Goal: Contribute content: Contribute content

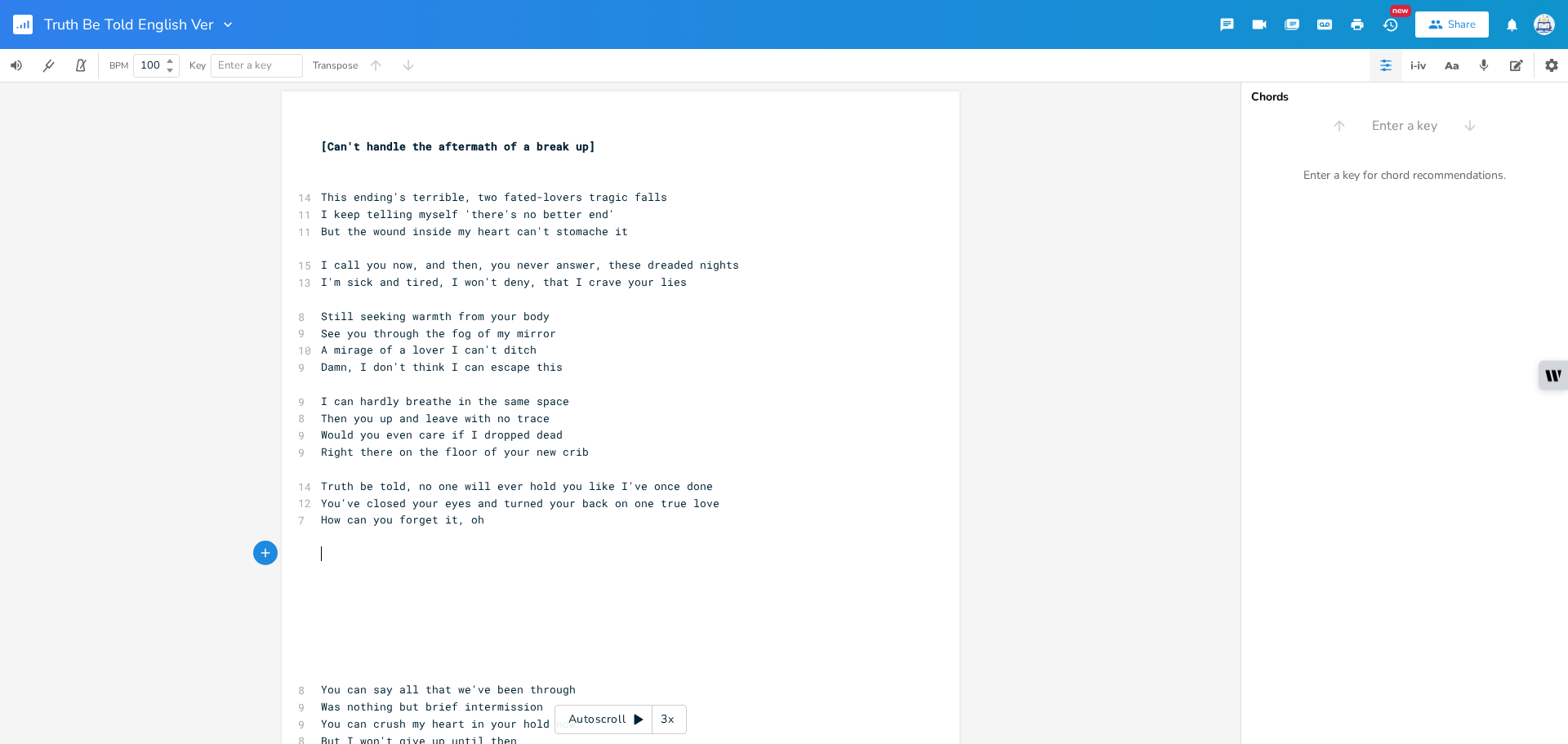
click at [468, 551] on pre "​" at bounding box center [613, 554] width 590 height 17
type textarea "R"
type textarea "Tuese"
type textarea "day night"
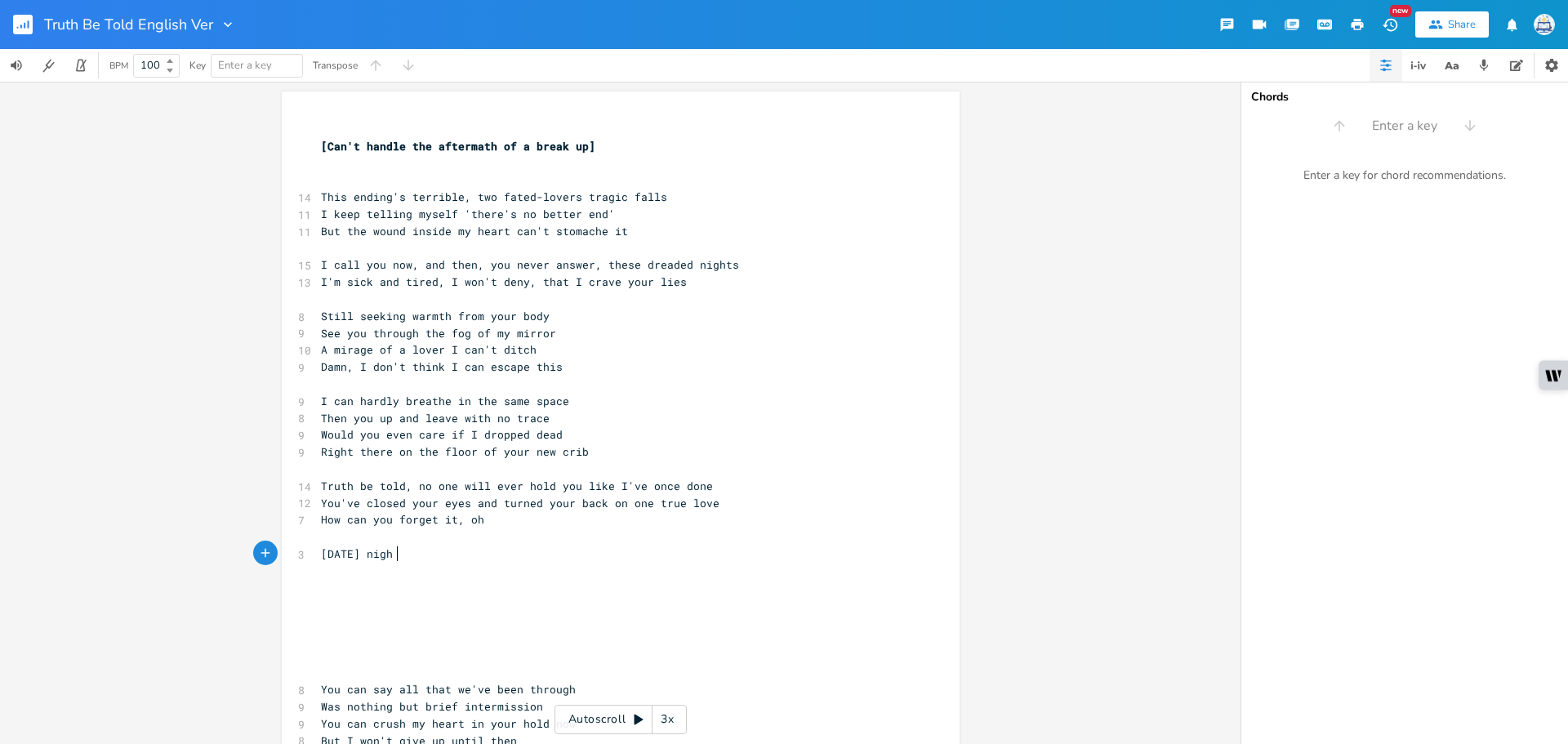
scroll to position [0, 44]
type textarea "Cod"
type textarea "ld ad"
type textarea "nd wet, on the phone, in yout"
type textarea "r drived"
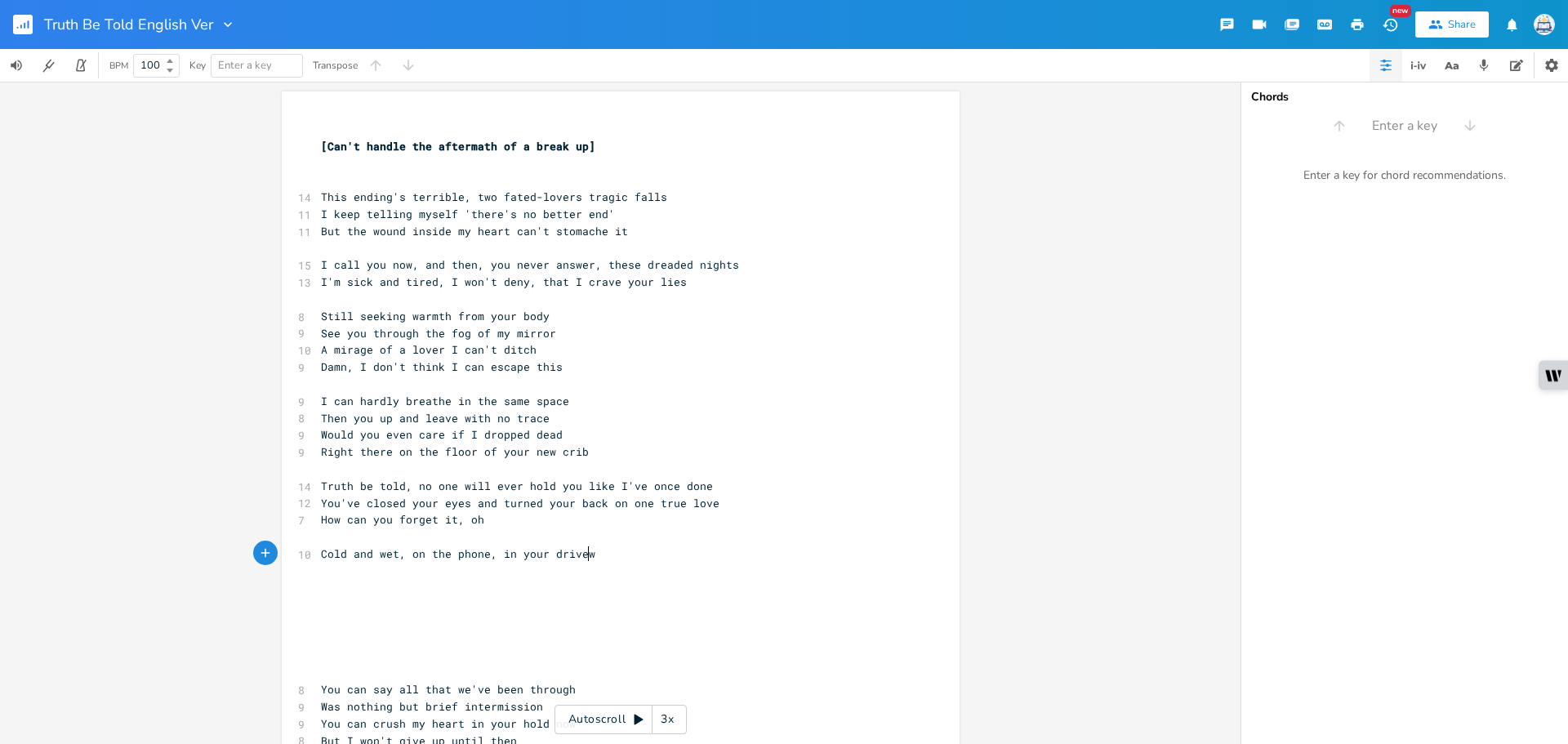
type textarea "way"
click at [489, 554] on span "Cold and wet, on the phone, in your driveway" at bounding box center [465, 554] width 287 height 15
click at [392, 554] on span "Cold and wet, on the phone, in your driveway" at bounding box center [465, 554] width 287 height 15
click at [397, 554] on span "Cold and wet, on the phone, in your driveway" at bounding box center [465, 554] width 287 height 15
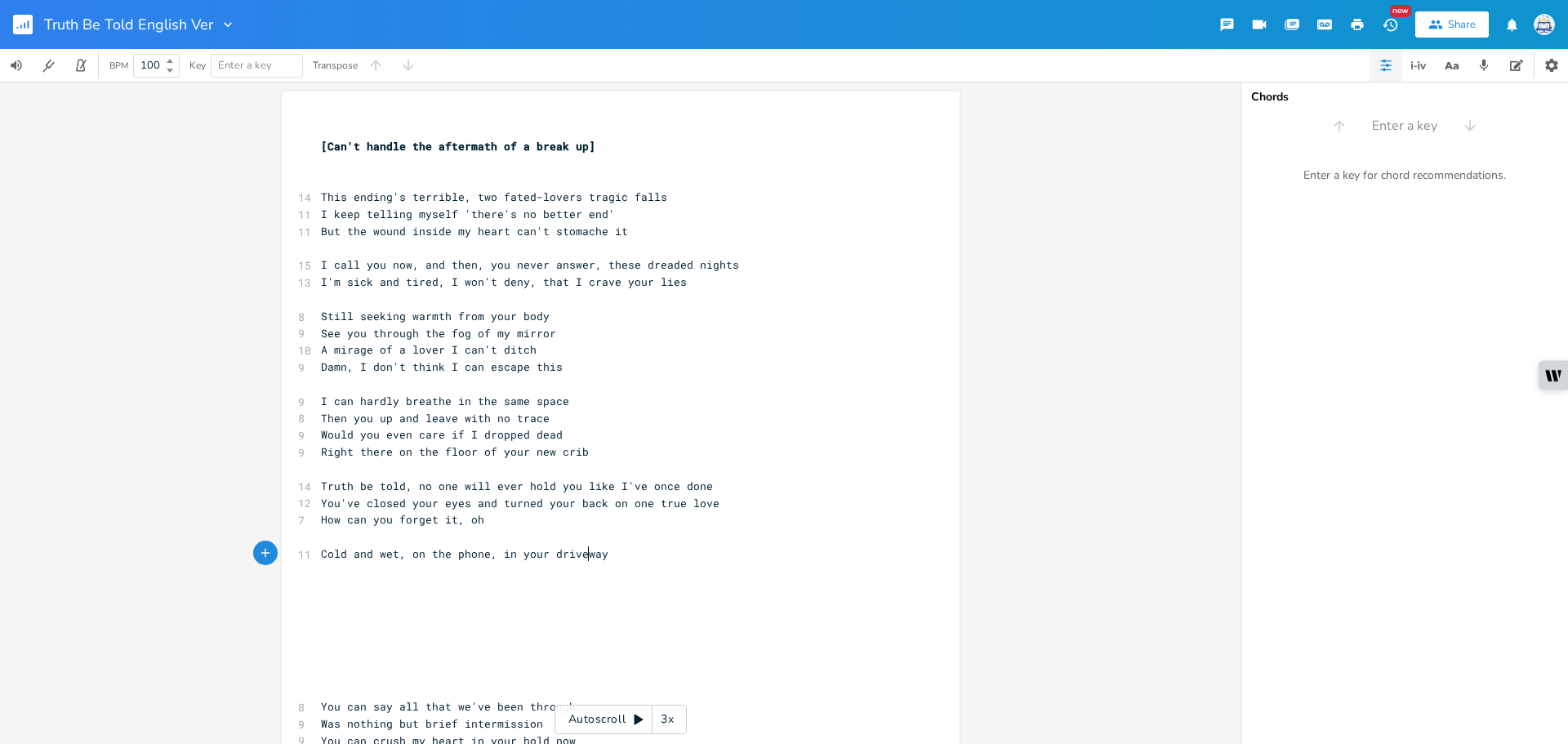
click at [583, 560] on span "Cold and wet, on the phone, in your driveway" at bounding box center [465, 554] width 287 height 15
click at [557, 583] on pre "​" at bounding box center [613, 588] width 590 height 17
drag, startPoint x: 599, startPoint y: 554, endPoint x: 315, endPoint y: 557, distance: 284.0
click at [318, 557] on pre "Cold and wet, on the phone, in your driveway" at bounding box center [613, 554] width 590 height 17
type textarea "Outside"
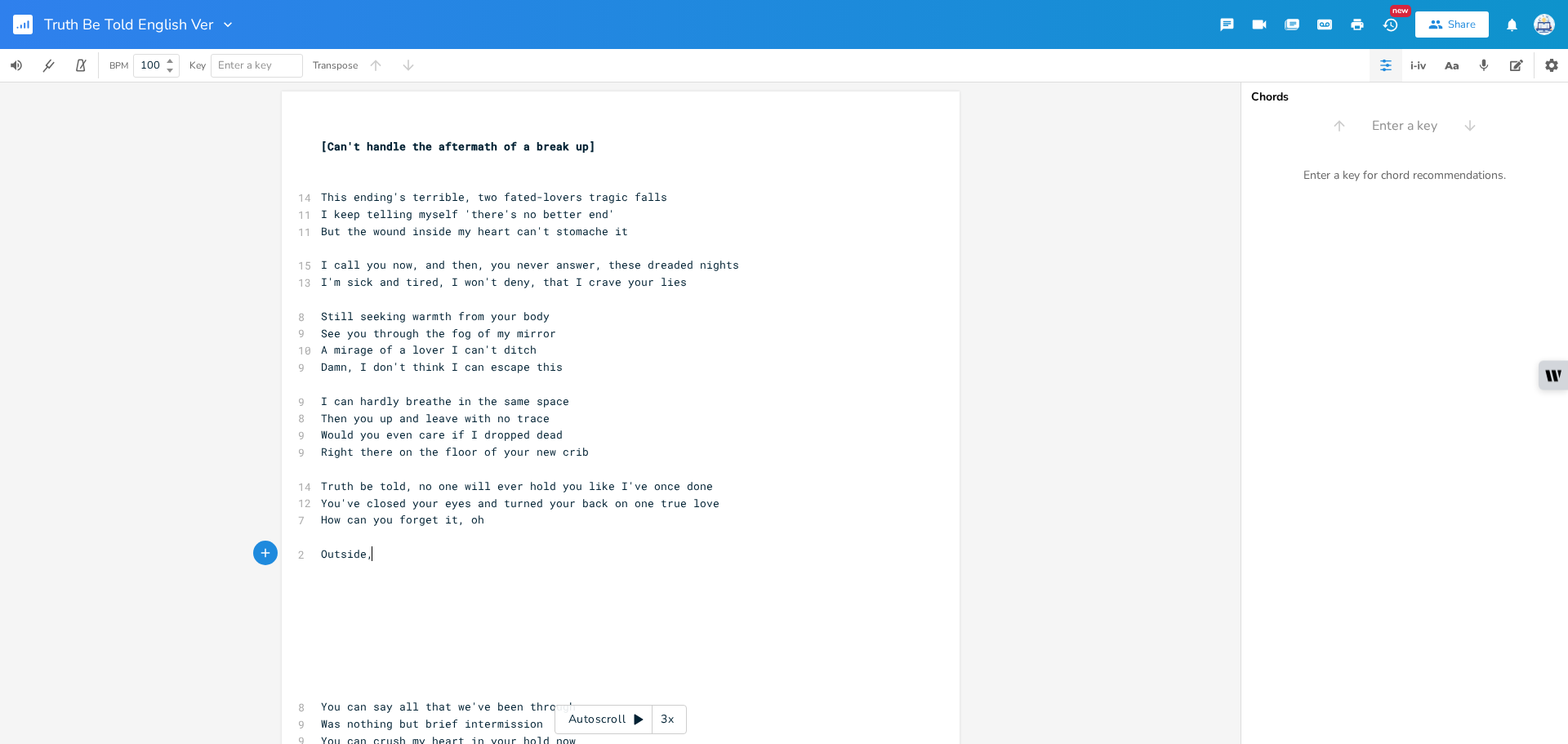
type textarea ","
type textarea "onthe"
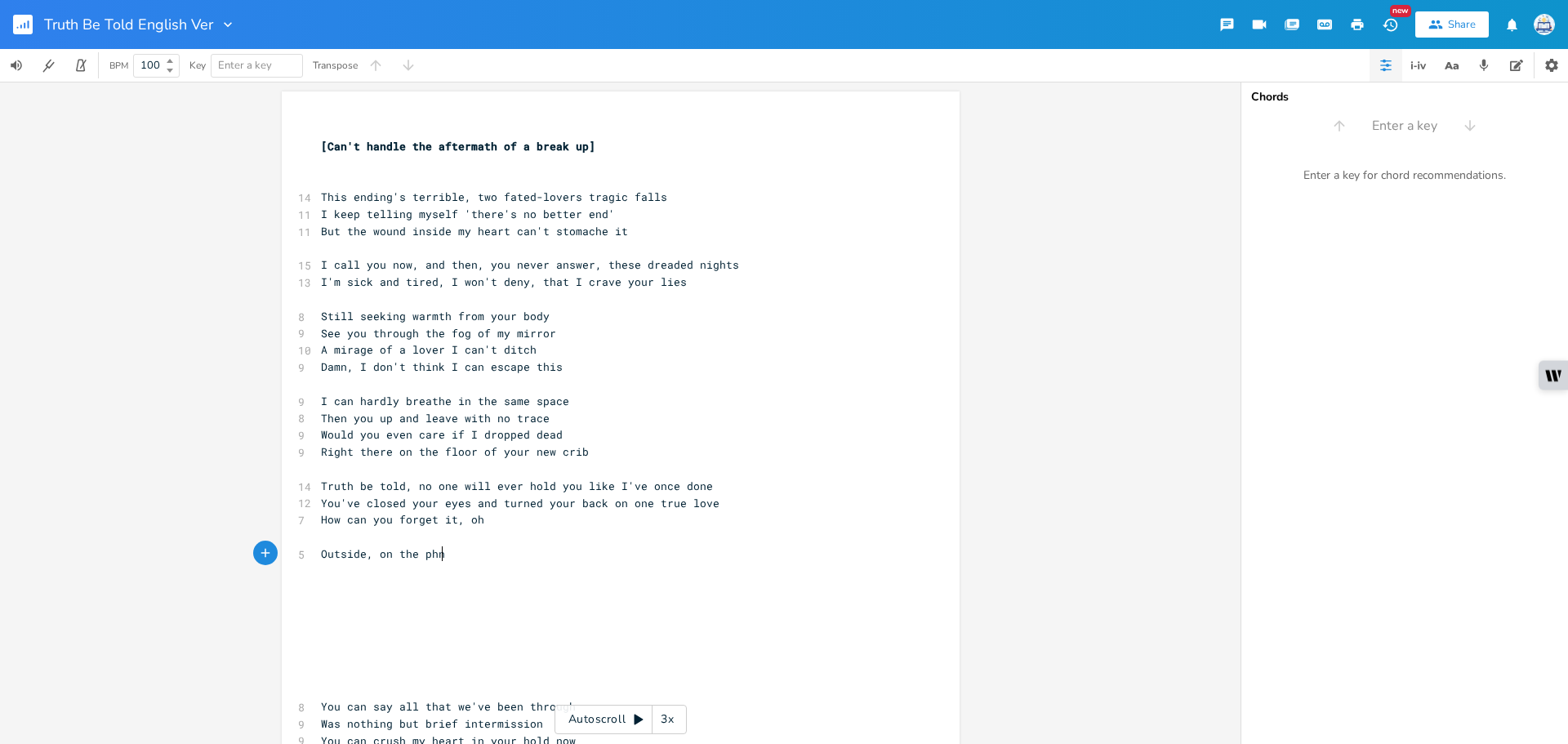
scroll to position [0, 68]
type textarea "e, on the phne"
type textarea "one, in your drivewya"
type textarea "a"
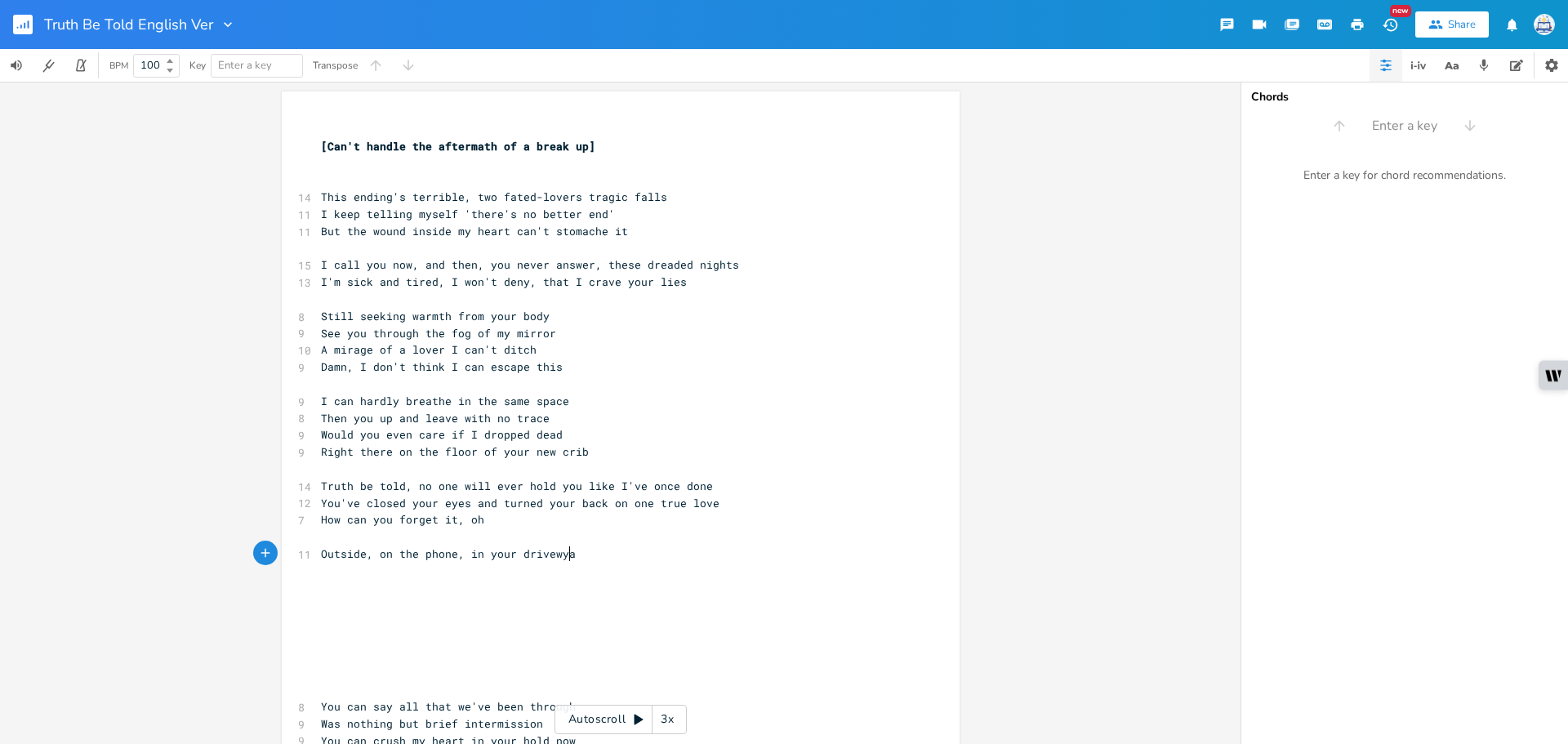
scroll to position [0, 6]
type textarea "a"
type textarea "at"
type textarea "y"
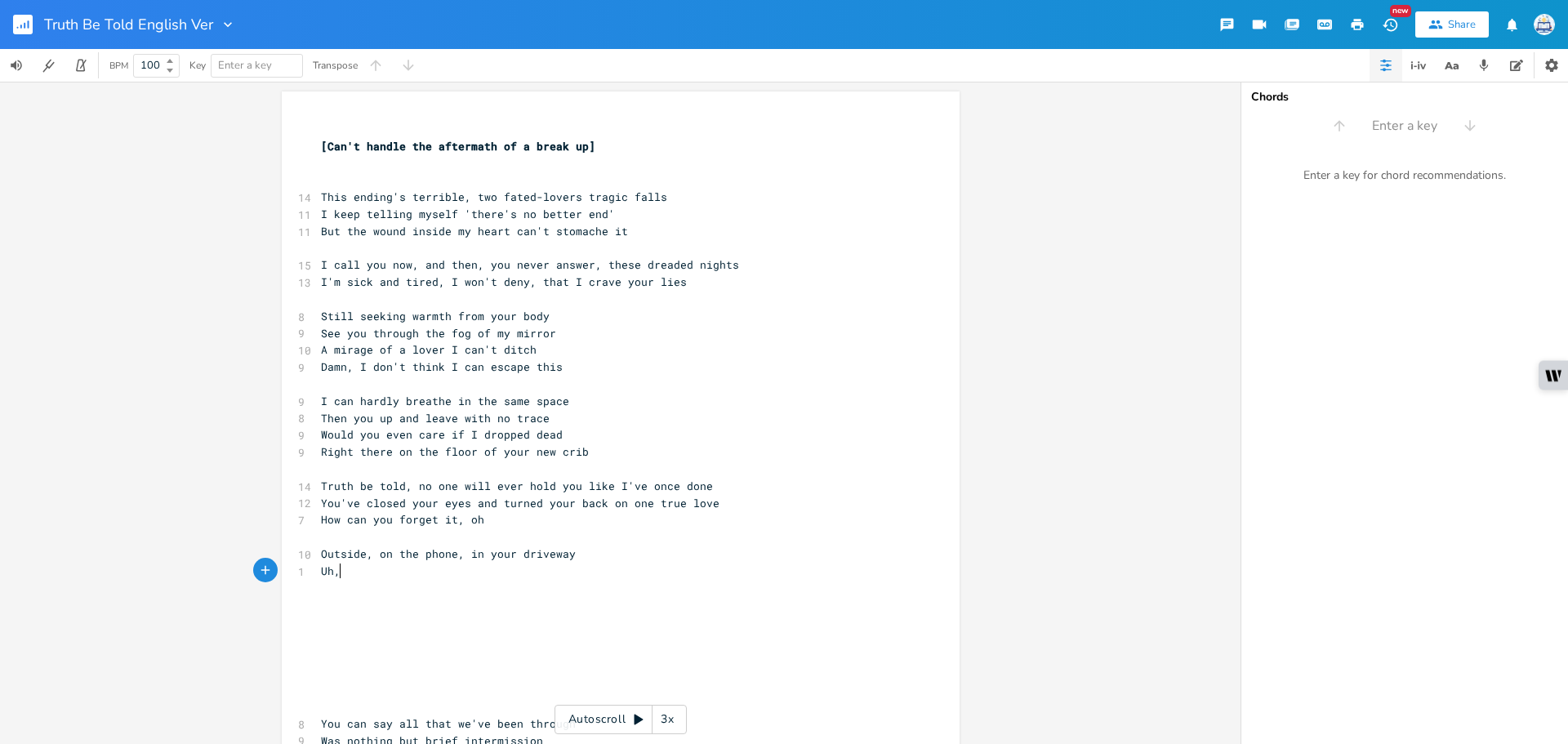
scroll to position [0, 18]
type textarea "Uh,"
drag, startPoint x: 571, startPoint y: 558, endPoint x: 183, endPoint y: 553, distance: 388.0
click at [183, 553] on div "Outside, on the phone, in your driveway x ​ [Can't handle the aftermath of a br…" at bounding box center [620, 413] width 1240 height 662
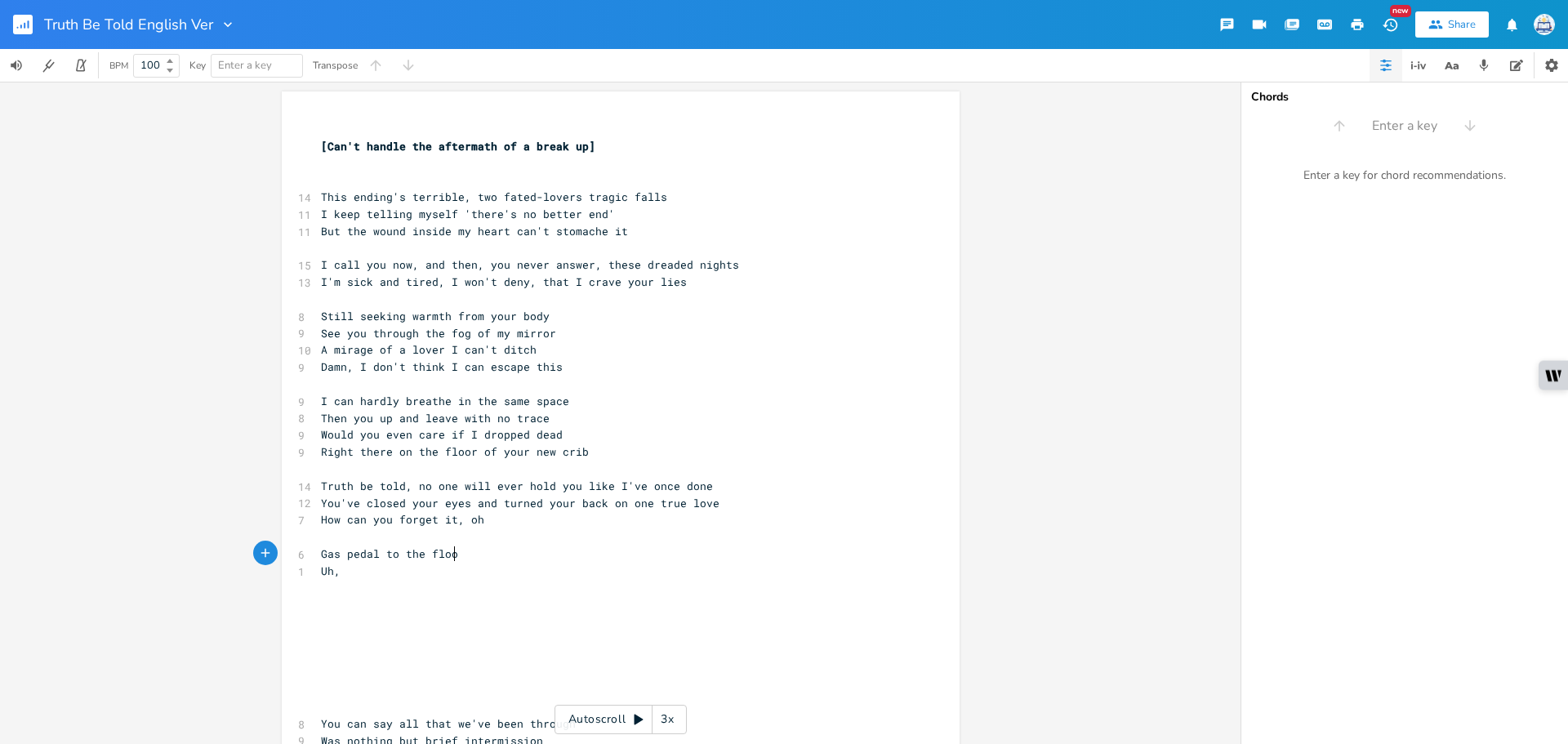
type textarea "Gas pedal to the floor"
type textarea "on the floor to your driveway"
click at [389, 573] on pre "Uh," at bounding box center [613, 571] width 590 height 17
type textarea "know it's fucked up, bt"
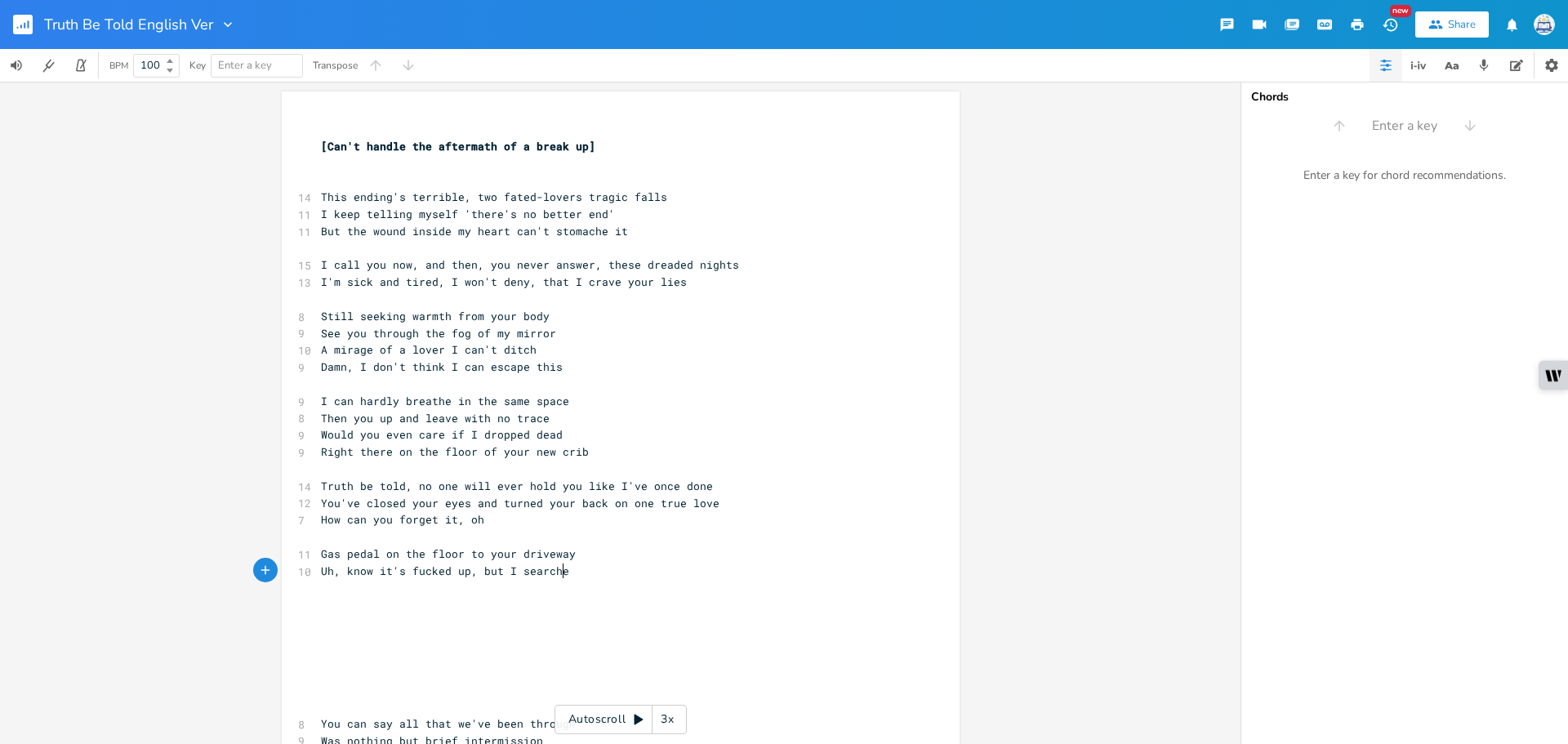
scroll to position [0, 61]
type textarea "ut I searched the GO"
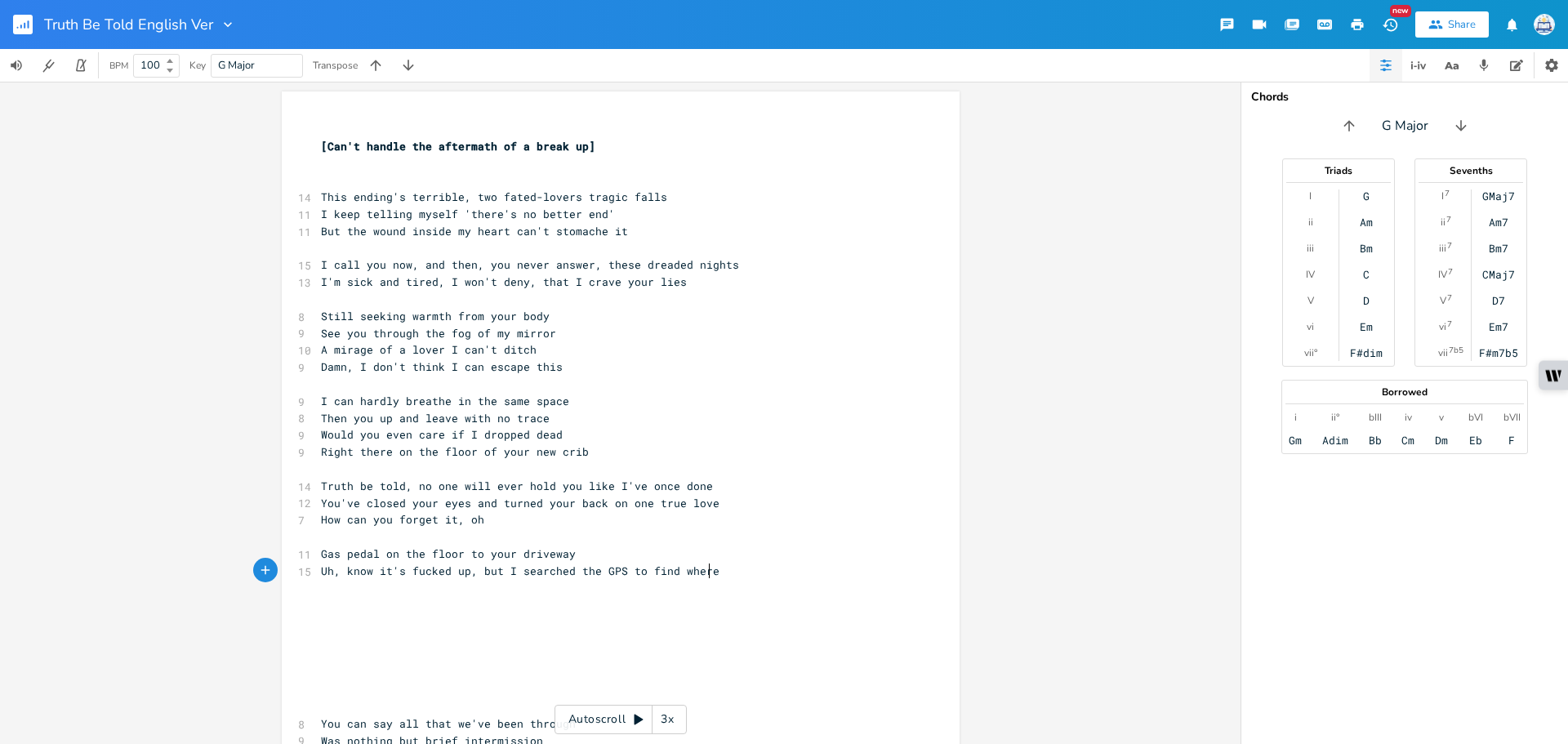
type textarea "PS to find where"
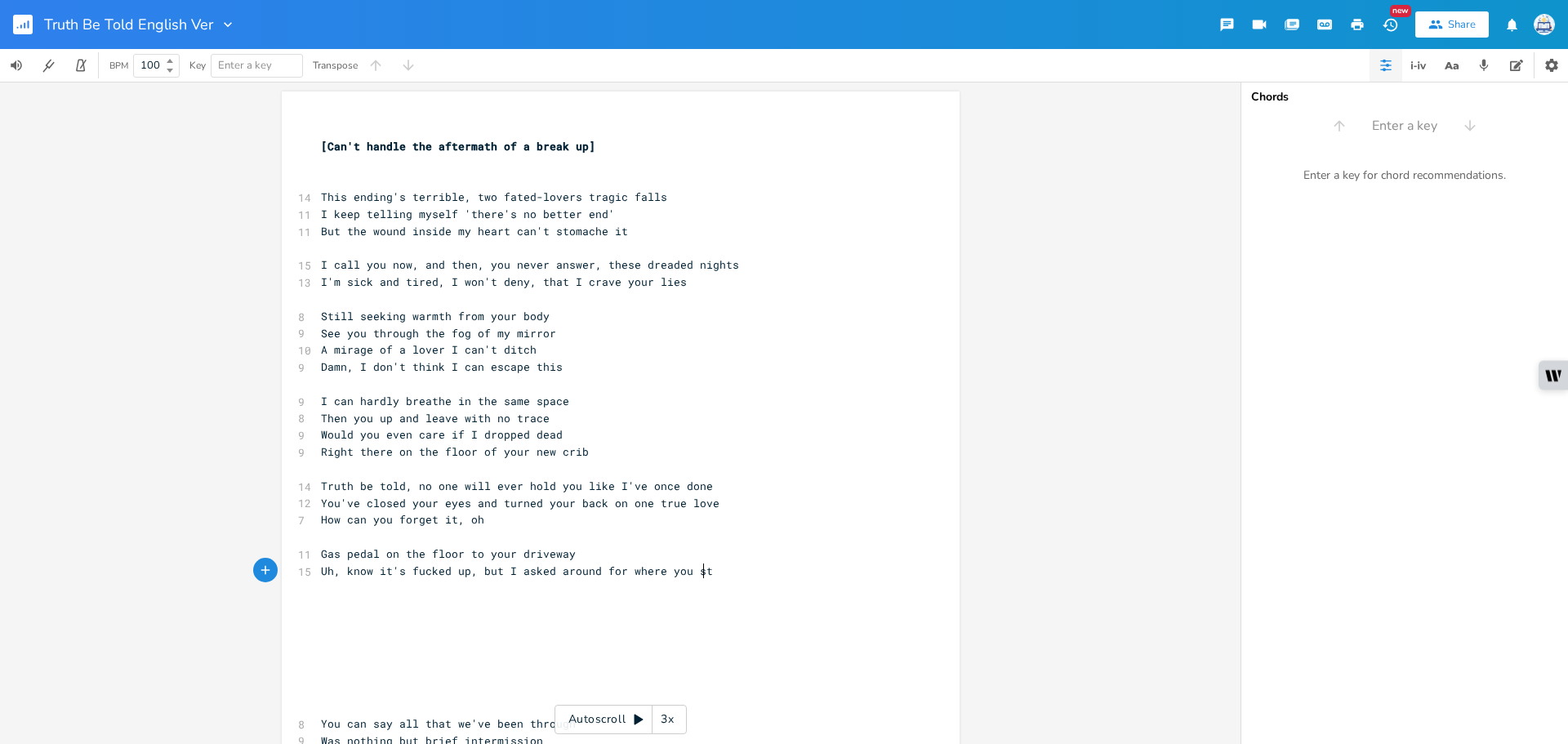
type textarea "asked around for where you star"
type textarea "y"
drag, startPoint x: 714, startPoint y: 574, endPoint x: 511, endPoint y: 575, distance: 203.0
click at [511, 575] on pre "Uh, know it's fucked up, but I asked around for where you stay" at bounding box center [613, 571] width 590 height 17
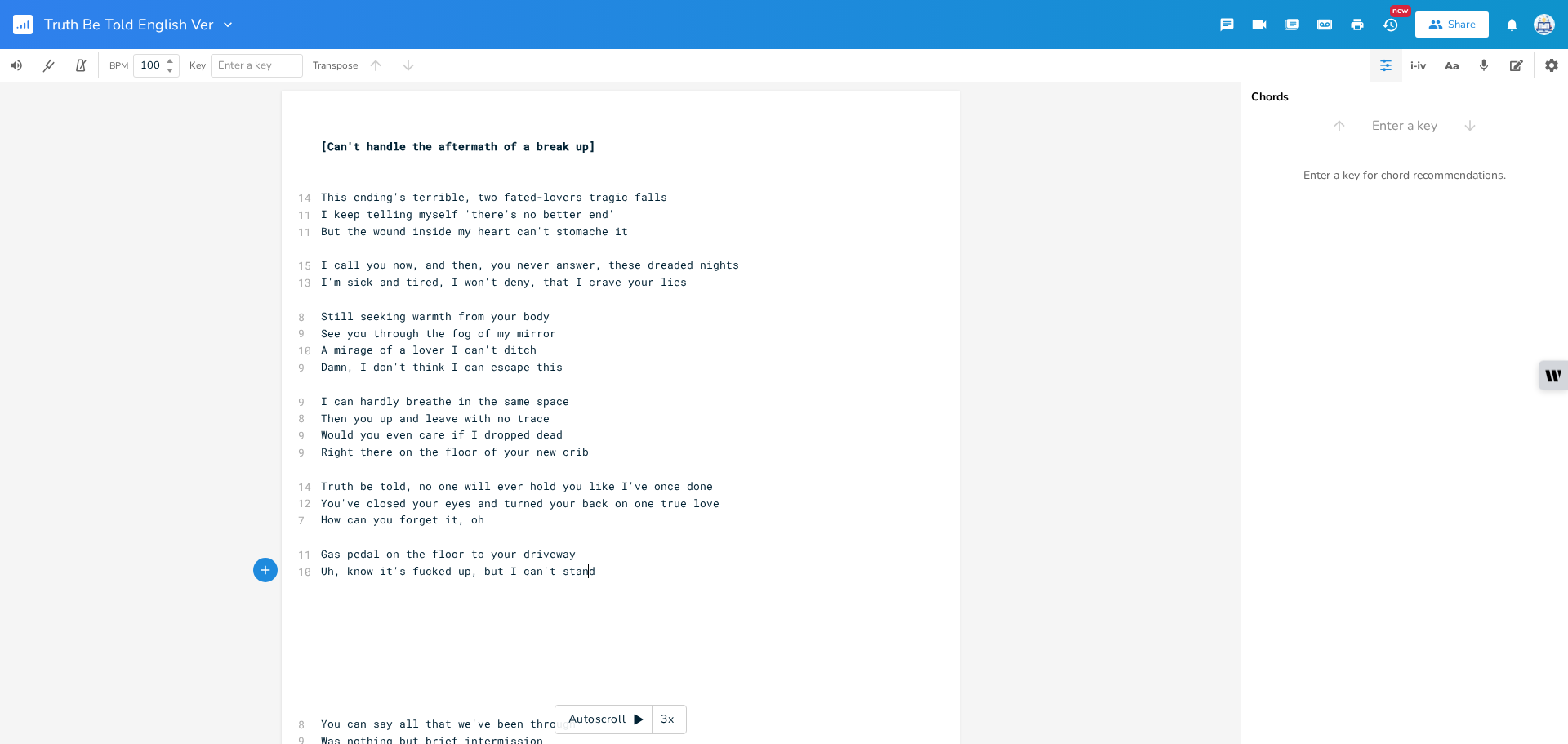
scroll to position [0, 54]
type textarea "can't stand to be a moment away from you, bae"
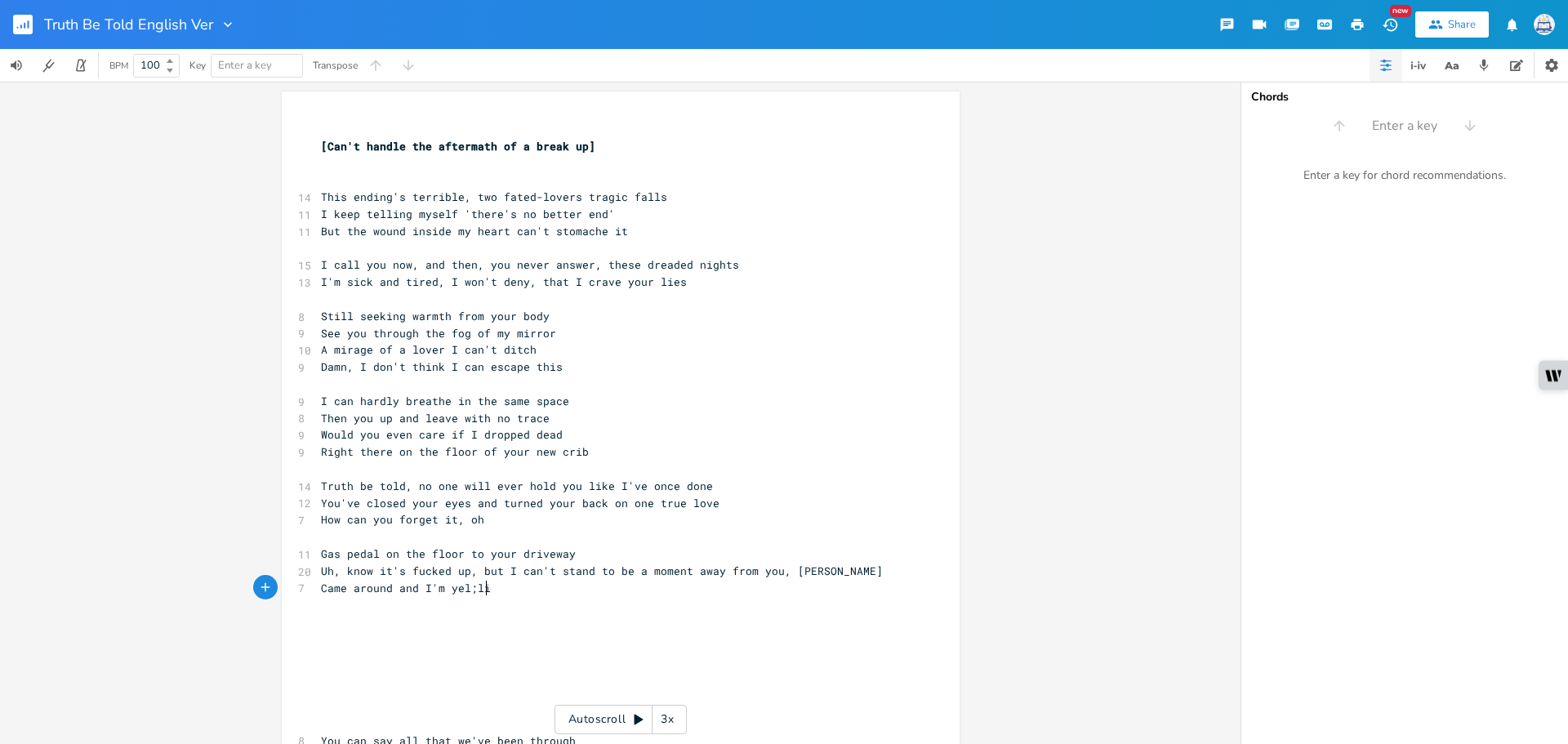
type textarea "Came around and I'm yel;lin"
type textarea "ling, you're screaming, I'm begging and pleasd"
type textarea "ding to say"
type textarea "tay"
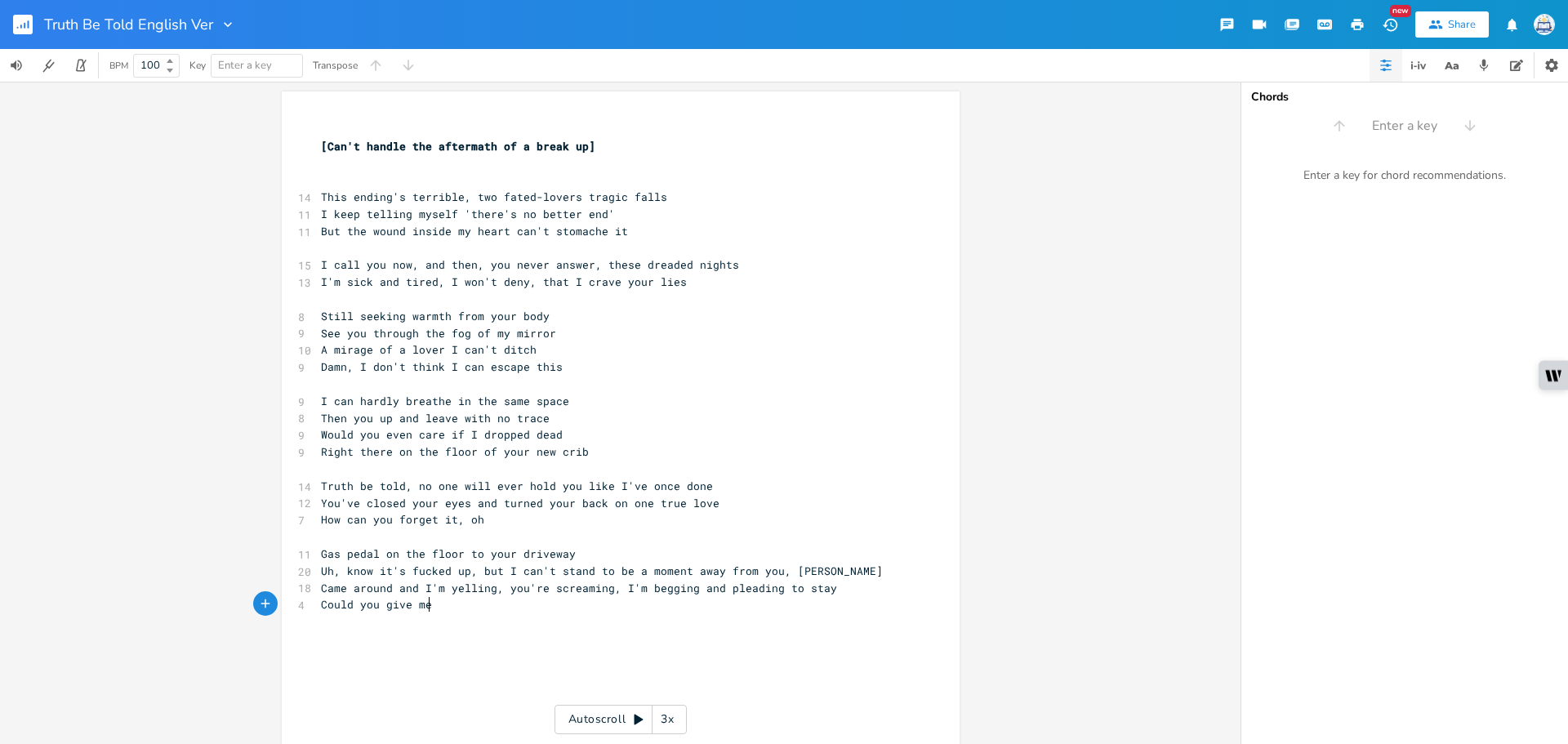
type textarea "Could you give me ab"
type textarea "nother chance"
drag, startPoint x: 422, startPoint y: 607, endPoint x: 354, endPoint y: 604, distance: 68.1
click at [354, 604] on span "Could you give me another chance" at bounding box center [425, 604] width 209 height 15
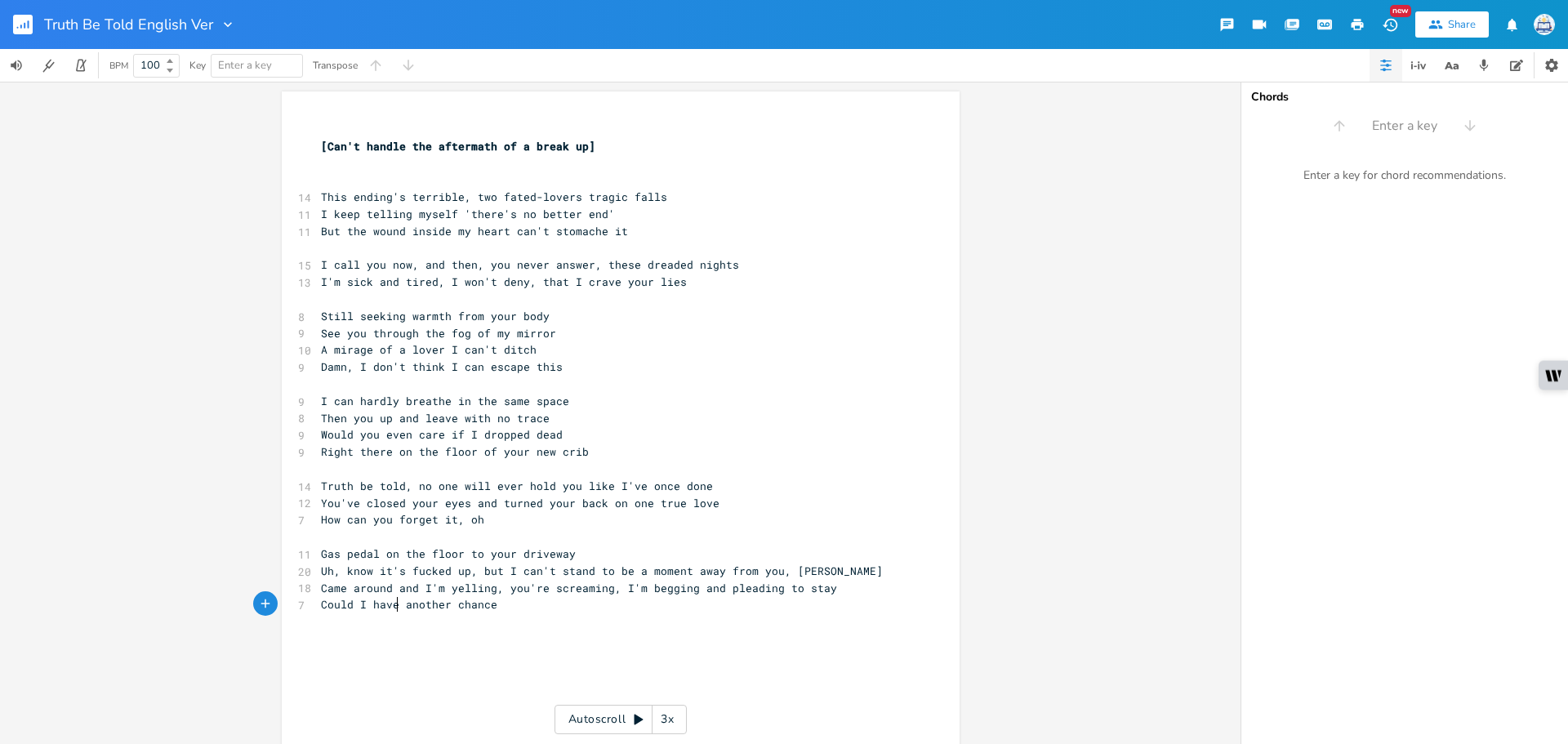
type textarea "I have"
type textarea "ould"
drag, startPoint x: 346, startPoint y: 604, endPoint x: 321, endPoint y: 608, distance: 25.3
click at [321, 608] on span "Could I have another chance" at bounding box center [410, 604] width 177 height 15
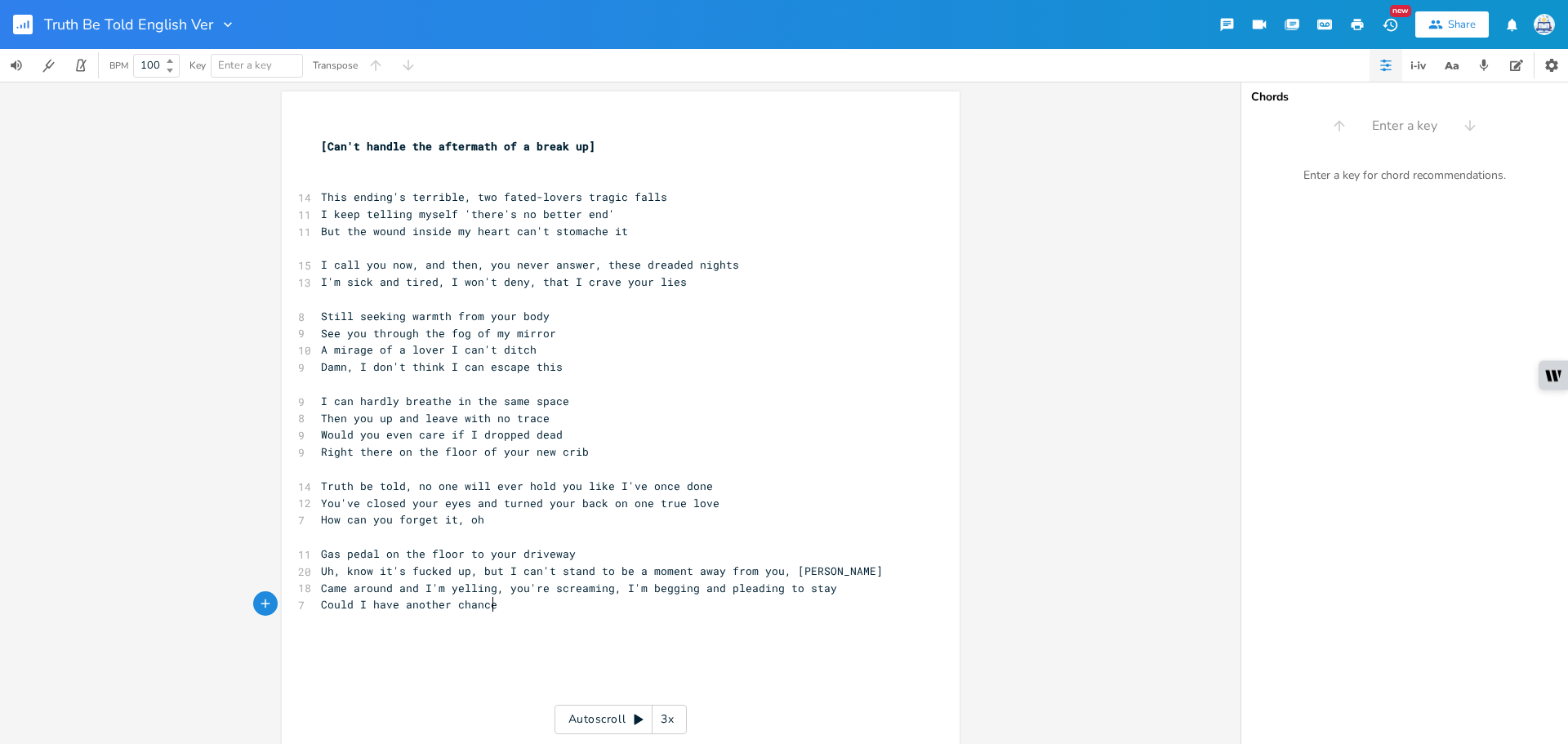
click at [519, 599] on pre "Could I have another chance" at bounding box center [613, 604] width 590 height 17
drag, startPoint x: 514, startPoint y: 606, endPoint x: 211, endPoint y: 605, distance: 303.0
click at [211, 605] on div "Could I have another chance x ​ [Can't handle the aftermath of a break up] ​ ​ …" at bounding box center [620, 413] width 1240 height 662
type textarea "This could be my only chance"
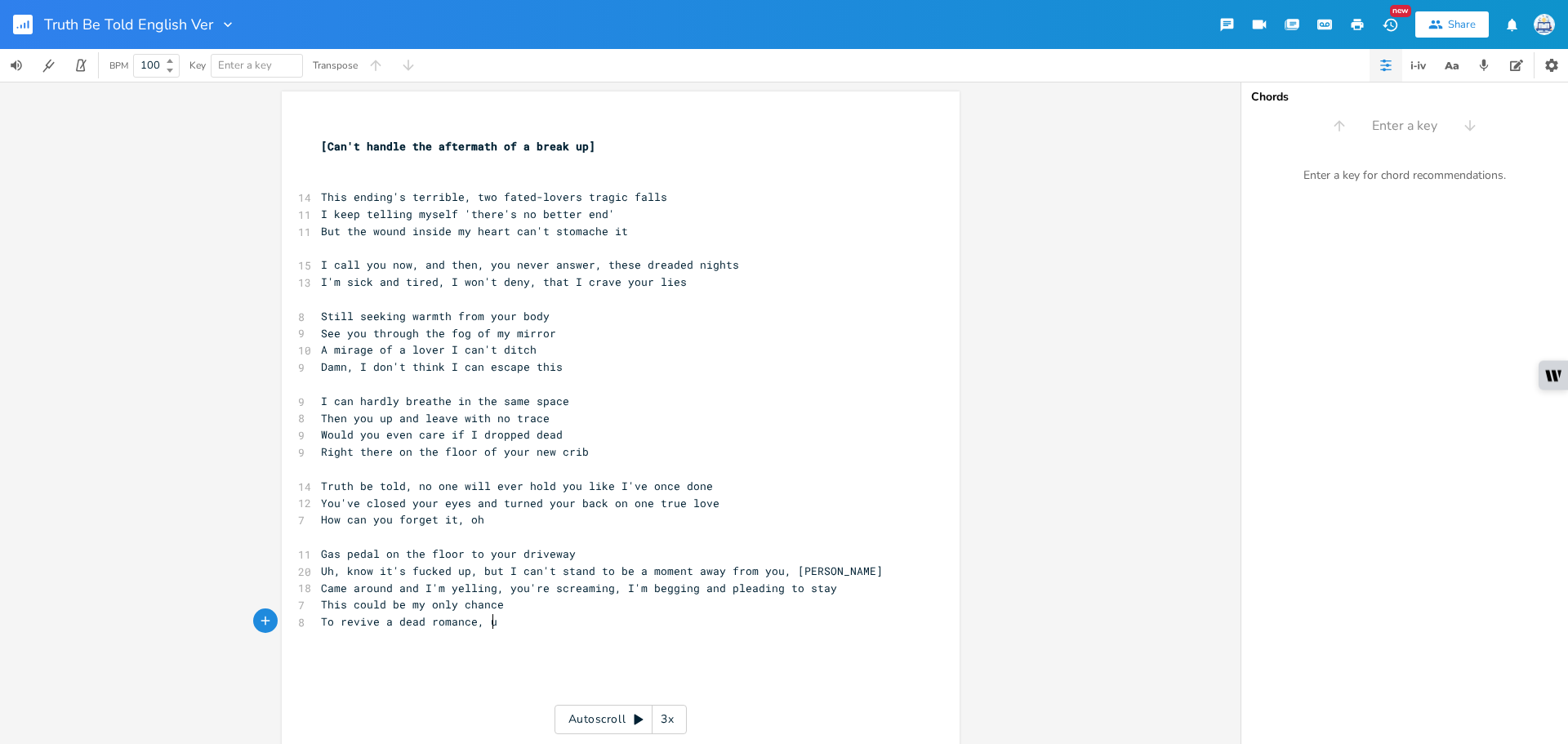
type textarea "To revive a dead romance, uh"
drag, startPoint x: 338, startPoint y: 621, endPoint x: 296, endPoint y: 620, distance: 42.0
click at [318, 621] on div "8 To revive a dead romance, uh" at bounding box center [613, 622] width 590 height 17
type textarea "R"
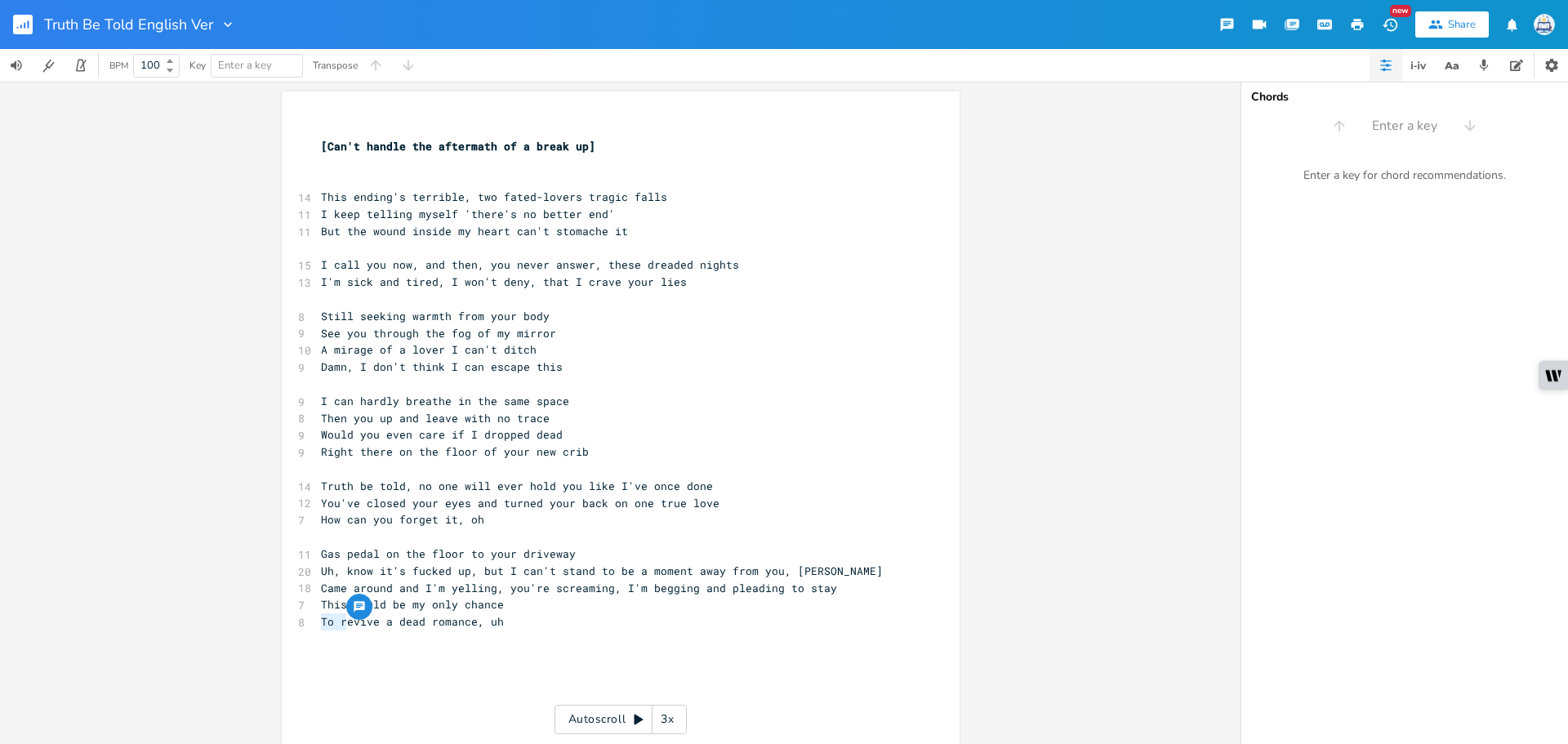
scroll to position [0, 7]
click at [348, 618] on span "Revive a dead romance, uh" at bounding box center [403, 622] width 163 height 15
click at [351, 622] on span "Revive a dead romance, uh" at bounding box center [403, 622] width 163 height 15
type textarea "in'"
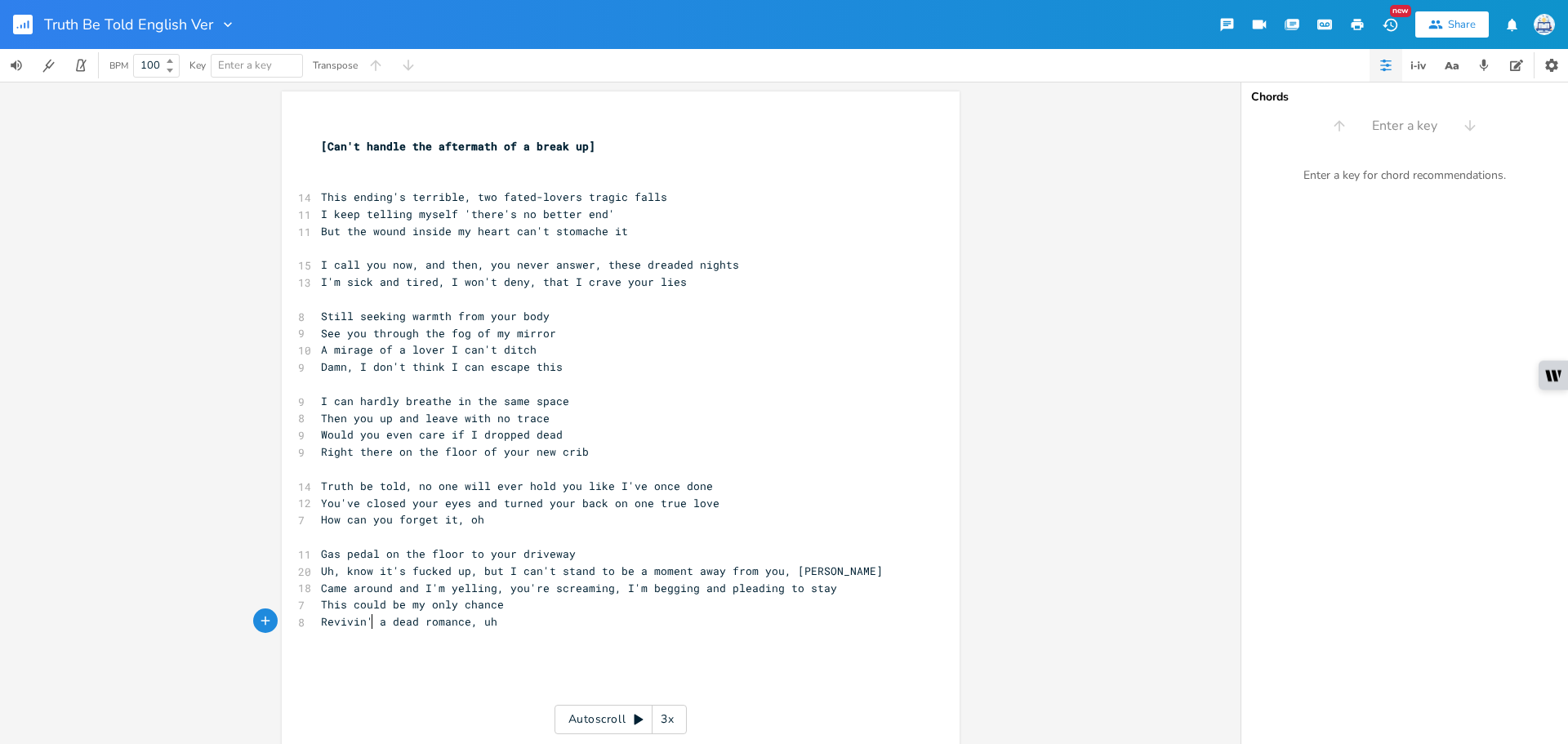
click at [475, 621] on span "Revivin' a dead romance, uh" at bounding box center [410, 622] width 177 height 15
drag, startPoint x: 385, startPoint y: 621, endPoint x: 374, endPoint y: 620, distance: 11.0
click at [374, 620] on span "Revivin' a dead romance, uh" at bounding box center [410, 622] width 177 height 15
type textarea "this"
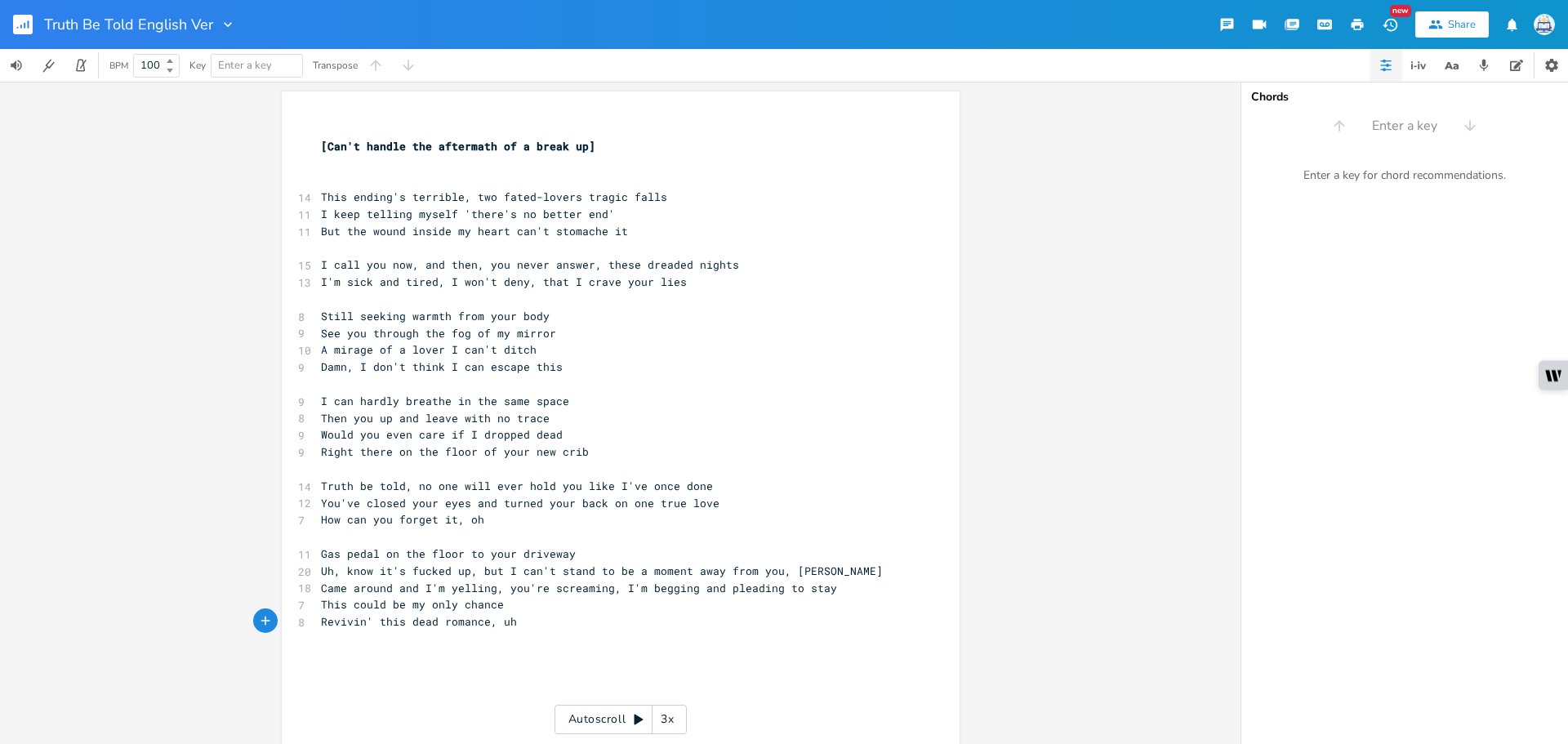
click at [533, 663] on pre "​" at bounding box center [613, 656] width 590 height 17
click at [821, 593] on pre "Came around and I'm yelling, you're screaming, I'm begging and pleading to stay" at bounding box center [613, 588] width 590 height 17
type textarea ", uh"
click at [565, 609] on pre "This could be my only chance" at bounding box center [613, 604] width 590 height 17
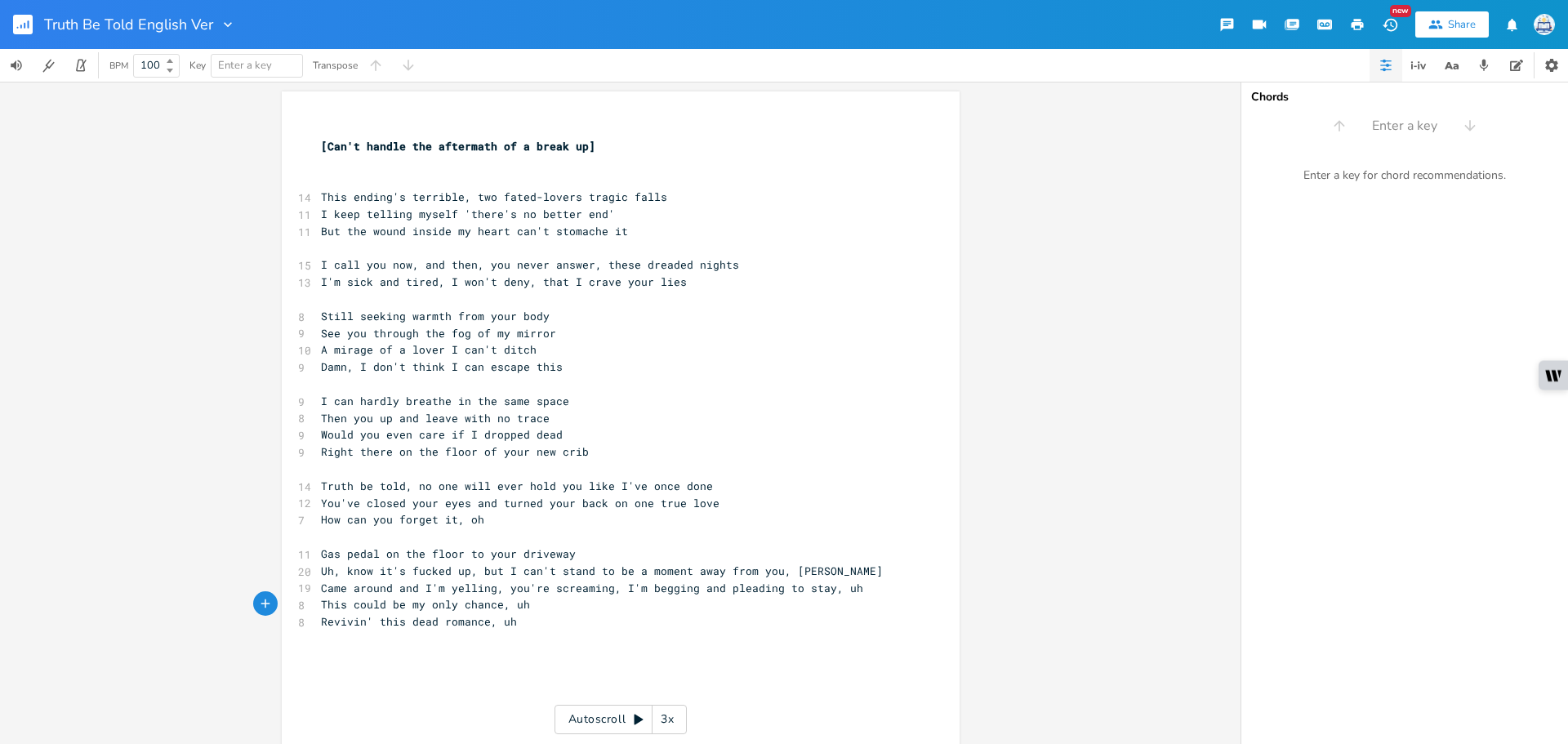
type textarea ", uh"
type textarea "Revivin"
drag, startPoint x: 362, startPoint y: 625, endPoint x: 268, endPoint y: 617, distance: 94.3
click at [268, 617] on div "Revivin x ​ [Can't handle the aftermath of a break up] ​ ​ 14 This ending's ter…" at bounding box center [620, 413] width 1240 height 662
click at [361, 628] on pre "Revivin' this dead romance, uh" at bounding box center [613, 622] width 590 height 17
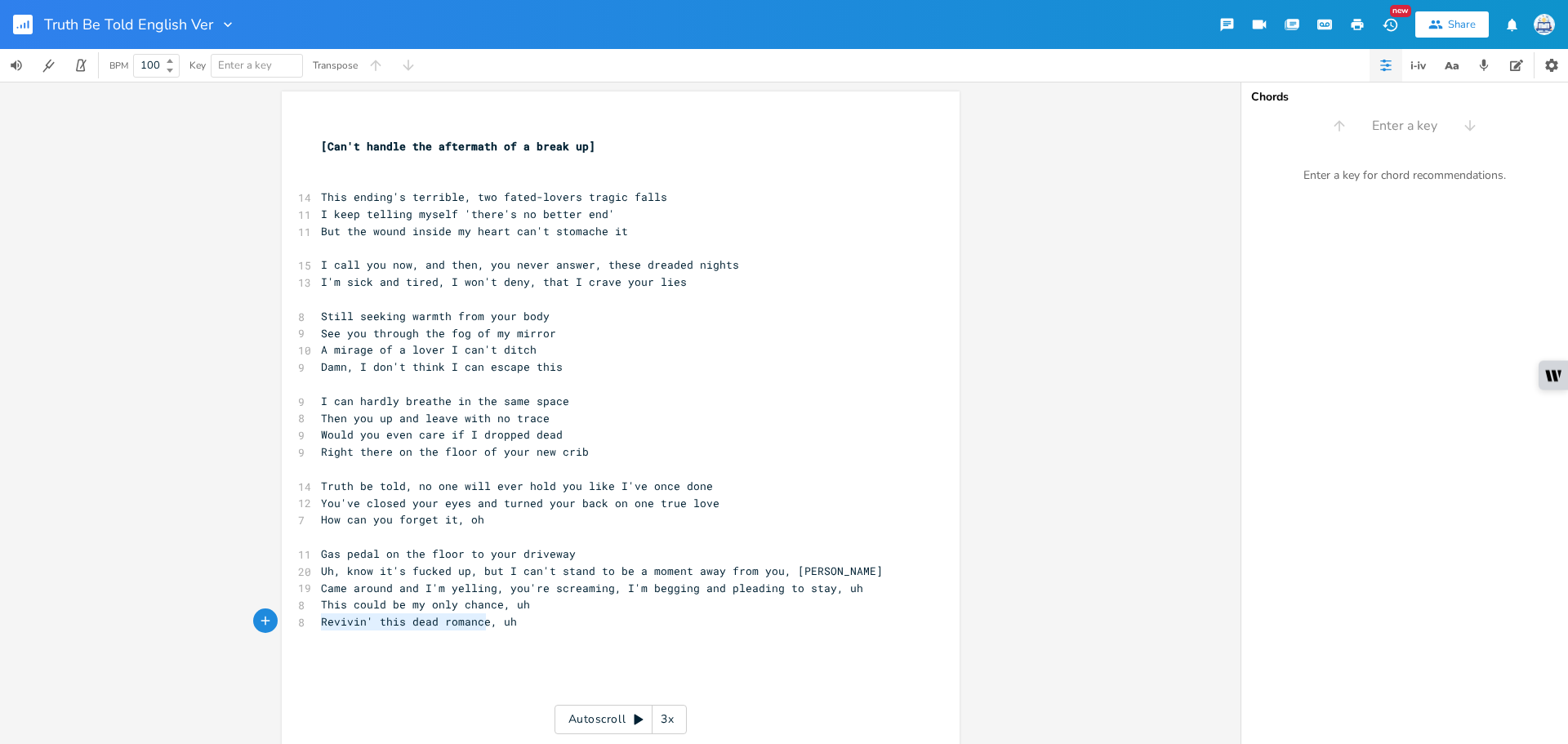
drag, startPoint x: 482, startPoint y: 623, endPoint x: 268, endPoint y: 623, distance: 214.0
click at [268, 623] on div "Revivin' this dead romance x ​ [Can't handle the aftermath of a break up] ​ ​ 1…" at bounding box center [620, 413] width 1240 height 662
type textarea "Savui"
type textarea "in' our love from estrane"
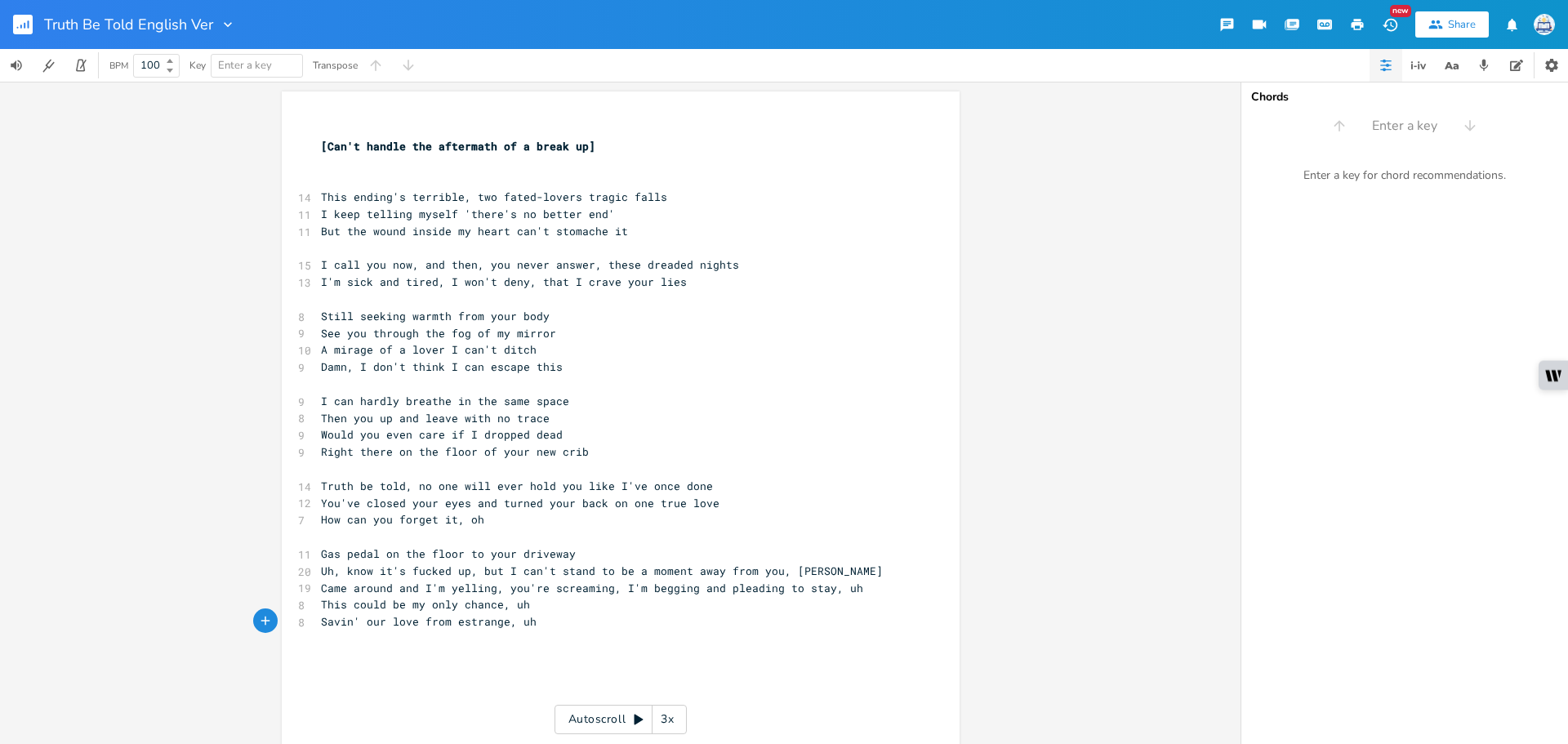
type textarea "ge"
type textarea "Savin' our love from estrange, uh"
drag, startPoint x: 561, startPoint y: 624, endPoint x: 271, endPoint y: 578, distance: 293.6
click at [282, 623] on div "Savin' our love from estrange, uh x ​ [Can't handle the aftermath of a break up…" at bounding box center [620, 543] width 678 height 902
click at [343, 116] on div "Savin' our love from estrange, uh x ​ [Can't handle the aftermath of a break up…" at bounding box center [620, 543] width 678 height 902
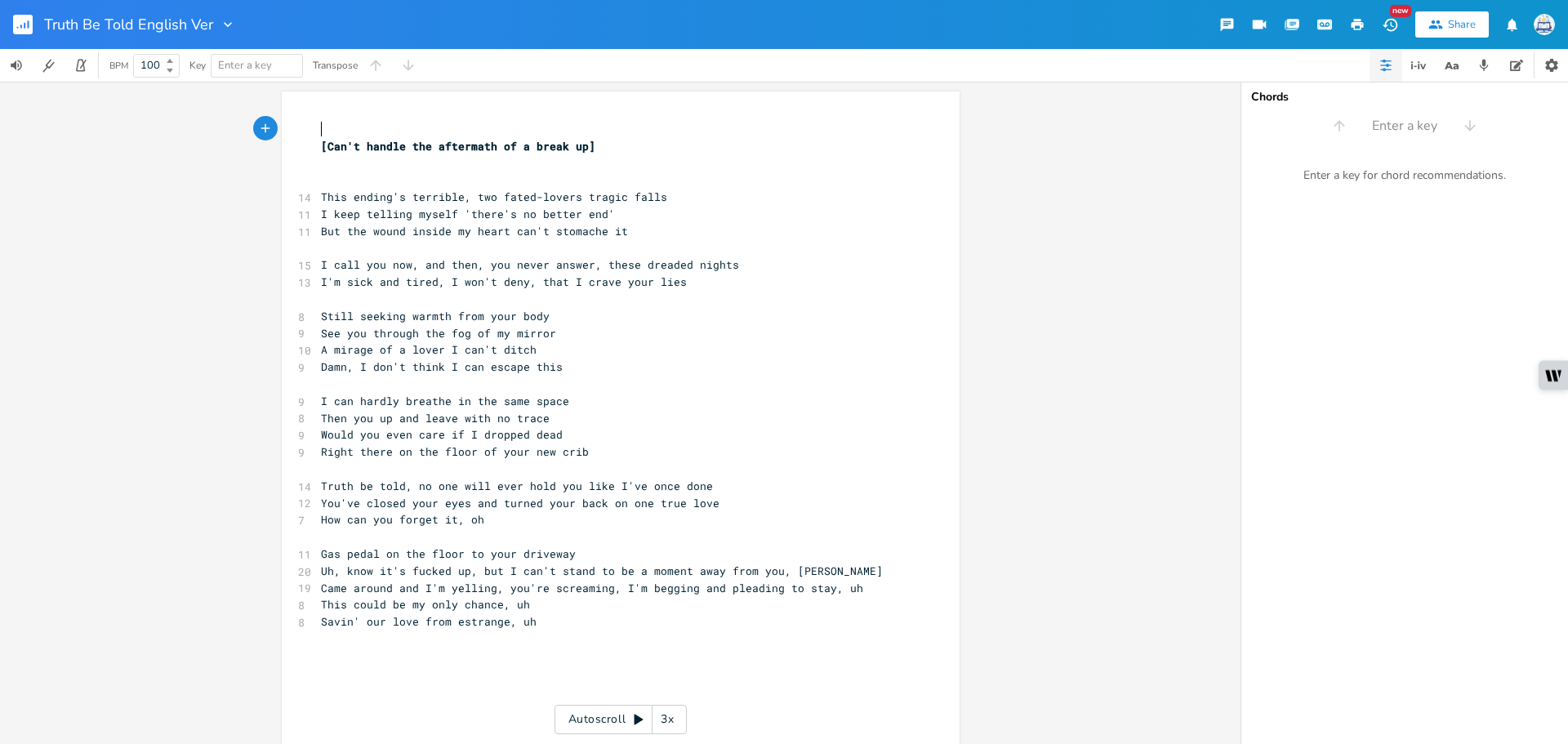
click at [330, 125] on pre "​" at bounding box center [613, 129] width 590 height 17
paste textarea "h"
type textarea "om estrange, uh"
drag, startPoint x: 496, startPoint y: 624, endPoint x: 284, endPoint y: 623, distance: 212.0
click at [284, 623] on div "Savin' our love from estrange, uh x 8 Savin' our love from estrange, uh [Can't …" at bounding box center [620, 543] width 678 height 902
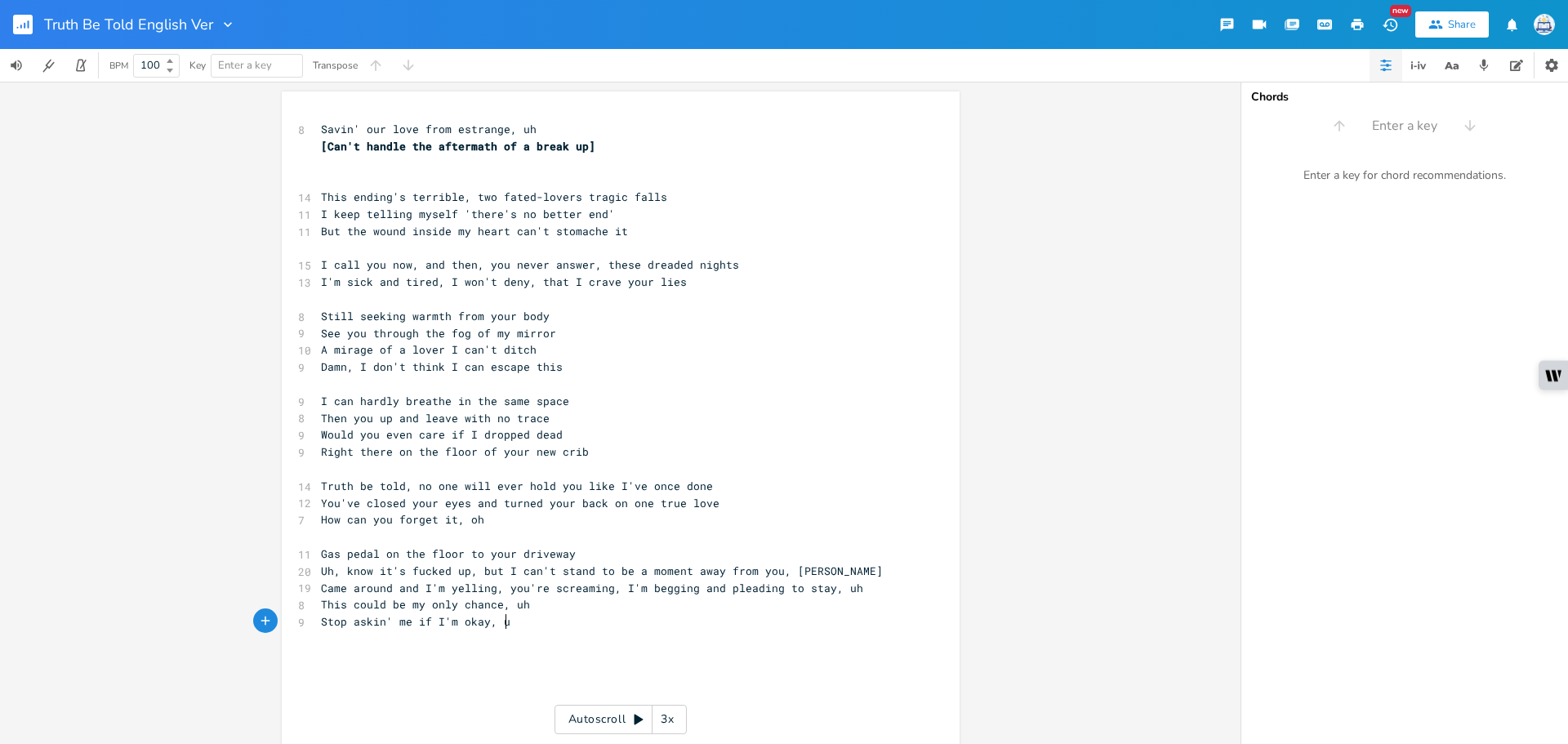
type textarea "Stop askin' me if I'm okay, uh"
type textarea "I'll say it again,"
drag, startPoint x: 465, startPoint y: 656, endPoint x: 291, endPoint y: 656, distance: 174.0
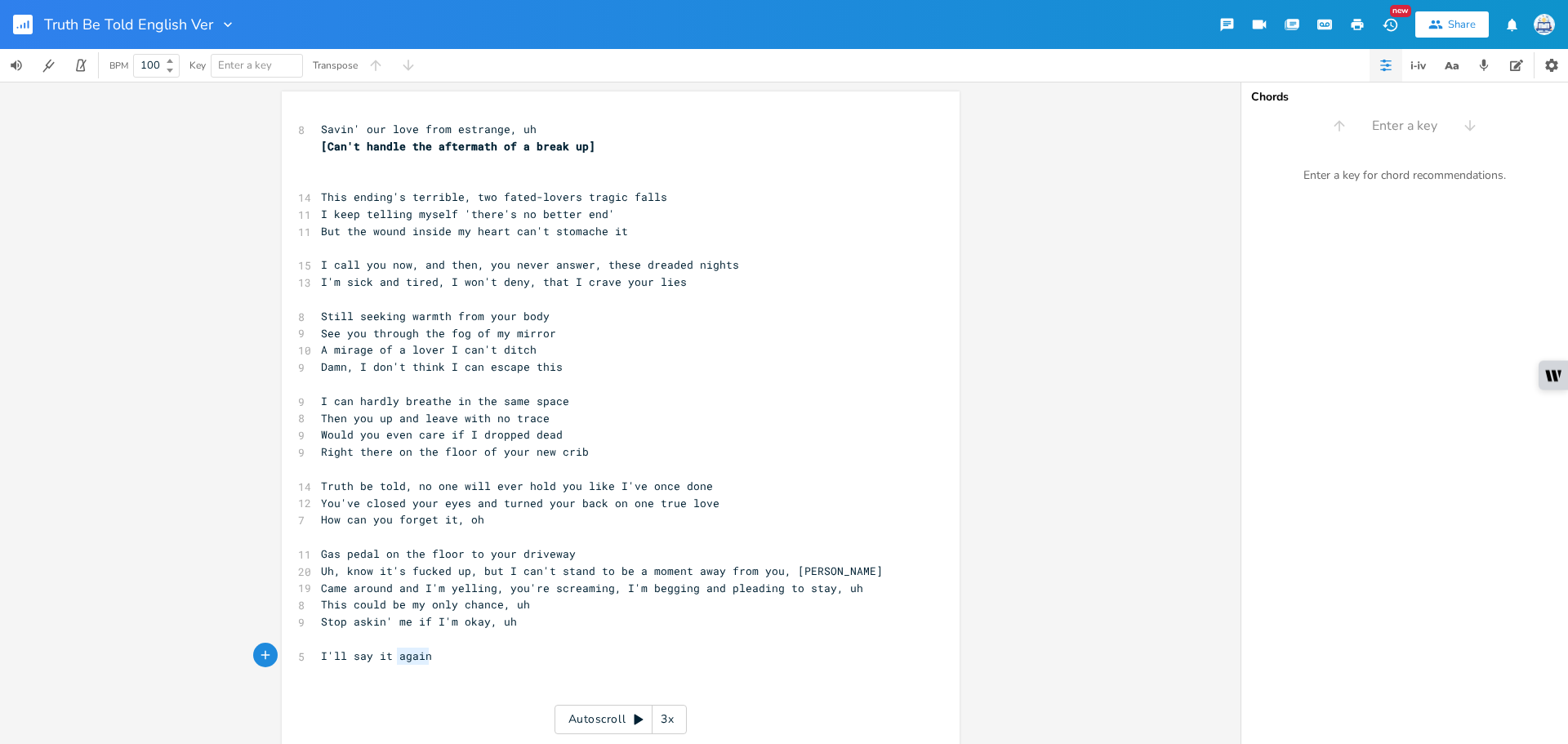
click at [291, 656] on div "I'll say it again x 8 Savin' our love from estrange, uh [Can't handle the after…" at bounding box center [620, 567] width 678 height 952
type textarea "You're tellin' me your man's comin' home at 11"
type textarea "elevem"
type textarea "n PM"
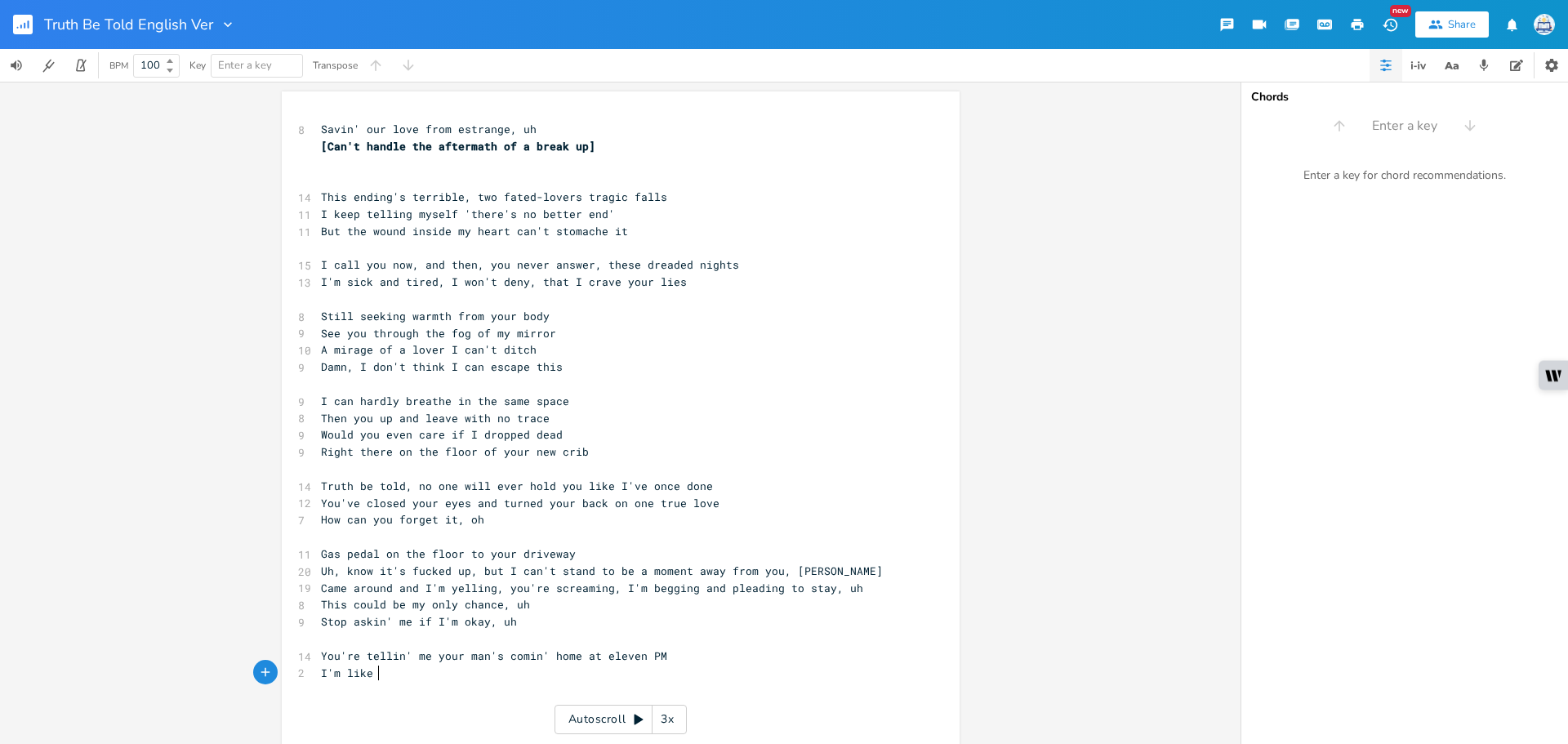
scroll to position [0, 36]
type textarea "I'm like "who?", wha"
type textarea ""what"
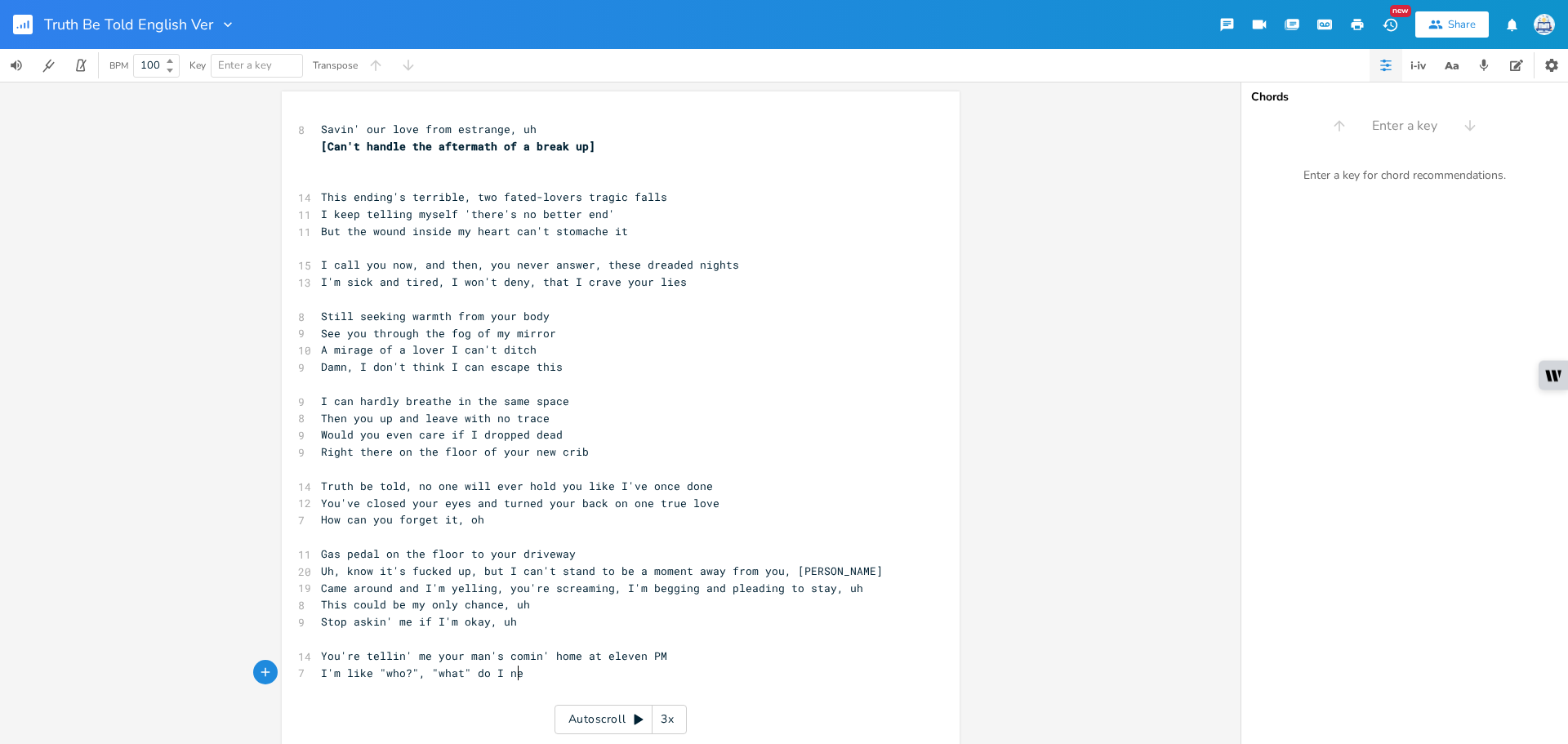
type textarea "" do I ned"
type textarea "ed to deal with"
type textarea "ai"
type textarea "I didn't get the memo"
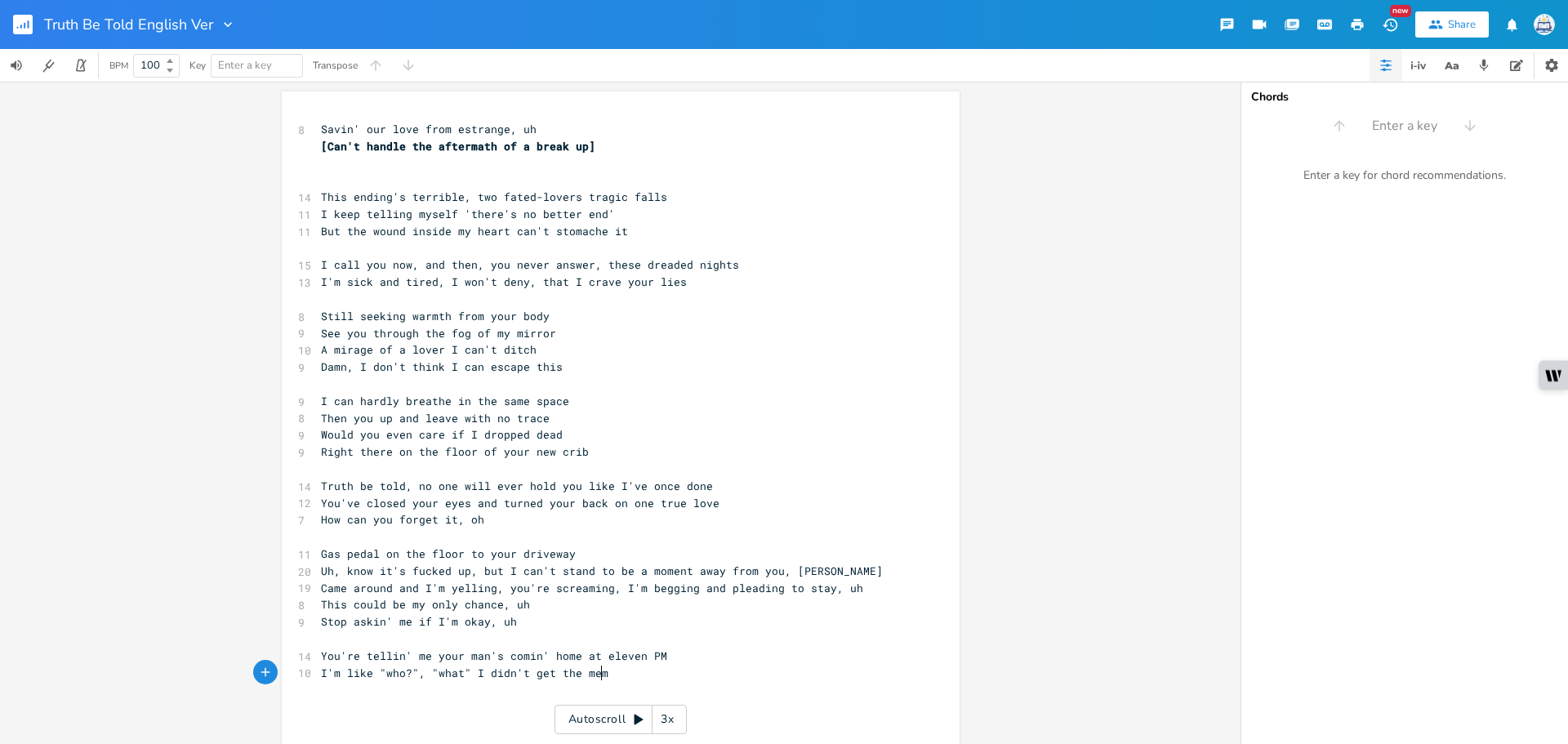
scroll to position [0, 103]
click at [460, 674] on span "I'm like "who?", "what" I didn't get the memo" at bounding box center [468, 673] width 294 height 15
click at [457, 674] on span "I'm like "who?", "what" I didn't get the memo" at bounding box center [468, 673] width 294 height 15
type textarea "?"
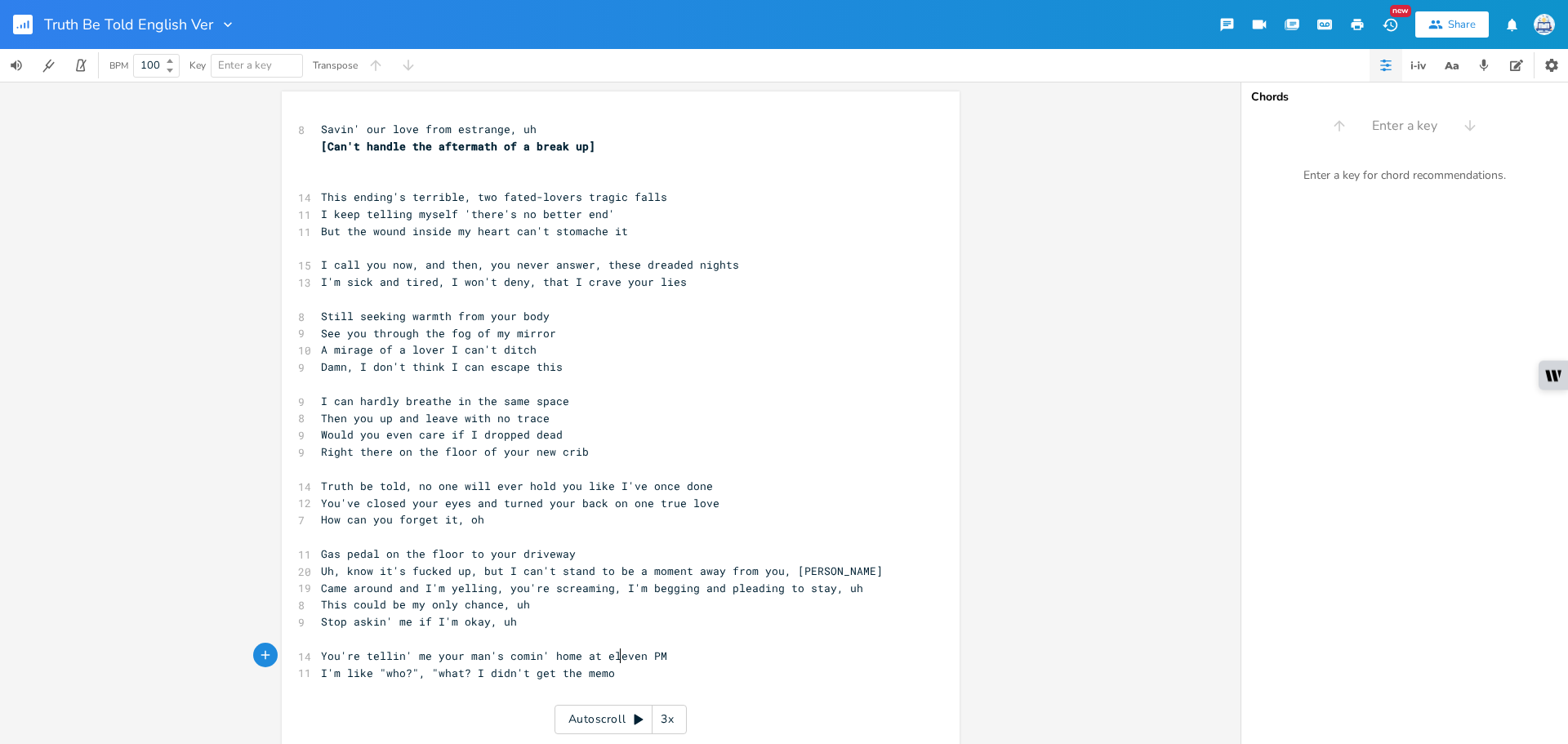
click at [617, 660] on span "You're tellin' me your man's comin' home at eleven PM" at bounding box center [494, 656] width 346 height 15
click at [462, 666] on span "I'm like "who?", "what? I didn't get the memo" at bounding box center [468, 673] width 294 height 15
type textarea "I didn't get the memo"
drag, startPoint x: 469, startPoint y: 668, endPoint x: 647, endPoint y: 669, distance: 178.0
click at [647, 669] on pre "I'm like "who?", "what? I didn't get the memo" at bounding box center [613, 673] width 590 height 17
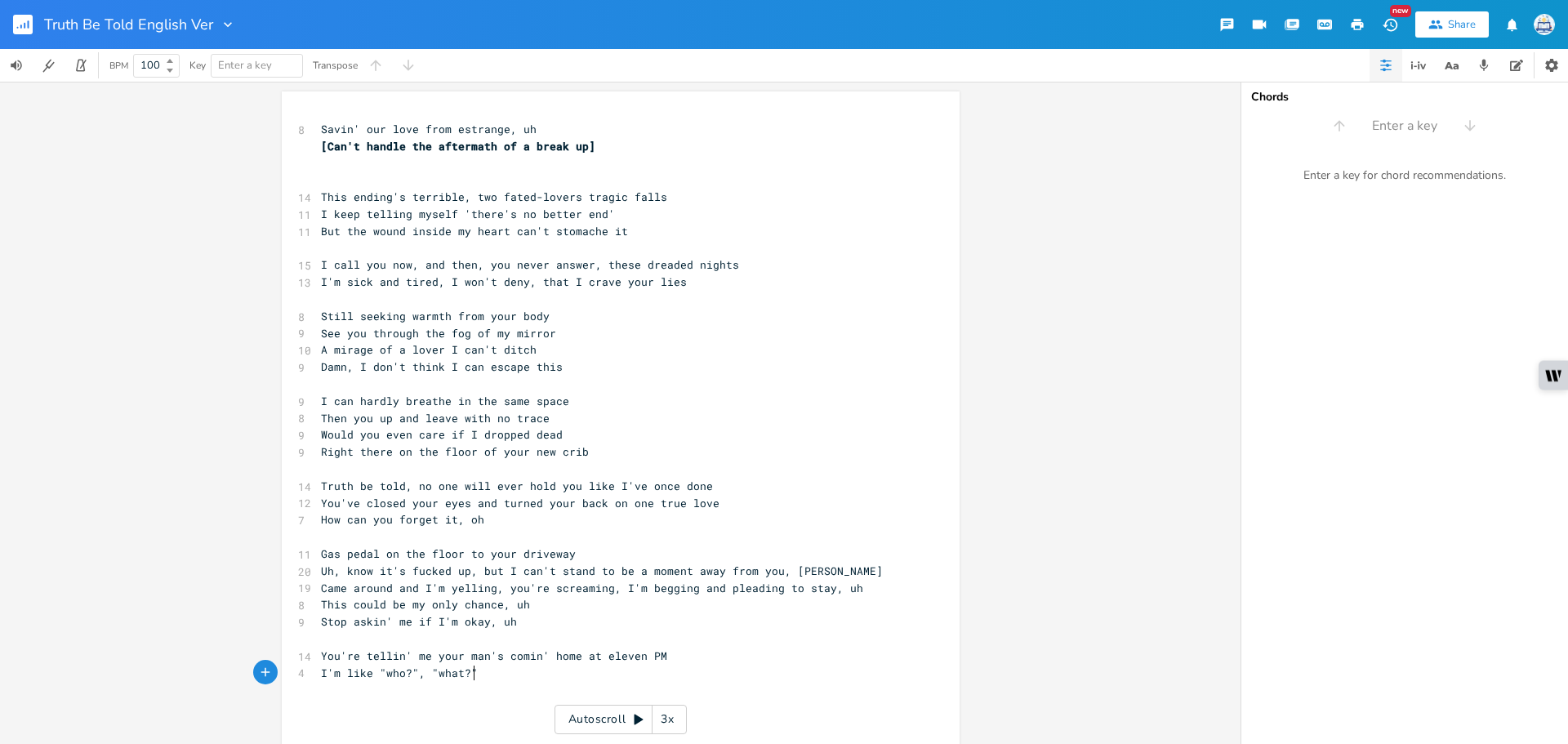
type textarea """
drag, startPoint x: 615, startPoint y: 674, endPoint x: 481, endPoint y: 670, distance: 134.1
click at [481, 670] on pre "I'm like "who?", "what?" I didn't get the memo" at bounding box center [613, 673] width 590 height 17
type textarea "'m too out my mind now"
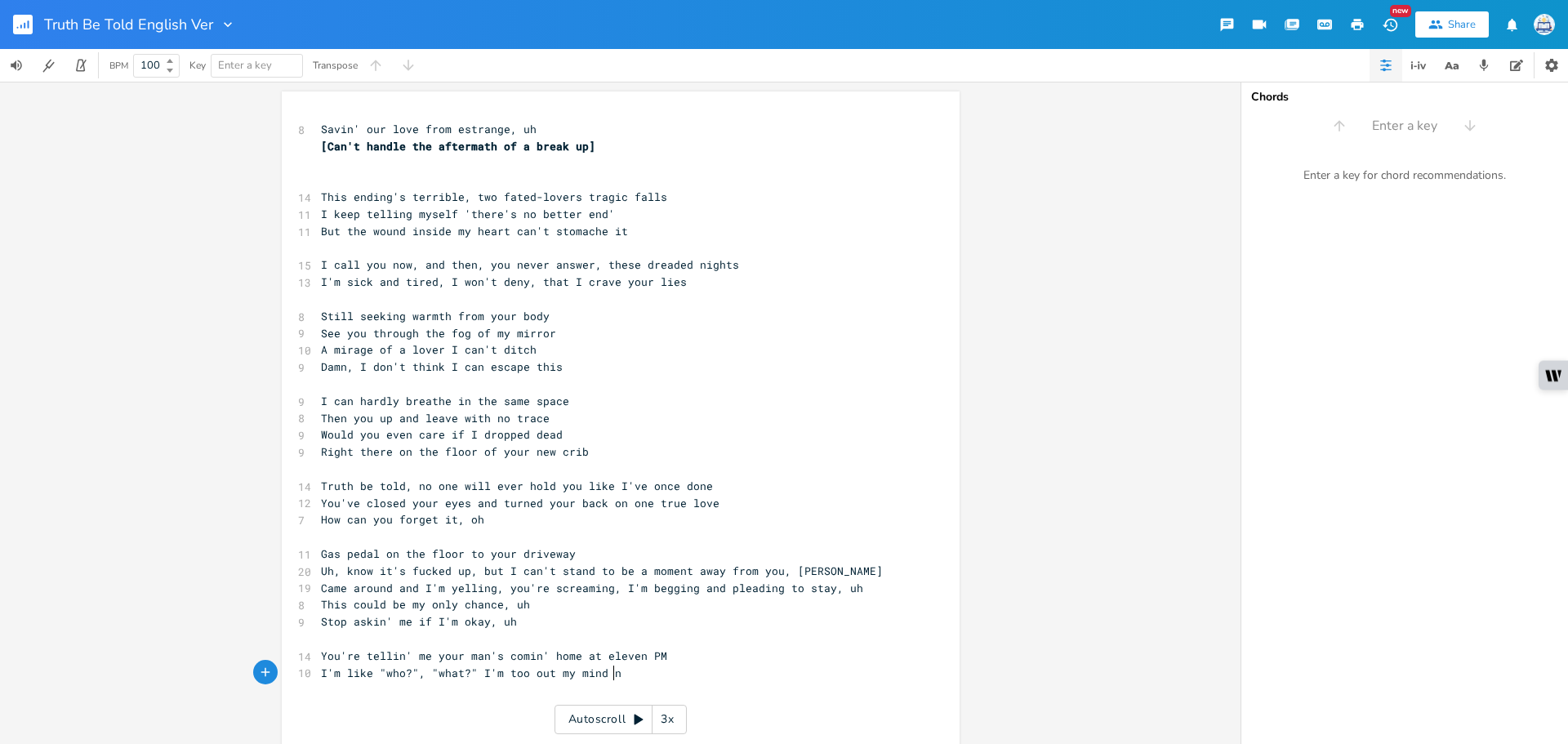
scroll to position [0, 116]
drag, startPoint x: 626, startPoint y: 672, endPoint x: 476, endPoint y: 671, distance: 150.0
click at [476, 671] on pre "I'm like "who?", "what?" I'm too out my mind now" at bounding box center [613, 673] width 590 height 17
type textarea ""was it during"
type textarea "' the fall out""
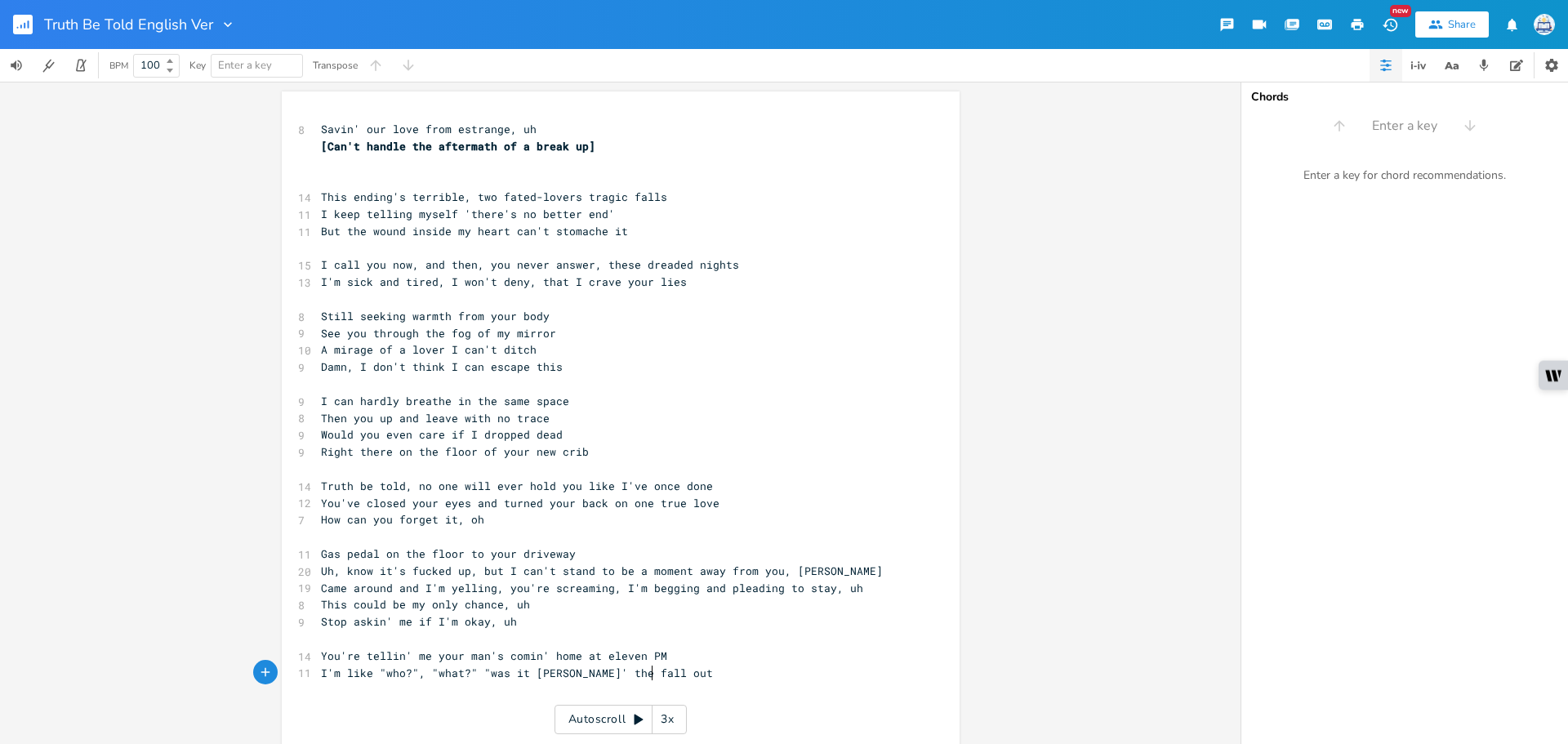
scroll to position [0, 61]
click at [646, 673] on span "I'm like "who?", "what?" "was it durin' the fall out"" at bounding box center [520, 673] width 399 height 15
type textarea "?""
drag, startPoint x: 664, startPoint y: 670, endPoint x: 486, endPoint y: 673, distance: 178.0
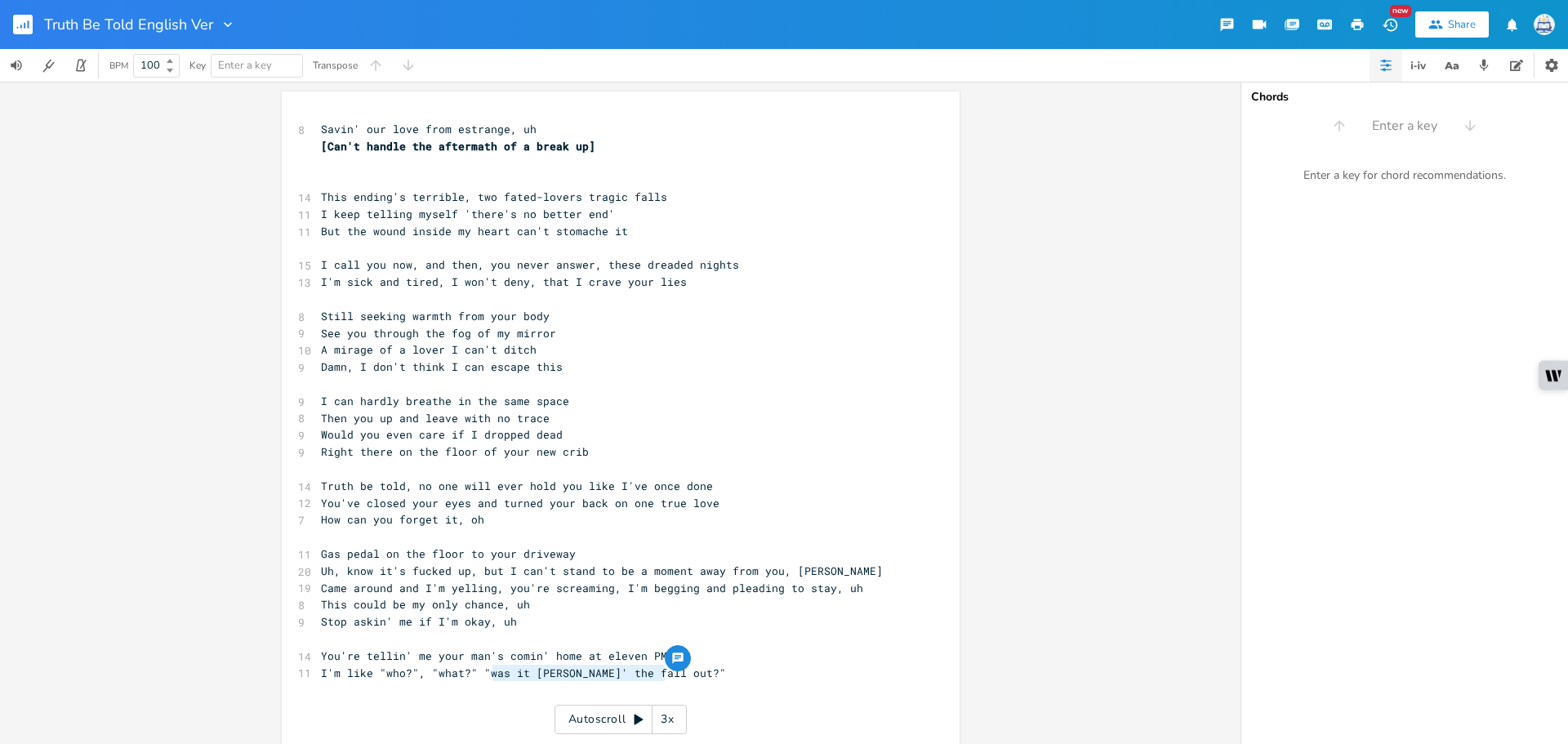
click at [486, 673] on pre "I'm like "who?", "what?" "was it durin' the fall out?"" at bounding box center [613, 673] width 590 height 17
type textarea "hen did he c"
type textarea "become a problem""
drag, startPoint x: 663, startPoint y: 672, endPoint x: 475, endPoint y: 676, distance: 188.0
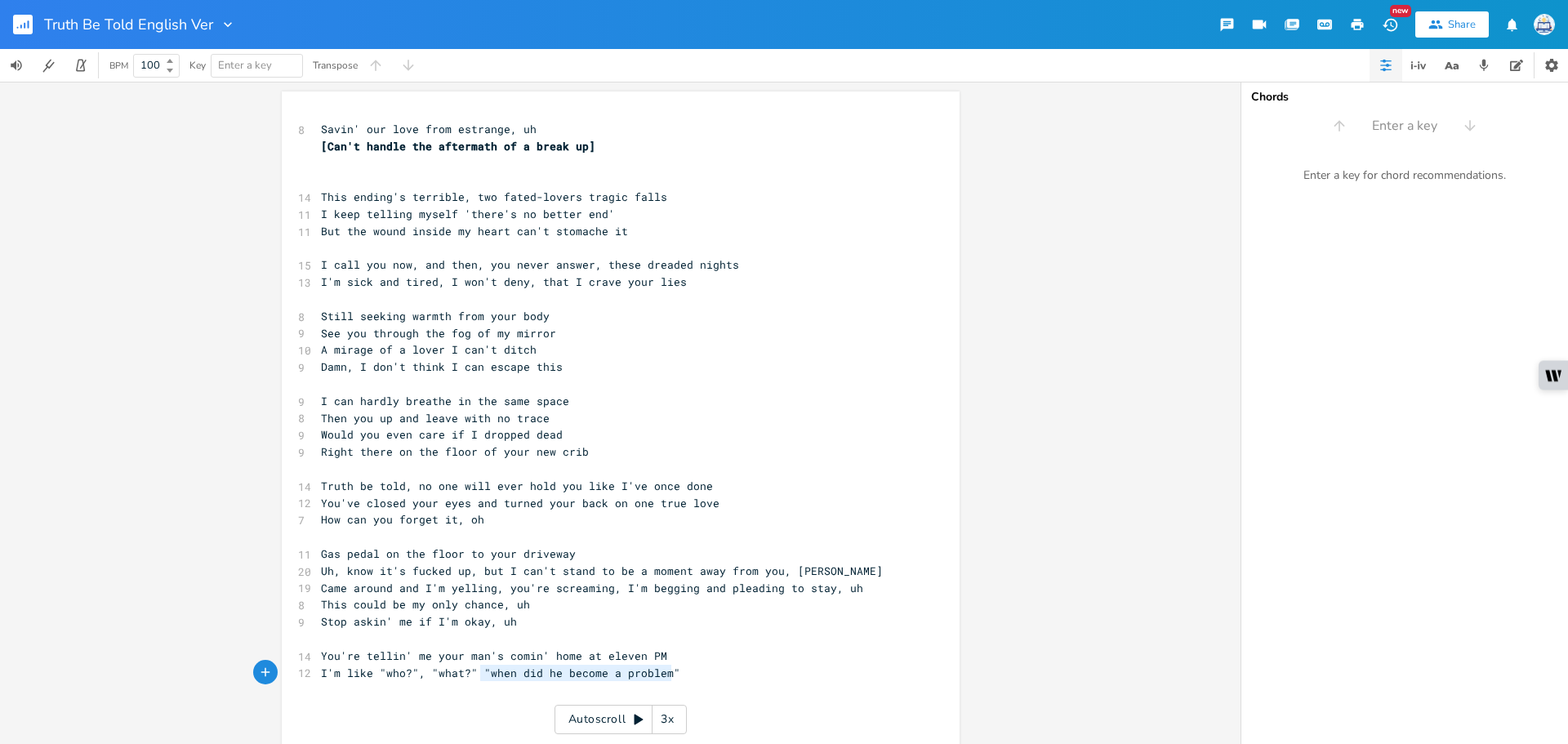
click at [475, 676] on span "I'm like "who?", "what?" "when did he become a problem"" at bounding box center [500, 673] width 359 height 15
type textarea "knew he was a problem"
type textarea "You was on your phone laughin' during the fallout"
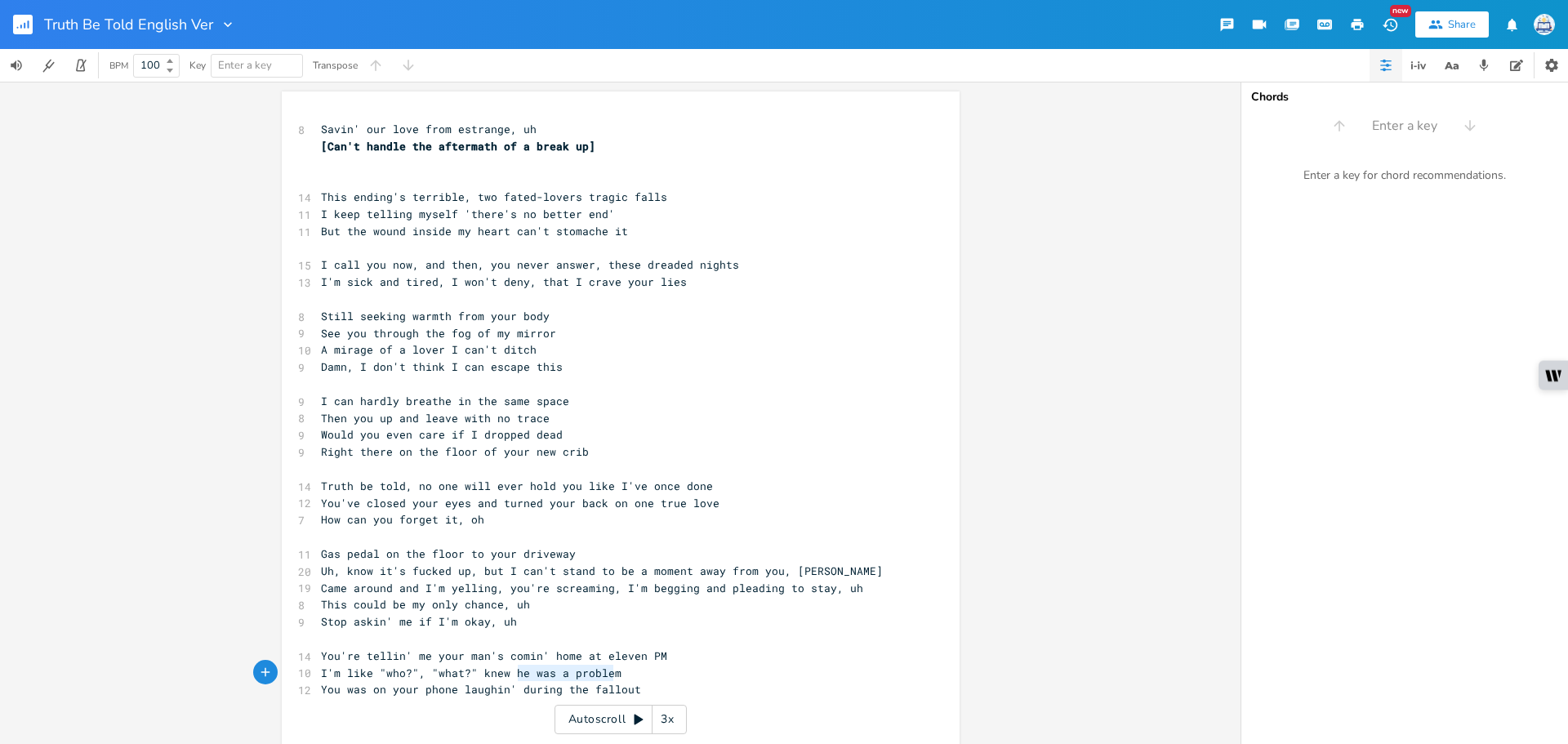
type textarea "he was a problem"
drag, startPoint x: 614, startPoint y: 670, endPoint x: 505, endPoint y: 672, distance: 109.0
click at [505, 672] on pre "I'm like "who?", "what?" knew he was a problem" at bounding box center [613, 673] width 590 height 17
type textarea "bullet to the"
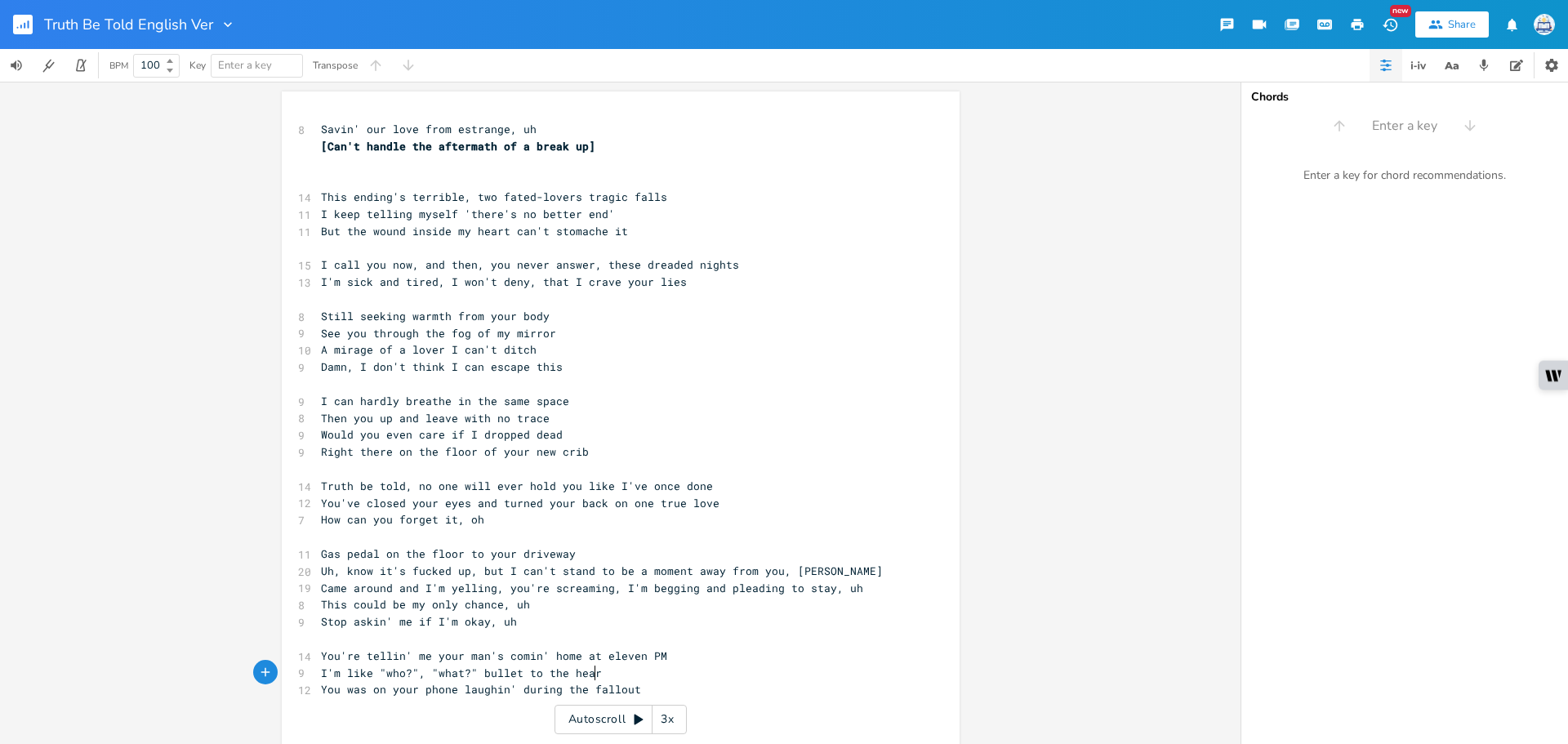
scroll to position [0, 25]
type textarea "heart, but"
type textarea "during the fallout"
type textarea "I'm like "who?", "what?" bullet to the heart, but You was on your phone laughin…"
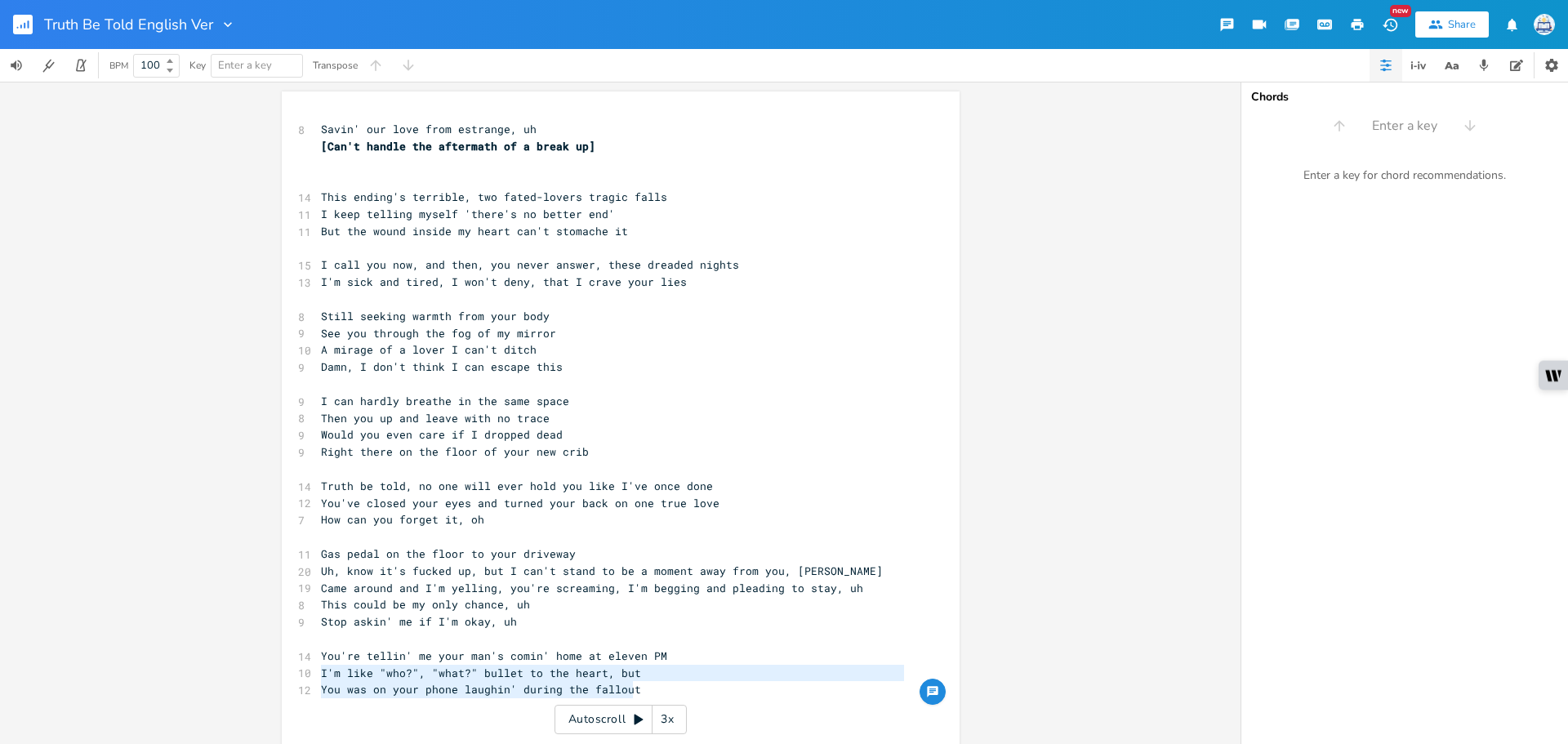
drag, startPoint x: 635, startPoint y: 694, endPoint x: 276, endPoint y: 680, distance: 359.3
click at [282, 680] on div "I'm like "who?", "what?" bullet to the heart, but You was on your phone laughin…" at bounding box center [620, 618] width 678 height 1054
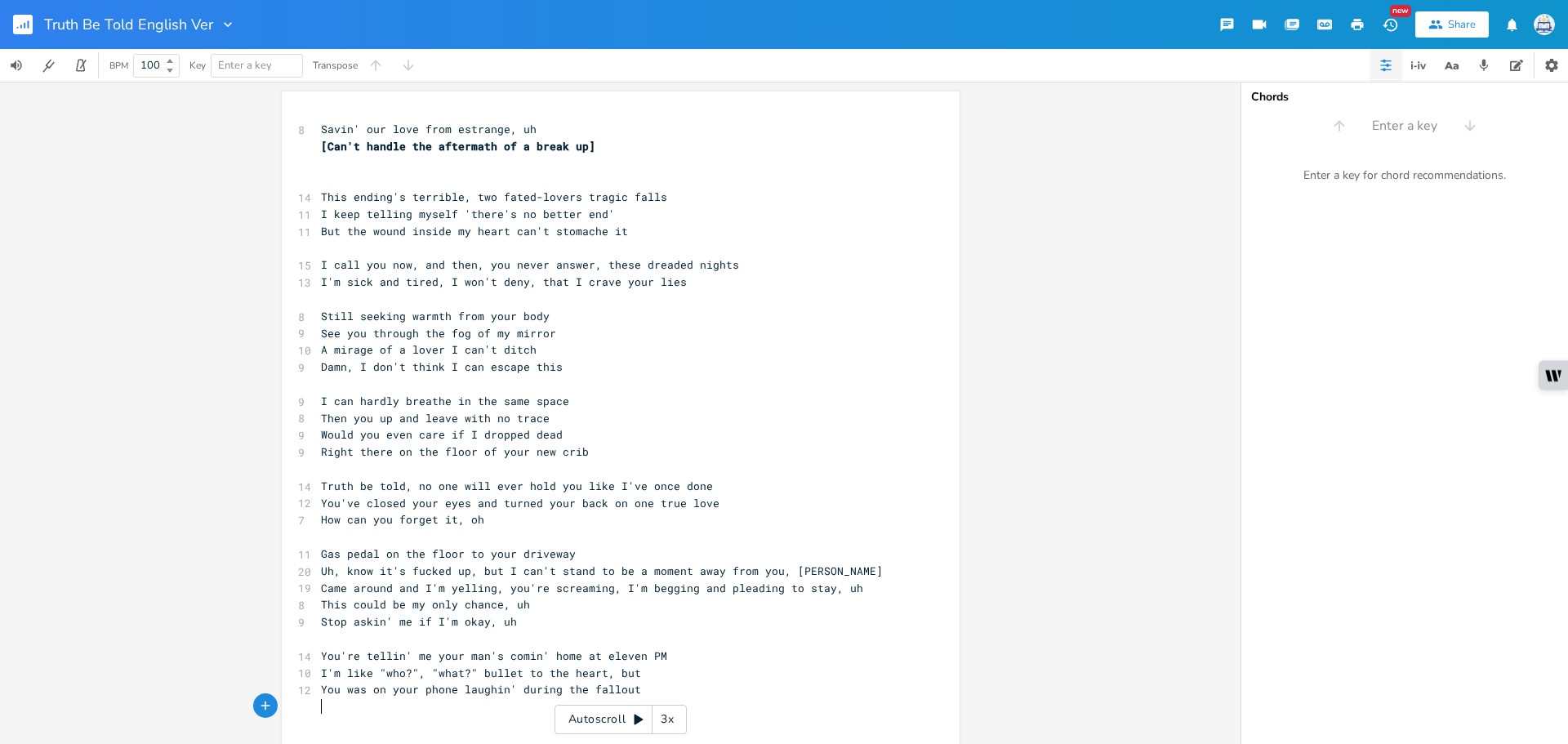
click at [478, 703] on pre "​" at bounding box center [613, 707] width 590 height 17
type textarea "llout"
type textarea "You was on your phone laughin' during the fallout"
drag, startPoint x: 626, startPoint y: 687, endPoint x: 316, endPoint y: 685, distance: 310.0
click at [321, 685] on span "You was on your phone laughin' during the fallout" at bounding box center [481, 690] width 320 height 15
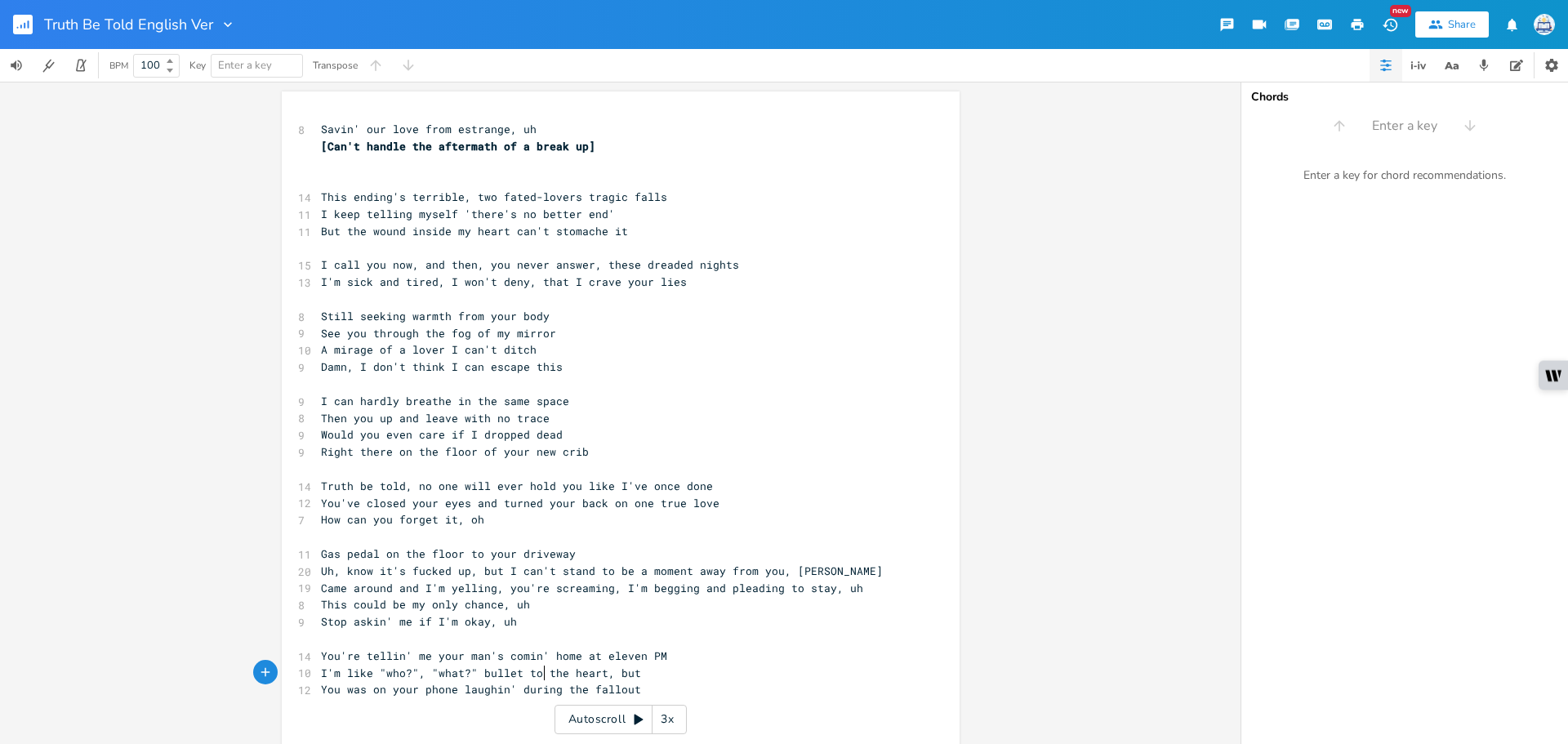
click at [537, 681] on pre "You was on your phone laughin' during the fallout" at bounding box center [613, 690] width 590 height 17
type textarea ", but"
drag, startPoint x: 636, startPoint y: 680, endPoint x: 594, endPoint y: 678, distance: 42.0
click at [594, 678] on pre "I'm like "who?", "what?" bullet to the heart, but" at bounding box center [613, 673] width 590 height 17
drag, startPoint x: 642, startPoint y: 690, endPoint x: 298, endPoint y: 696, distance: 344.1
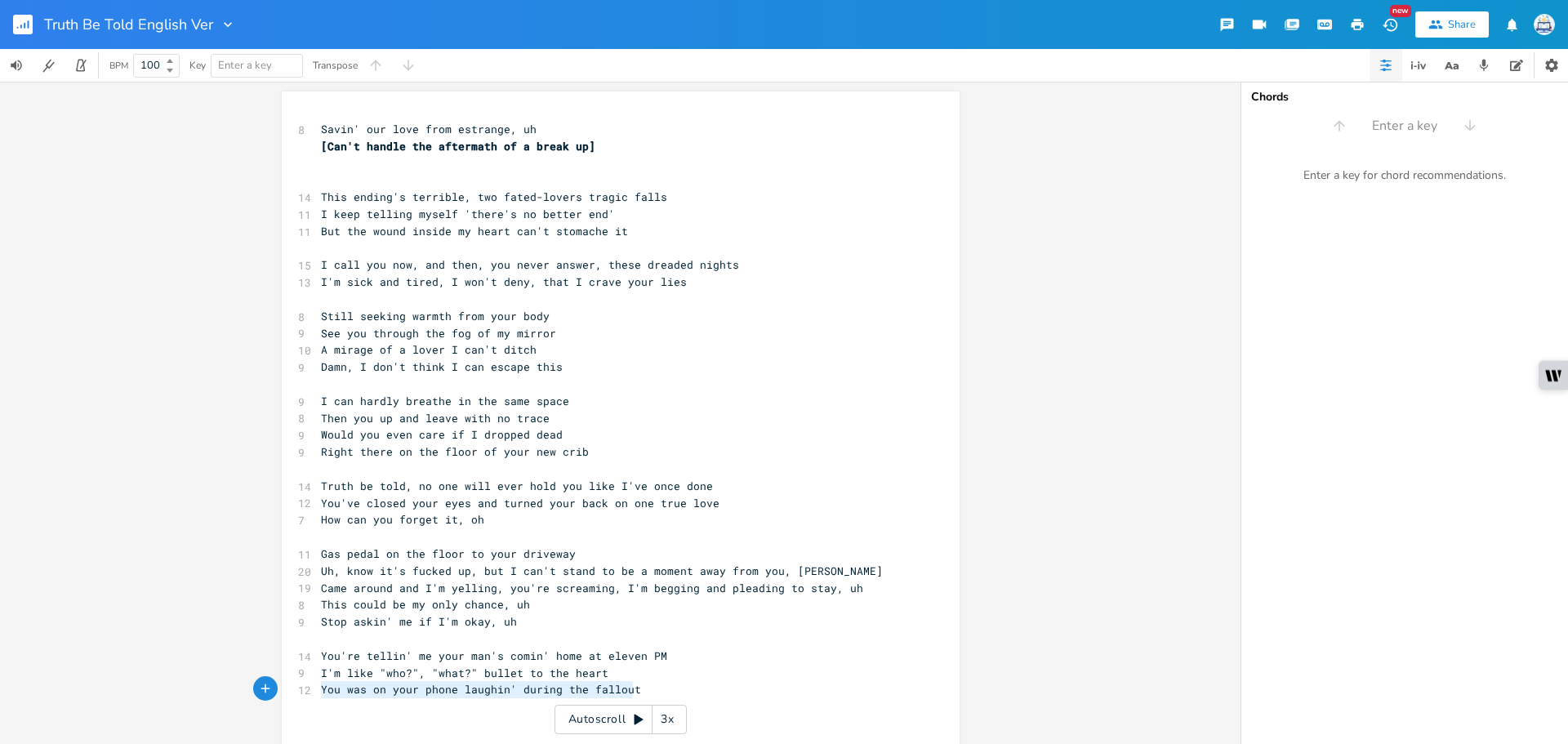
click at [318, 696] on div "12 You was on your phone laughin' during the fallout" at bounding box center [613, 690] width 590 height 17
type textarea "But, I knew he been a thing for awh"
type textarea "a while now"
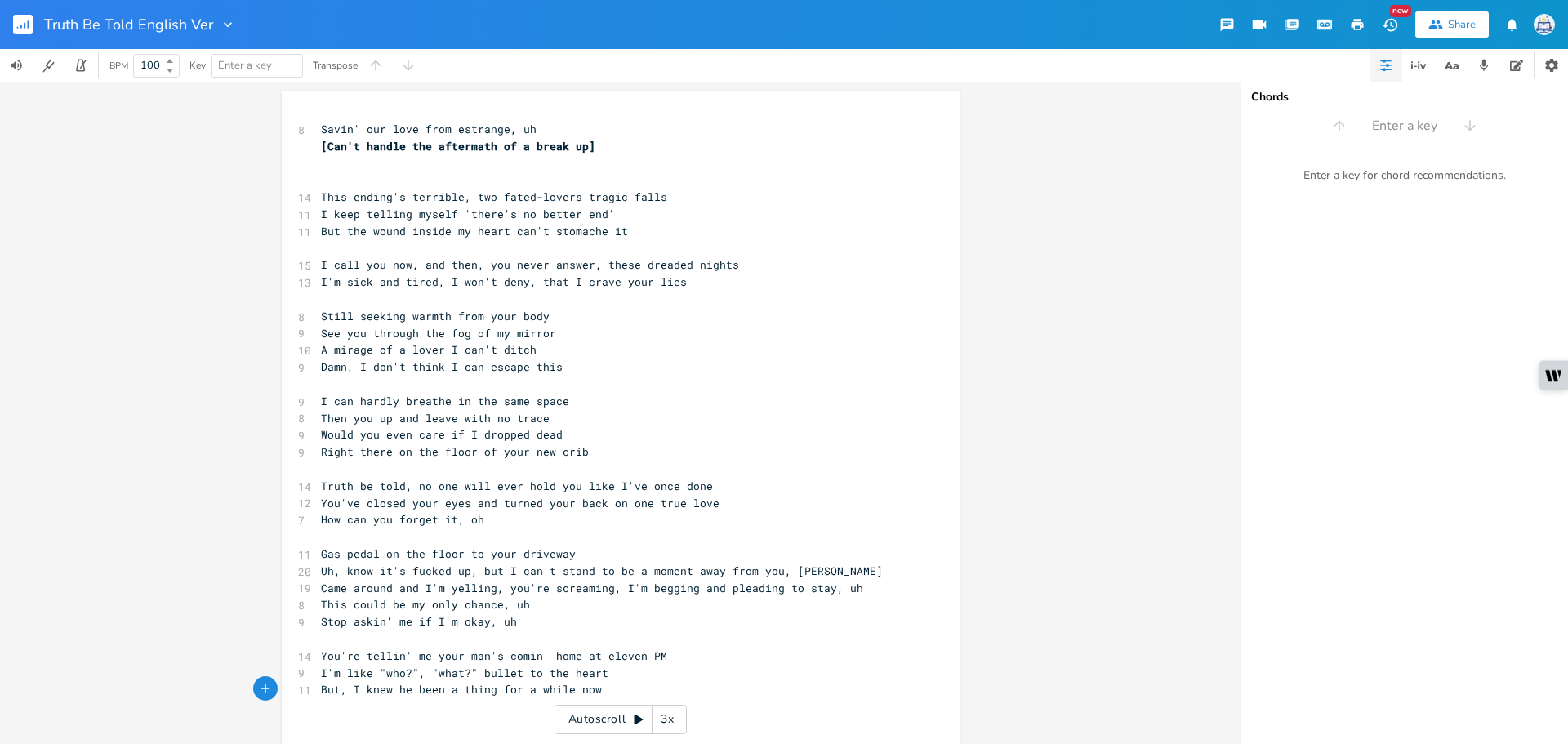
scroll to position [0, 58]
type textarea "But,"
drag, startPoint x: 344, startPoint y: 689, endPoint x: 279, endPoint y: 697, distance: 65.5
click at [282, 697] on div "But, x 8 Savin' our love from estrange, uh [Can't handle the aftermath of a bre…" at bounding box center [620, 618] width 678 height 1054
click at [619, 673] on pre "I'm like "who?", "what?" bullet to the heart" at bounding box center [613, 673] width 590 height 17
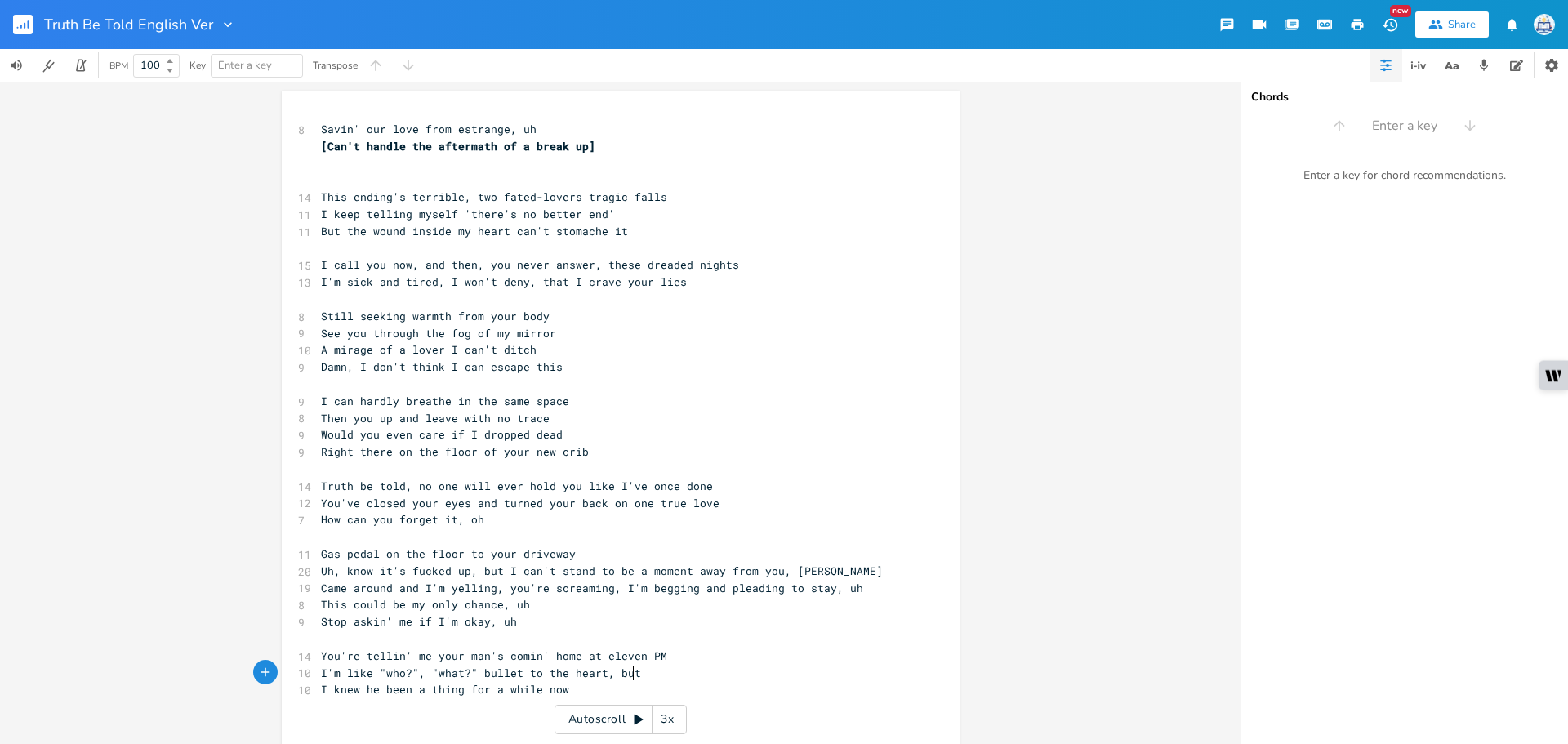
scroll to position [0, 21]
type textarea ", but"
click at [689, 688] on pre "I knew he been a thing for a while now" at bounding box center [613, 690] width 590 height 17
type textarea "You was actin' kinds"
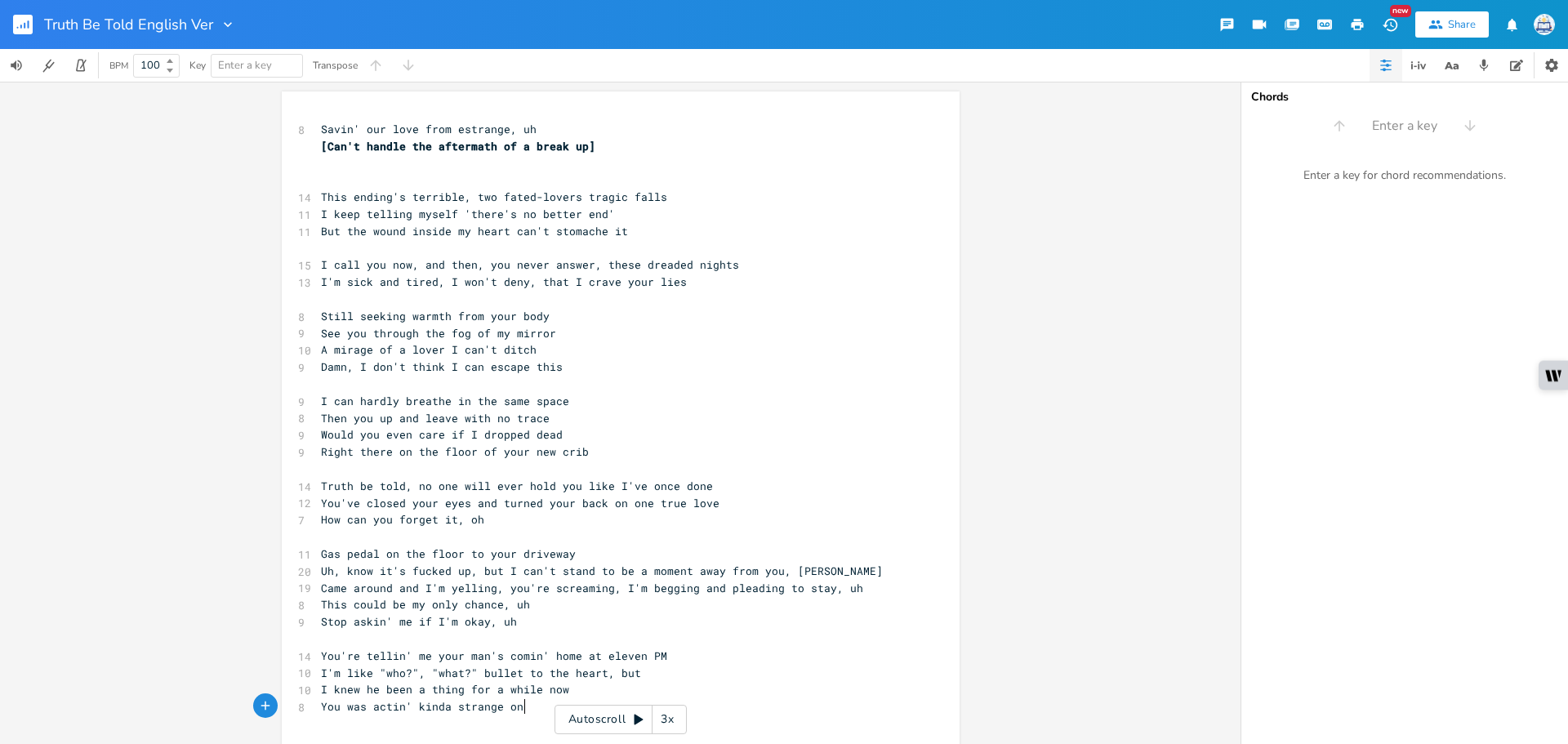
type textarea "a strange on t"
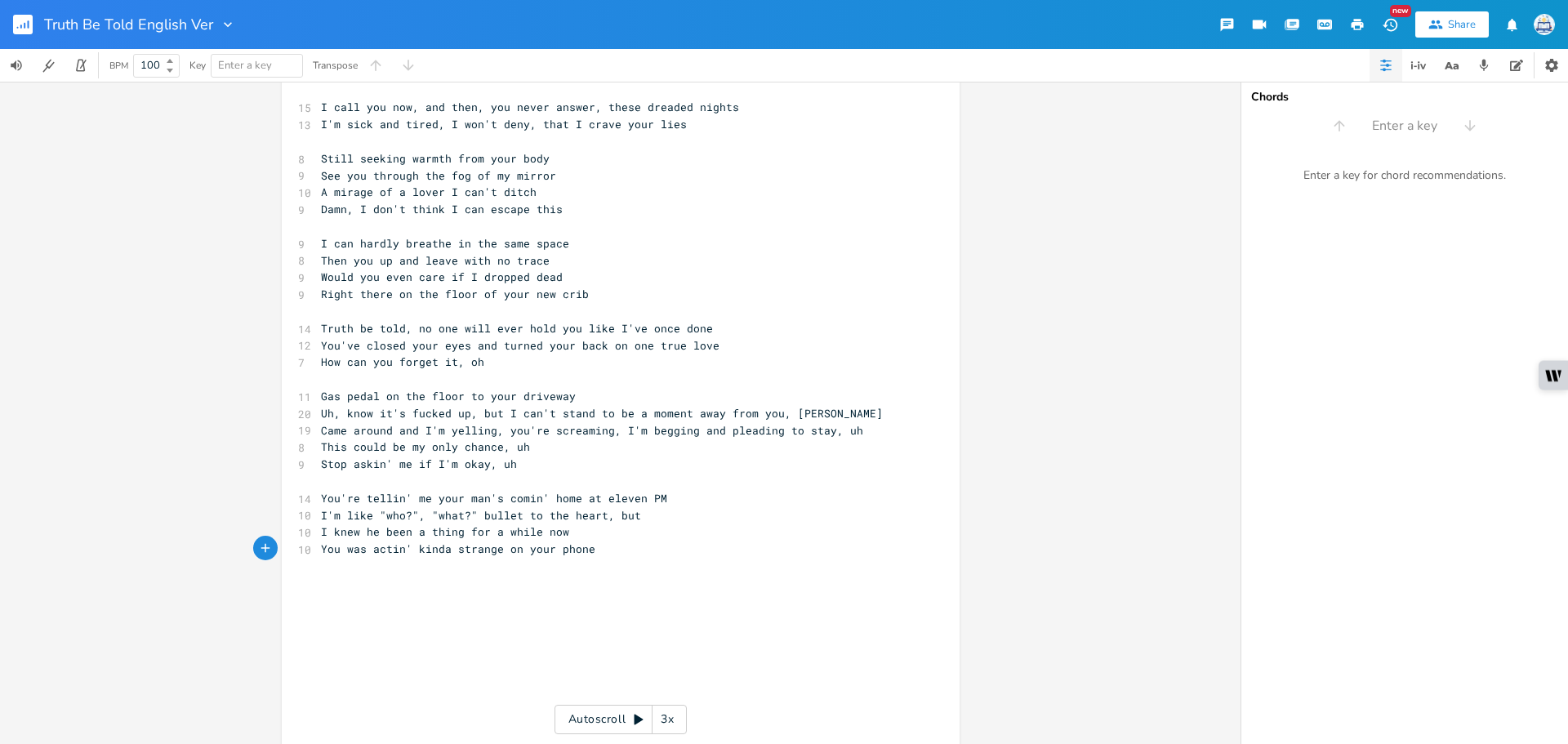
scroll to position [163, 0]
type textarea "your phone"
drag, startPoint x: 599, startPoint y: 546, endPoint x: 501, endPoint y: 548, distance: 98.0
click at [501, 548] on pre "You was actin' kinda strange on your phone" at bounding box center [613, 543] width 590 height 17
type textarea "durin' the fallout"
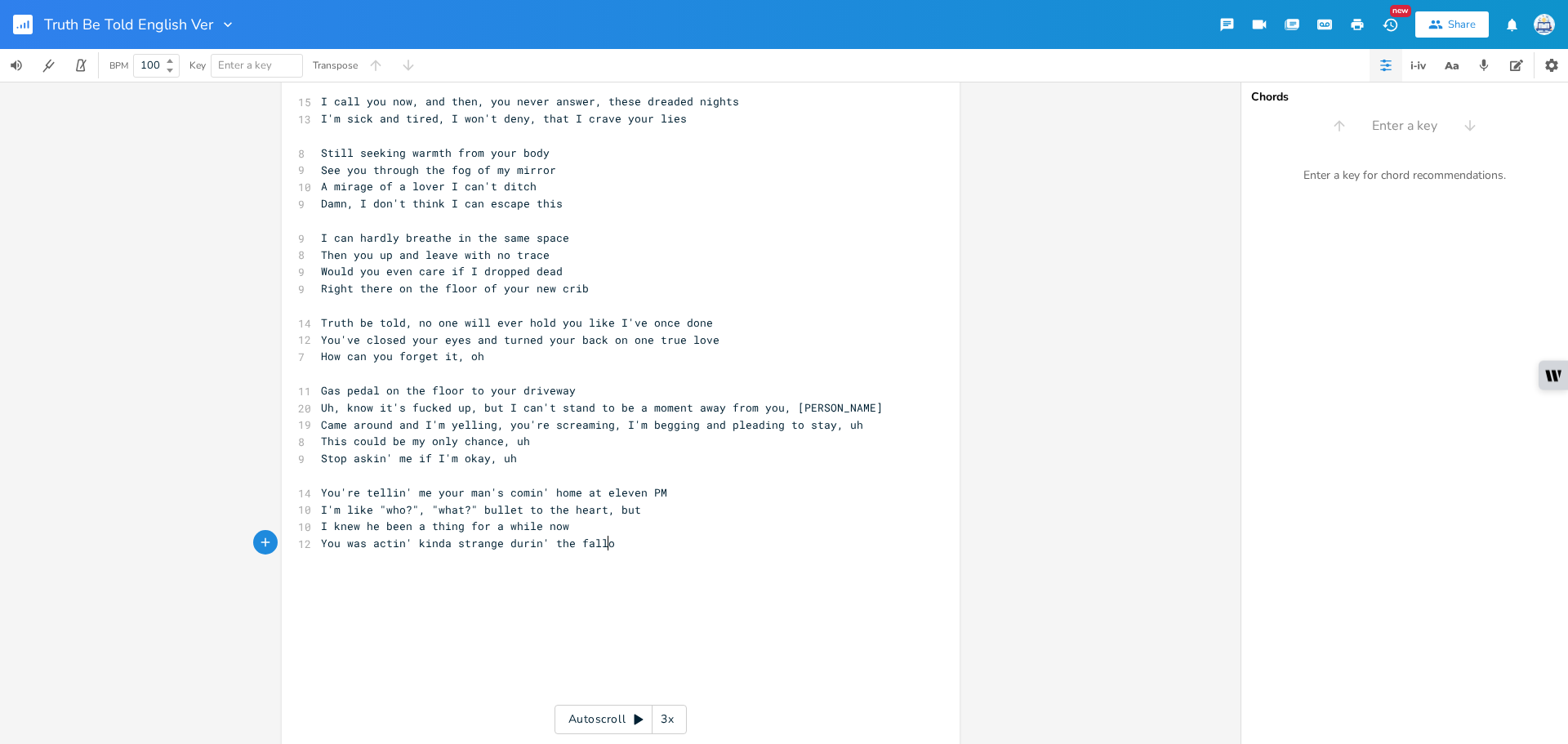
scroll to position [0, 80]
type textarea "Like all hope was gone, it was U"
type textarea "usea"
type textarea "less"
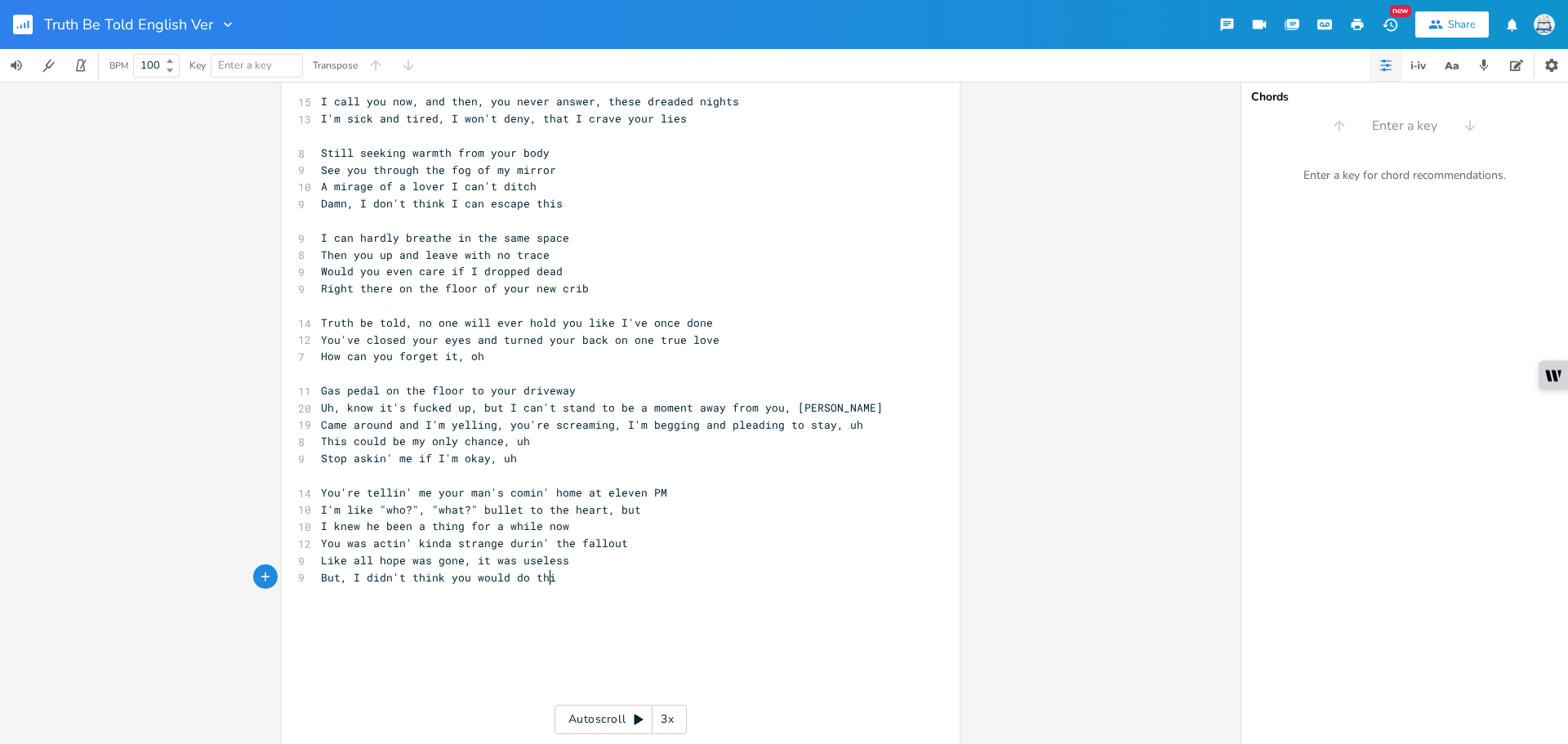
type textarea "But, I didn't think you would do this"
drag, startPoint x: 552, startPoint y: 581, endPoint x: 304, endPoint y: 581, distance: 248.0
click at [304, 581] on div "But, I didn't think you would do this x 8 Savin' our love from estrange, uh [Ca…" at bounding box center [620, 489] width 678 height 1122
type textarea "Love, you said you ddn"
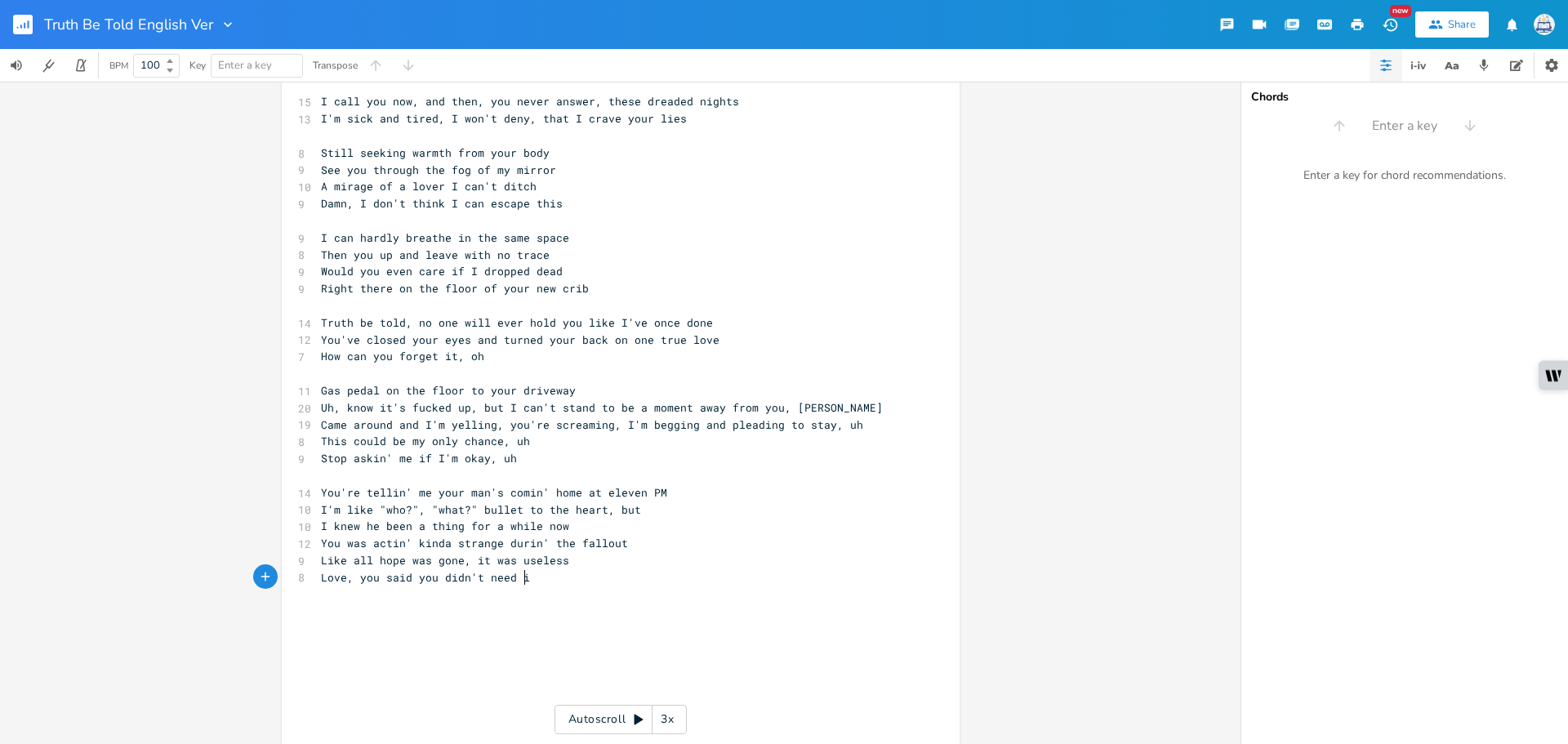
scroll to position [0, 56]
type textarea "idn't need it"
type textarea "idn't"
drag, startPoint x: 472, startPoint y: 576, endPoint x: 446, endPoint y: 578, distance: 26.1
click at [446, 578] on span "Love, you said you didn't need it" at bounding box center [429, 577] width 216 height 15
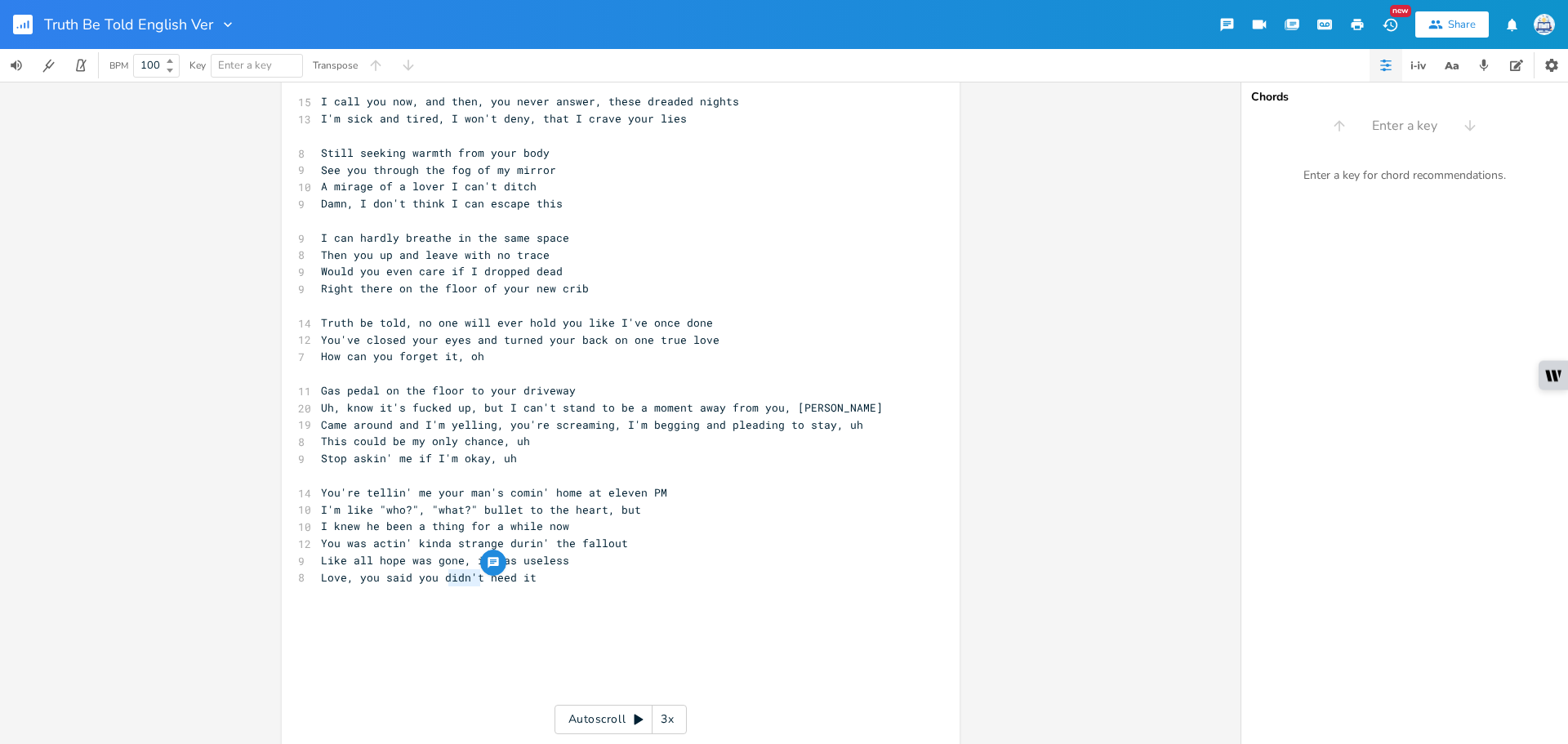
click at [573, 585] on pre "Love, you said you didn't need it" at bounding box center [613, 577] width 590 height 17
type textarea "Oh,"
type textarea "You, walked m"
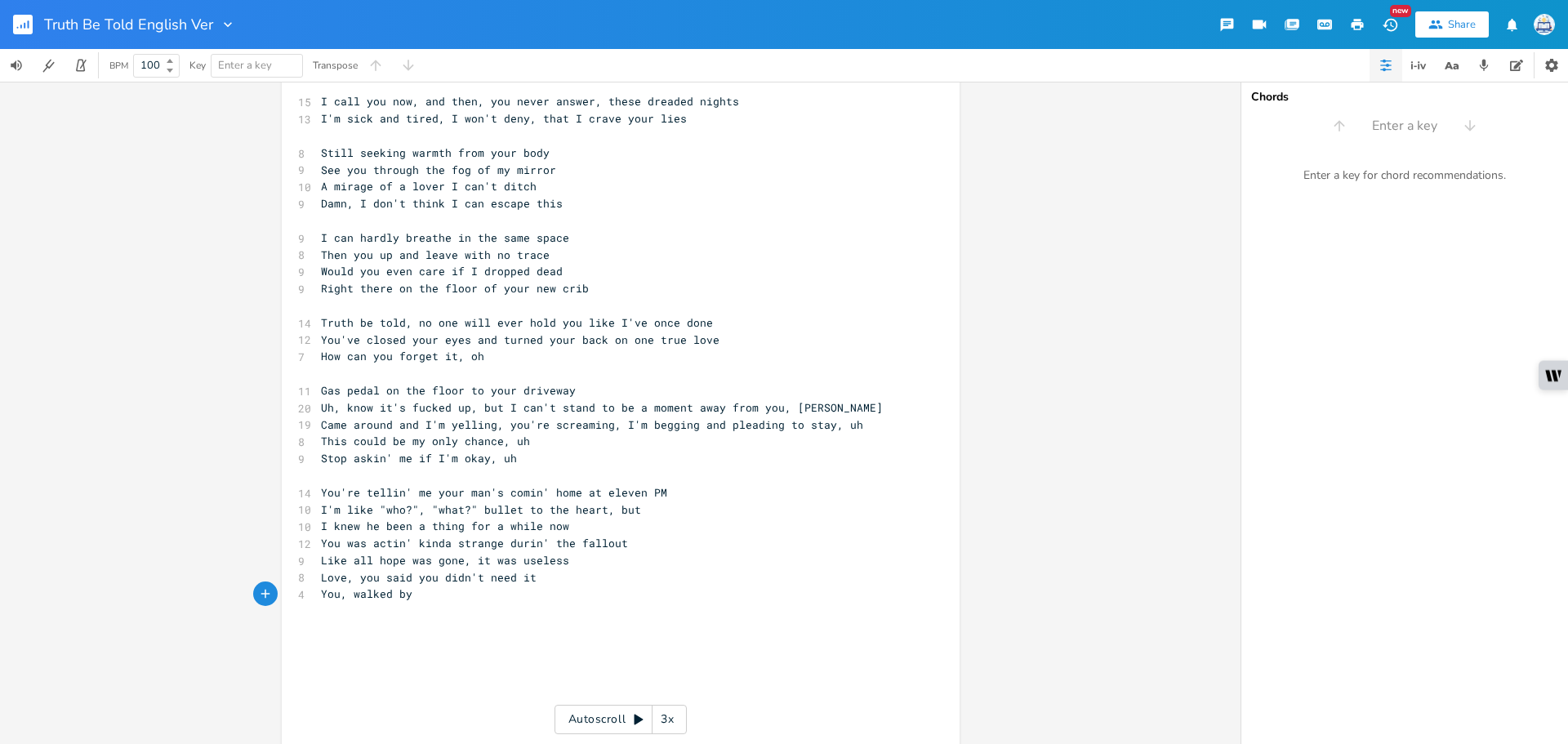
type textarea "by w"
type textarea "me like I ws"
type textarea "a"
type textarea "was deadweight"
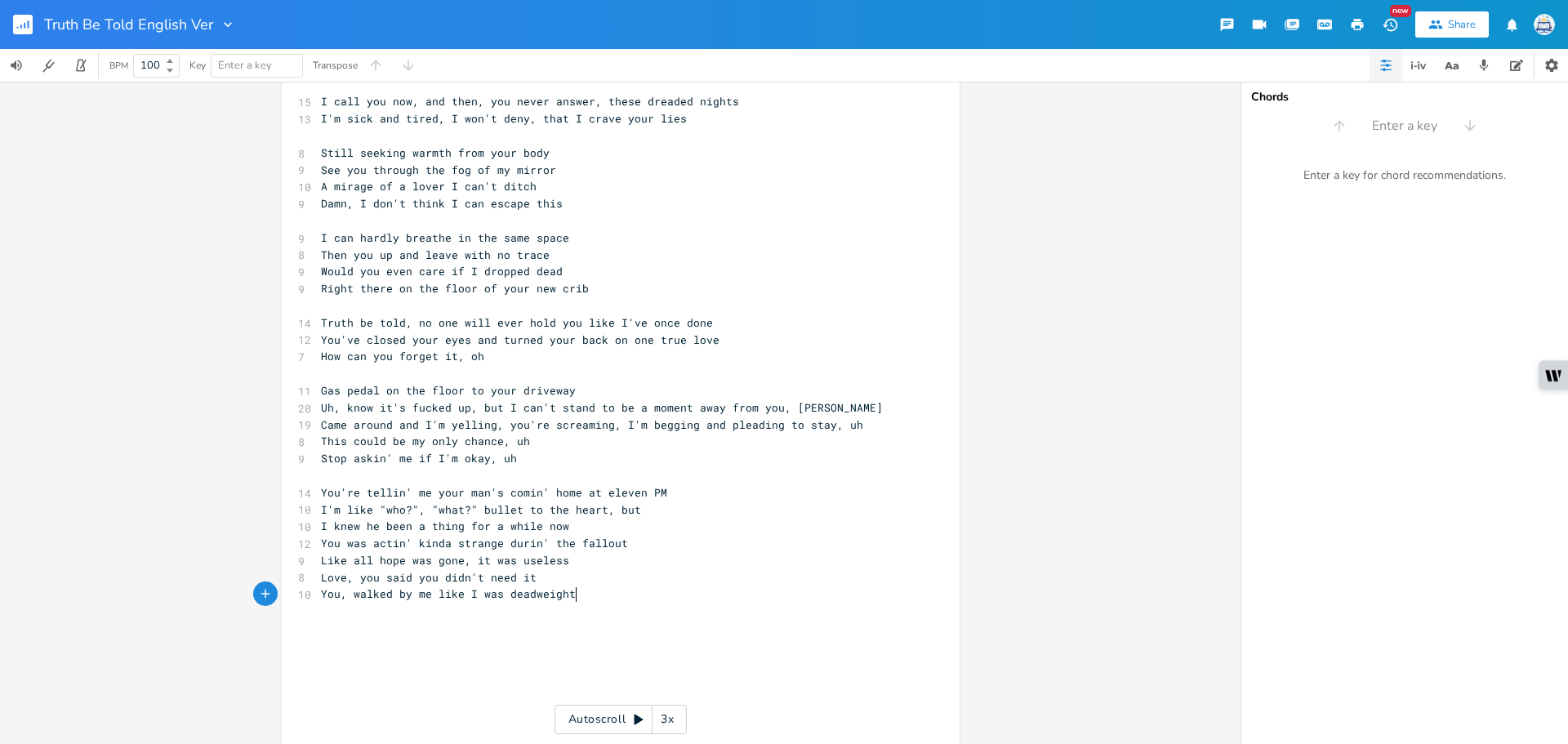
click at [511, 596] on span "You, walked by me like I was deadweight" at bounding box center [448, 594] width 255 height 15
click at [530, 597] on span "You, walked by me like I was deadweight" at bounding box center [448, 594] width 255 height 15
click at [528, 596] on span "You, walked by me like I was deadweight" at bounding box center [448, 594] width 255 height 15
type textarea "w"
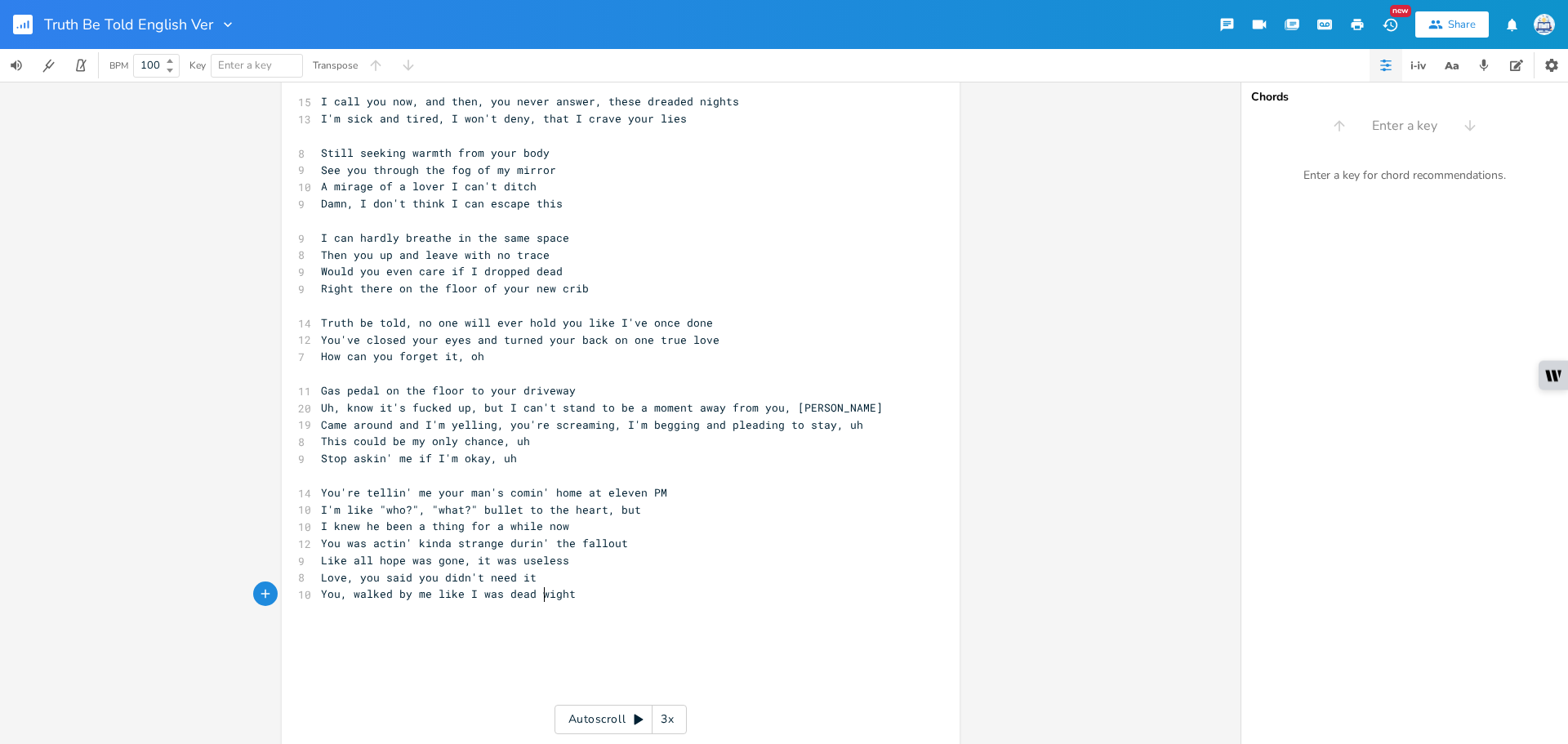
scroll to position [0, 11]
drag, startPoint x: 578, startPoint y: 591, endPoint x: 534, endPoint y: 597, distance: 44.4
click at [534, 597] on pre "You, walked by me like I was dead wight" at bounding box center [613, 594] width 590 height 17
type textarea "weight"
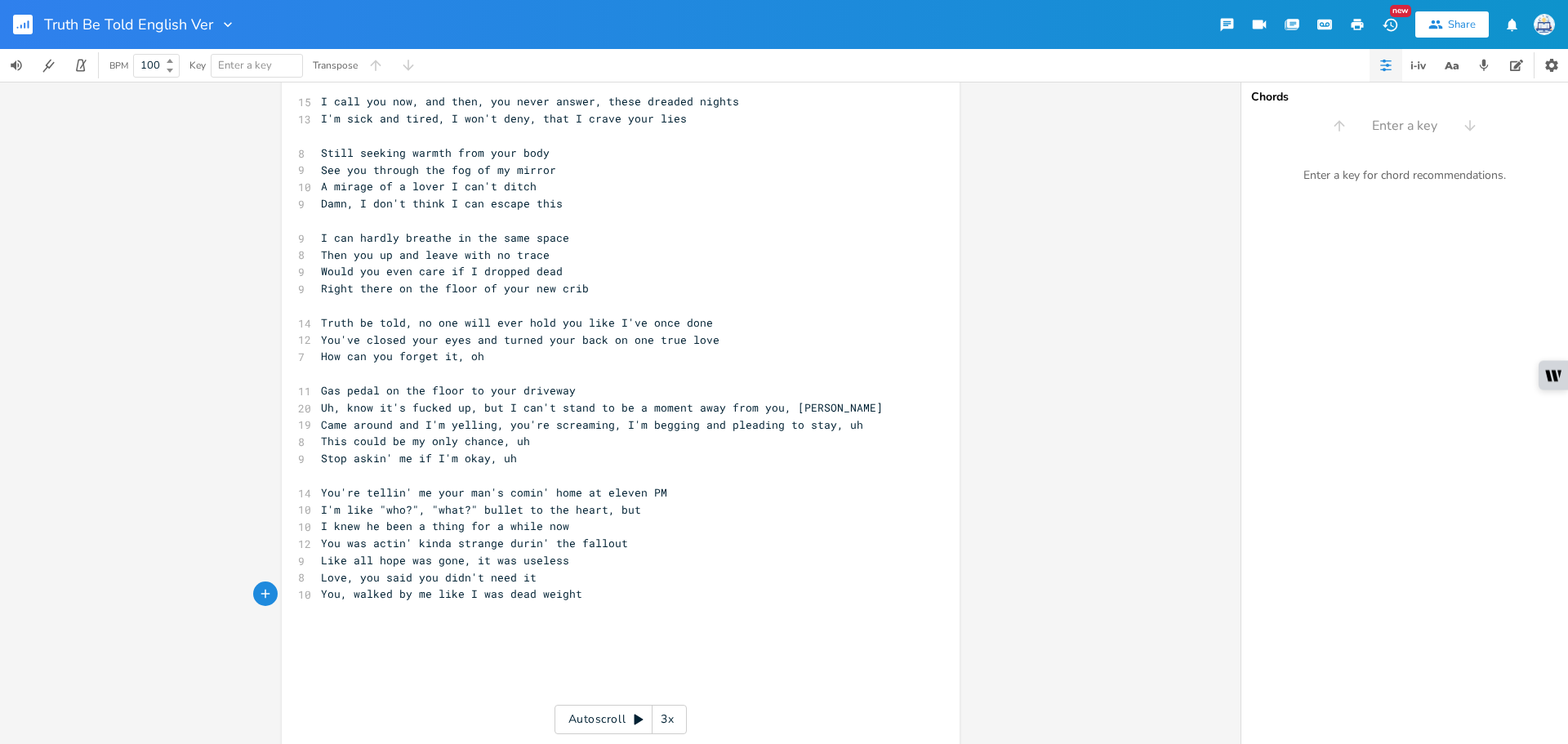
click at [554, 581] on pre "Love, you said you didn't need it" at bounding box center [613, 577] width 590 height 17
type textarea "Oh, said you"
type textarea "talking bout"
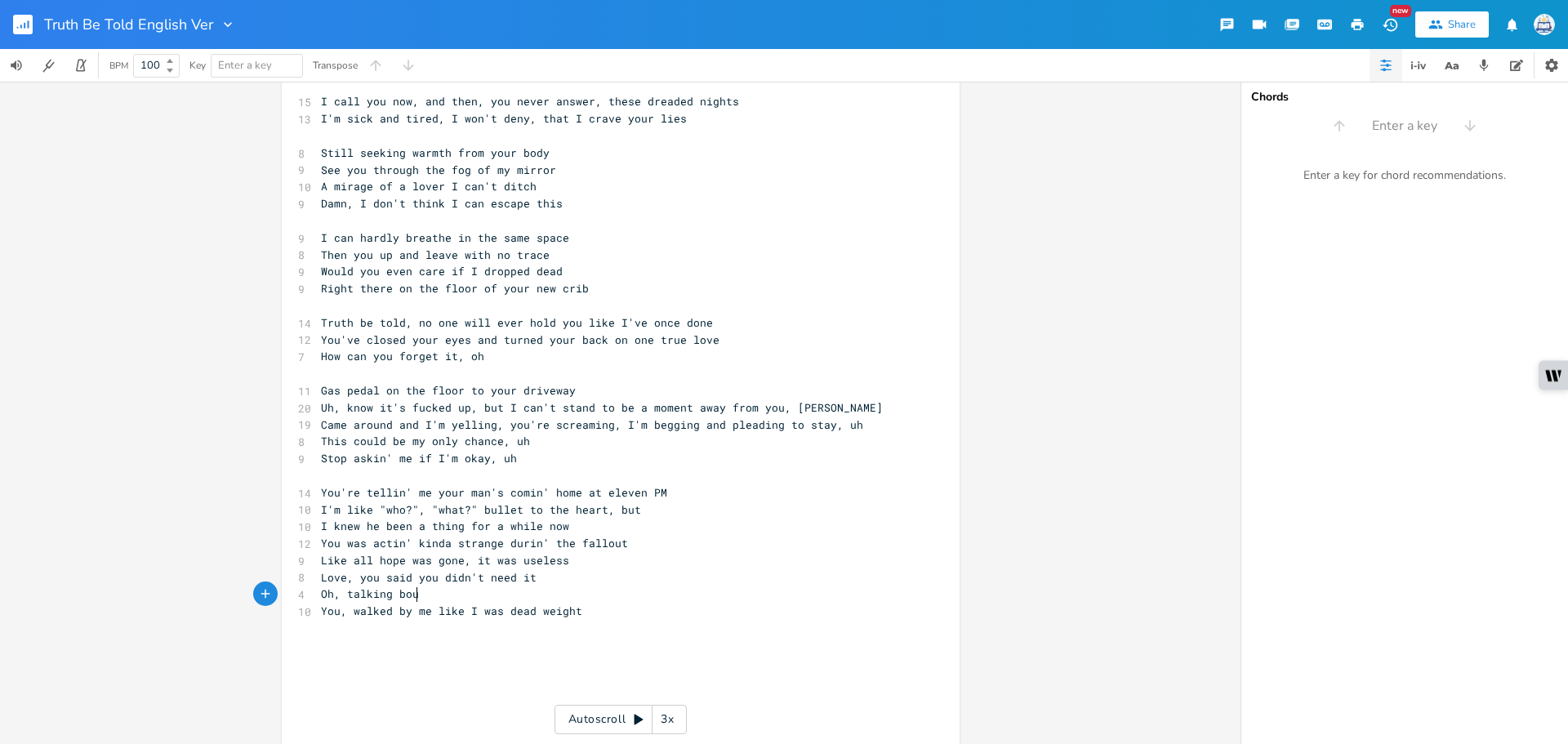
scroll to position [0, 58]
type textarea "'bout you need space"
drag, startPoint x: 531, startPoint y: 591, endPoint x: 343, endPoint y: 598, distance: 188.1
click at [343, 598] on pre "Oh, talking 'bout you need space" at bounding box center [613, 594] width 590 height 17
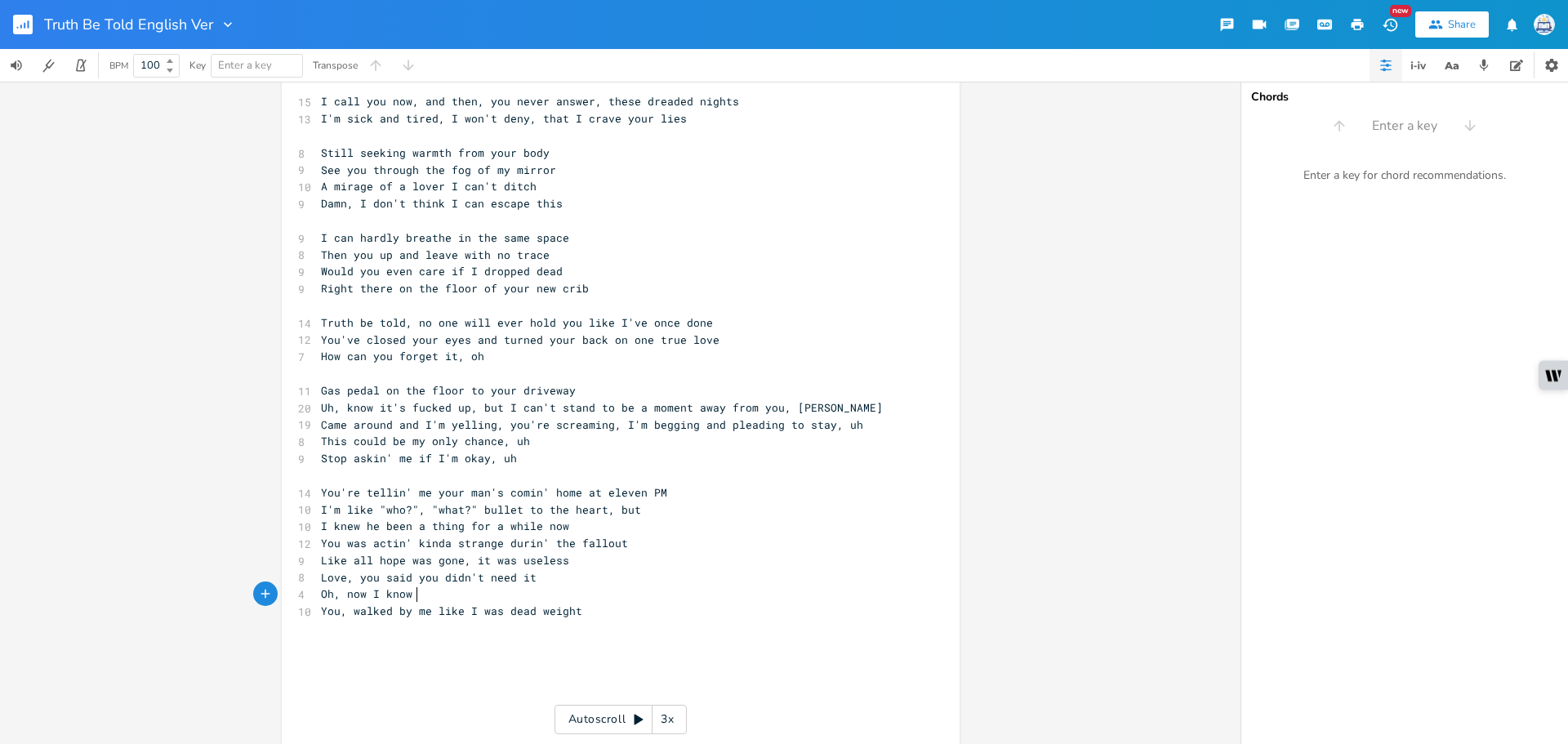
scroll to position [0, 58]
type textarea "now I know you was through i"
type textarea "with me"
type textarea "should've known"
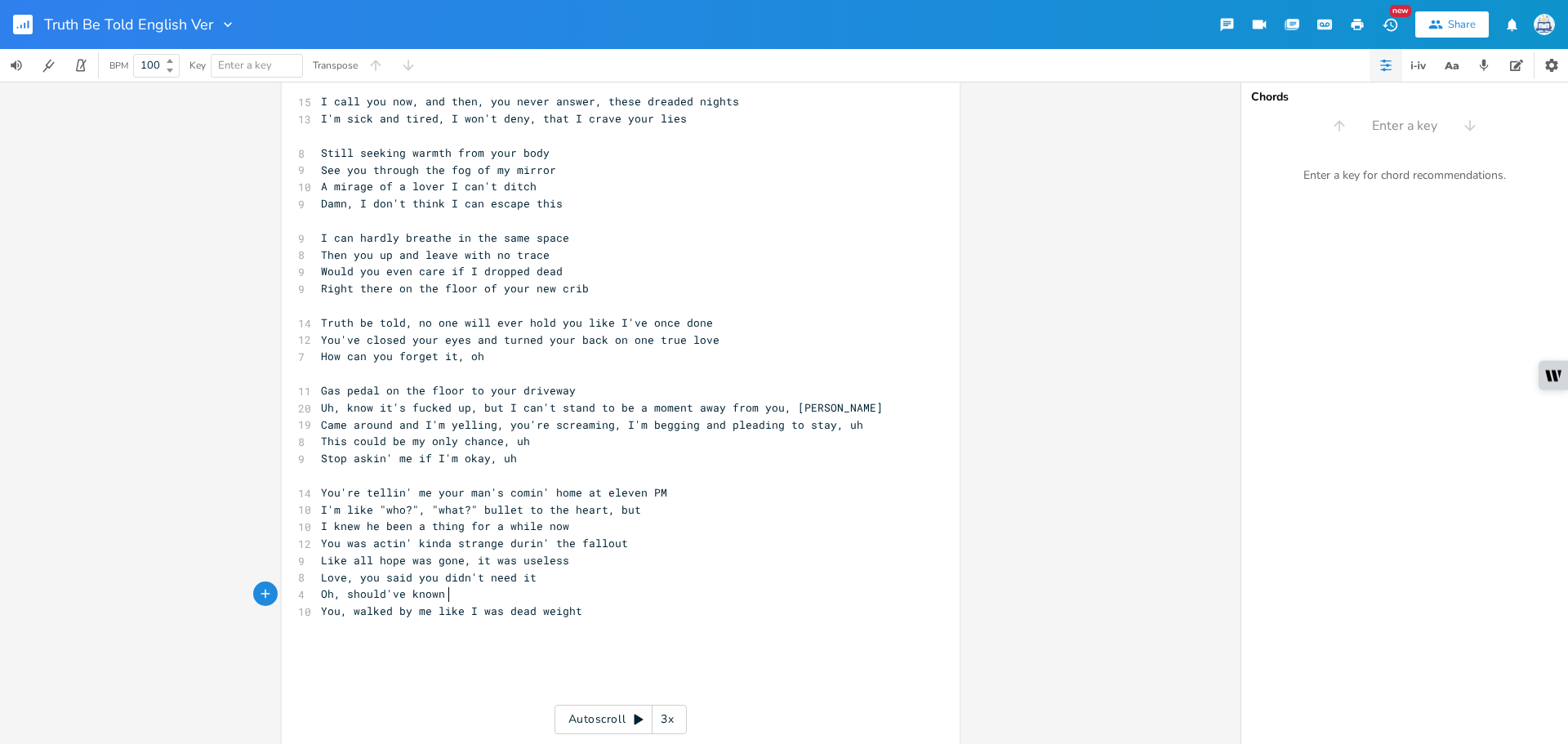
type textarea "t"
type textarea "it was fins"
type textarea "ished"
type textarea "as dead weight"
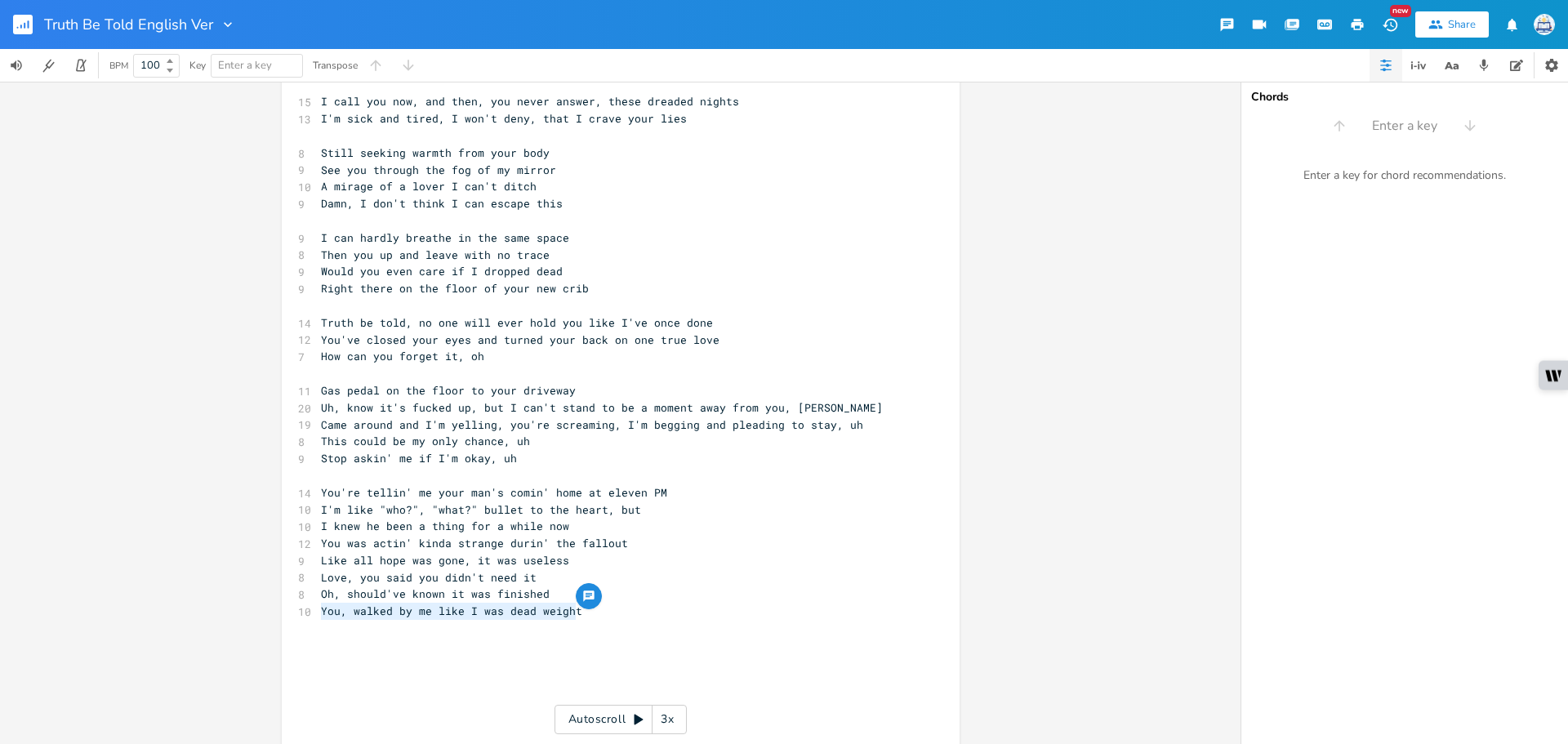
drag, startPoint x: 601, startPoint y: 614, endPoint x: 266, endPoint y: 615, distance: 335.0
click at [266, 615] on div "You, walked by me like I was dead weight x 8 Savin' our love from estrange, uh …" at bounding box center [620, 413] width 1240 height 662
type textarea "Oh, when tyo"
type textarea "you told me you needed more sa"
type textarea "pace"
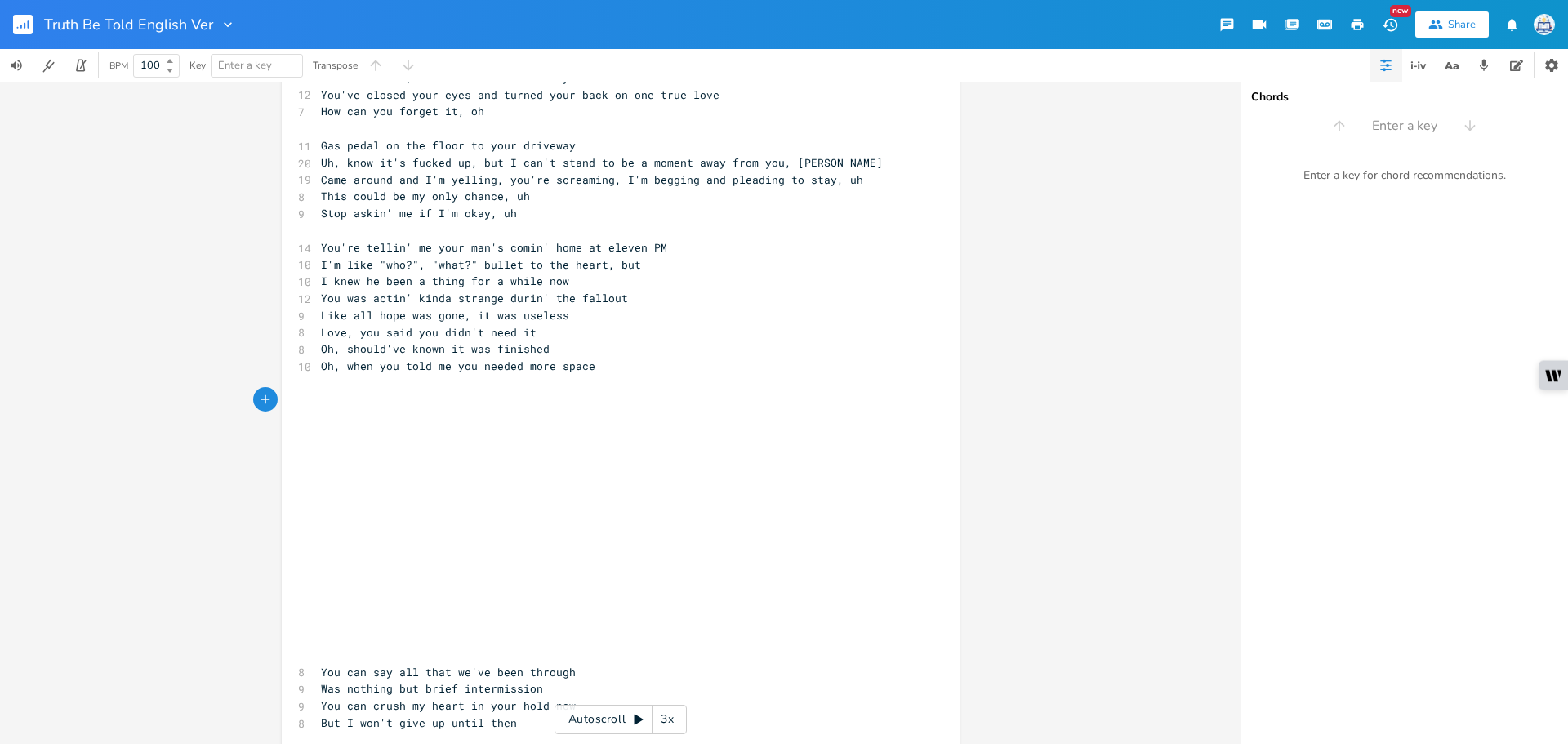
scroll to position [548, 0]
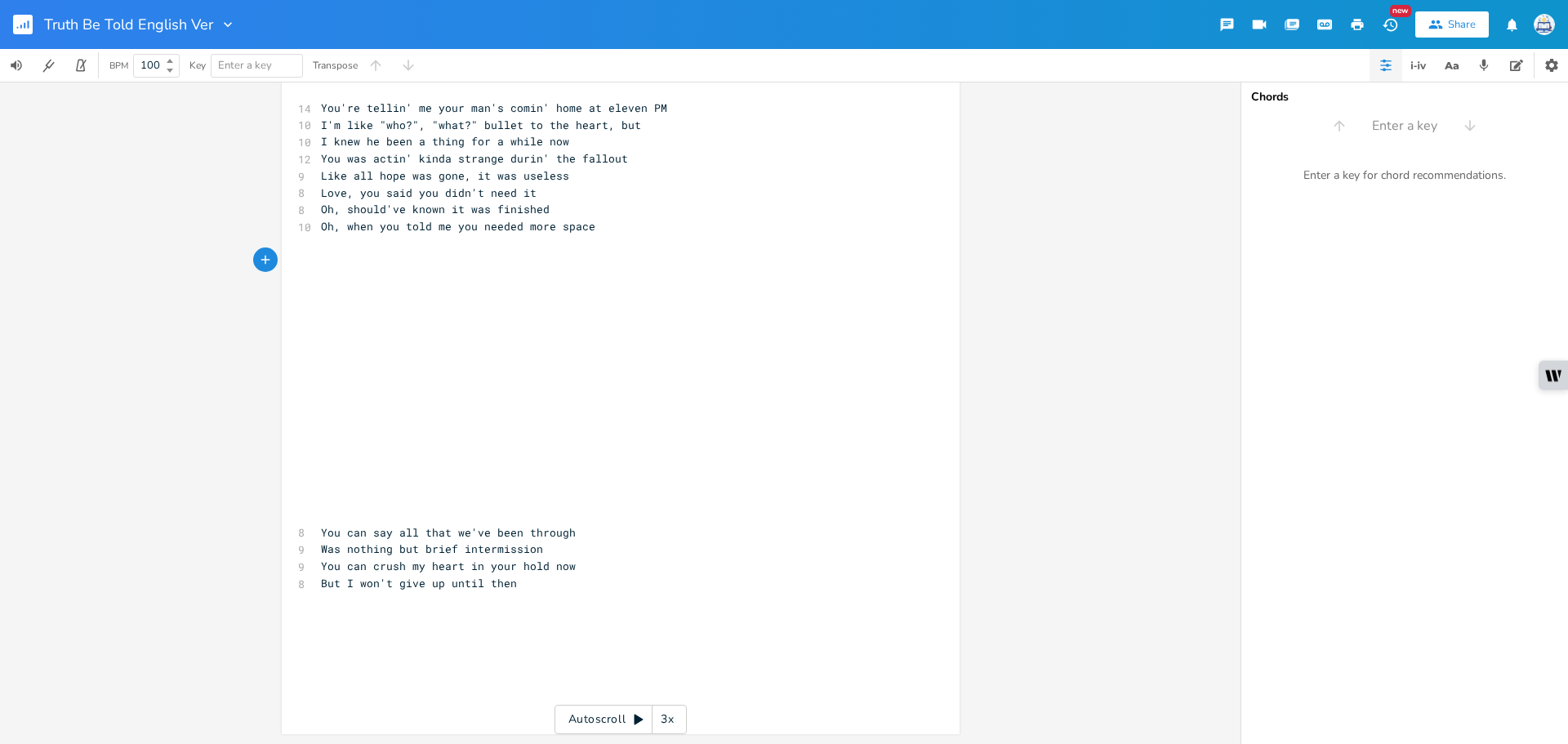
click at [419, 497] on pre "​" at bounding box center [613, 498] width 590 height 17
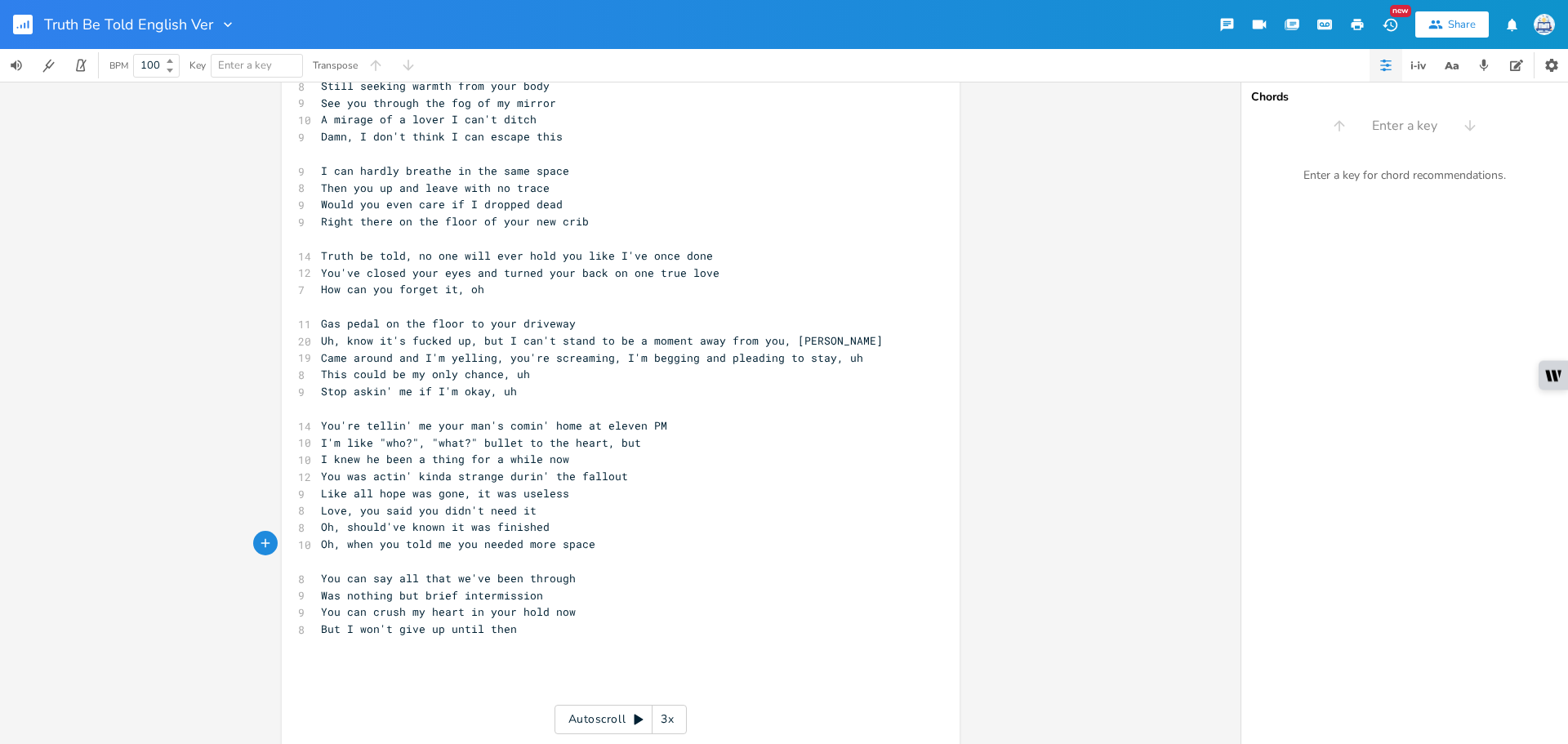
scroll to position [276, 0]
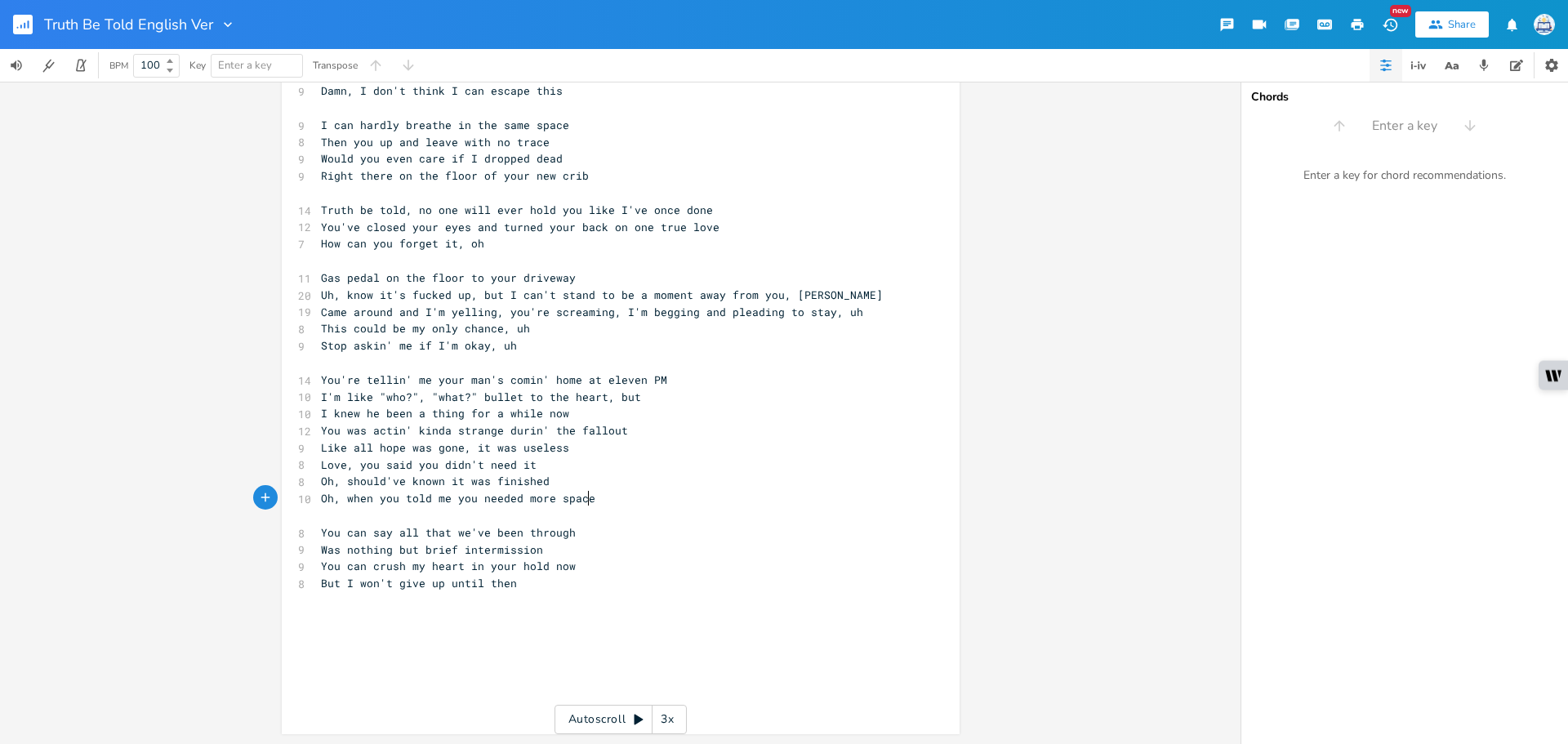
click at [615, 500] on pre "Oh, when you told me you needed more space" at bounding box center [613, 498] width 590 height 17
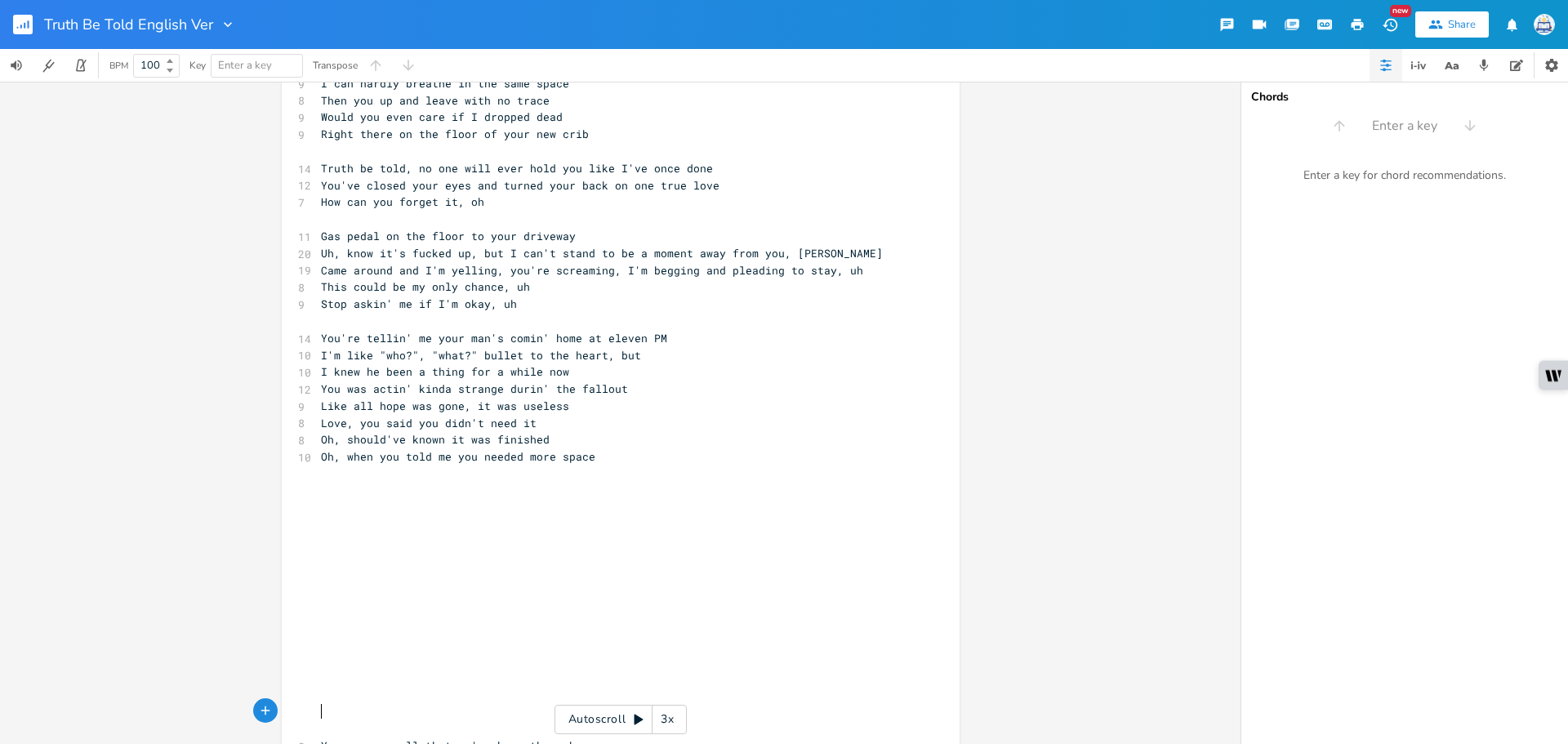
scroll to position [154, 0]
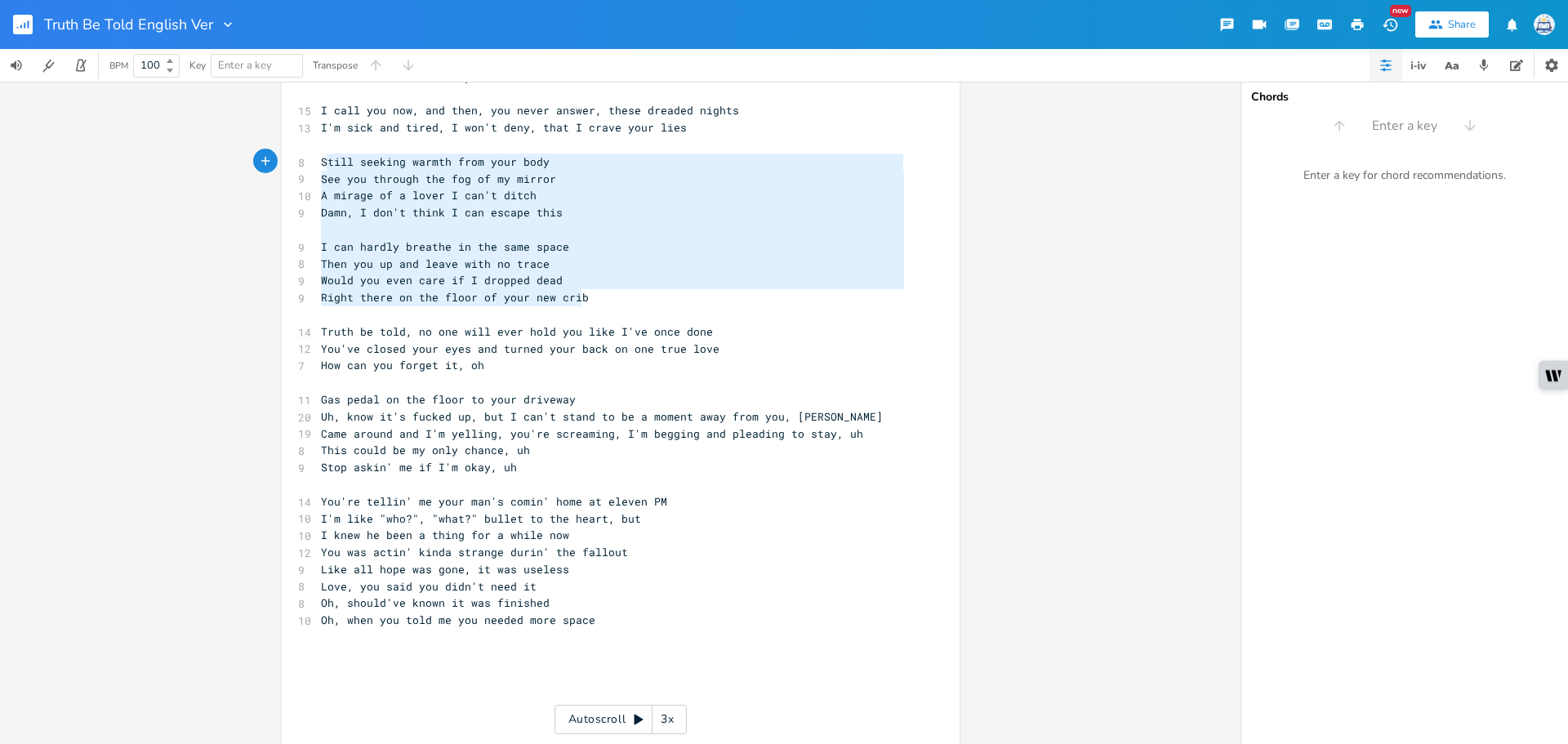
type textarea "Still seeking warmth from your body See you through the fog of my mirror A mira…"
drag, startPoint x: 583, startPoint y: 292, endPoint x: 314, endPoint y: 158, distance: 300.5
click at [318, 158] on div "8 Savin' our love from estrange, uh [Can't handle the aftermath of a break up] …" at bounding box center [613, 527] width 590 height 1121
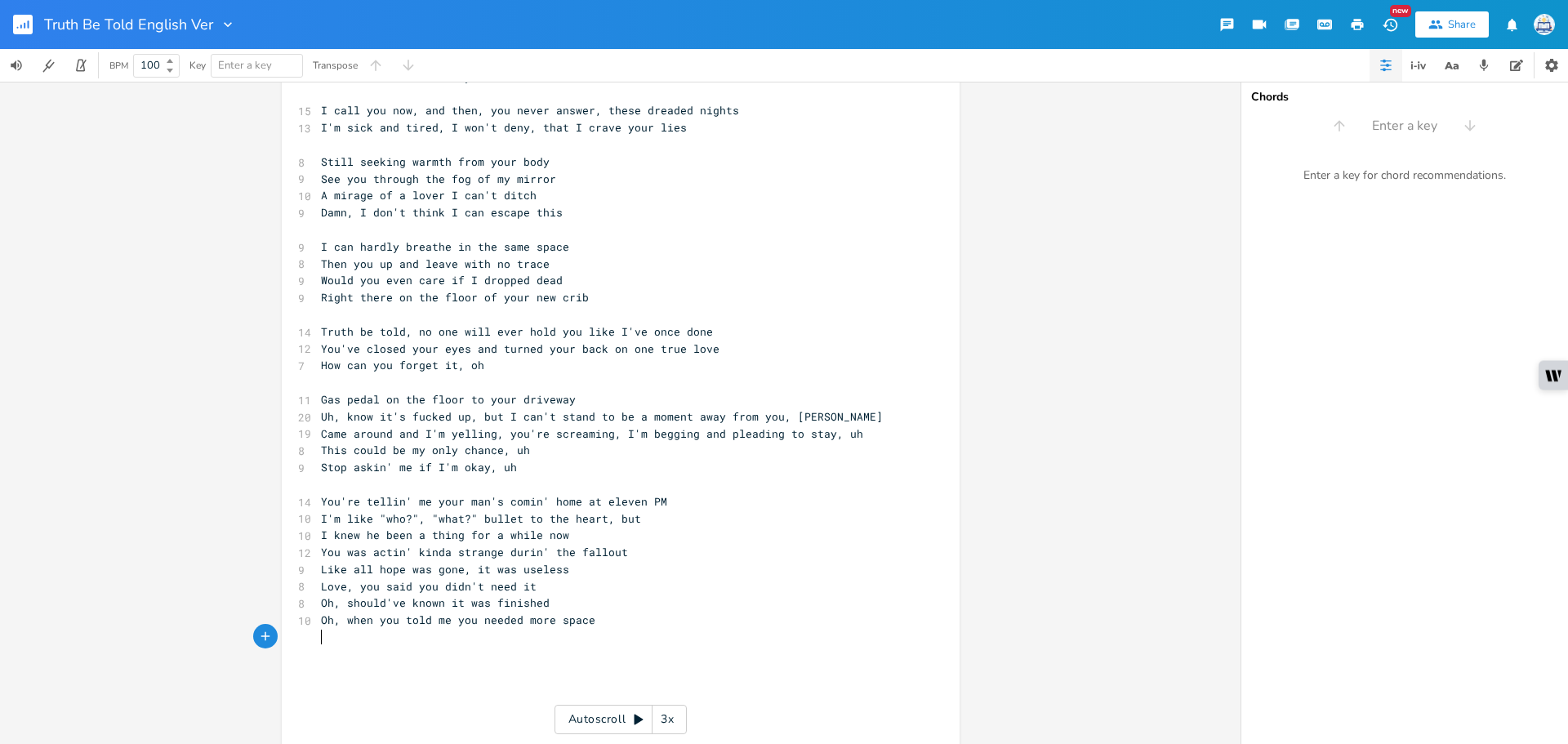
click at [457, 643] on pre "​" at bounding box center [613, 637] width 590 height 17
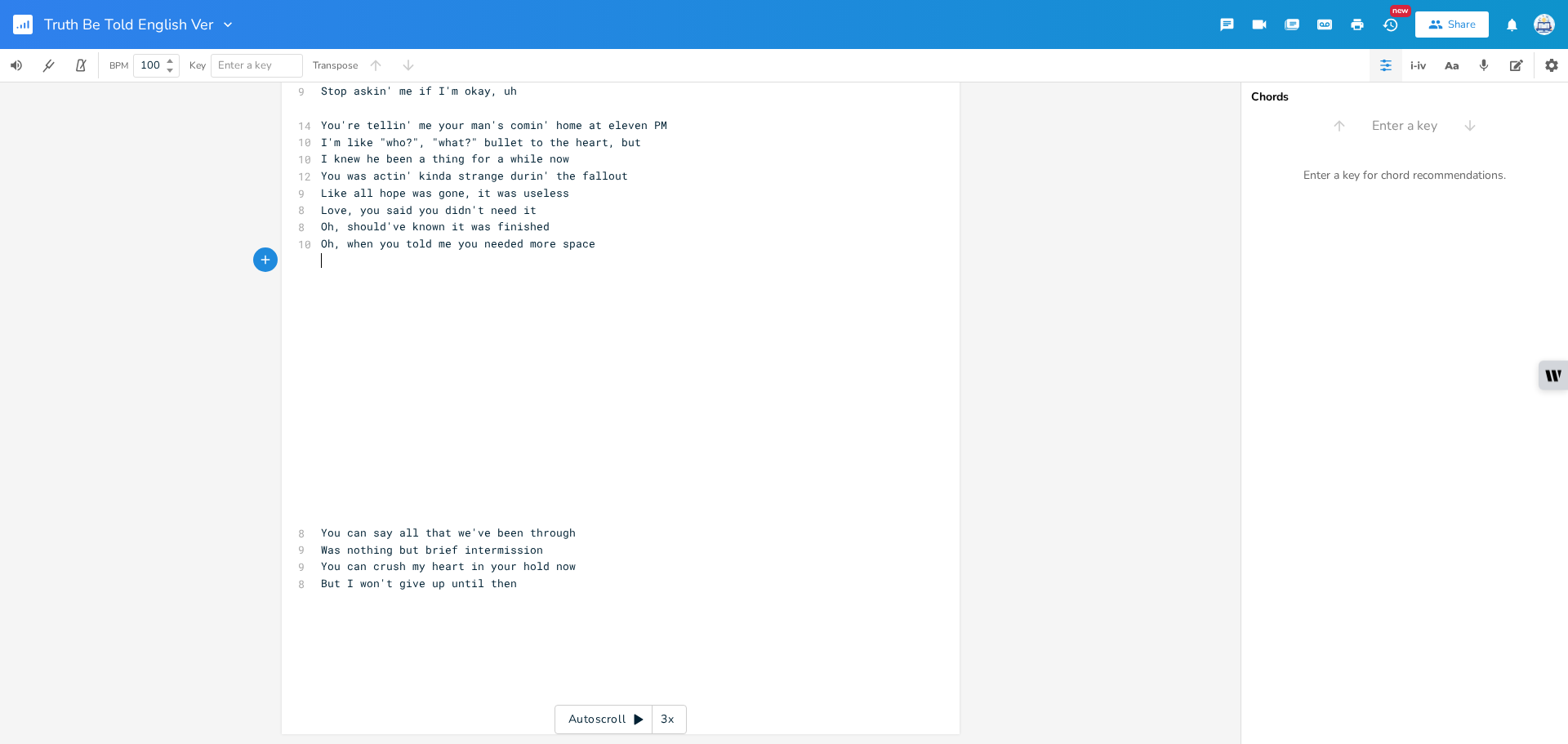
scroll to position [531, 0]
click at [356, 513] on pre "​" at bounding box center [613, 515] width 590 height 17
type textarea "="
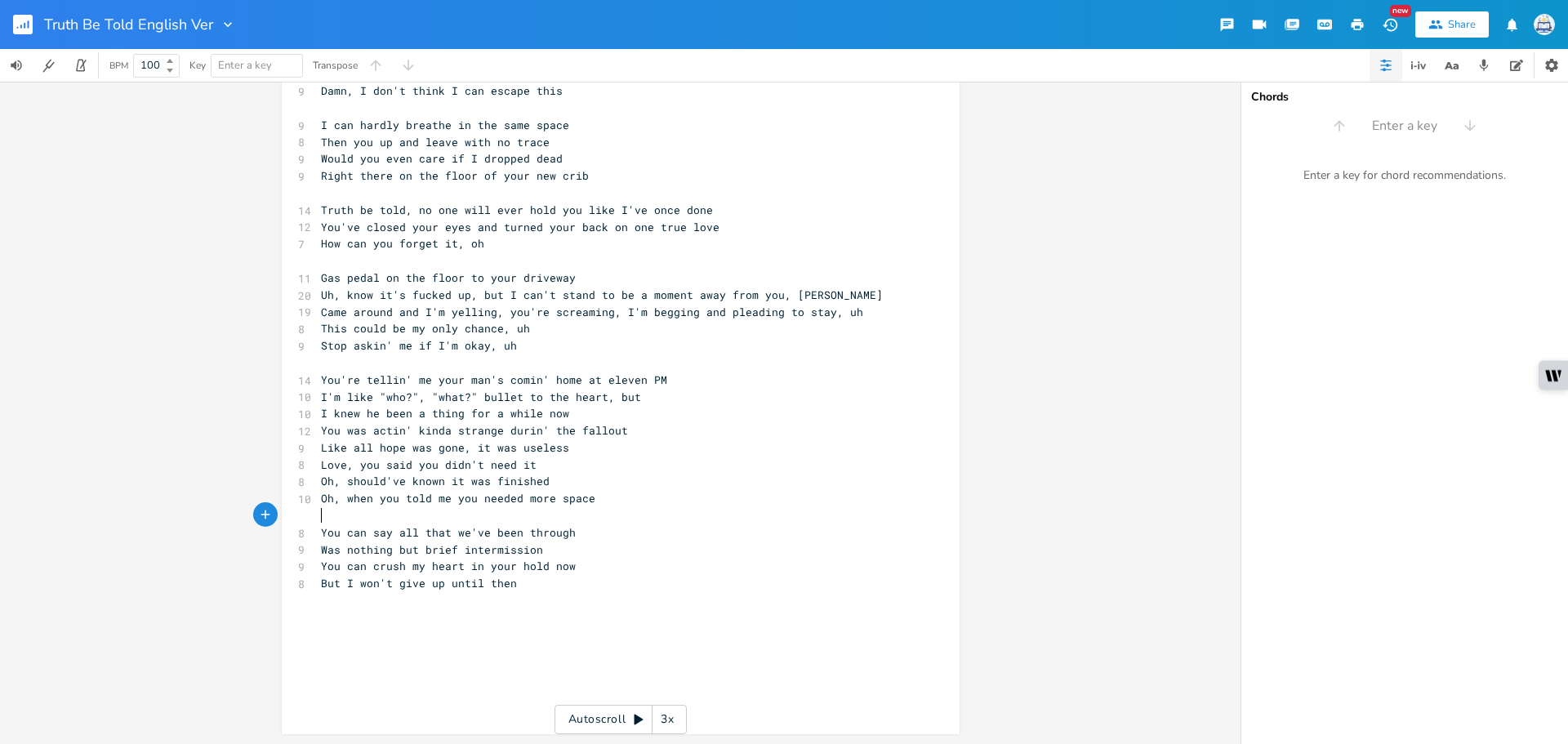
scroll to position [276, 0]
click at [590, 545] on pre "Was nothing but brief intermission" at bounding box center [613, 550] width 590 height 17
drag, startPoint x: 562, startPoint y: 558, endPoint x: 474, endPoint y: 568, distance: 88.6
click at [474, 568] on span "You can crush my heart in your hold now" at bounding box center [448, 566] width 255 height 15
type textarea "to pieces"
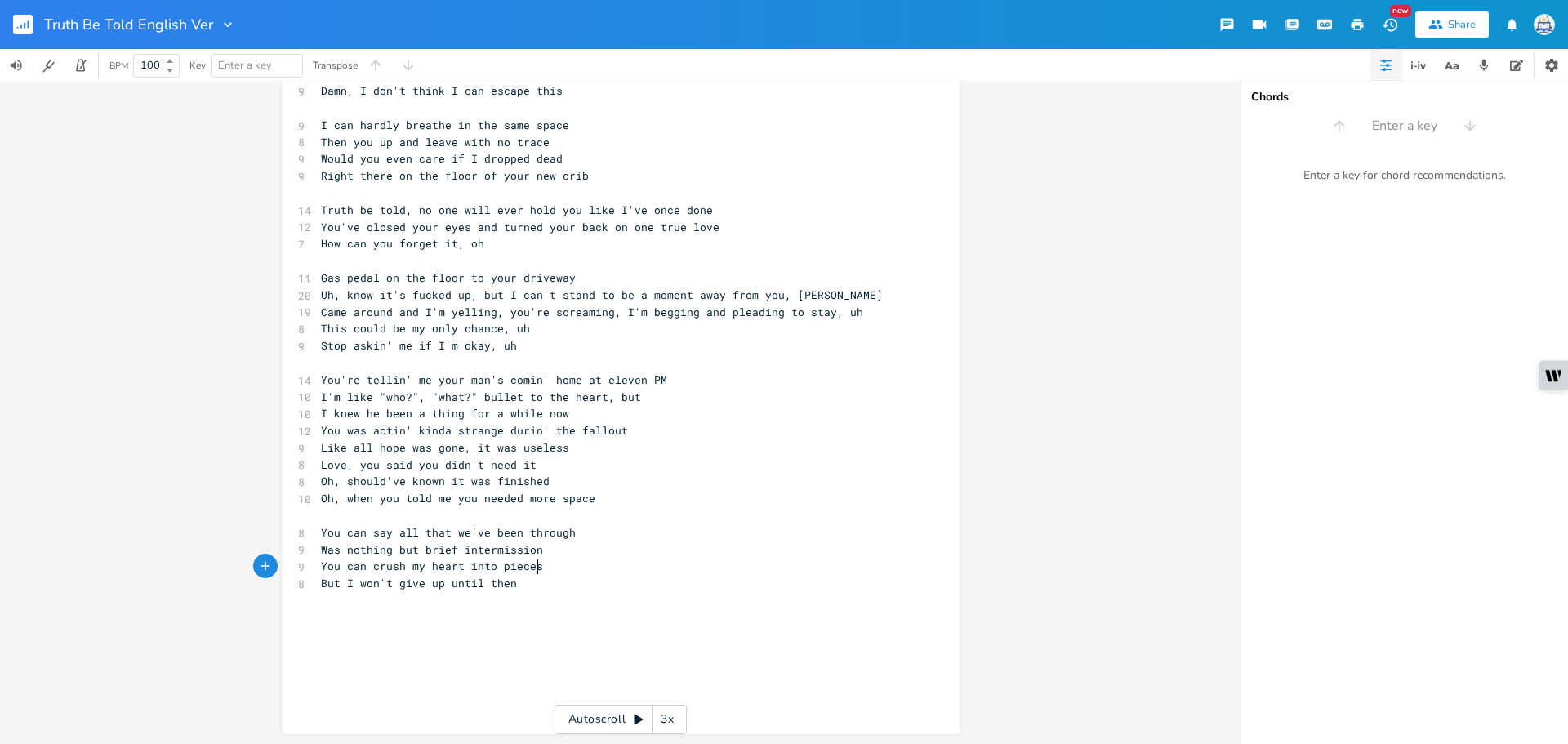
scroll to position [0, 41]
click at [528, 585] on pre "But I won't give up until then" at bounding box center [613, 583] width 590 height 17
drag, startPoint x: 453, startPoint y: 566, endPoint x: 421, endPoint y: 566, distance: 32.0
click at [421, 566] on span "You can crush my heart into pieces" at bounding box center [432, 566] width 222 height 15
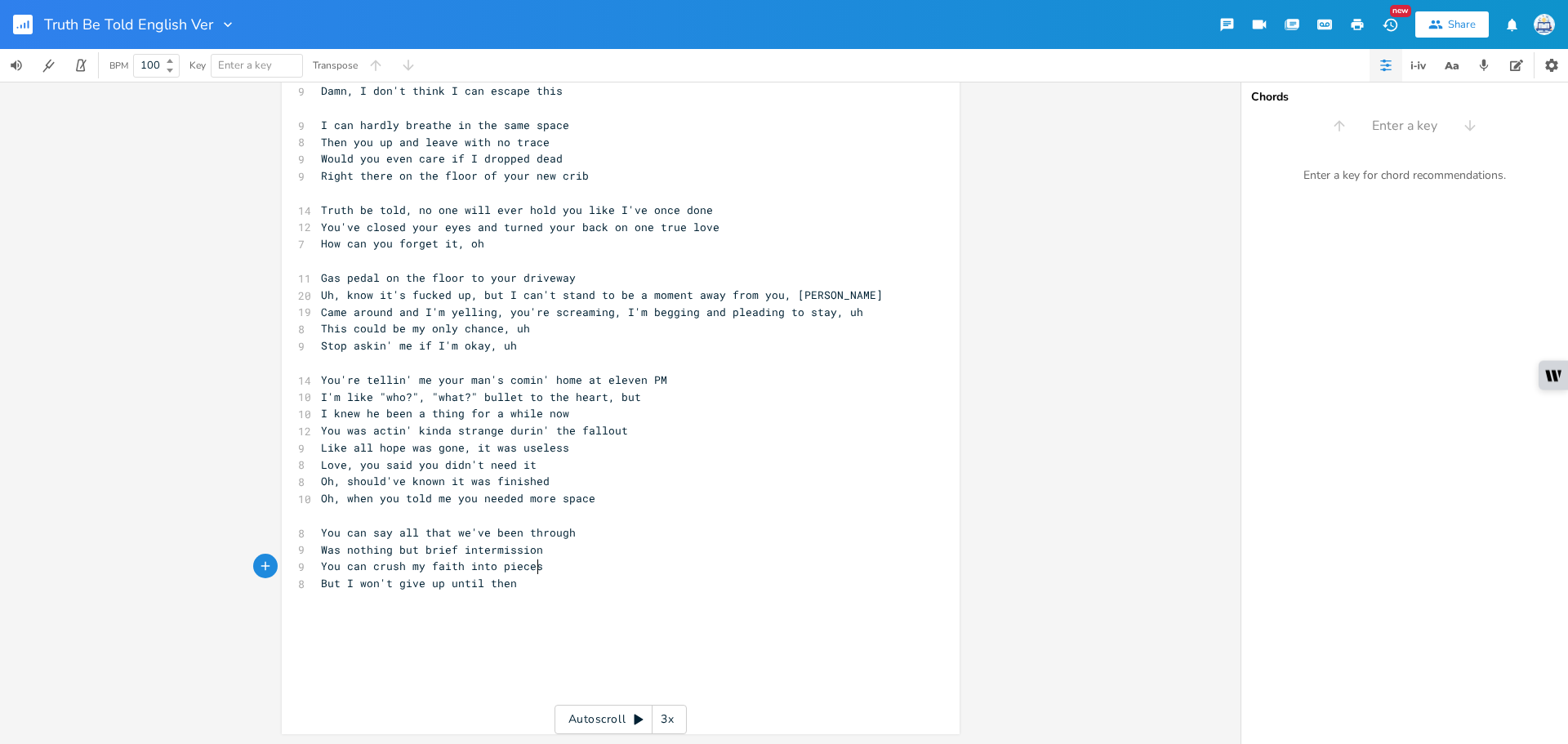
type textarea "faith into pieces"
click at [566, 584] on pre "But I won't give up until then" at bounding box center [613, 583] width 590 height 17
type textarea "He can never t"
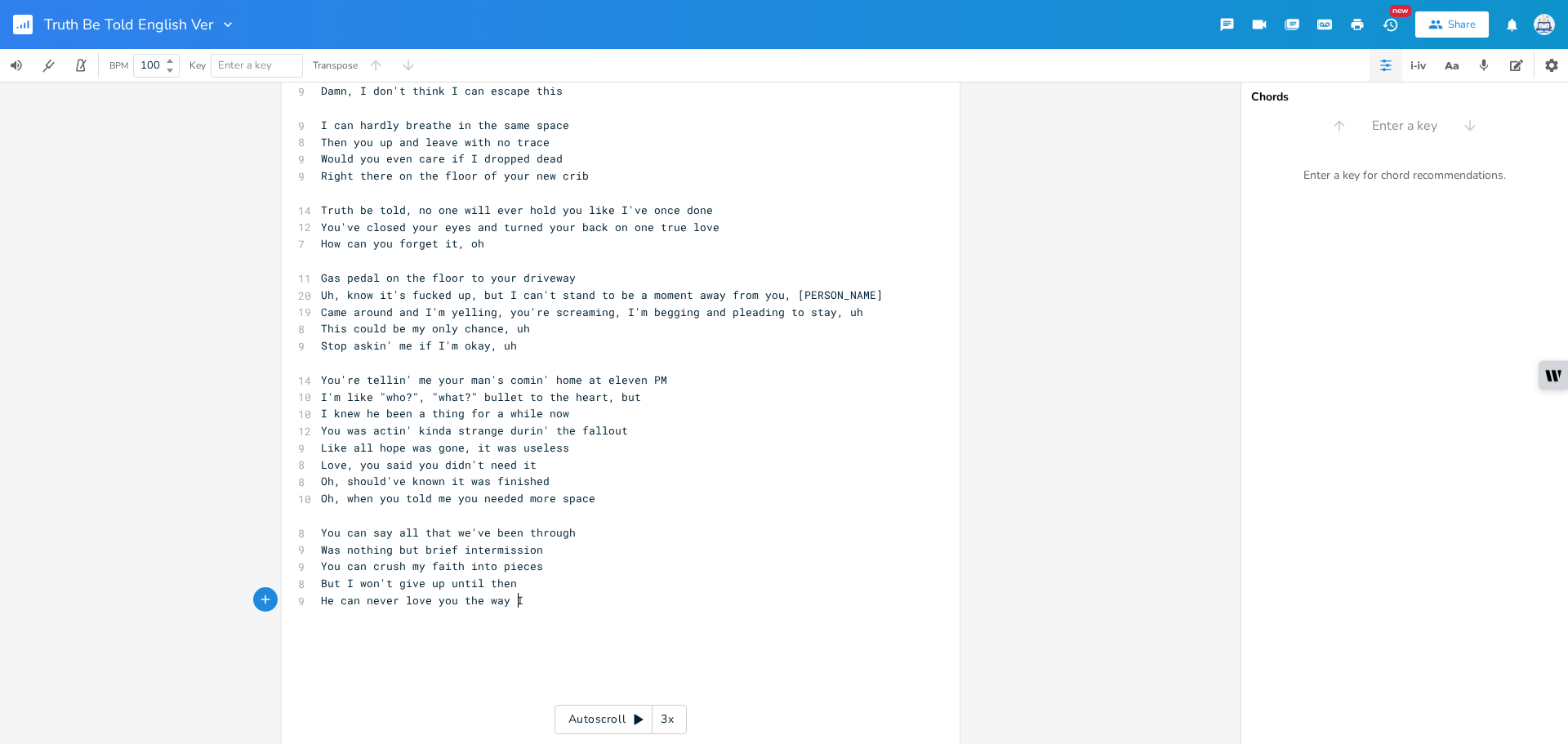
type textarea "love you the way I"
type textarea "can never love you the way I"
drag, startPoint x: 520, startPoint y: 599, endPoint x: 332, endPoint y: 604, distance: 188.1
click at [332, 604] on pre "He can never love you the way I" at bounding box center [613, 600] width 590 height 17
click at [584, 607] on pre "He can never love you the way I" at bounding box center [613, 600] width 590 height 17
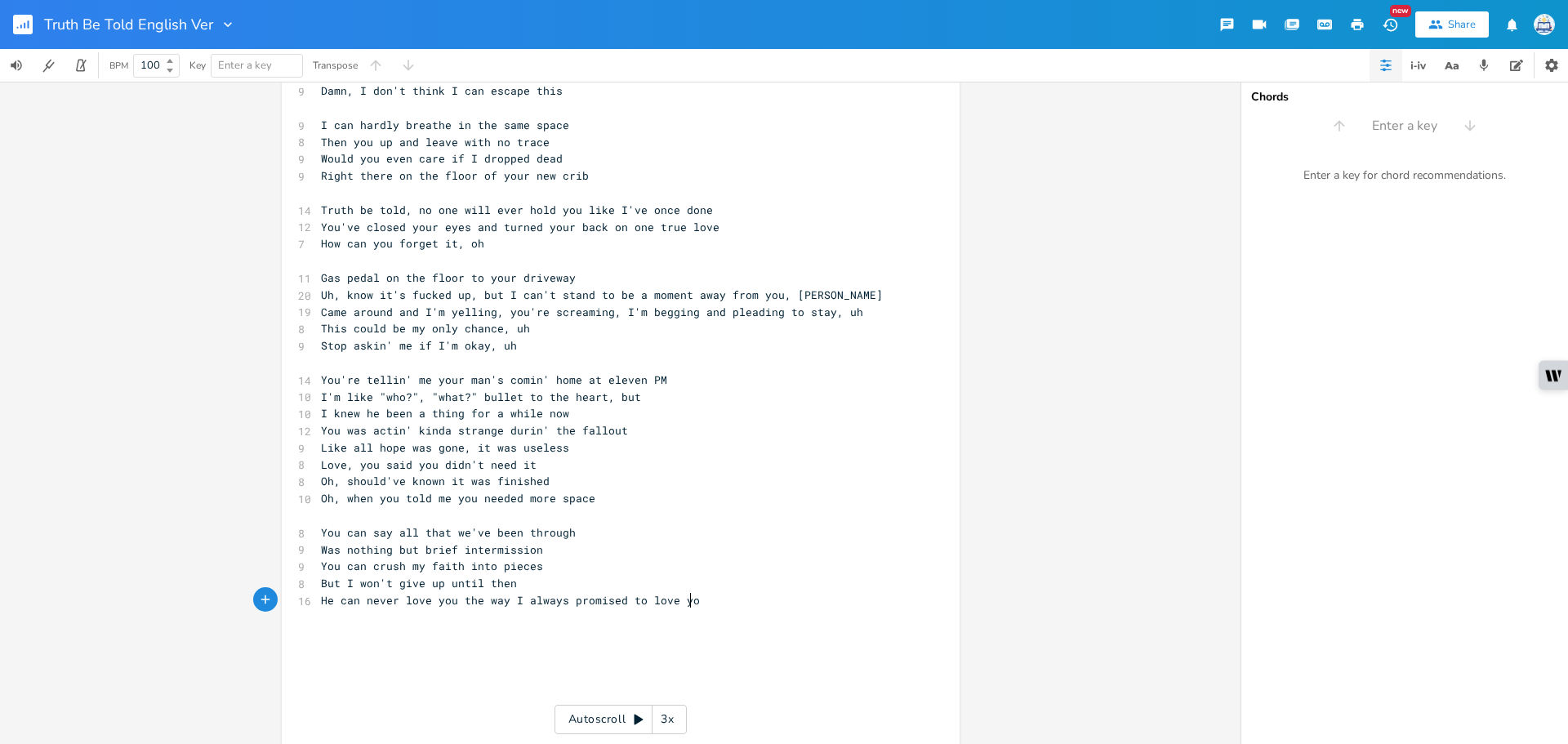
type textarea "always promised to love you"
type textarea "I'm down on my knees for you babse"
type textarea "e"
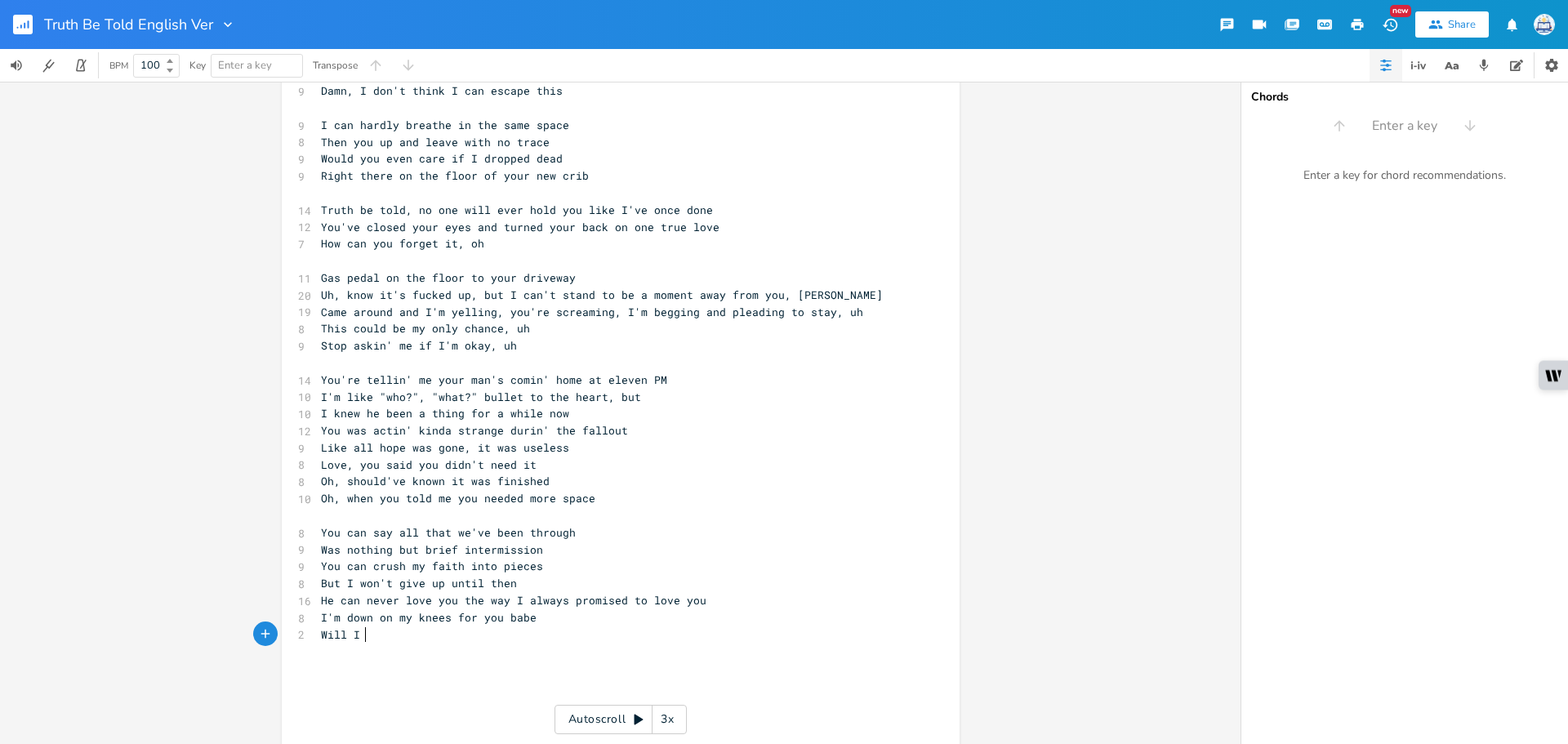
type textarea "Will I l"
type textarea "ever let up? No way"
click at [547, 585] on pre "But I won't give up until then" at bounding box center [613, 583] width 590 height 17
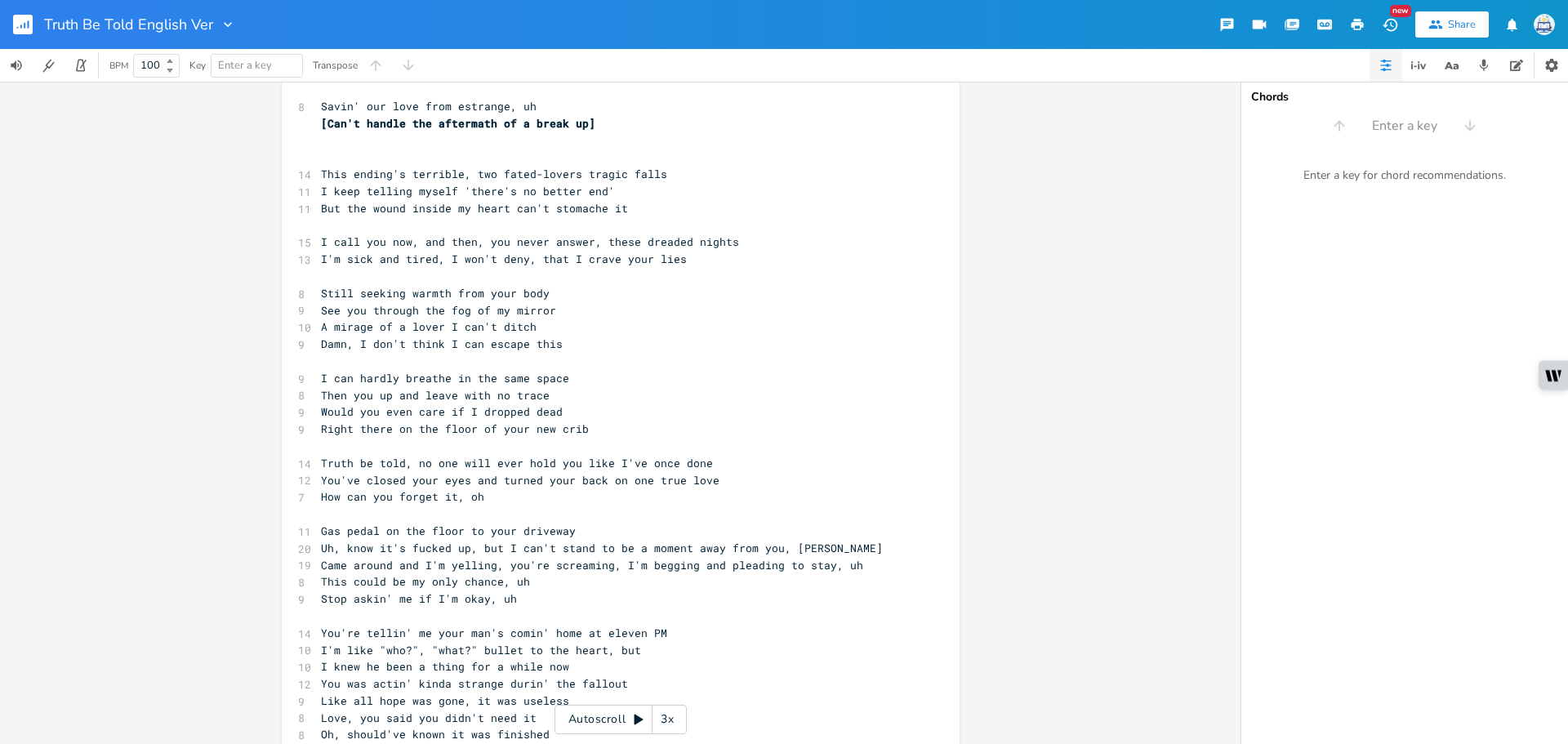
scroll to position [0, 0]
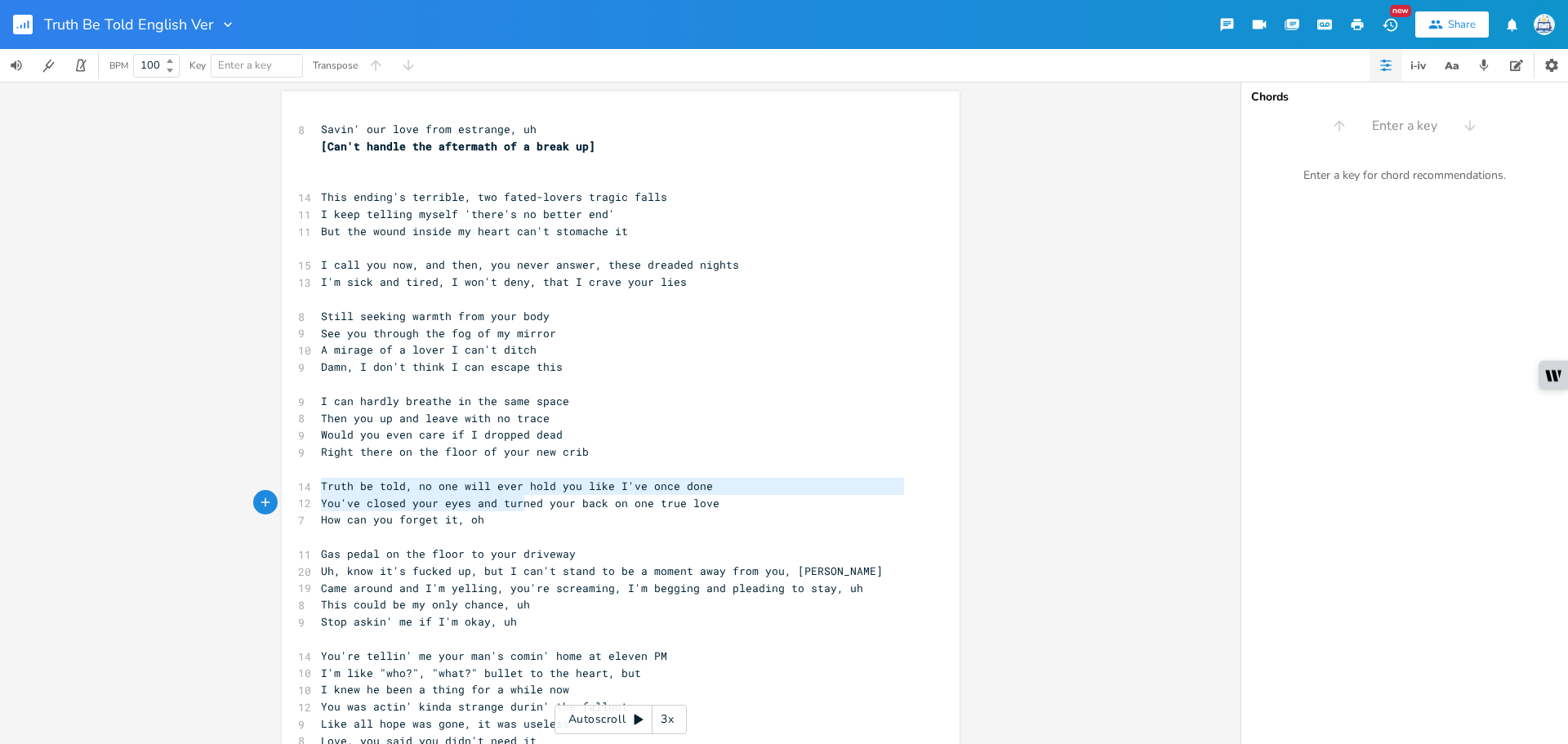
type textarea "Truth be told, no one will ever hold you like I've once done You've closed your…"
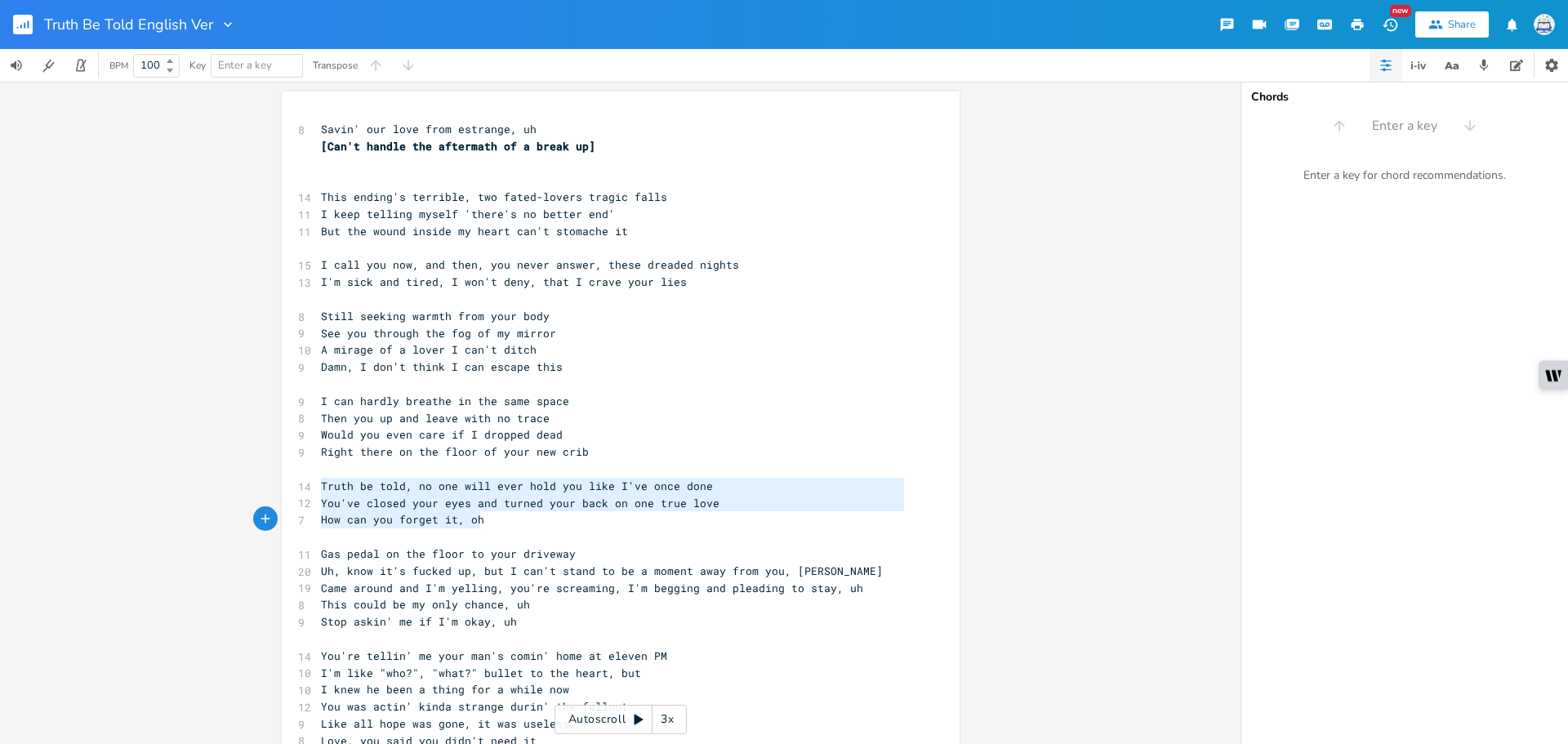
drag, startPoint x: 315, startPoint y: 485, endPoint x: 533, endPoint y: 520, distance: 220.8
click at [533, 520] on div "8 Savin' our love from estrange, uh [Can't handle the aftermath of a break up] …" at bounding box center [613, 579] width 590 height 917
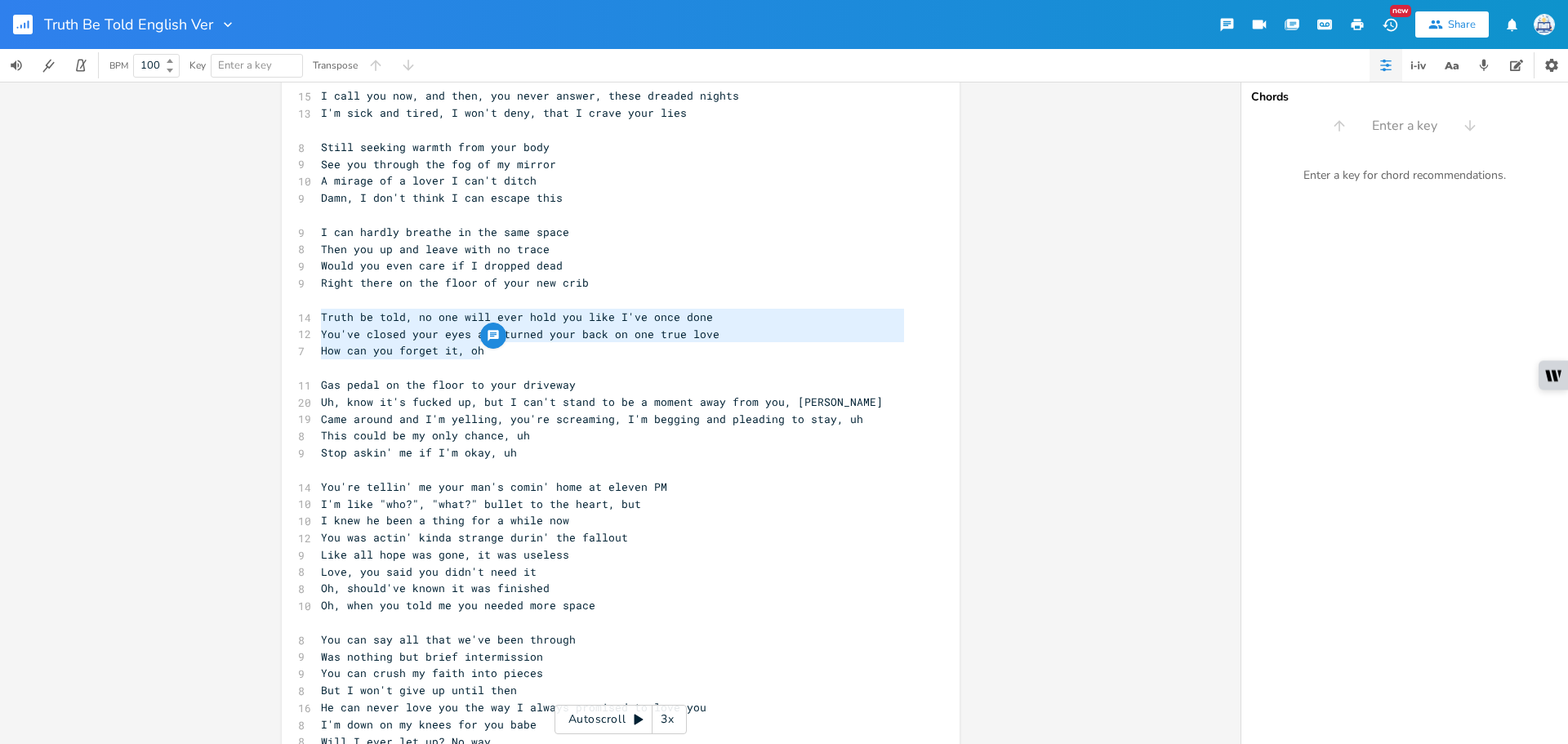
scroll to position [327, 0]
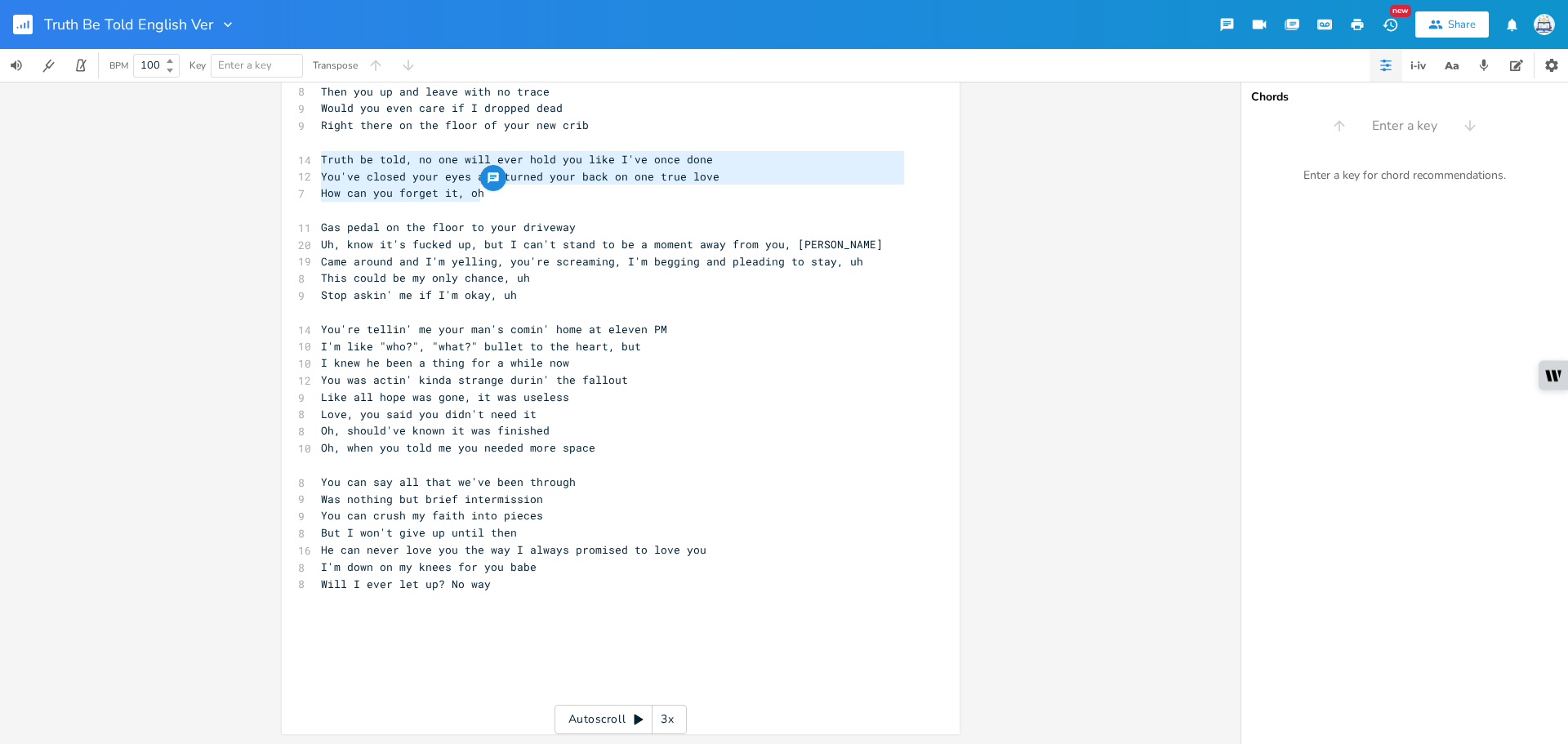
click at [477, 626] on pre "​" at bounding box center [613, 618] width 590 height 17
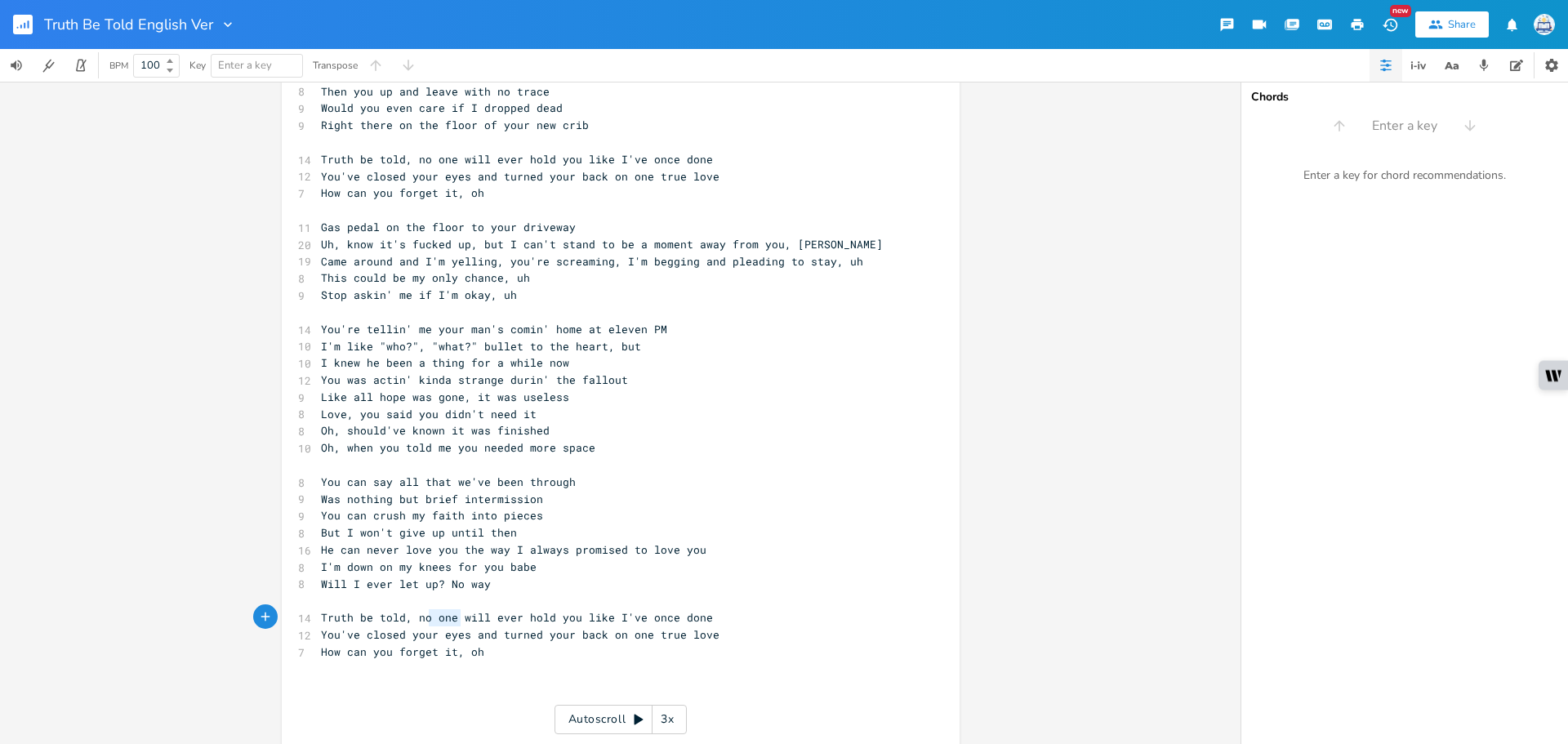
type textarea "o one"
drag, startPoint x: 458, startPoint y: 619, endPoint x: 415, endPoint y: 618, distance: 43.0
click at [415, 618] on span "Truth be told, no one will ever hold you like I've once done" at bounding box center [517, 618] width 392 height 15
click at [726, 620] on pre "Truth be told, no one will ever hold you like I've once done" at bounding box center [613, 618] width 590 height 17
click at [411, 620] on span "Truth be told, no one will ever hold you like I've once done" at bounding box center [517, 618] width 392 height 15
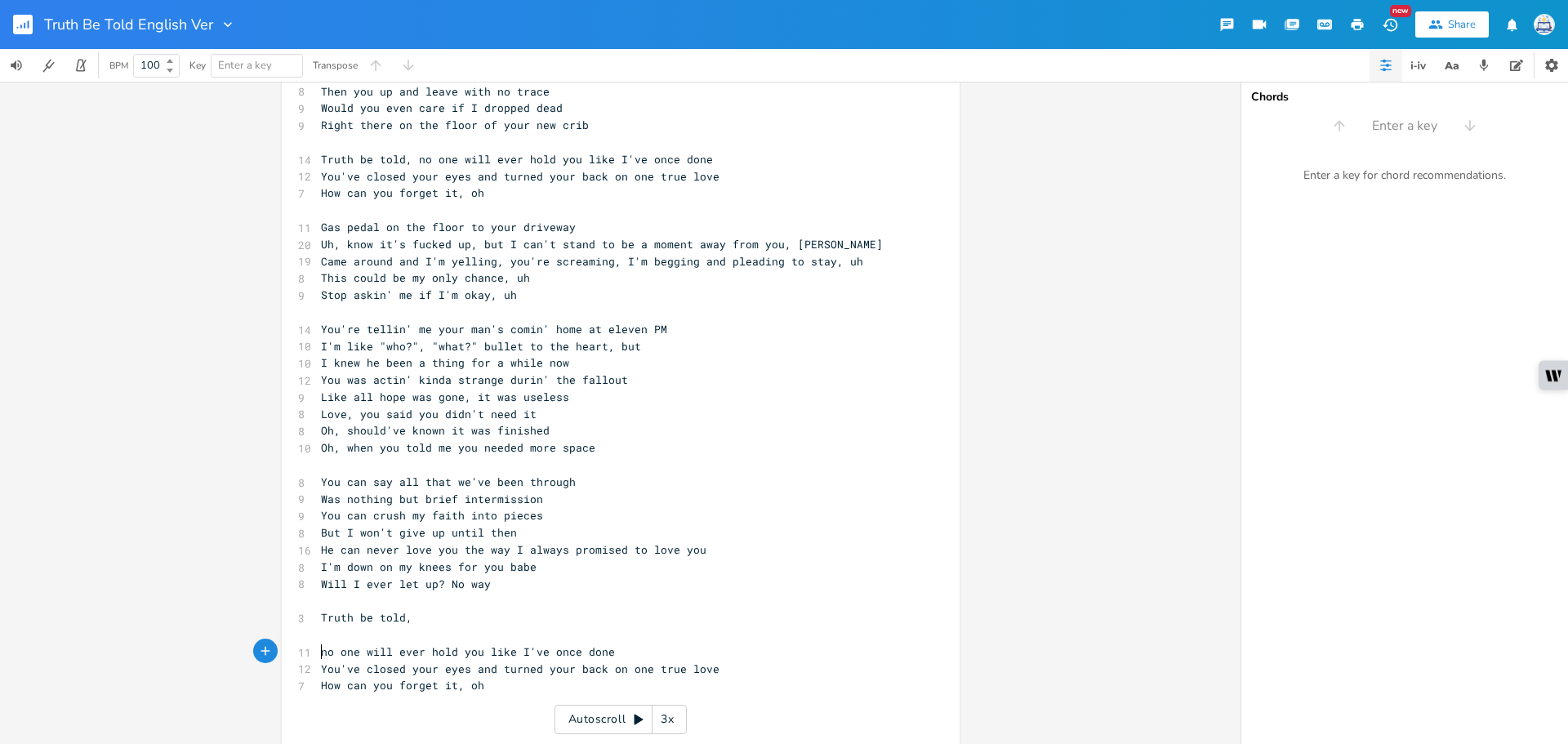
click at [478, 618] on pre "Truth be told," at bounding box center [613, 618] width 590 height 17
type textarea "he's"
type textarea "ll"
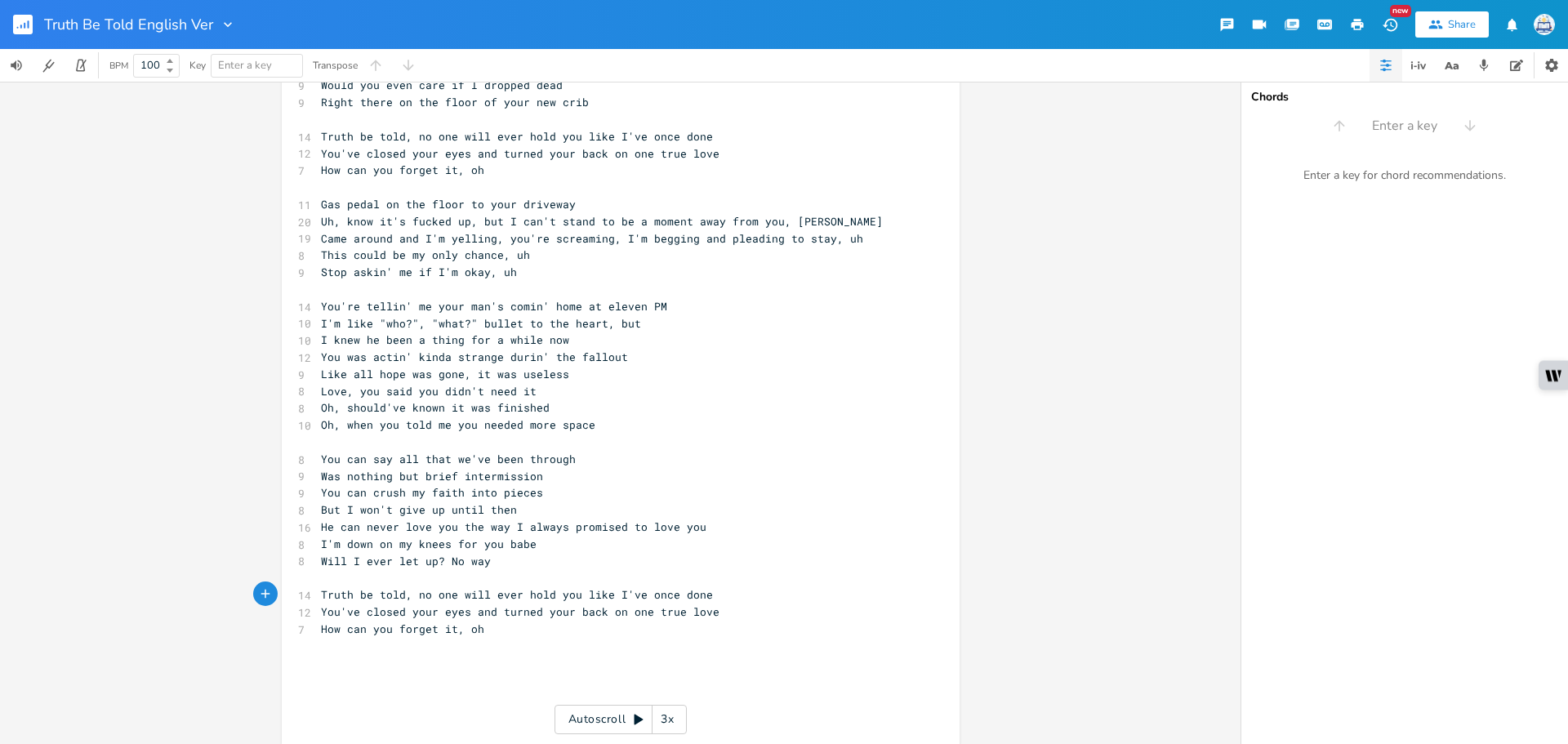
scroll to position [361, 0]
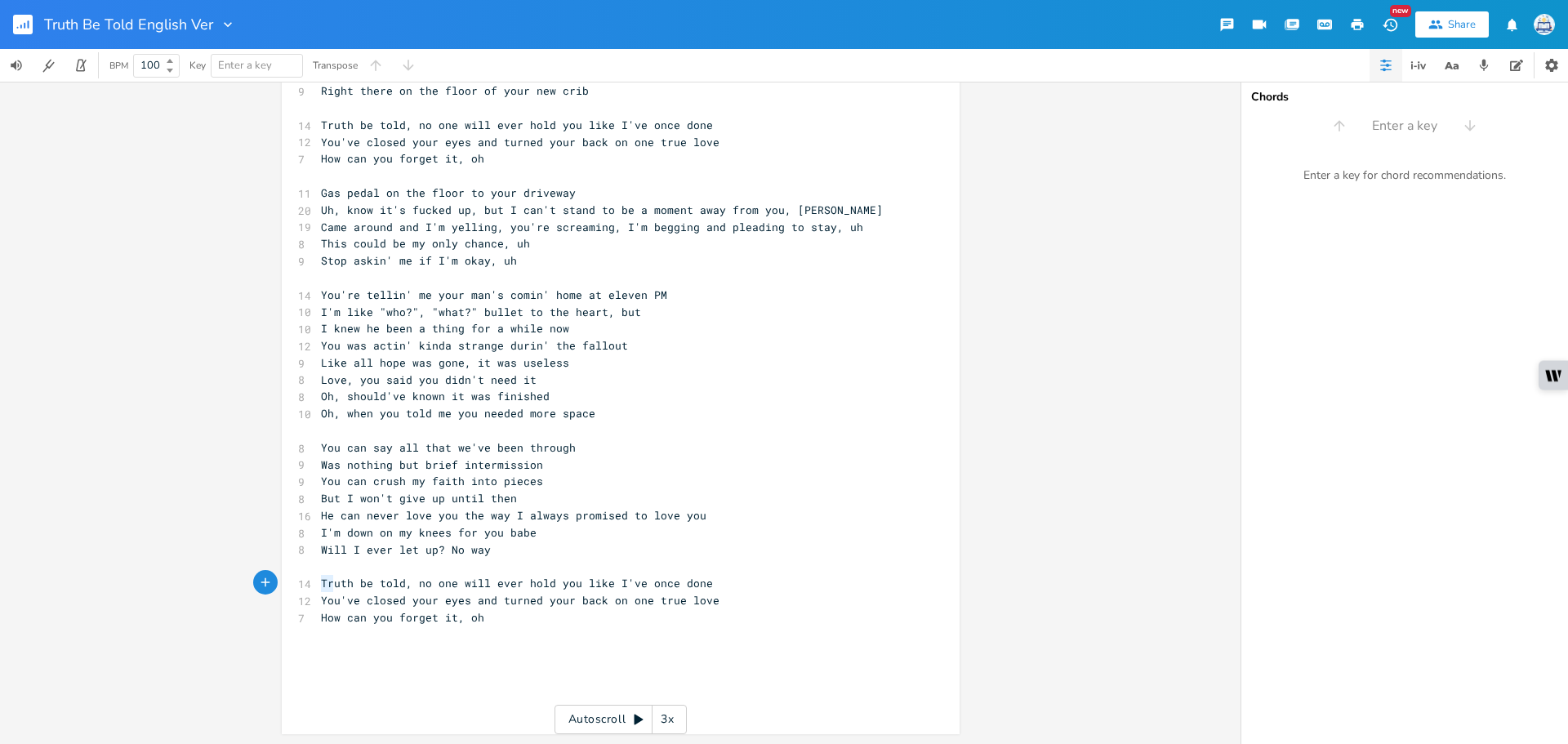
type textarea "Truth be"
type textarea "Truth be told,"
drag, startPoint x: 312, startPoint y: 588, endPoint x: 407, endPoint y: 584, distance: 95.1
click at [407, 584] on pre "Truth be told, no one will ever hold you like I've once done" at bounding box center [613, 583] width 590 height 17
click at [571, 630] on pre "​" at bounding box center [613, 635] width 590 height 17
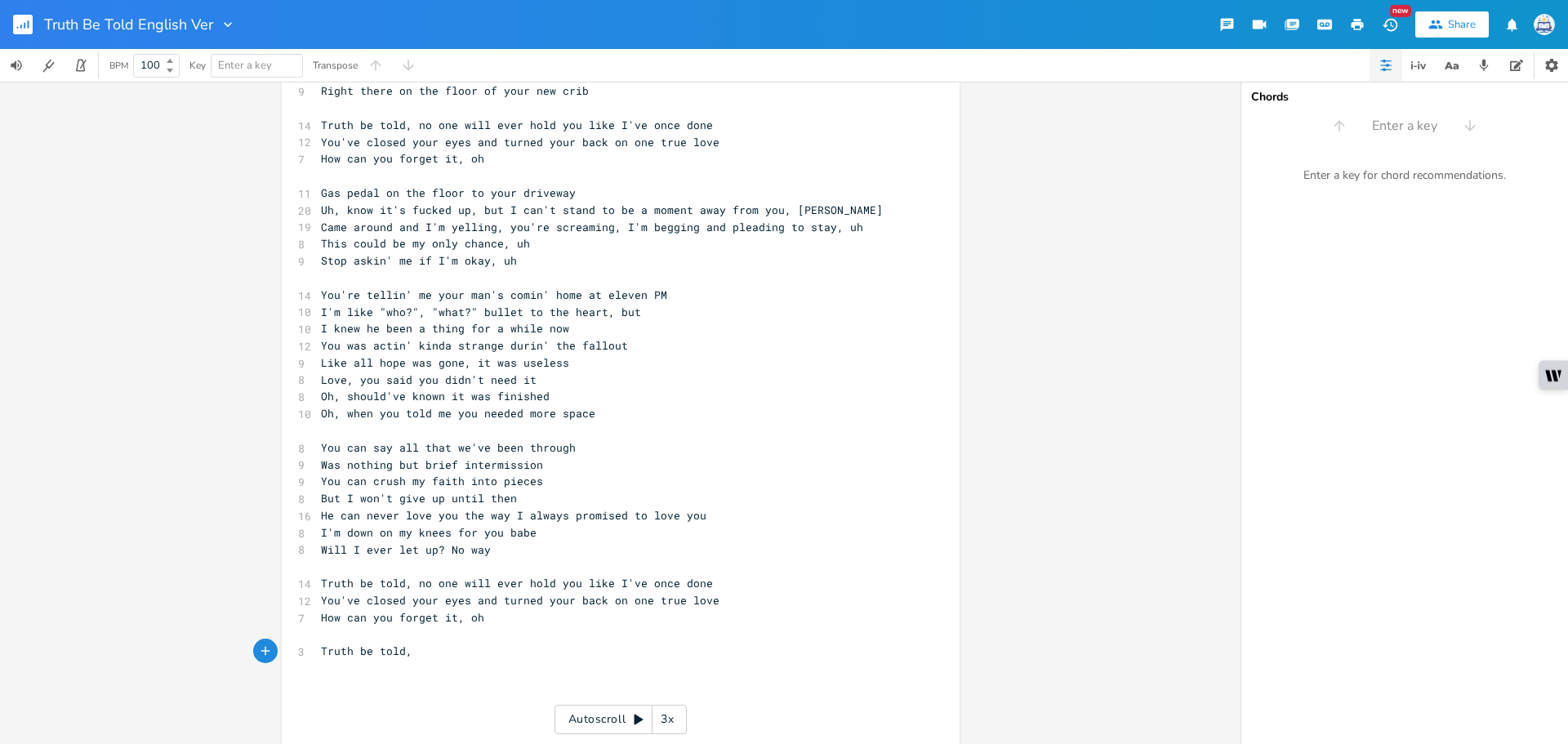
click at [411, 586] on span "Truth be told, no one will ever hold you like I've once done" at bounding box center [517, 583] width 392 height 15
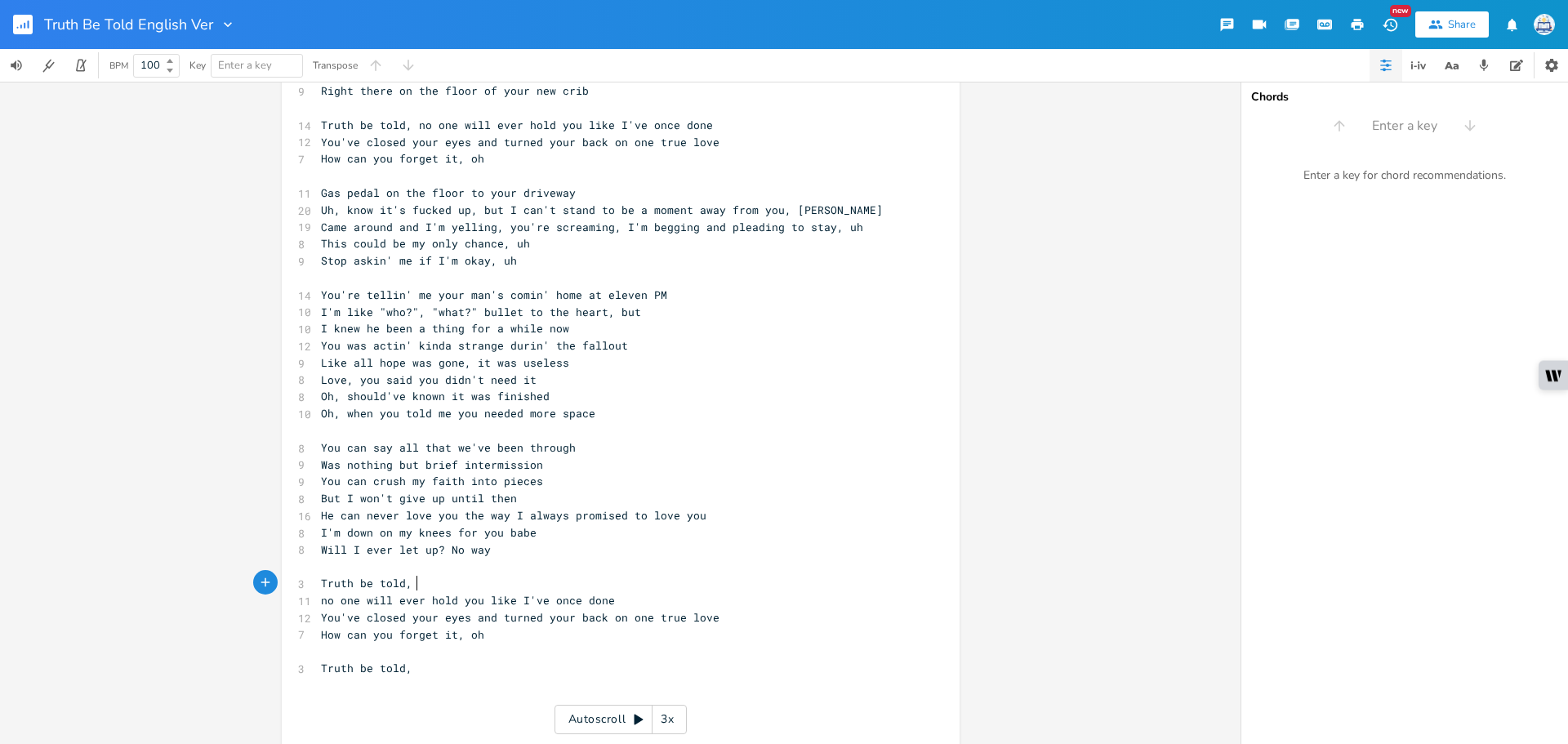
click at [439, 584] on pre "Truth be told," at bounding box center [613, 583] width 590 height 17
type textarea "he could never hold you like"
type textarea "l"
click at [486, 602] on span "no one will ever hold you like I've once done" at bounding box center [468, 600] width 294 height 15
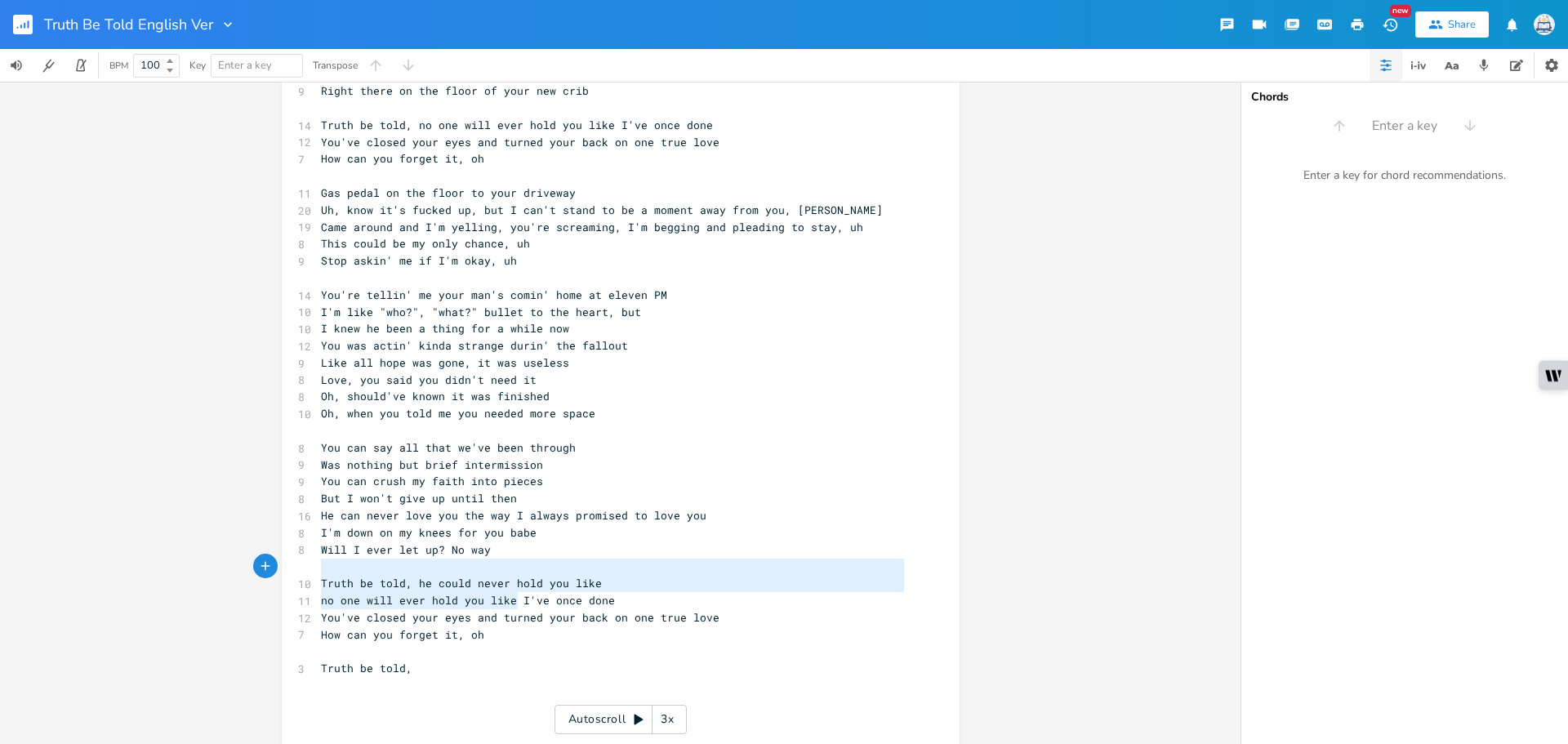
type textarea "no one will ever hold you like"
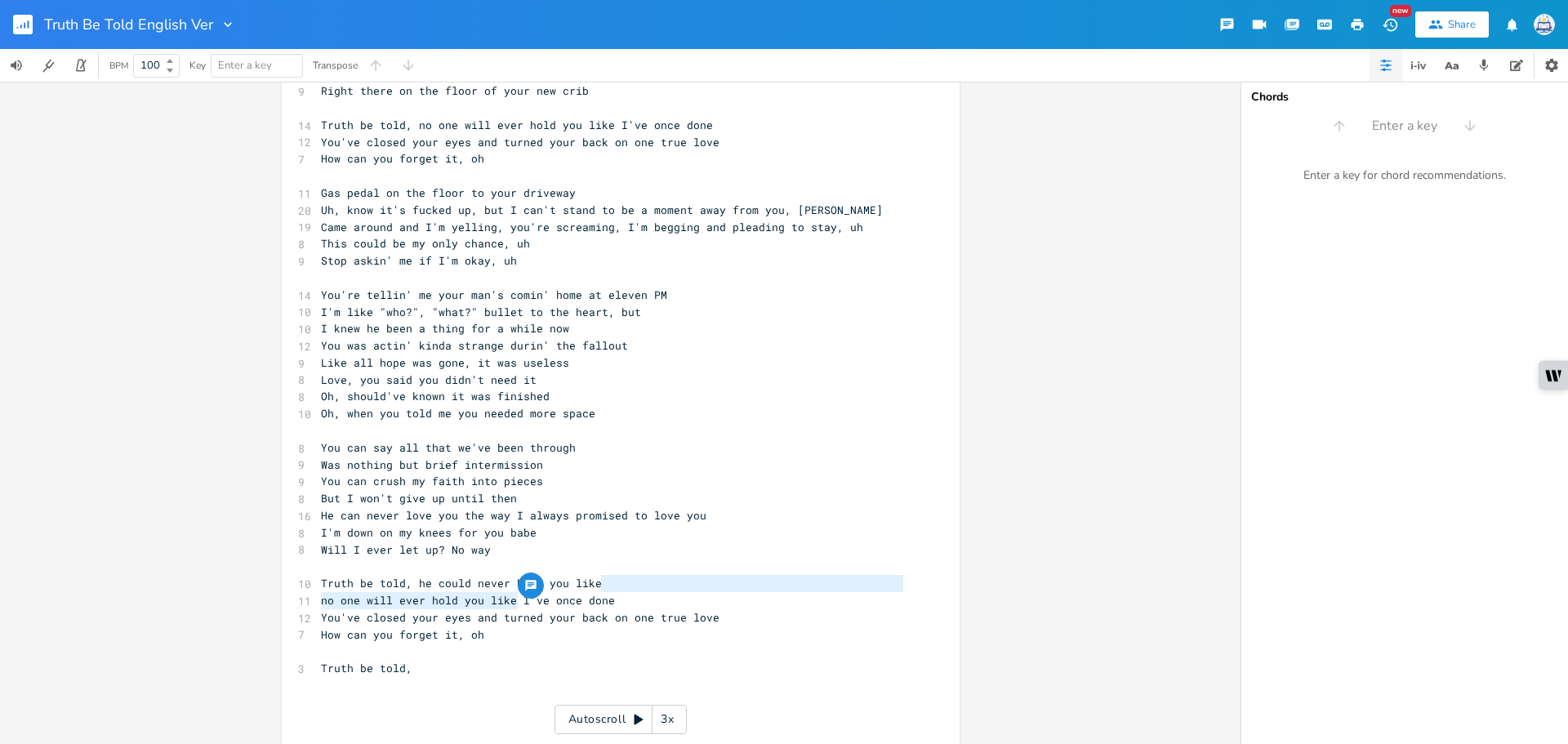
drag, startPoint x: 511, startPoint y: 601, endPoint x: 595, endPoint y: 585, distance: 85.5
click at [595, 585] on div "8 Savin' our love from estrange, uh [Can't handle the aftermath of a break up] …" at bounding box center [613, 252] width 590 height 985
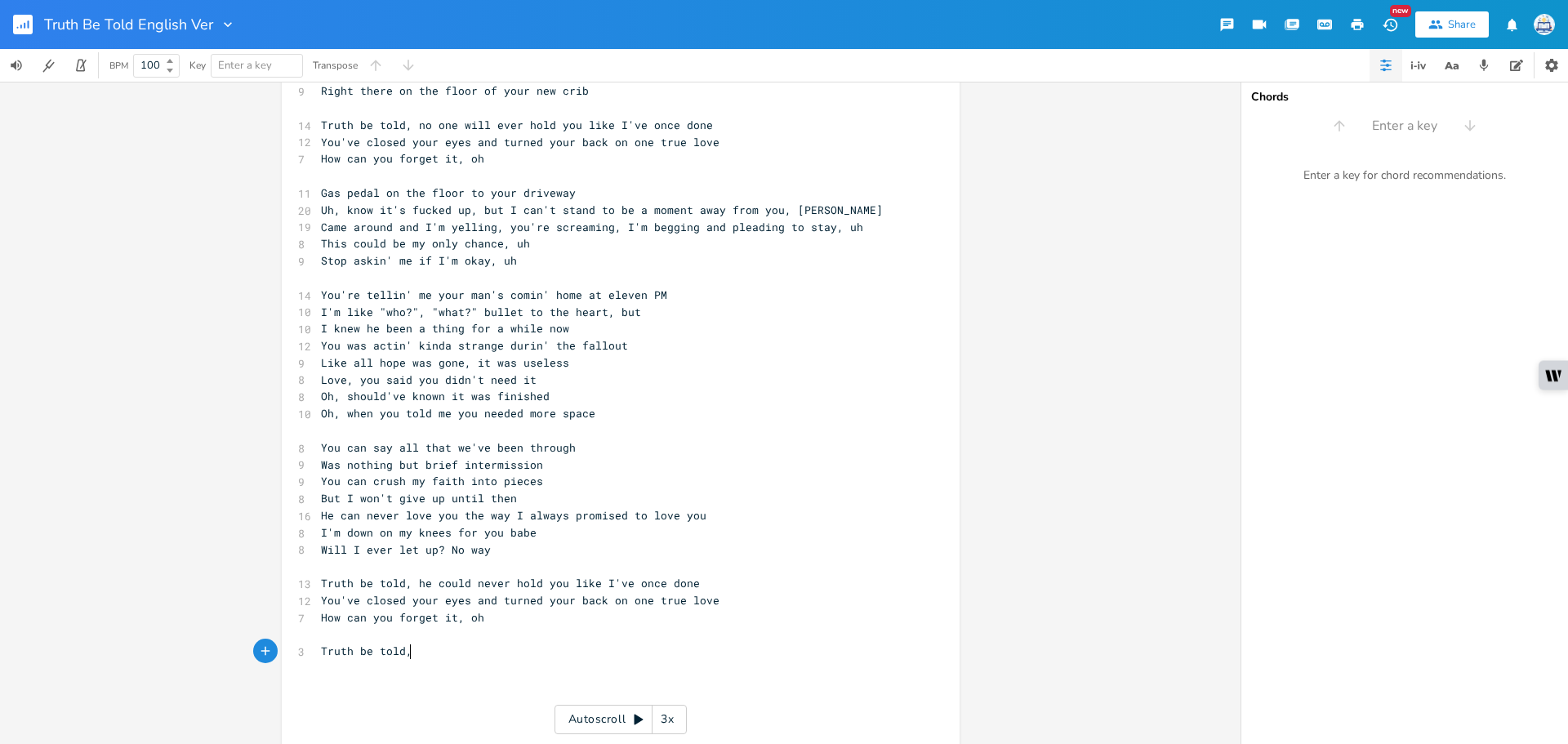
click at [578, 660] on pre "​" at bounding box center [613, 668] width 590 height 17
type textarea "I'm"
type textarea "I'm so fucking"
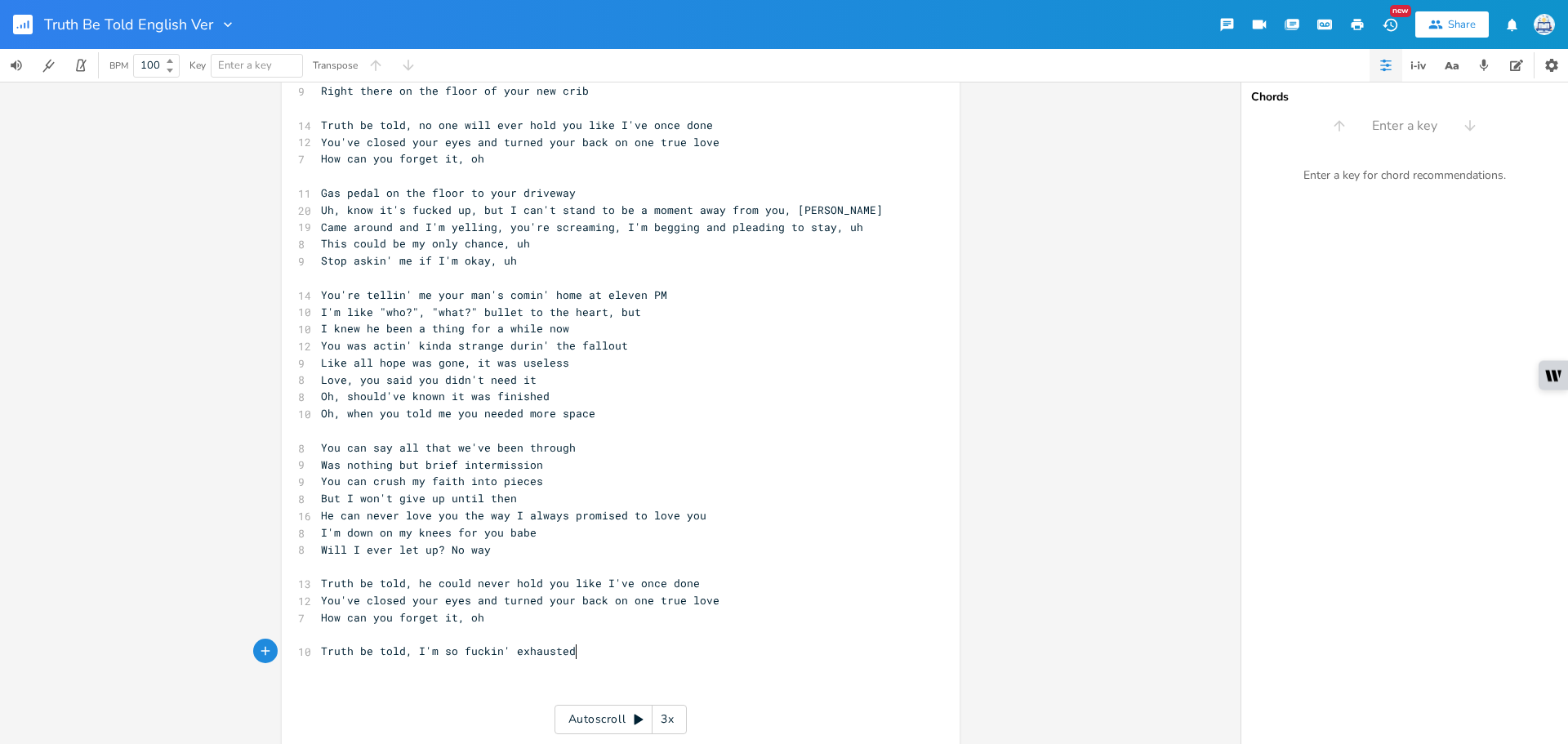
type textarea "' exhausted"
click at [567, 652] on span "Truth be told, I'm so fuckin' exhausted" at bounding box center [448, 651] width 255 height 15
type textarea ", but I'm so hunt"
type textarea "strung up"
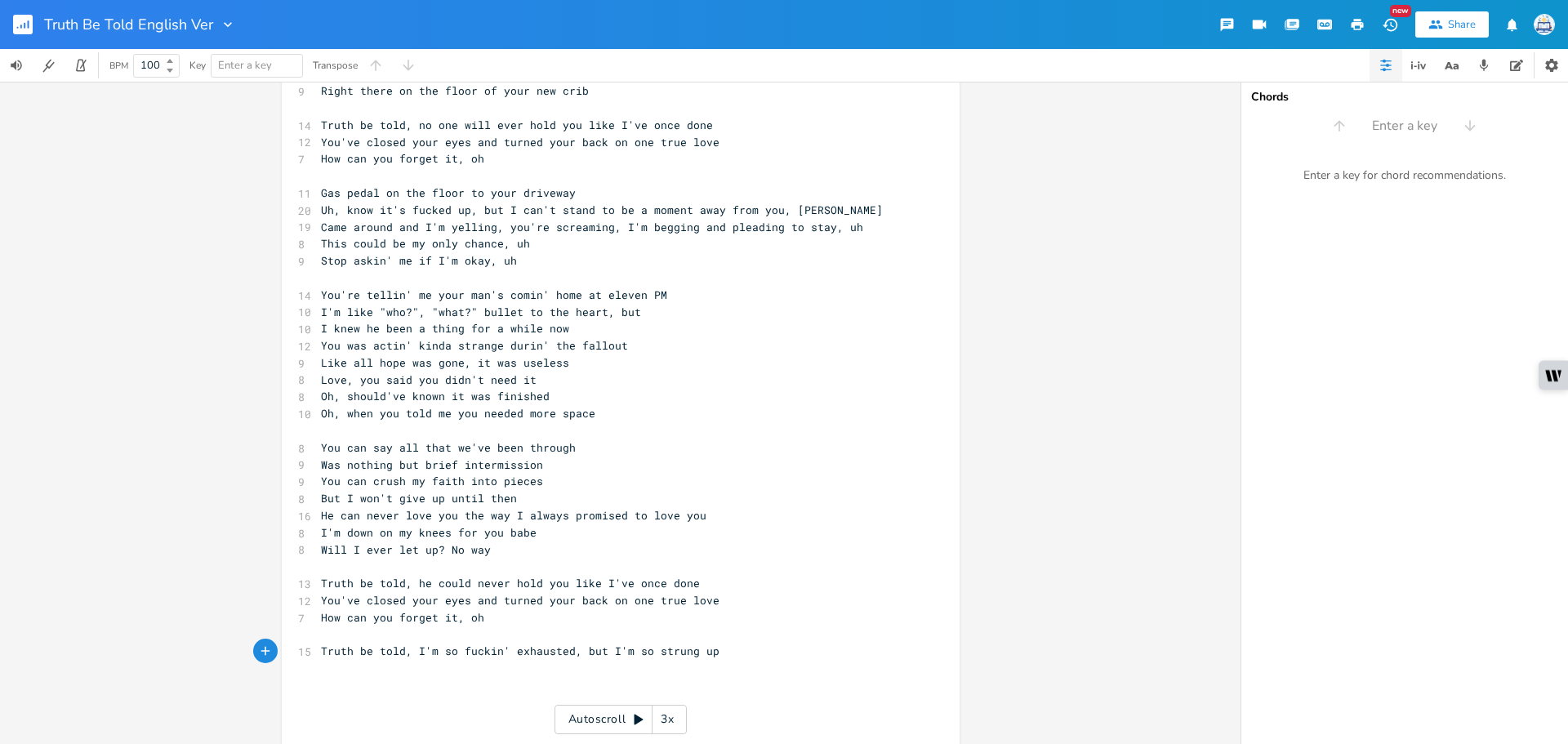
click at [652, 653] on span "Truth be told, I'm so fuckin' exhausted, but I'm so strung up" at bounding box center [520, 651] width 399 height 15
click at [649, 654] on span "Truth be told, I'm so fuckin' exhausted, but I'm so strung up" at bounding box center [520, 651] width 399 height 15
click at [696, 655] on pre "Truth be told, I'm so fuckin' exhausted, but I'm strung up" at bounding box center [613, 651] width 590 height 17
type textarea "YO"
type textarea "ou're destined to"
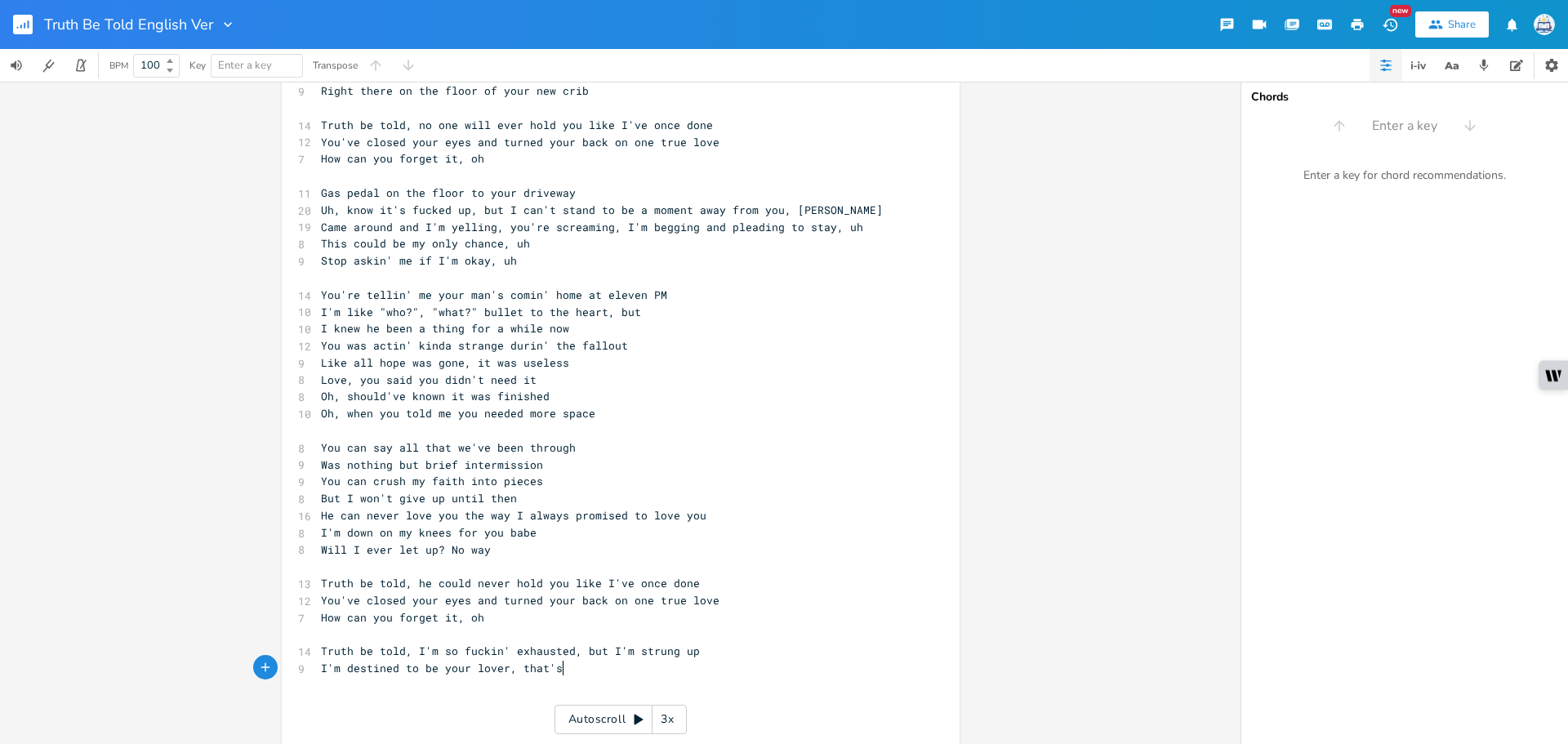
scroll to position [0, 173]
type textarea "I'm destined to be your lover, that's"
type textarea "that's"
drag, startPoint x: 556, startPoint y: 671, endPoint x: 511, endPoint y: 673, distance: 45.0
click at [511, 673] on span "I'm destined to be your lover, that's" at bounding box center [442, 668] width 242 height 15
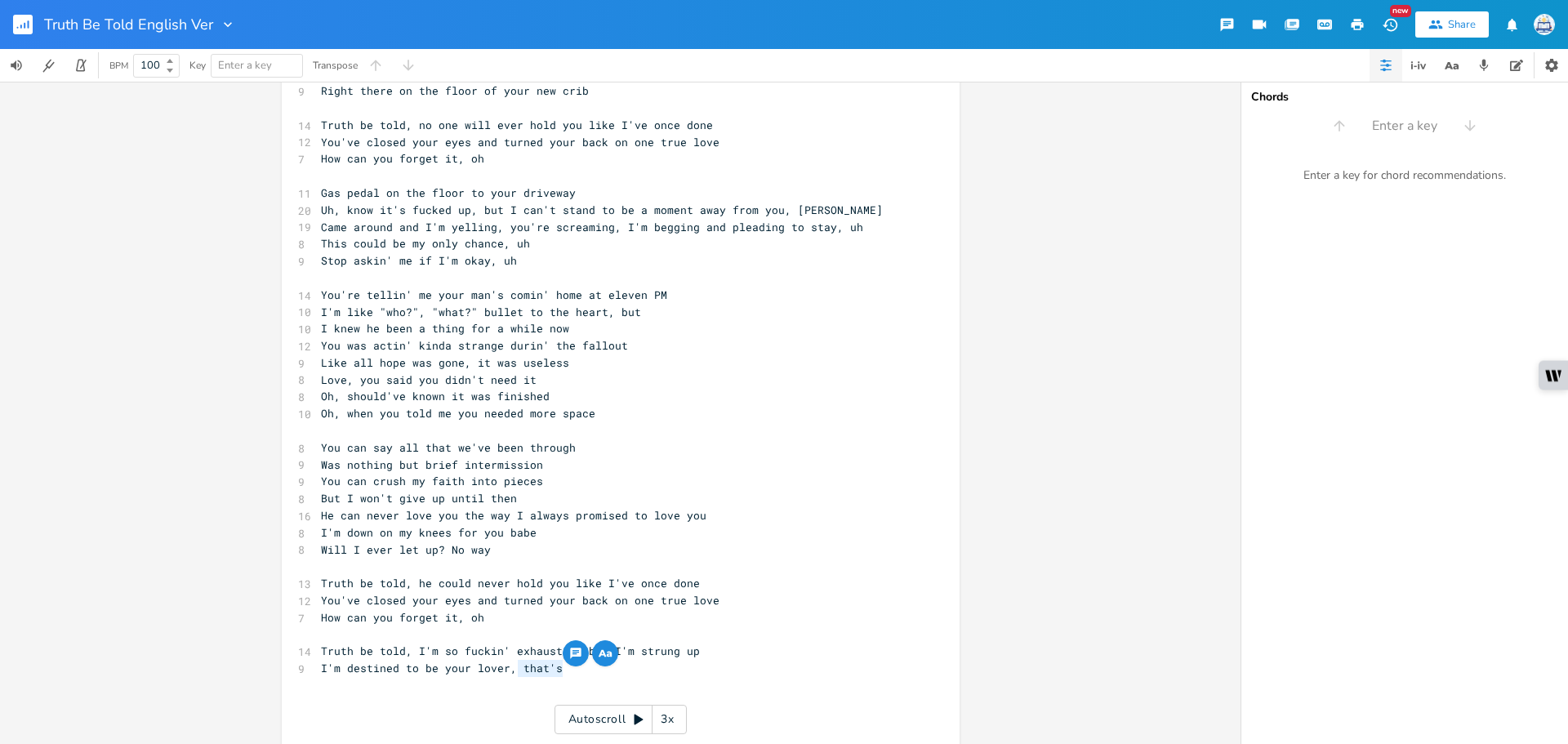
click at [538, 678] on pre "​" at bounding box center [613, 685] width 590 height 17
drag, startPoint x: 579, startPoint y: 670, endPoint x: 511, endPoint y: 667, distance: 68.1
click at [511, 667] on pre "I'm destined to be your lover, that's" at bounding box center [613, 668] width 590 height 17
type textarea "you're the one I want"
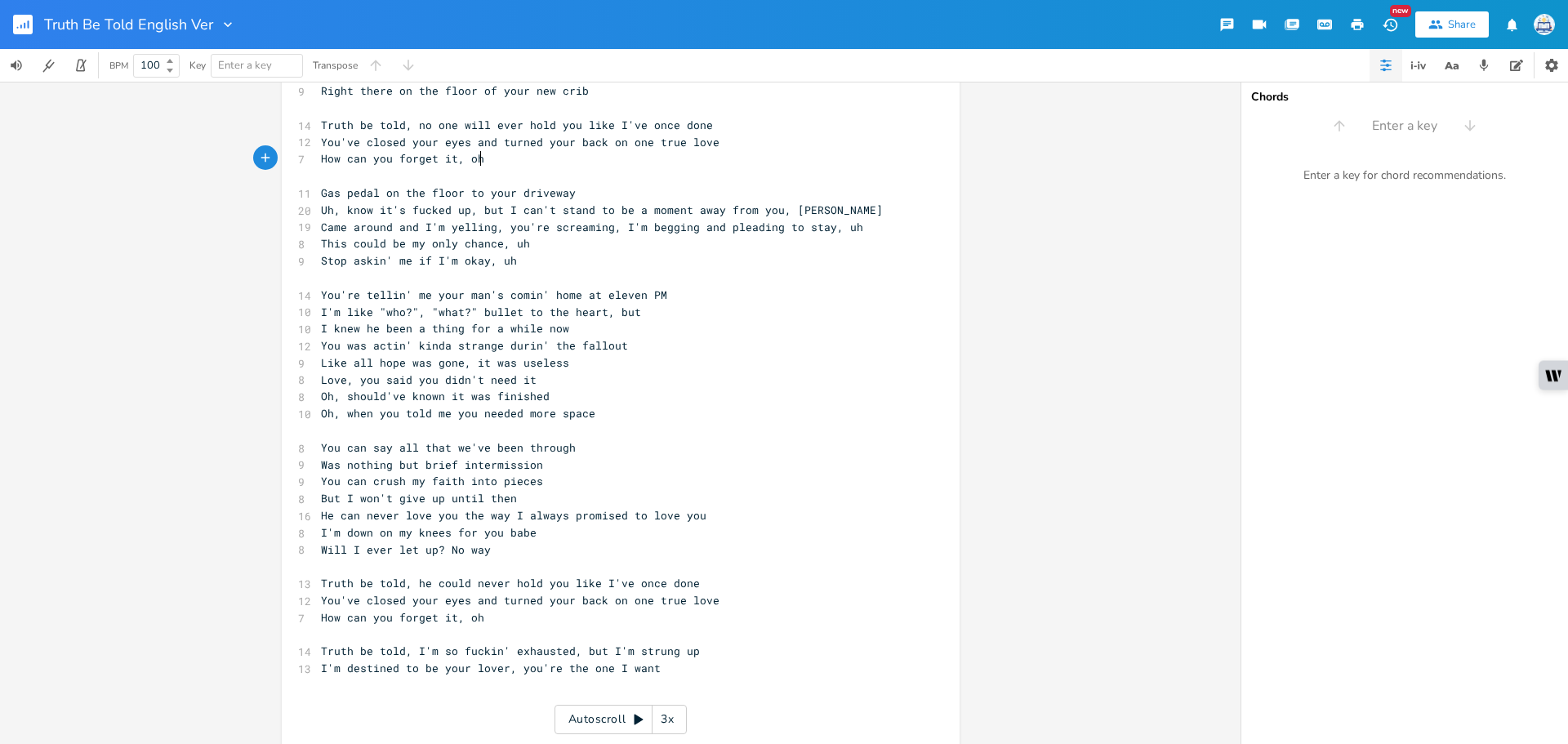
type textarea "How can you forget it, oh"
drag, startPoint x: 485, startPoint y: 160, endPoint x: 287, endPoint y: 160, distance: 198.0
click at [287, 160] on div "How can you forget it, oh x 8 Savin' our love from estrange, uh [Can't handle t…" at bounding box center [620, 258] width 678 height 1054
click at [456, 682] on pre "​" at bounding box center [613, 685] width 590 height 17
paste textarea
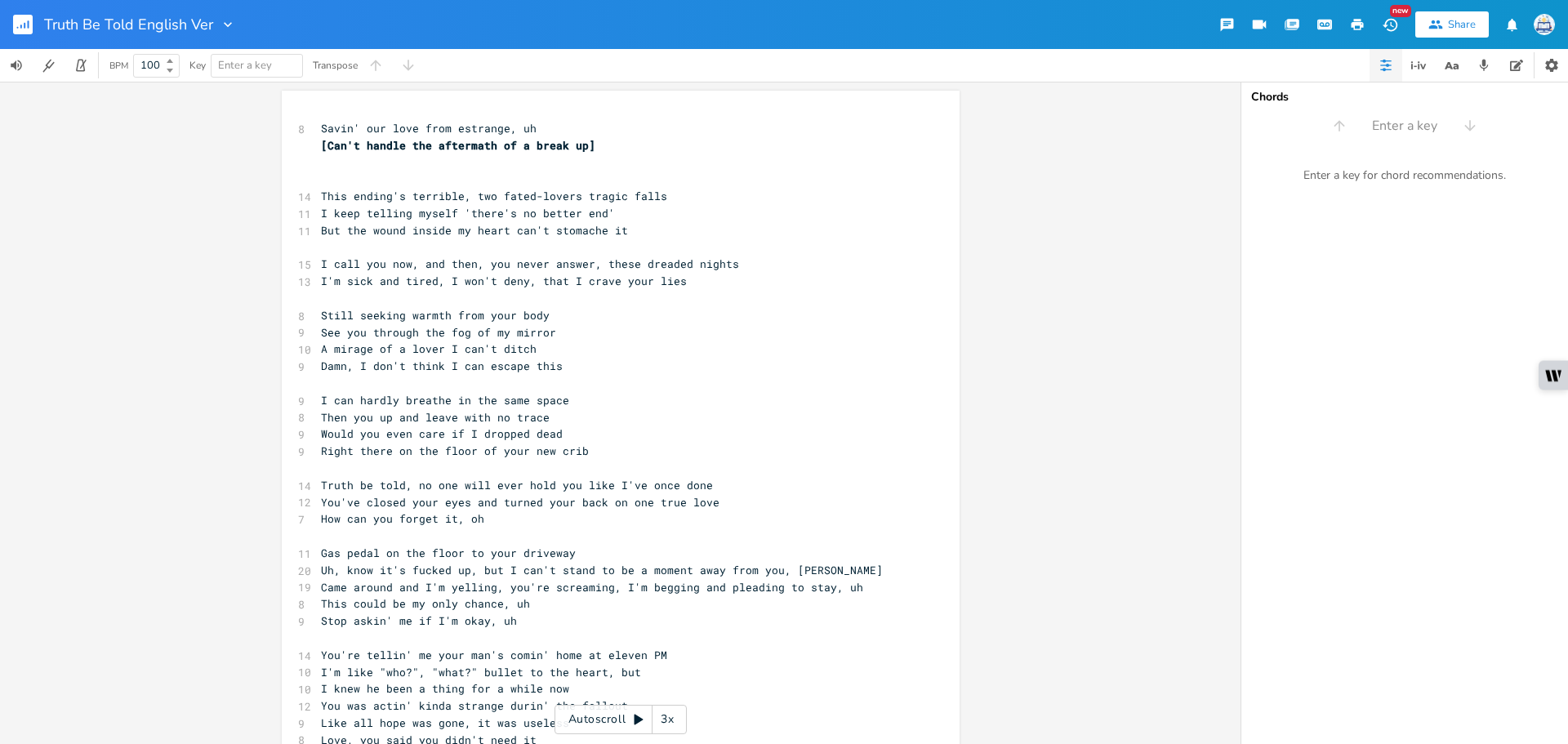
scroll to position [0, 0]
click at [628, 720] on div "Autoscroll 3x" at bounding box center [620, 719] width 132 height 30
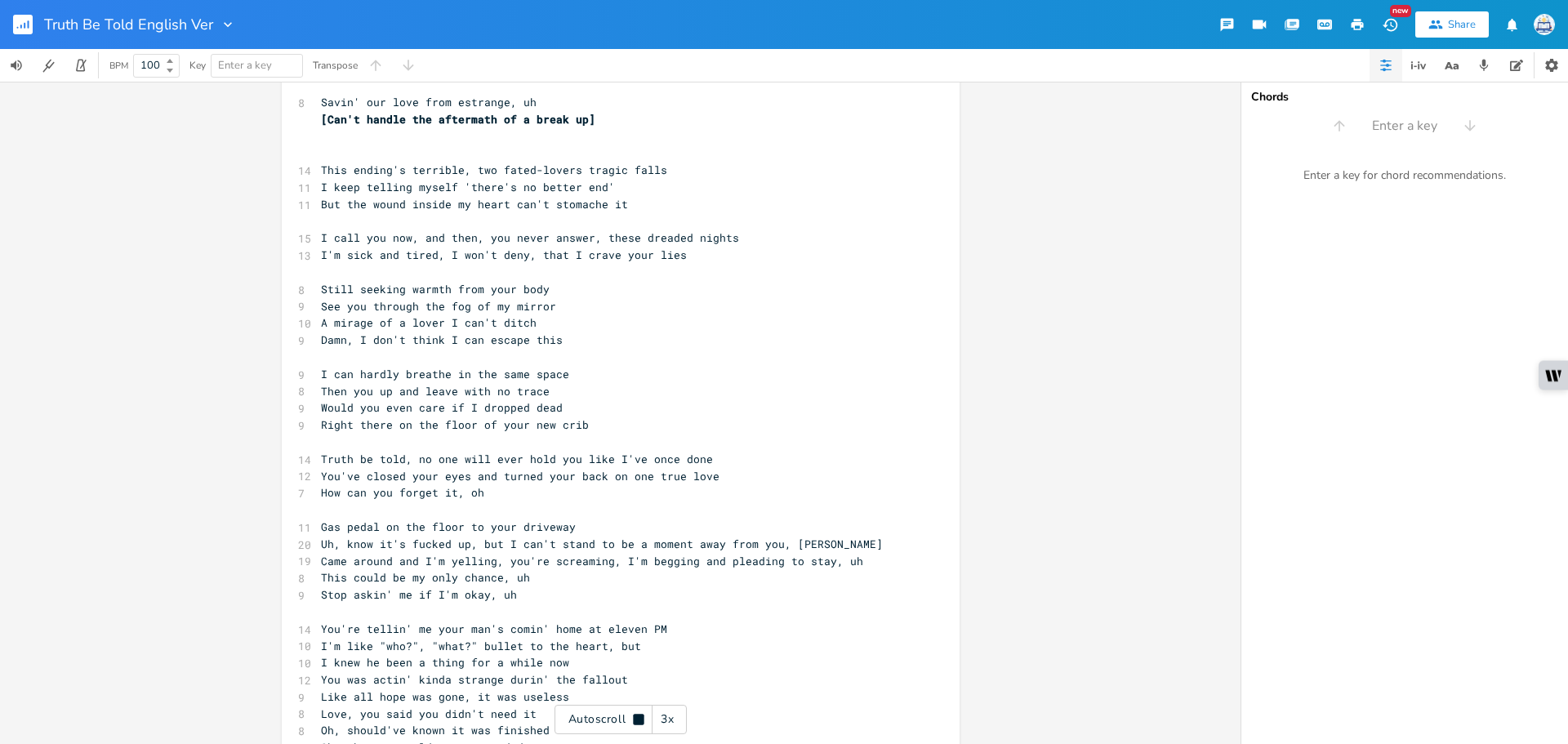
scroll to position [29, 0]
click at [628, 724] on div "Autoscroll 3x" at bounding box center [620, 719] width 132 height 30
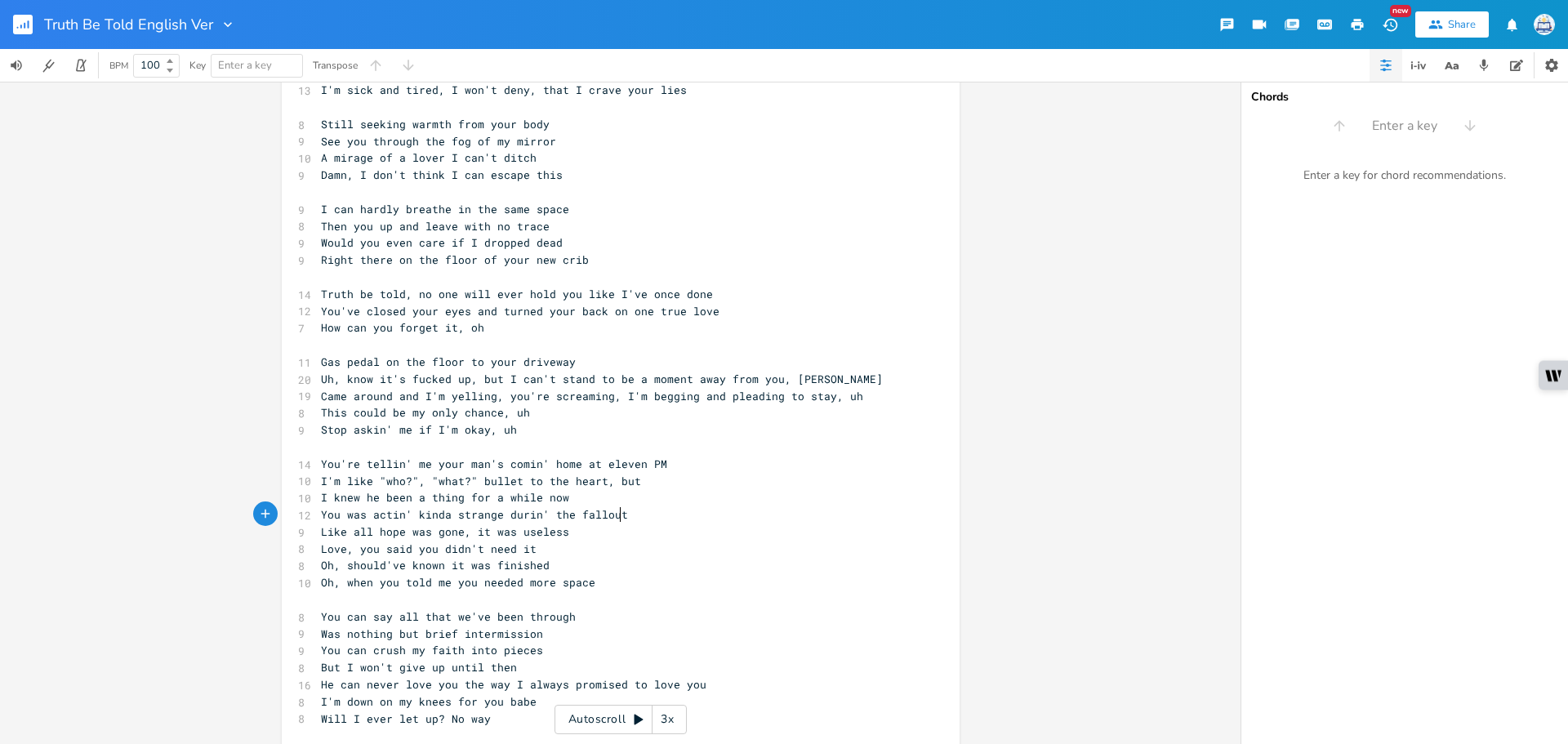
scroll to position [0, 0]
click at [663, 516] on pre "You was actin' kinda strange durin' the fallout" at bounding box center [613, 514] width 590 height 17
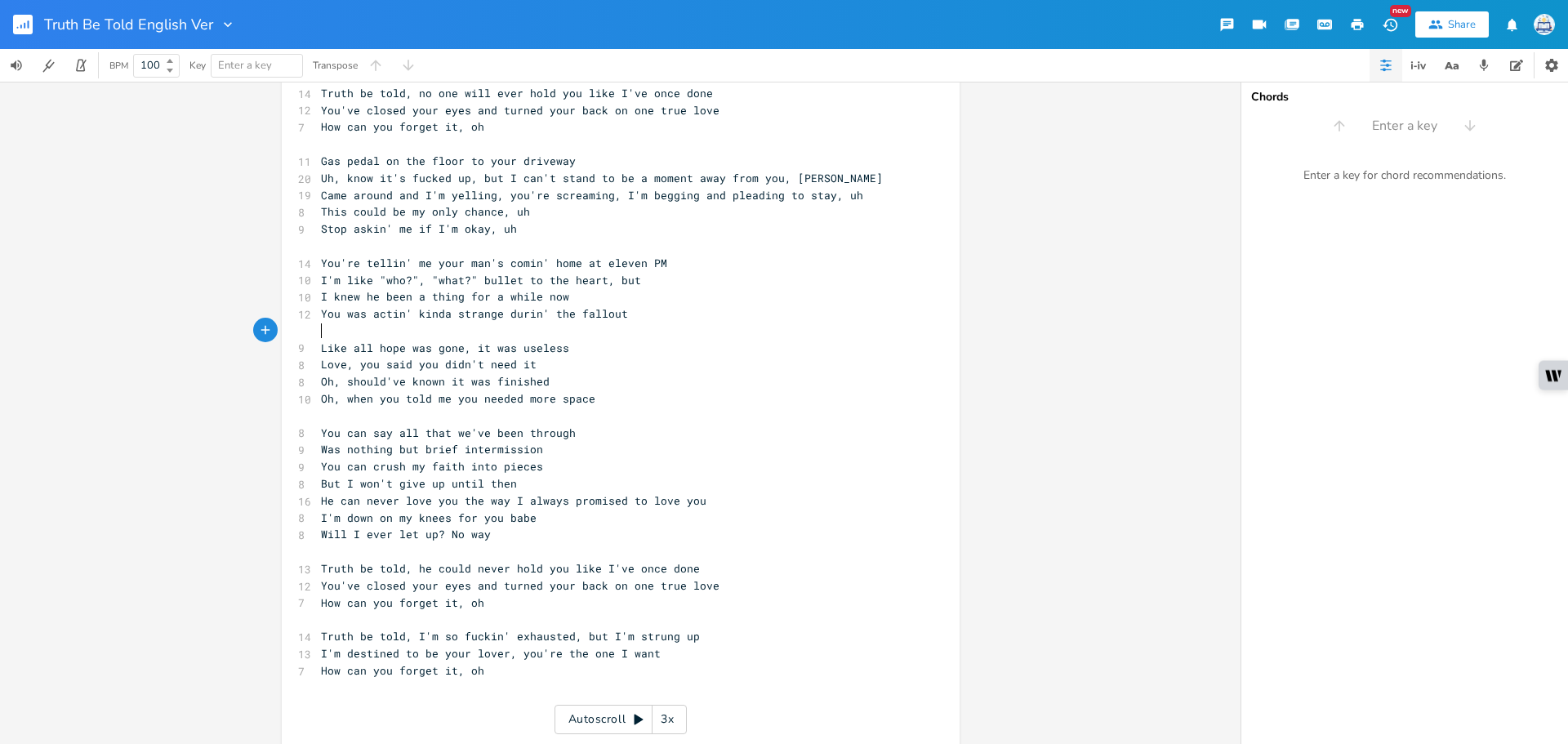
scroll to position [429, 0]
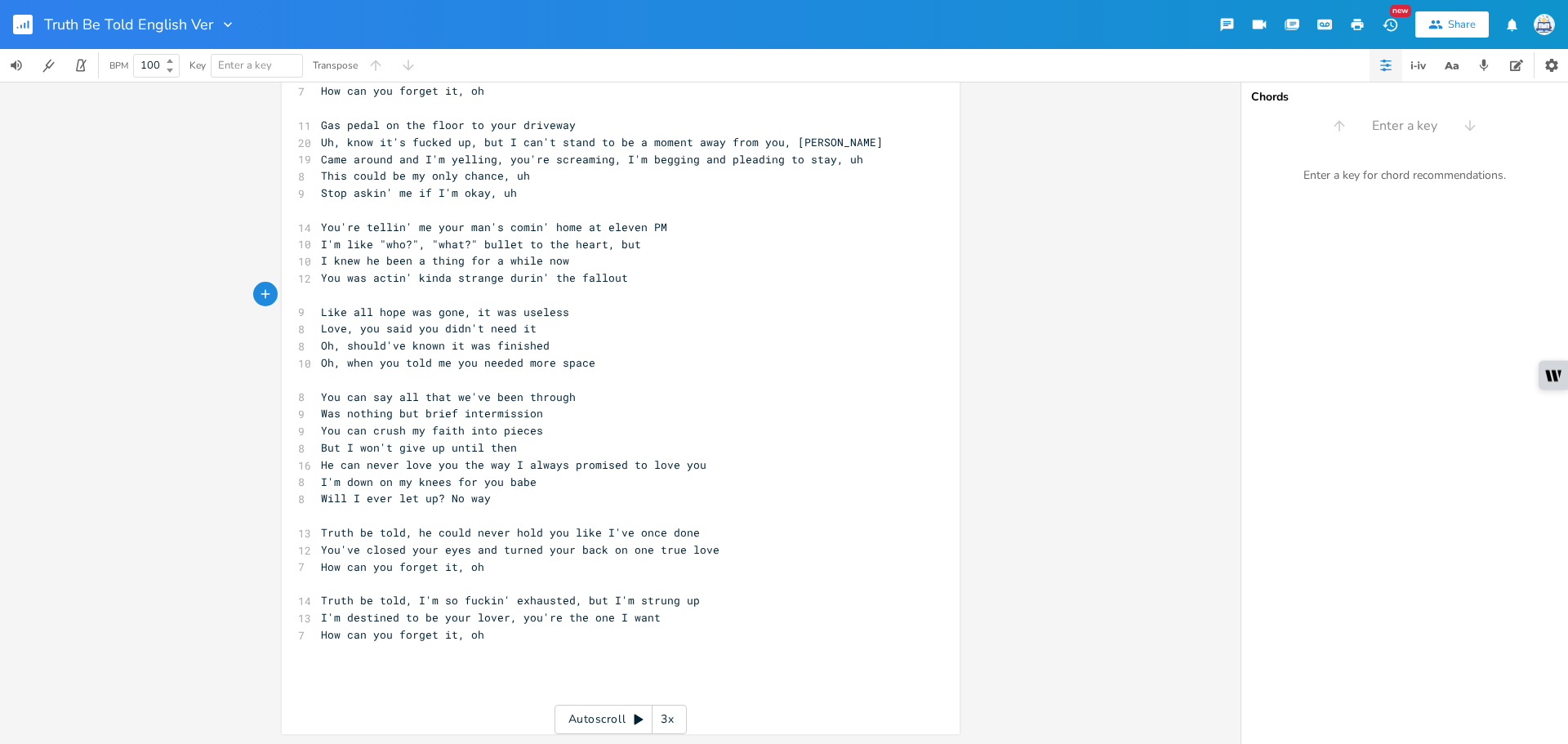
click at [580, 423] on pre "You can crush my faith into pieces" at bounding box center [613, 430] width 590 height 17
click at [573, 430] on pre "You can crush my faith into pieces" at bounding box center [613, 430] width 590 height 17
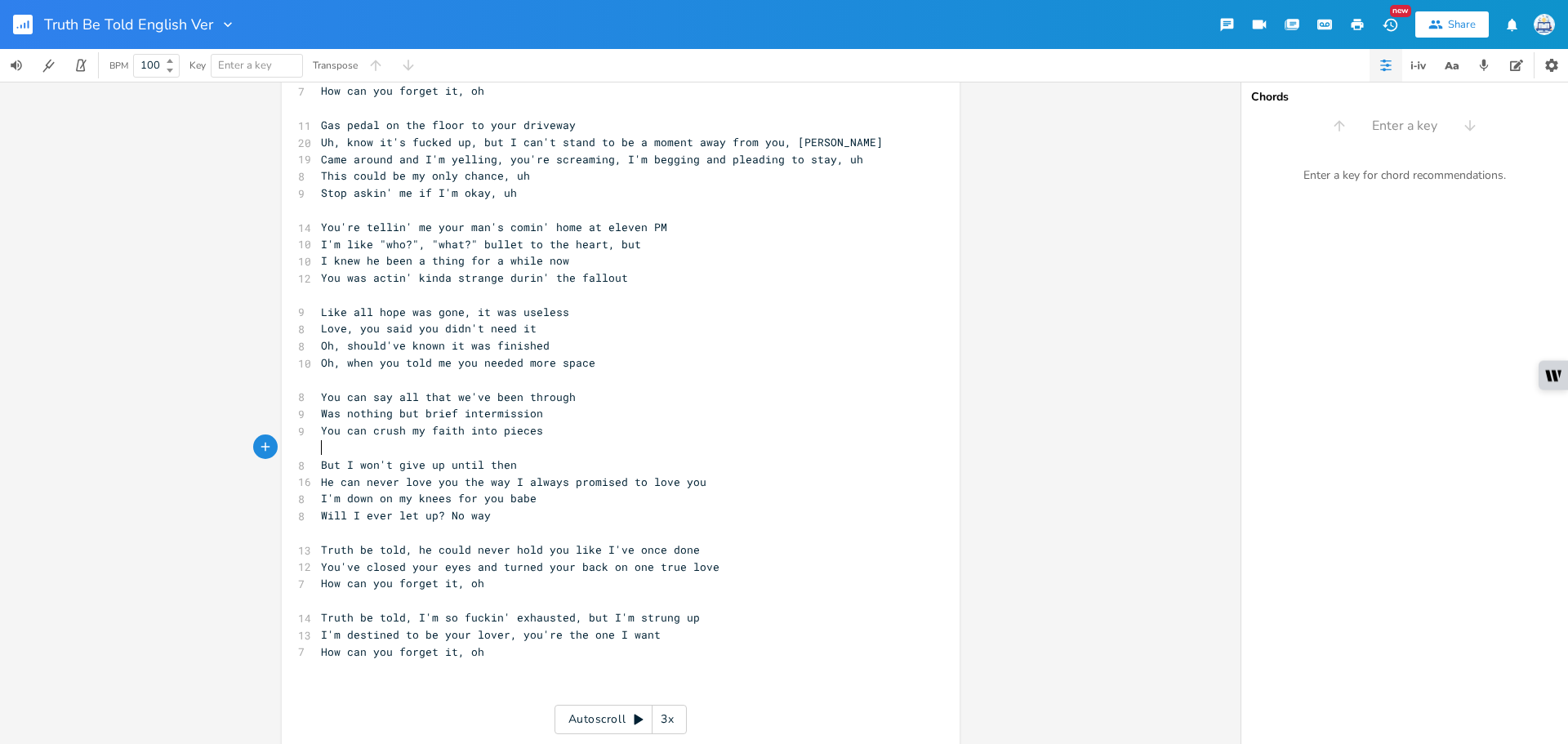
type textarea "\"
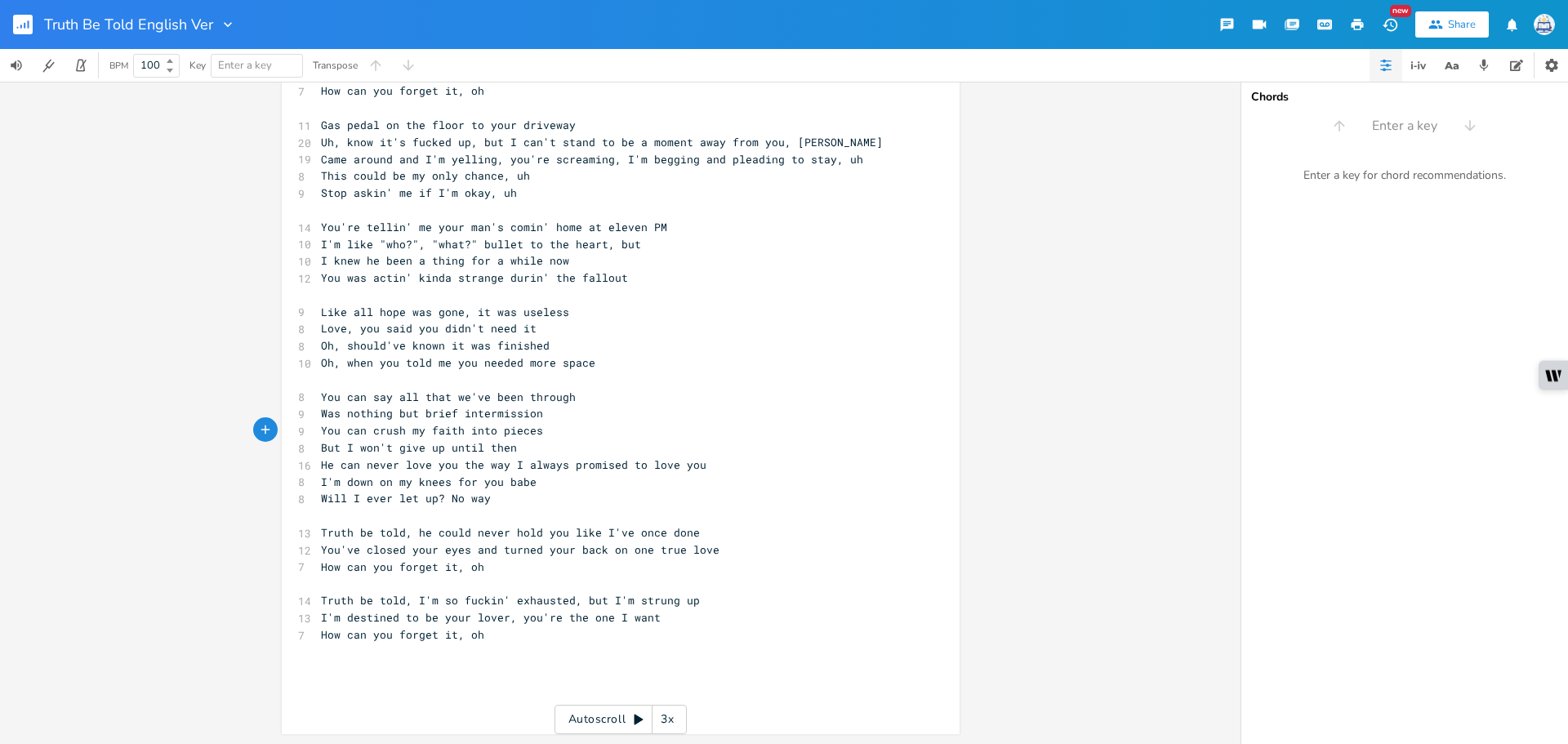
click at [565, 445] on pre "But I won't give up until then" at bounding box center [613, 448] width 590 height 17
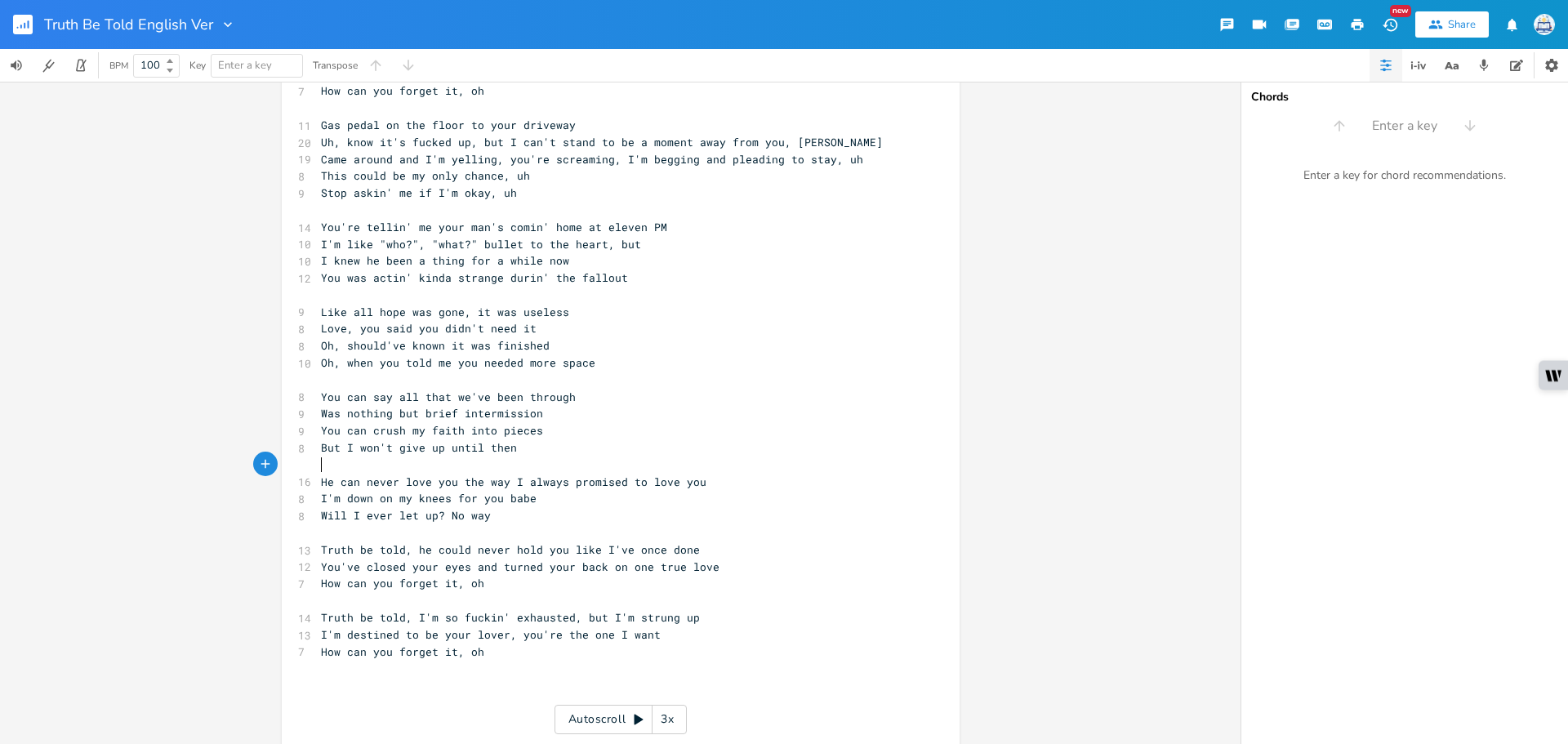
click at [507, 554] on span "Truth be told, he could never hold you like I've once done" at bounding box center [510, 550] width 379 height 15
type textarea "ever"
drag, startPoint x: 539, startPoint y: 552, endPoint x: 686, endPoint y: 554, distance: 147.0
click at [686, 554] on pre "Truth be told, he could never ever you like I've once done" at bounding box center [613, 550] width 590 height 17
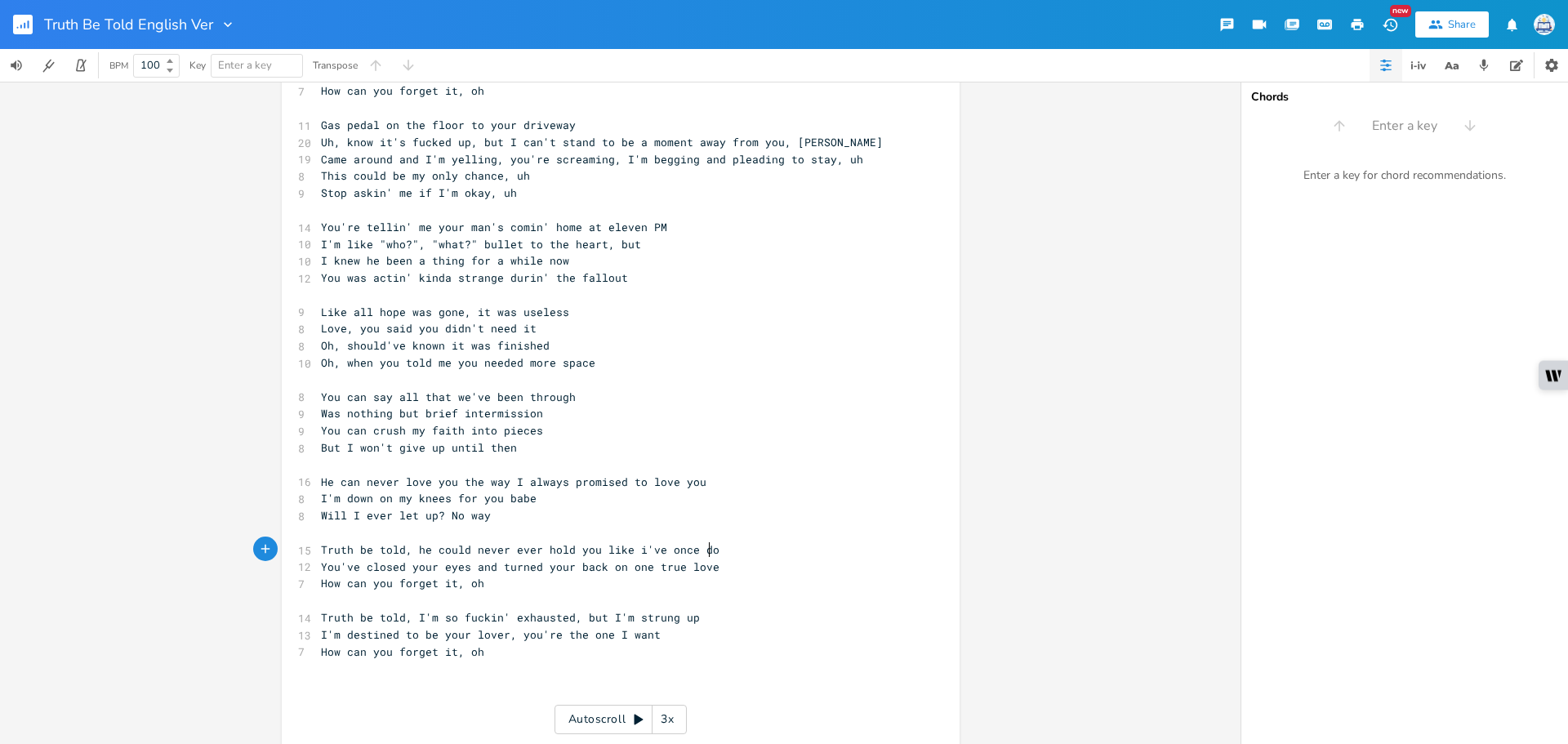
type textarea "hold you like i've once done"
click at [457, 707] on pre "​" at bounding box center [613, 703] width 590 height 17
type textarea "Truth be told, truth be told"
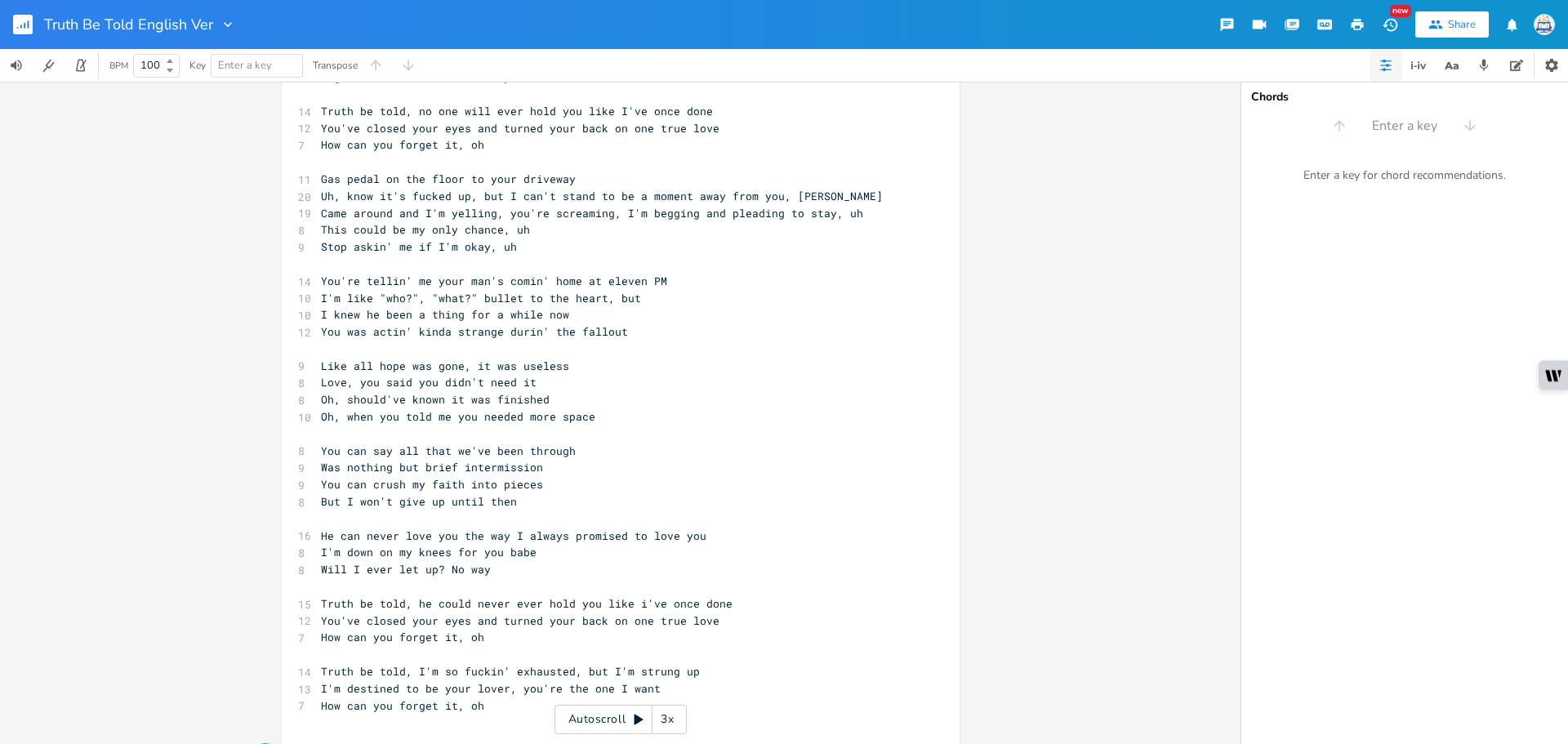
scroll to position [347, 0]
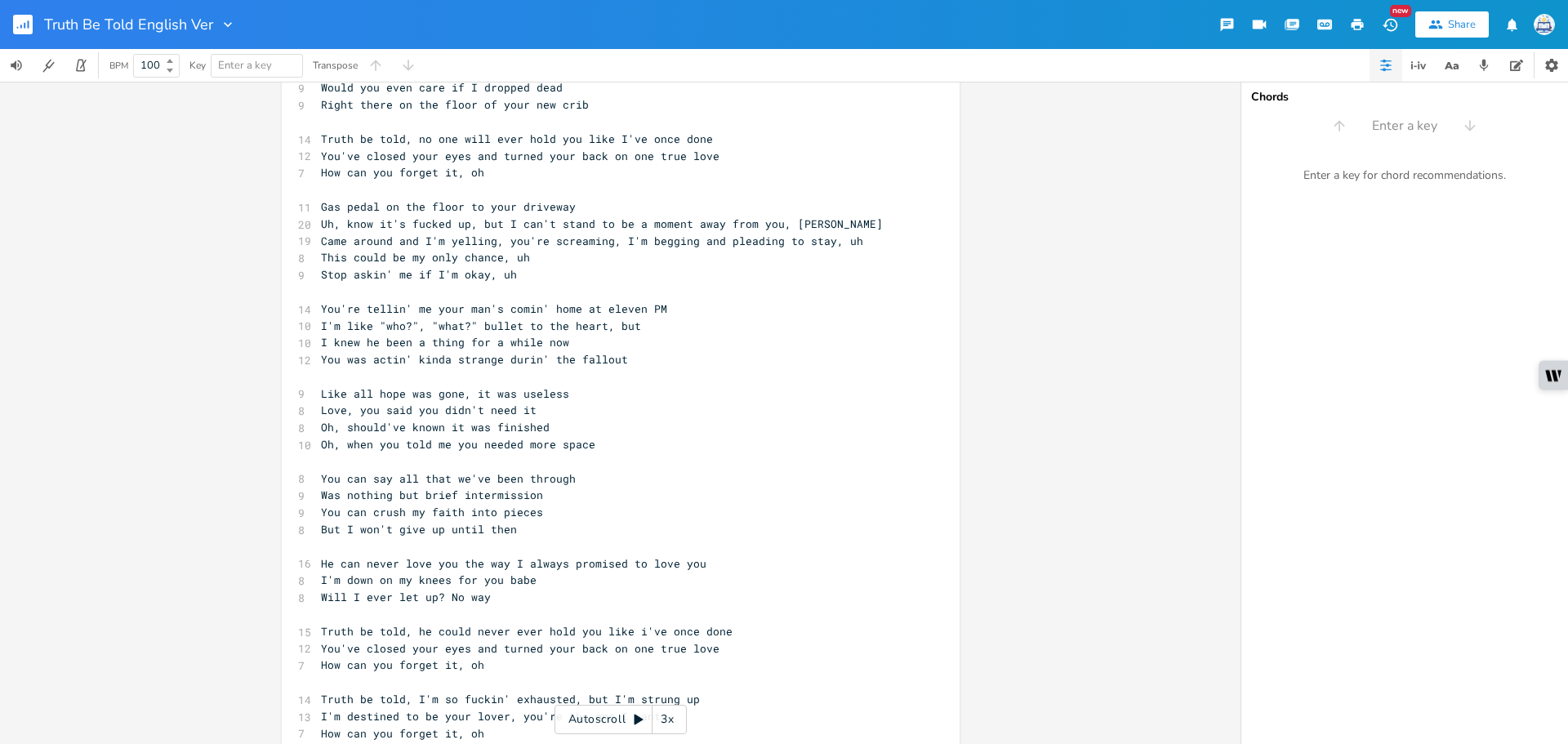
click at [345, 272] on span "Stop askin' me if I'm okay, uh" at bounding box center [419, 274] width 196 height 15
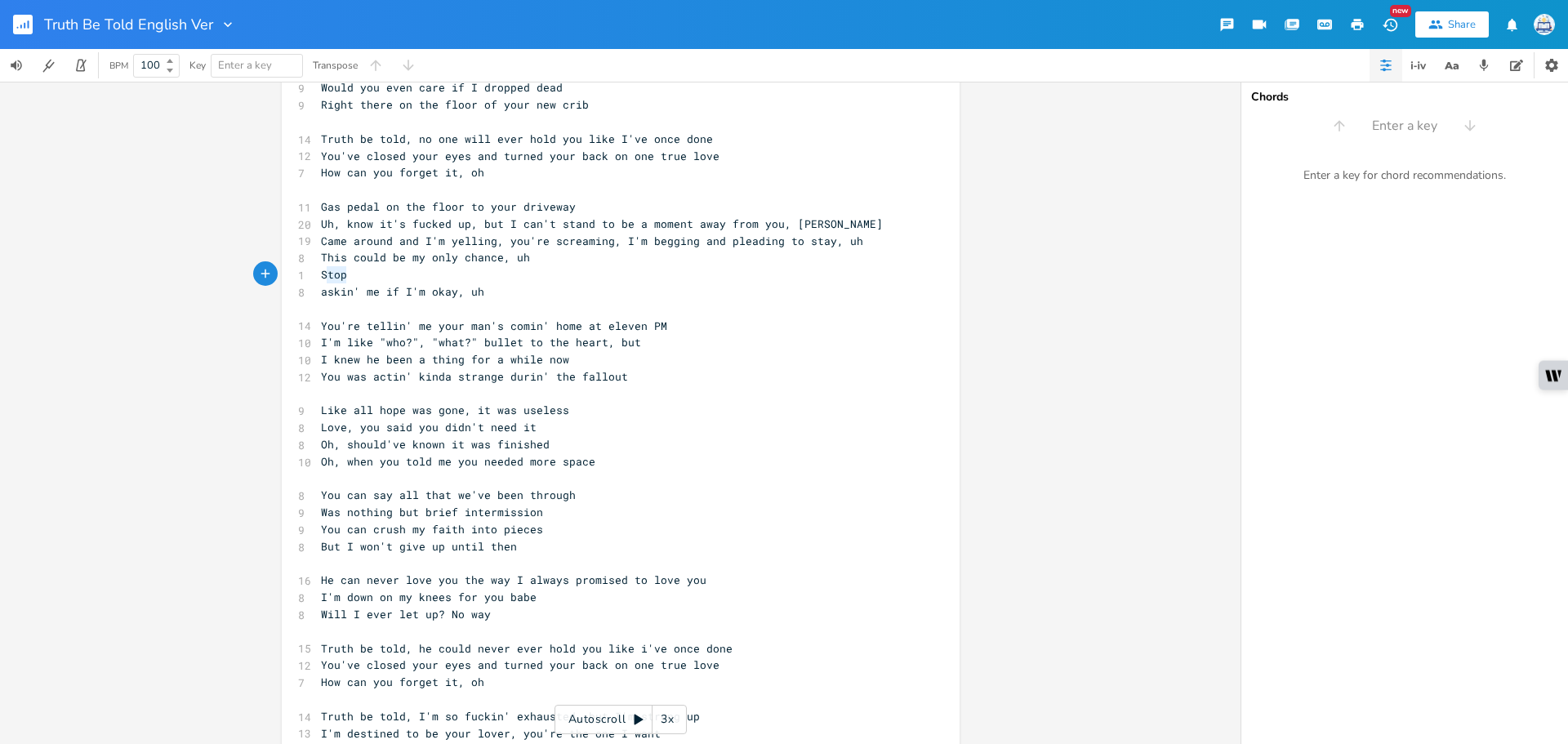
drag, startPoint x: 342, startPoint y: 273, endPoint x: 314, endPoint y: 273, distance: 28.0
click at [318, 273] on pre "Stop" at bounding box center [613, 274] width 590 height 17
type textarea "W"
type textarea "Quit"
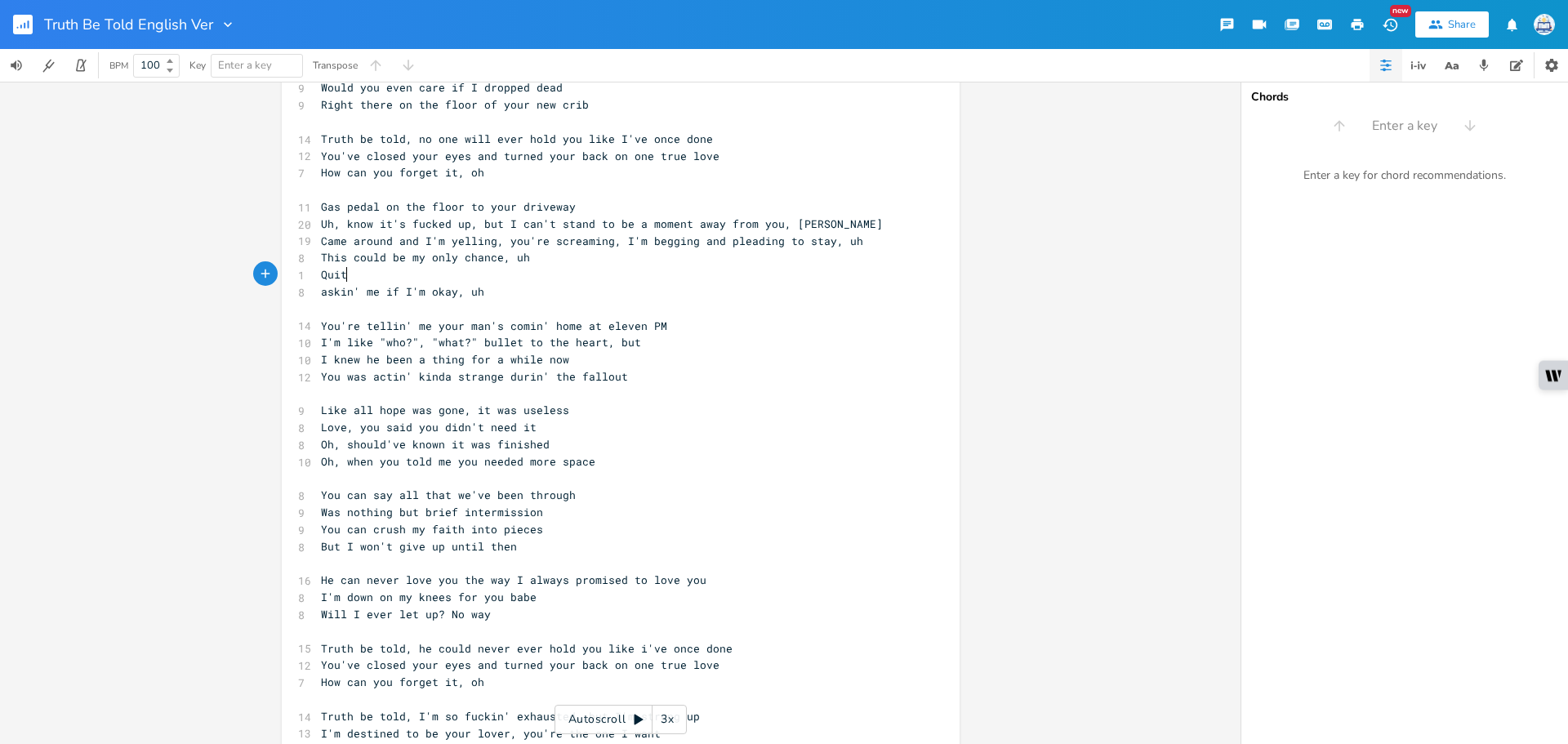
click at [321, 291] on span "askin' me if I'm okay, uh" at bounding box center [403, 291] width 163 height 15
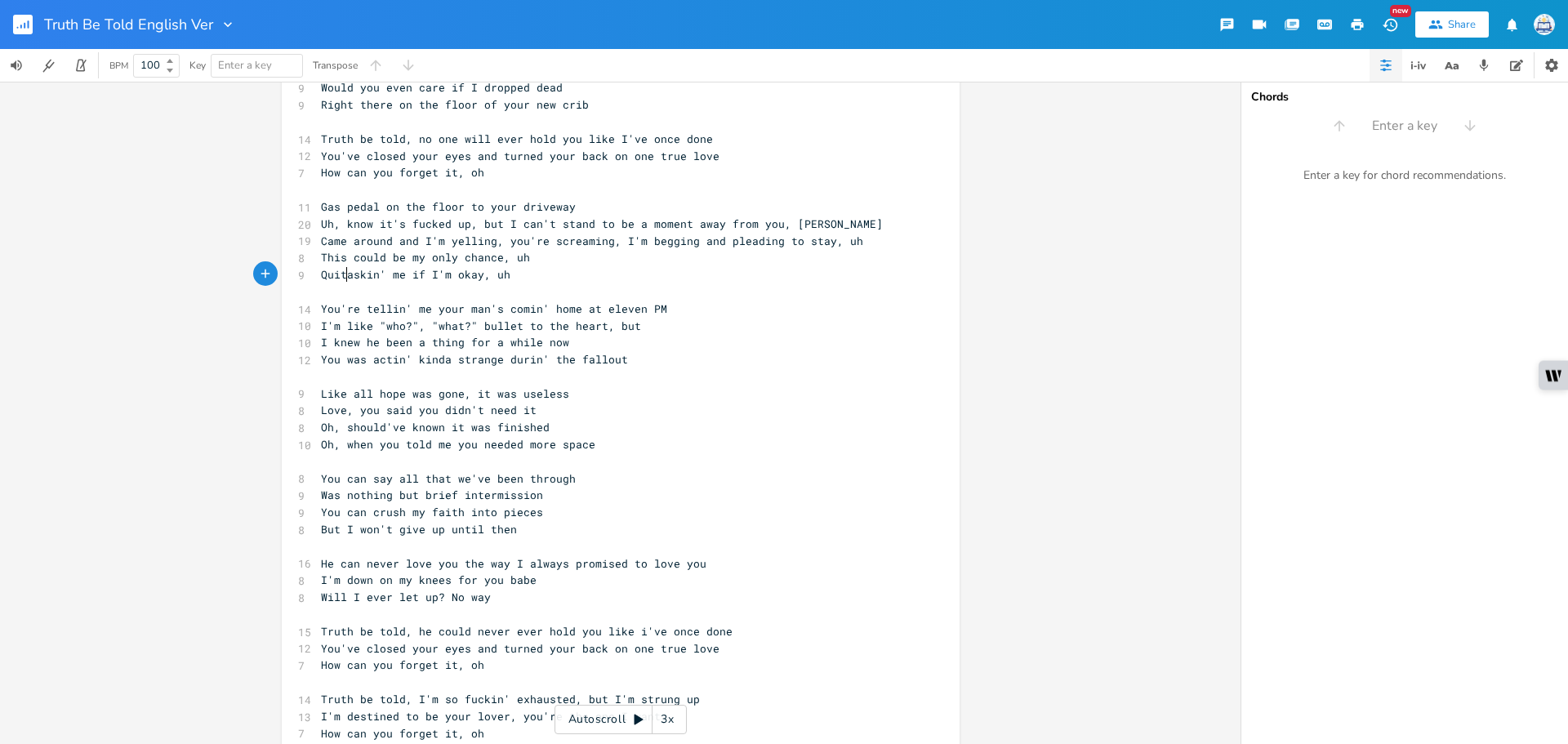
scroll to position [0, 3]
type textarea "askin' me if I'm okay, uh"
drag, startPoint x: 498, startPoint y: 272, endPoint x: 340, endPoint y: 275, distance: 158.0
click at [340, 275] on span "Quitaskin' me if I'm okay, uh" at bounding box center [415, 274] width 189 height 15
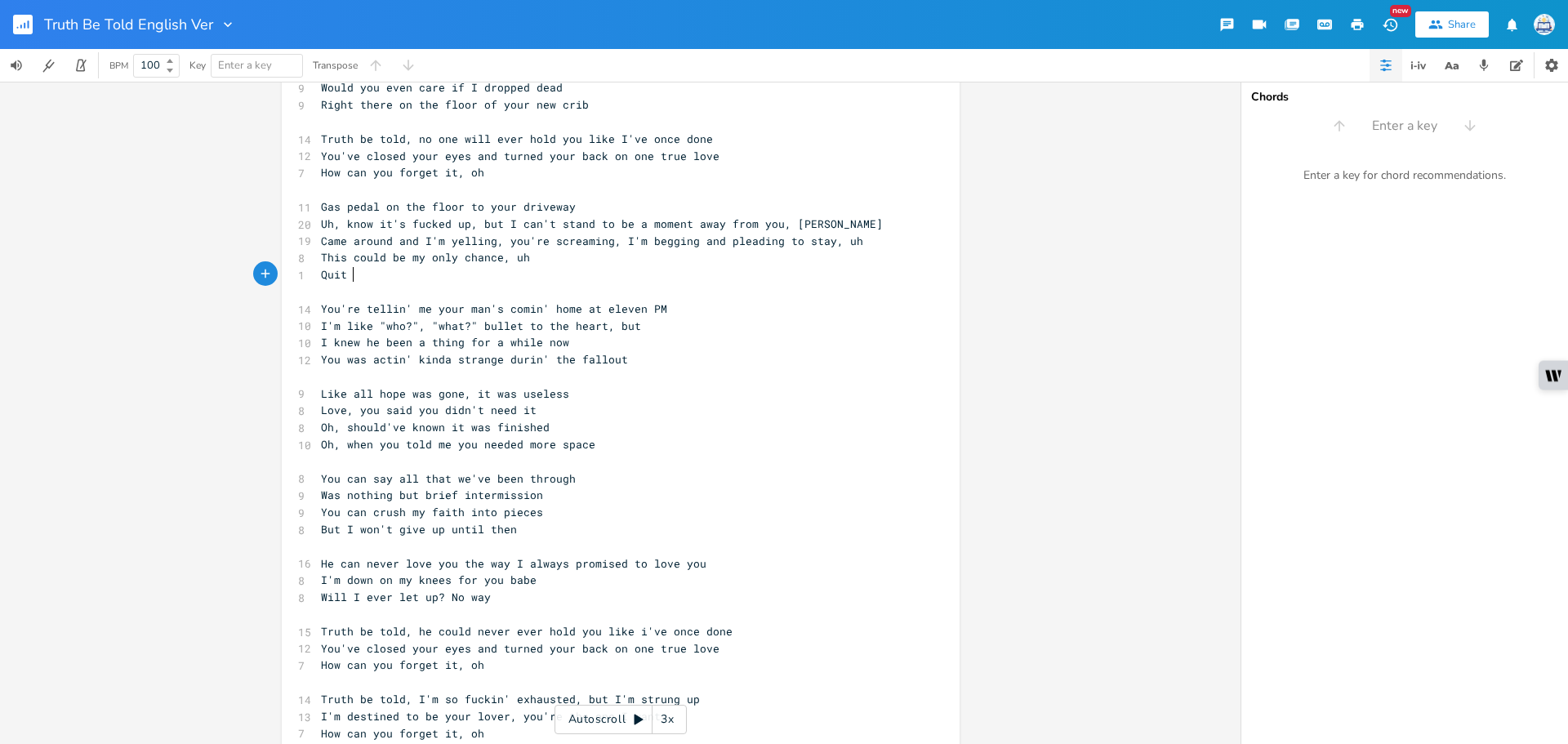
paste textarea
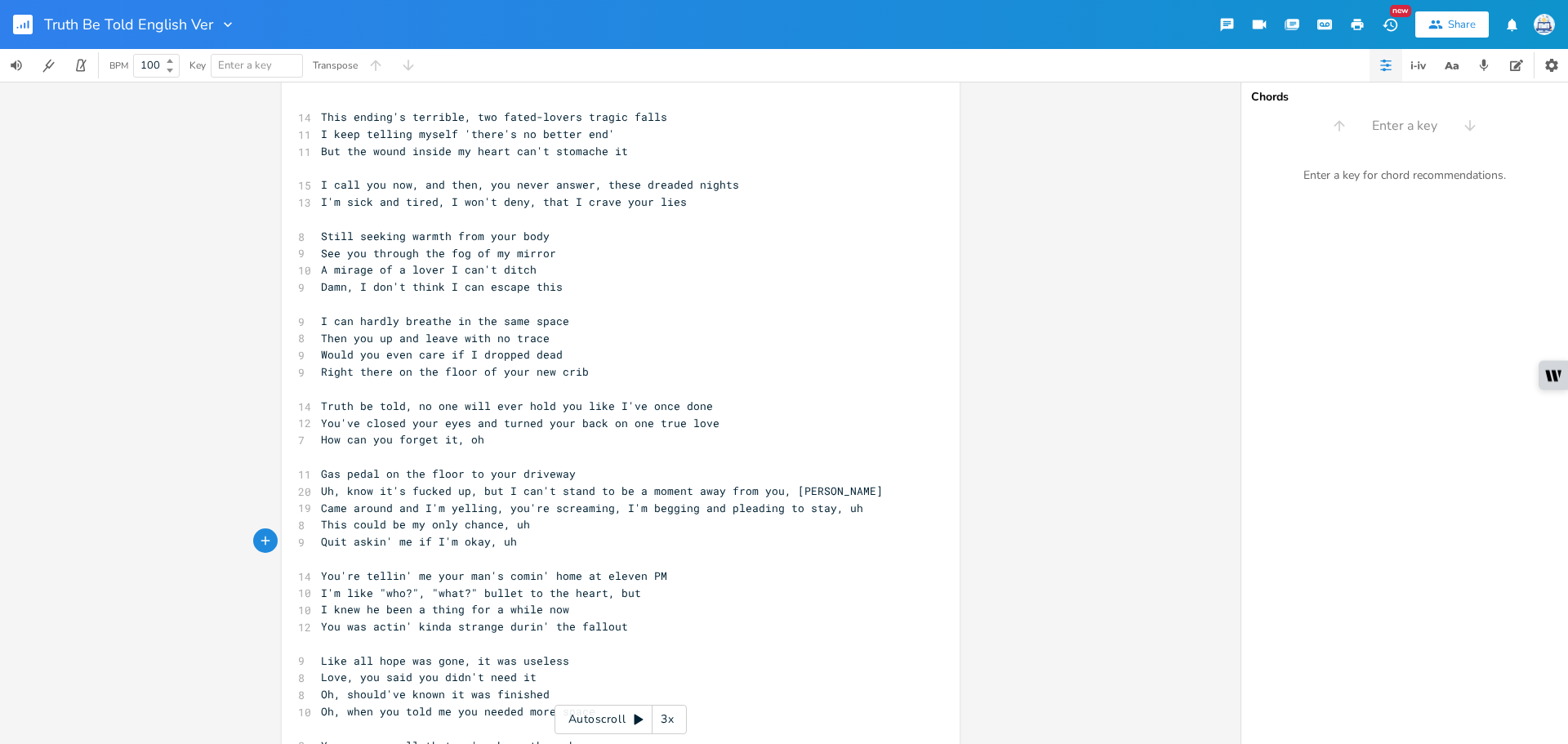
scroll to position [21, 0]
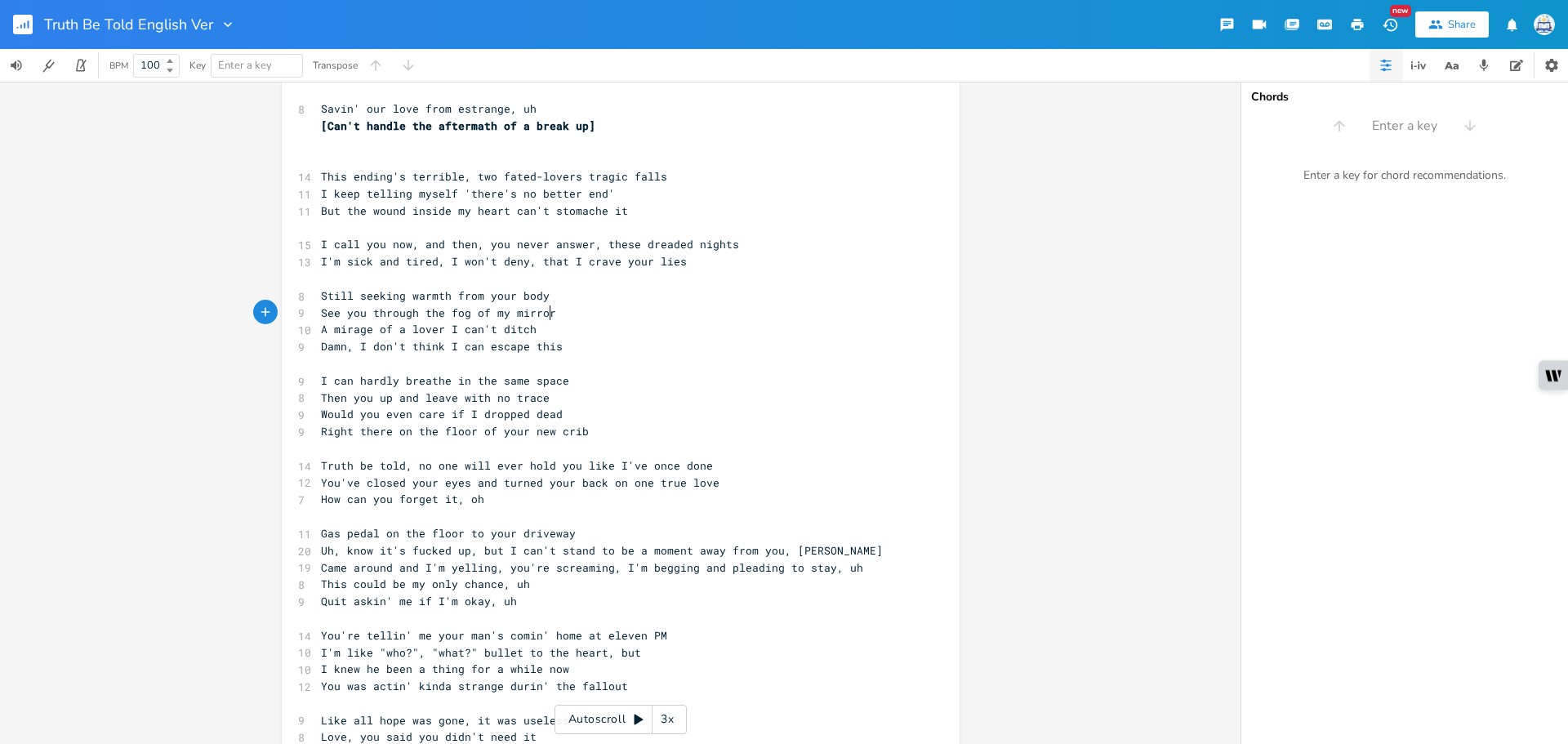
click at [844, 308] on pre "See you through the fog of my mirror" at bounding box center [613, 313] width 590 height 17
click at [1009, 310] on div "x 8 Savin' our love from estrange, uh [Can't handle the aftermath of a break up…" at bounding box center [620, 413] width 1240 height 662
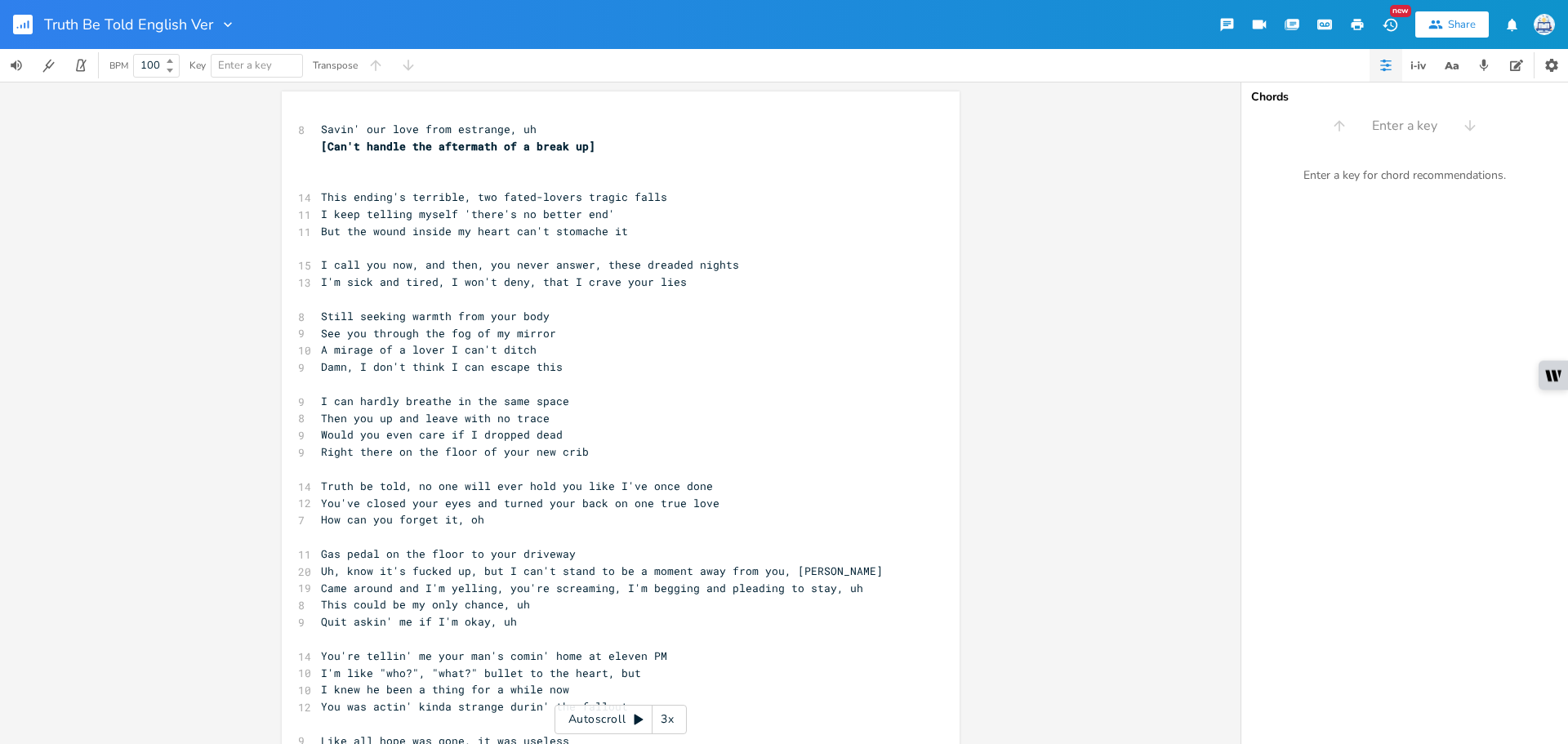
scroll to position [0, 0]
type textarea "Savin' our love from estrange, uh"
drag, startPoint x: 523, startPoint y: 131, endPoint x: 225, endPoint y: 131, distance: 298.0
click at [225, 131] on div "Savin' our love from estrange, uh x 8 Savin' our love from estrange, uh [Can't …" at bounding box center [620, 413] width 1240 height 662
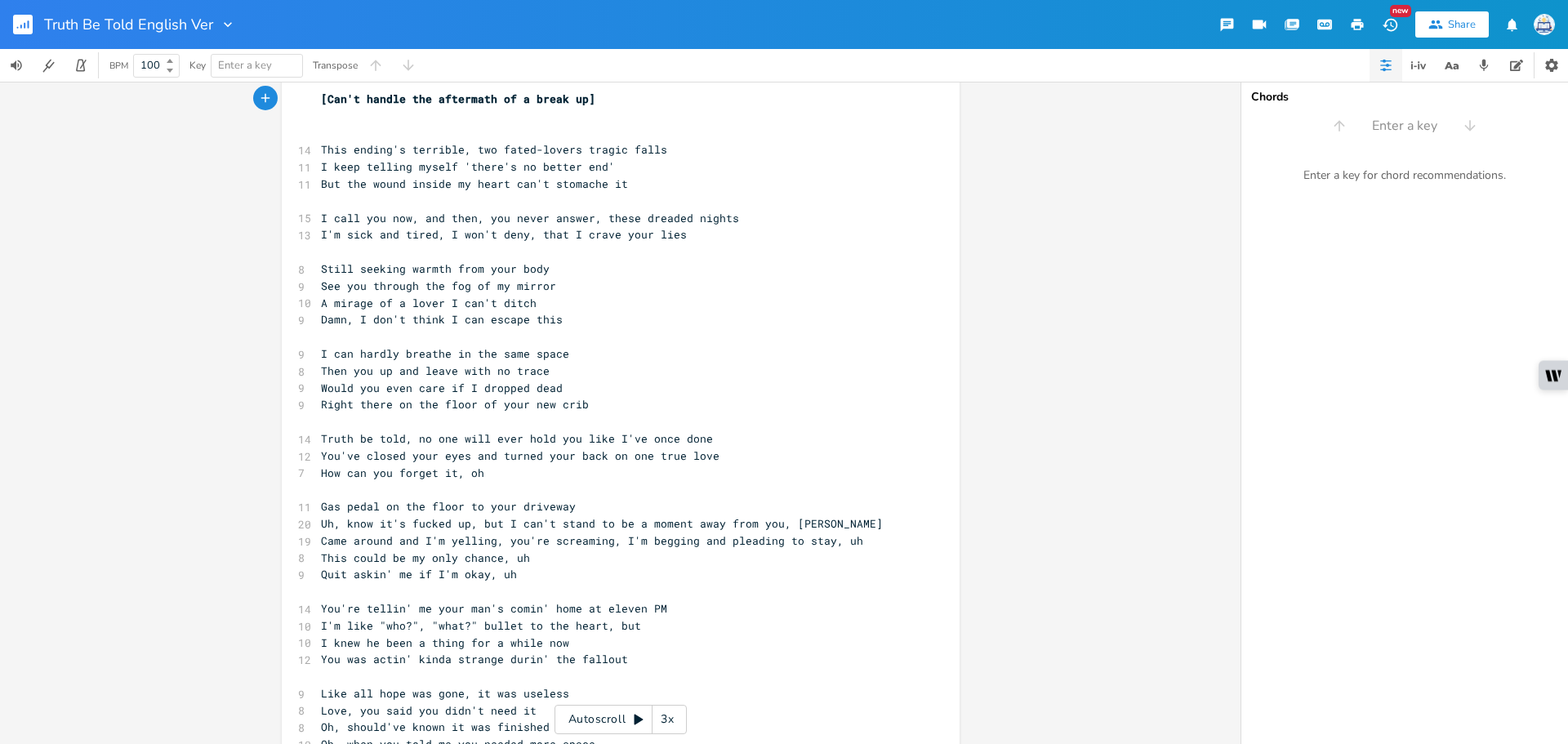
scroll to position [82, 0]
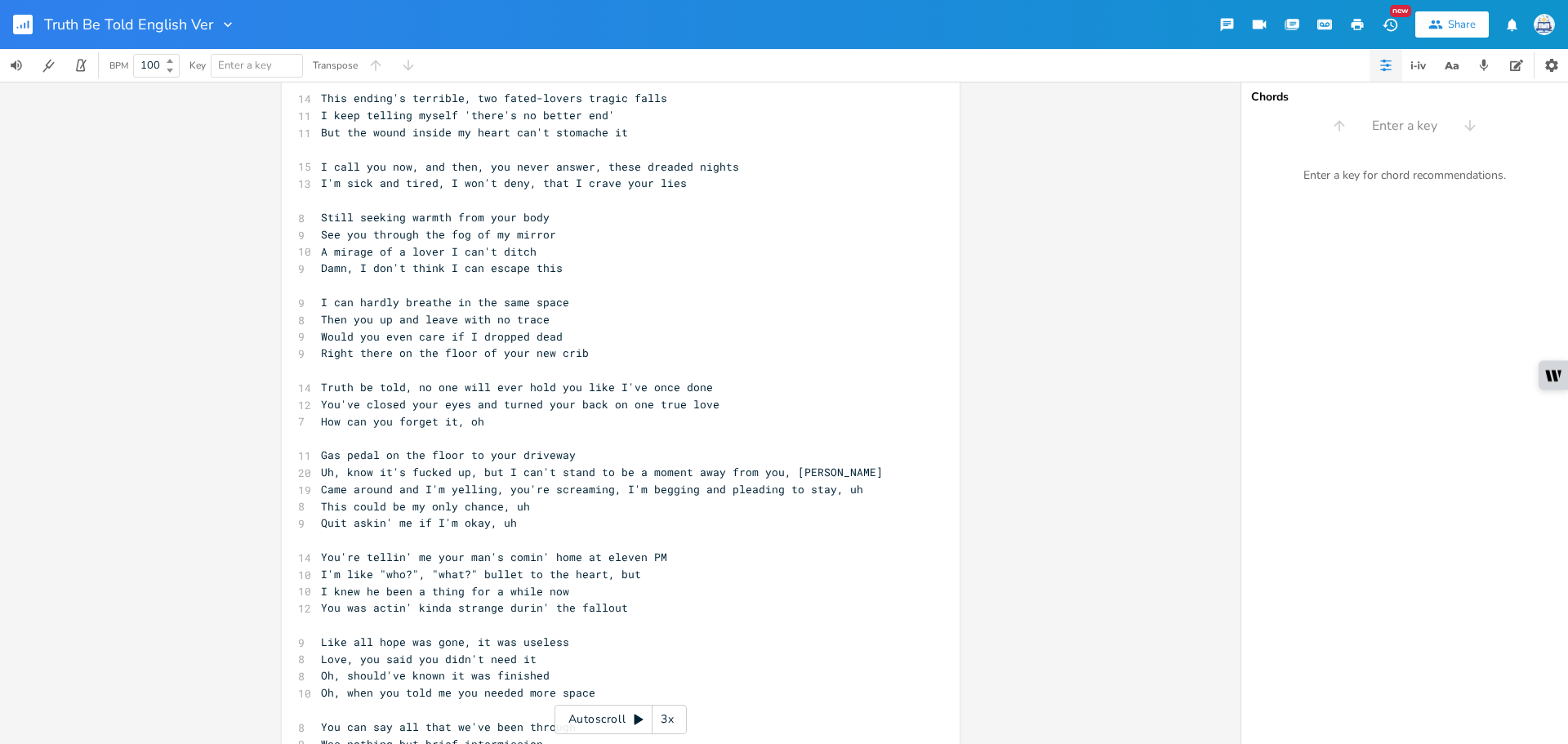
click at [457, 182] on span "I'm sick and tired, I won't deny, that I crave your lies" at bounding box center [504, 183] width 366 height 15
click at [583, 333] on pre "Would you even care if I dropped dead" at bounding box center [613, 337] width 590 height 17
click at [511, 188] on span "I'm sick and tired, won't deny, that I crave your lies" at bounding box center [497, 183] width 353 height 15
click at [550, 254] on pre "A mirage of a lover I can't ditch" at bounding box center [613, 252] width 590 height 17
click at [33, 36] on button "button" at bounding box center [30, 24] width 33 height 39
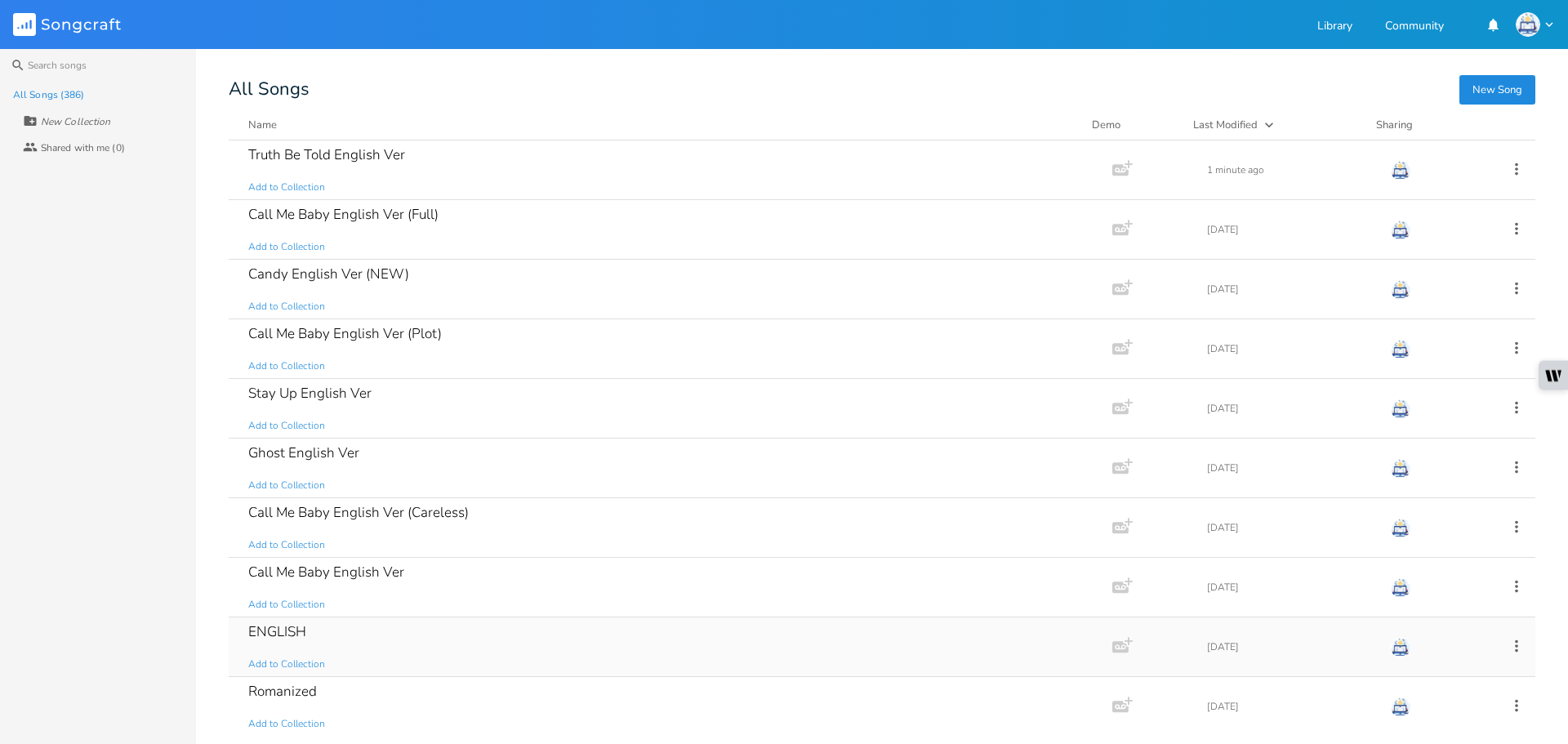
click at [514, 628] on div "ENGLISH Add to Collection" at bounding box center [667, 647] width 838 height 59
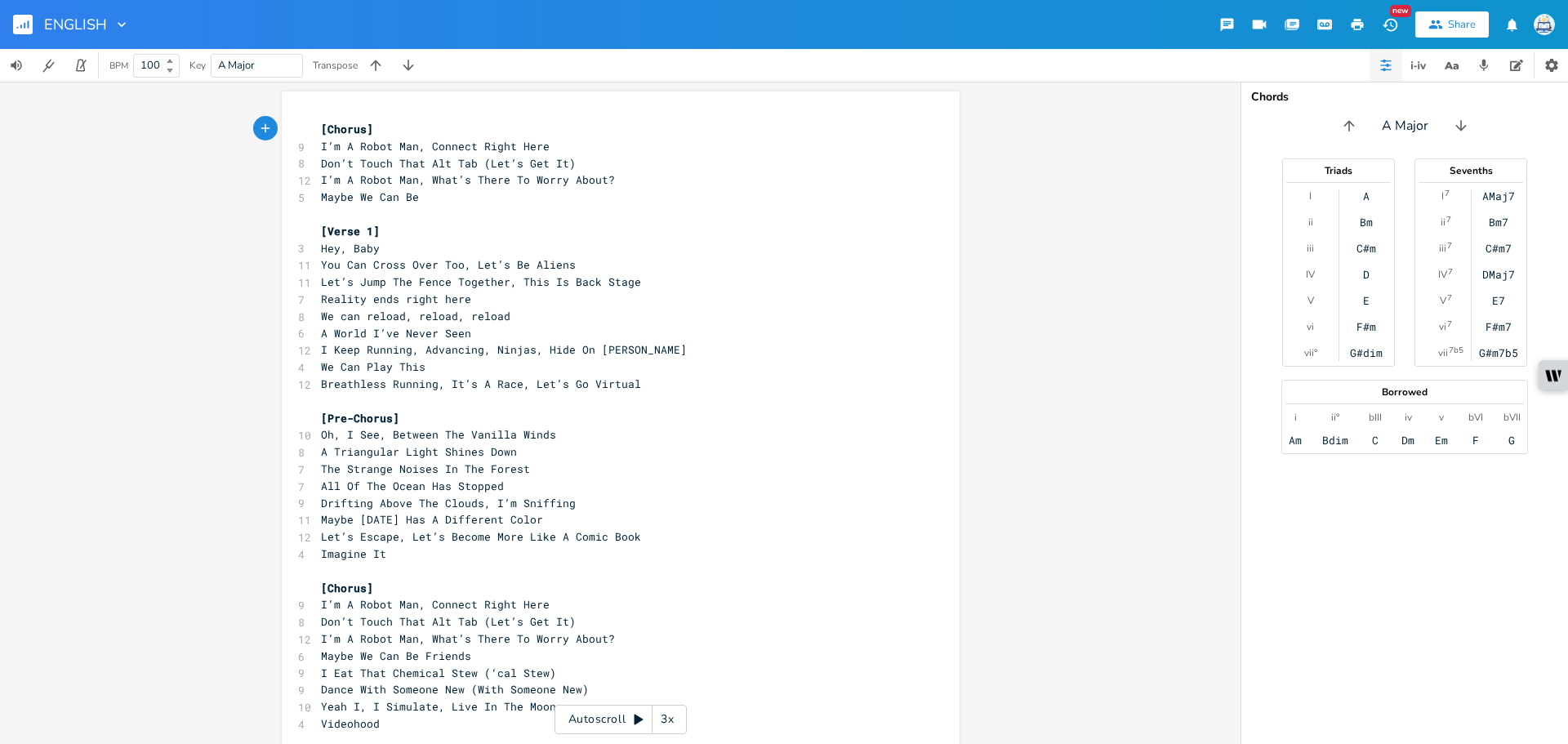
click at [633, 291] on pre "Reality ends right here" at bounding box center [613, 299] width 590 height 17
type textarea "[Loremi] D’s A Conse Adi, Elitsed Doeiu Temp Inc’u Labor Etdo Mag Ali (Eni’a Mi…"
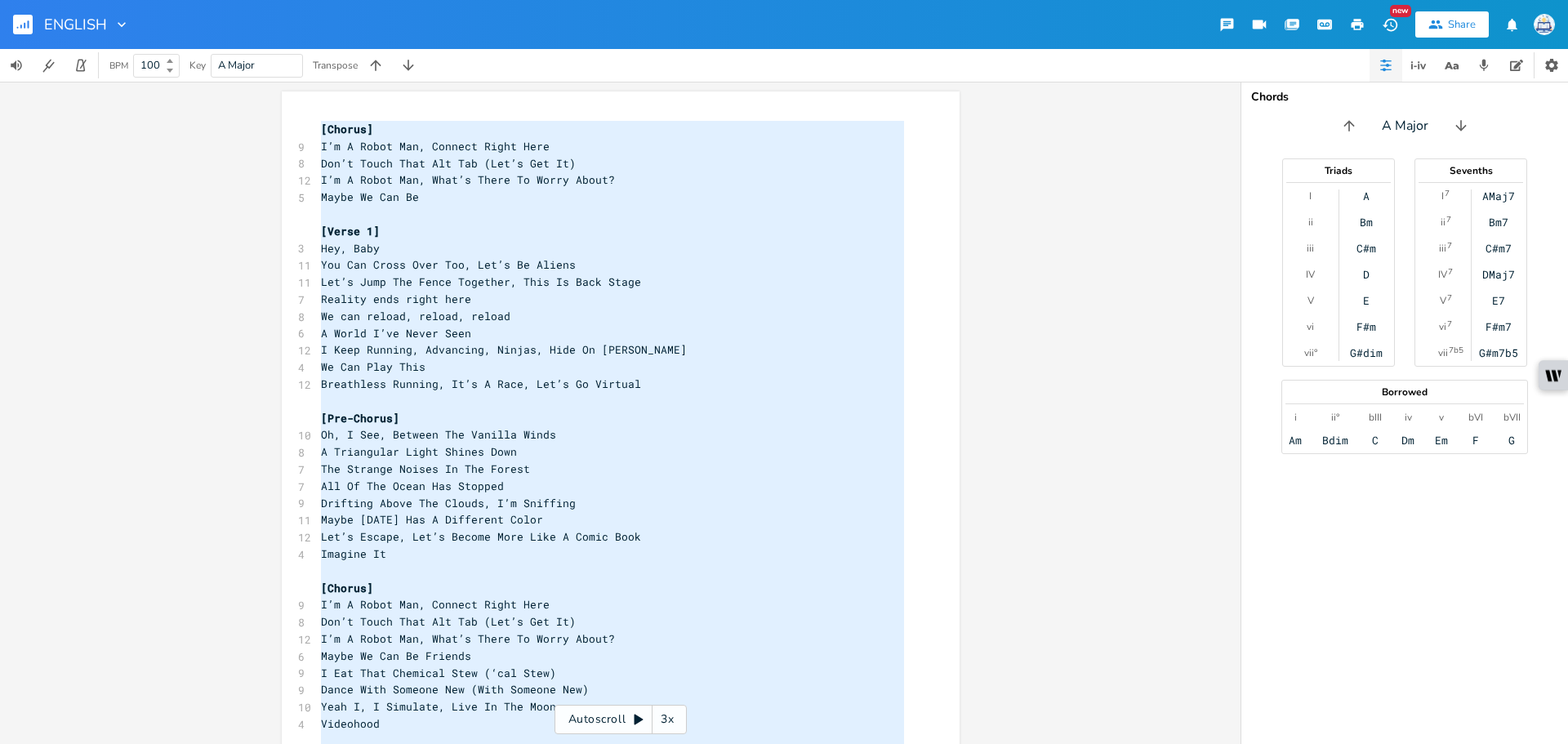
scroll to position [878, 0]
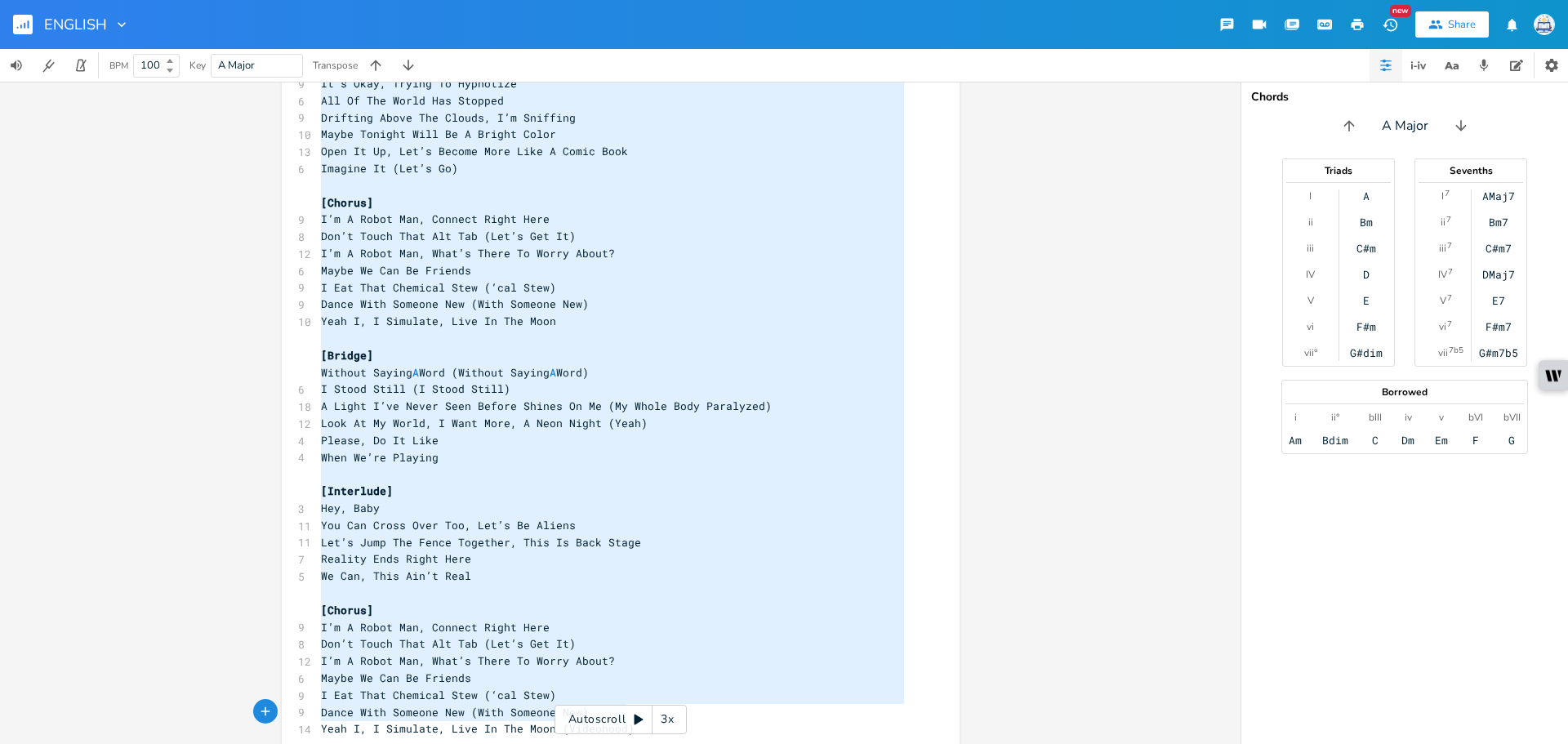
paste textarea
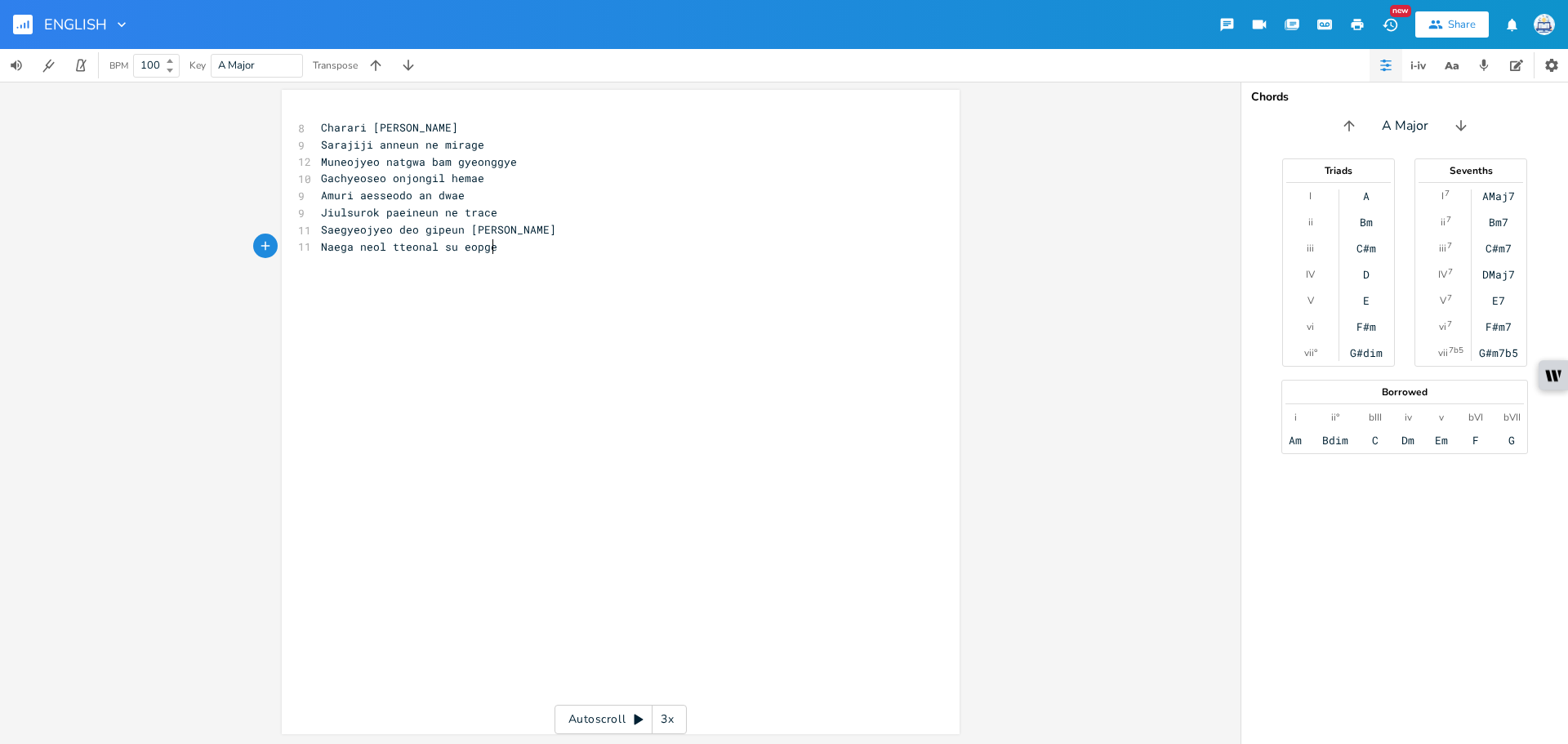
scroll to position [2, 0]
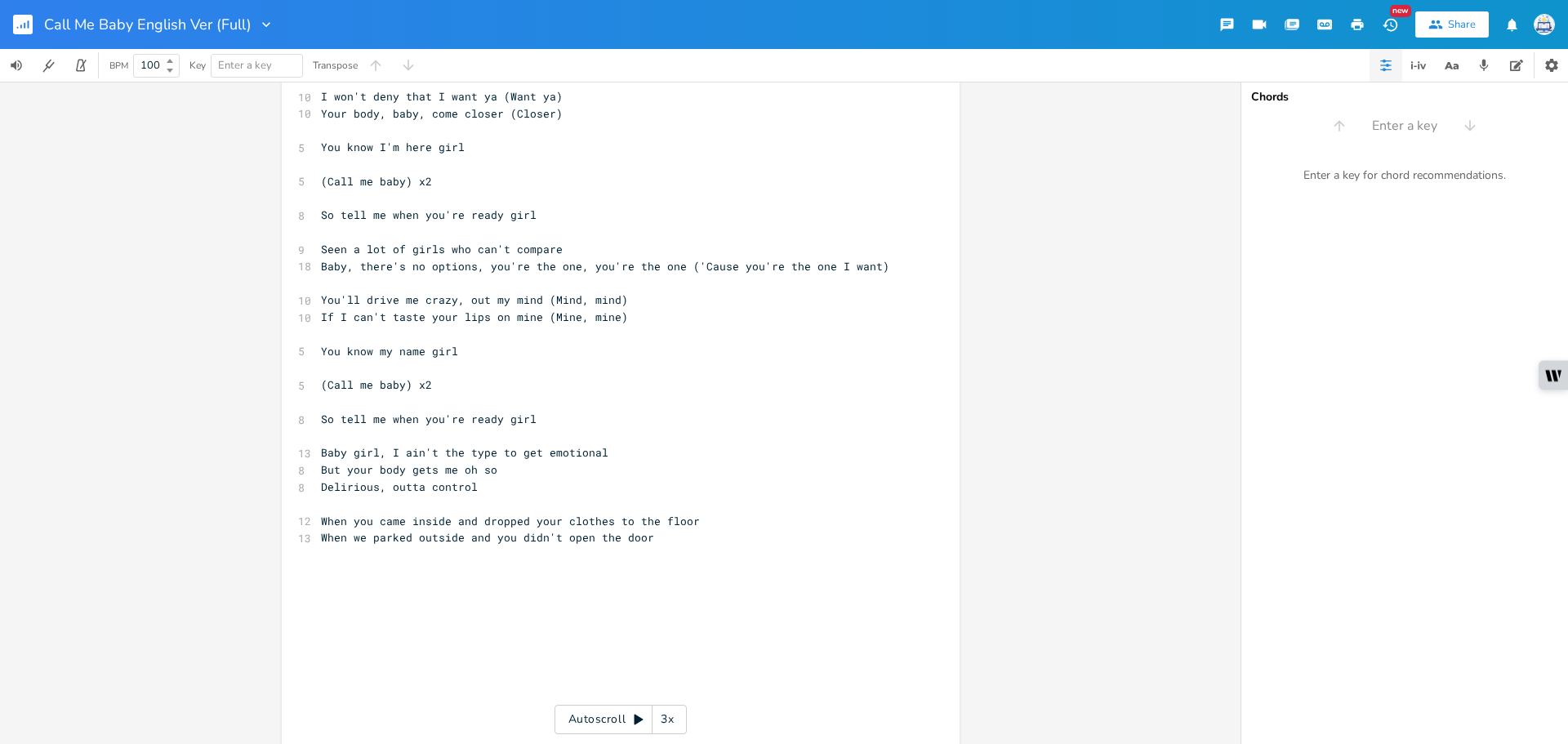
scroll to position [633, 0]
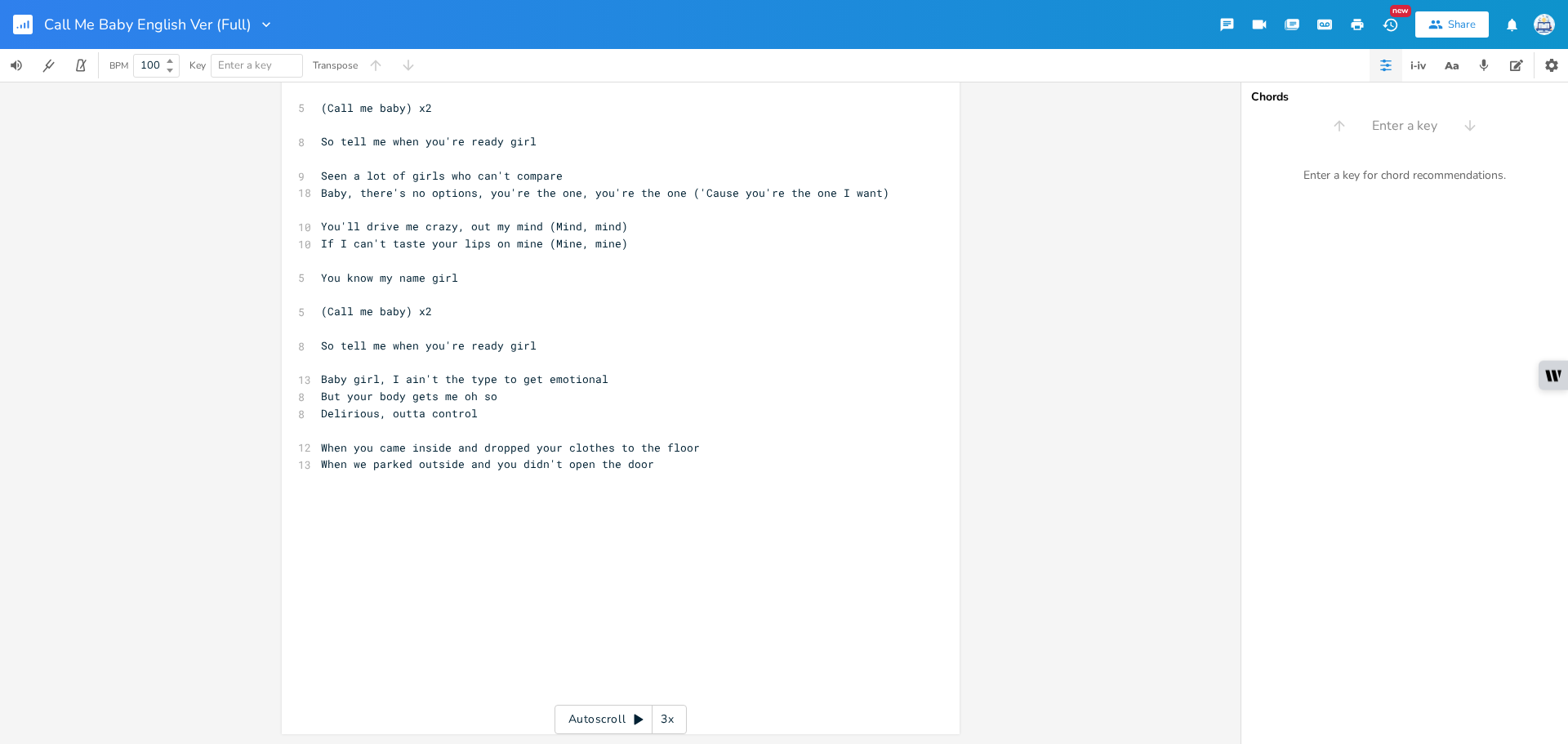
click at [610, 427] on pre "​" at bounding box center [613, 430] width 590 height 17
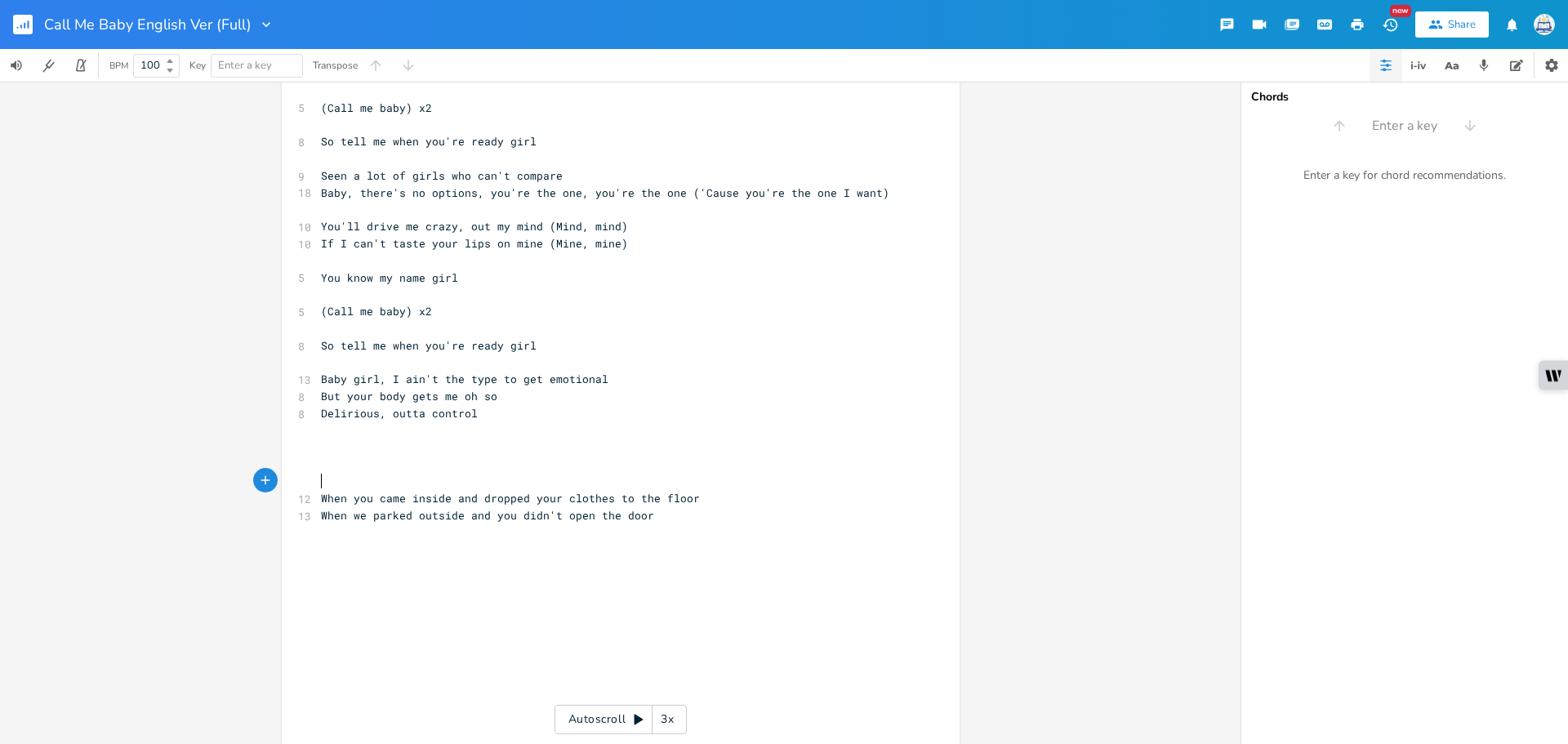
click at [443, 443] on pre "​" at bounding box center [613, 448] width 590 height 17
type textarea "Even in the dark you"
type textarea ", you shine brighter than the stars"
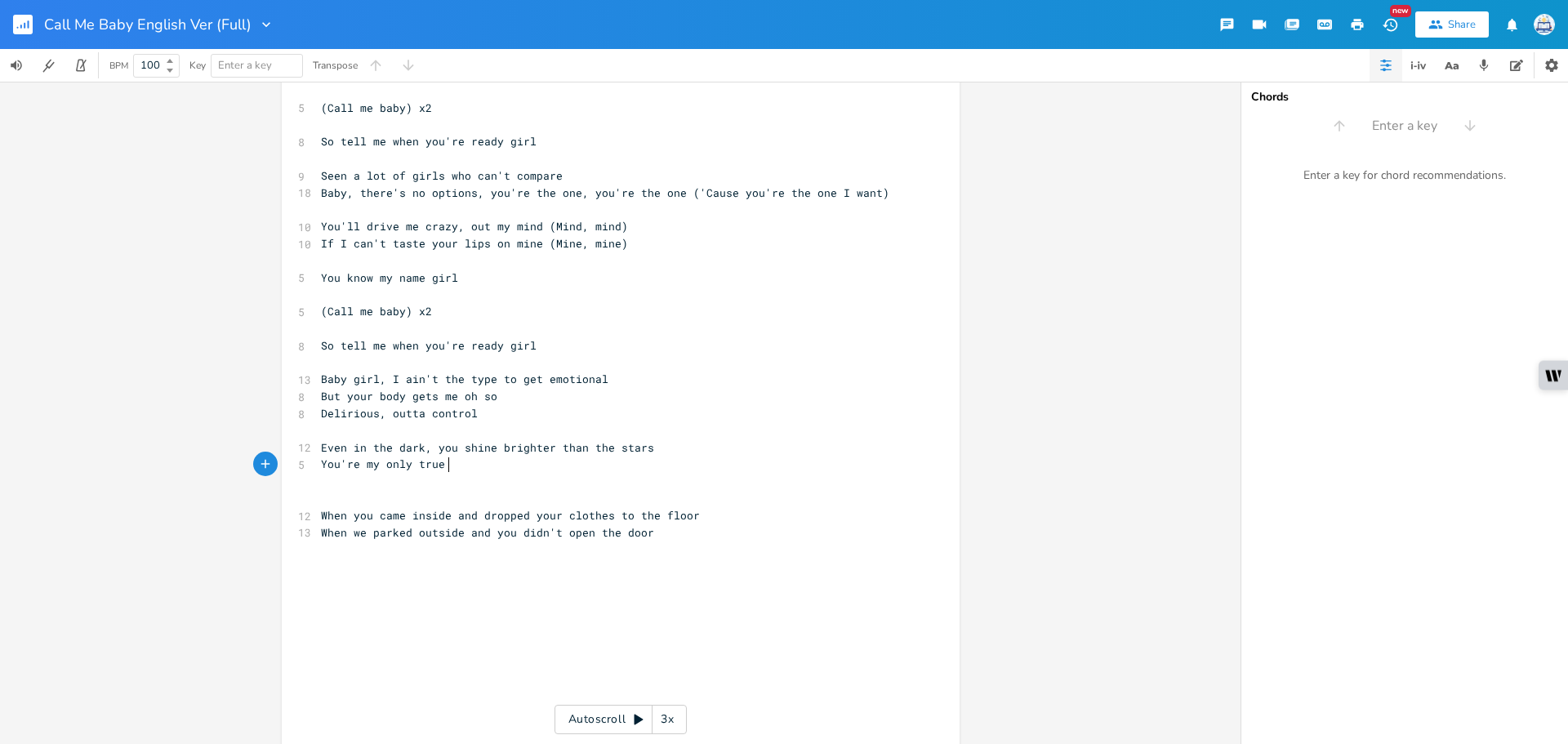
type textarea "You're my only true l"
type textarea ", lady"
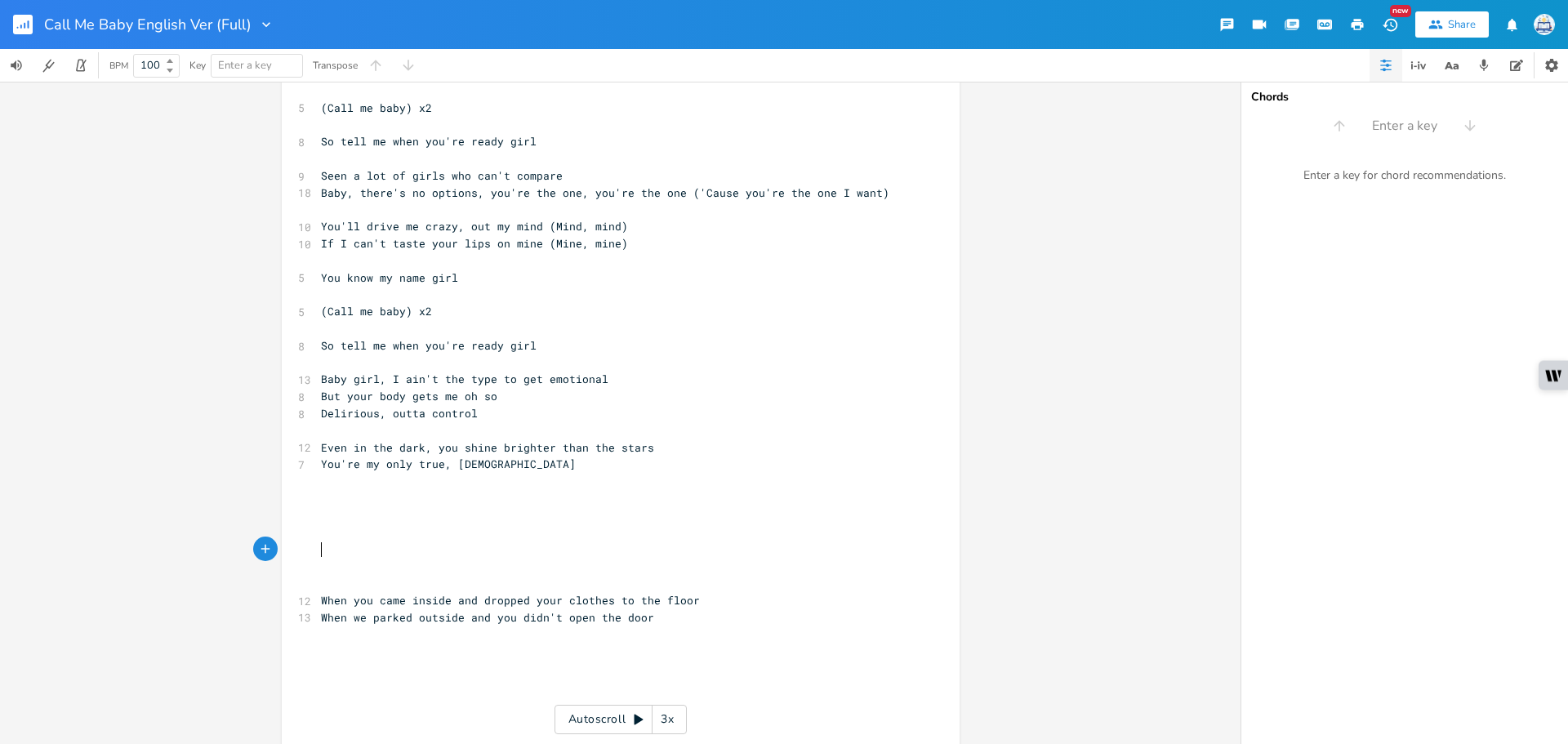
click at [519, 476] on pre "​" at bounding box center [613, 481] width 590 height 17
click at [527, 467] on pre "You're my only true, lady" at bounding box center [613, 464] width 590 height 17
drag, startPoint x: 474, startPoint y: 470, endPoint x: 336, endPoint y: 472, distance: 138.0
click at [336, 472] on pre "You're my only true, lady" at bounding box center [613, 464] width 590 height 17
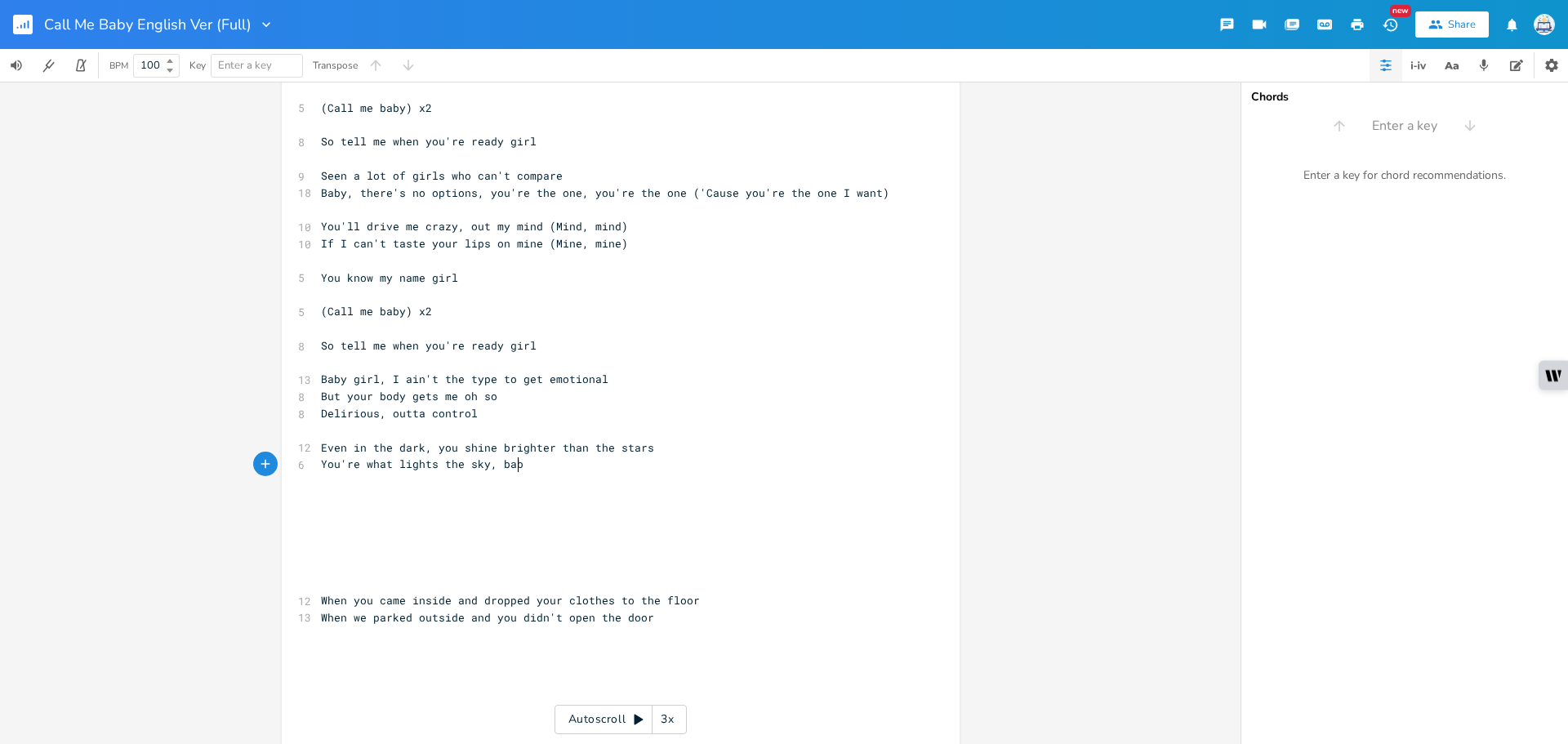
type textarea "'re what lights the sky, baby"
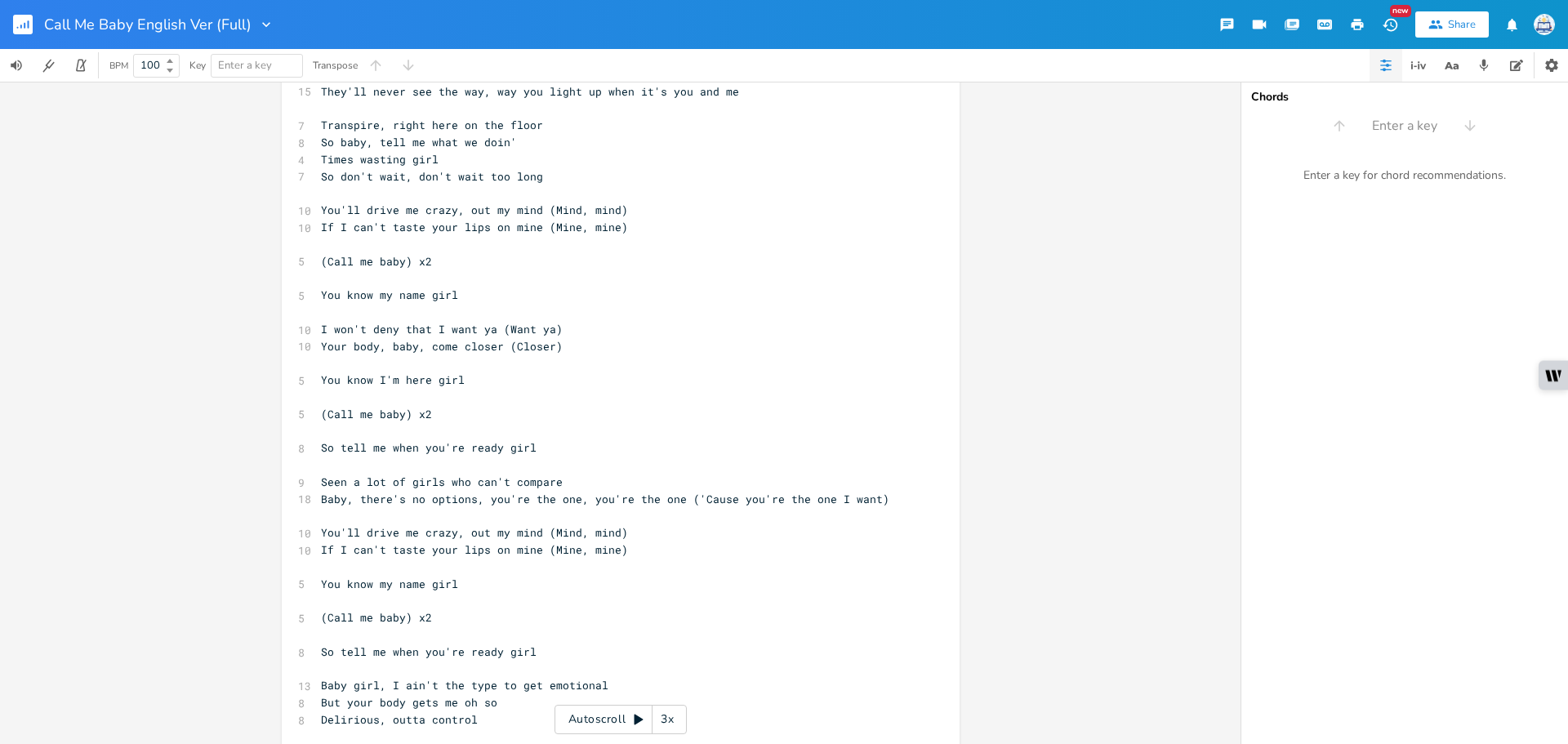
scroll to position [571, 0]
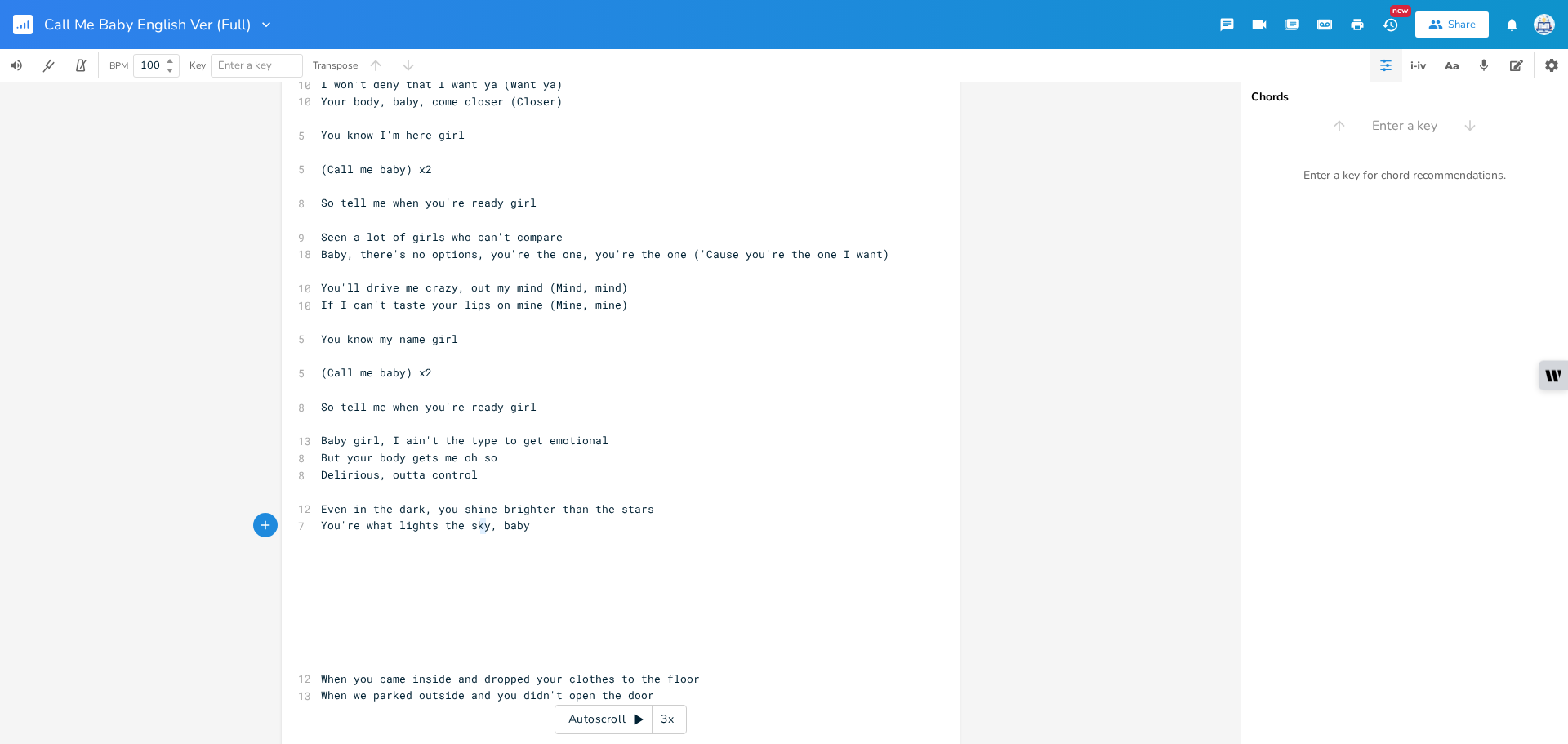
type textarea "sky"
drag, startPoint x: 481, startPoint y: 531, endPoint x: 461, endPoint y: 531, distance: 20.0
click at [461, 531] on span "You're what lights the sky, baby" at bounding box center [425, 525] width 209 height 15
click at [555, 536] on pre "​" at bounding box center [613, 543] width 590 height 17
click at [27, 23] on rect "button" at bounding box center [23, 25] width 20 height 20
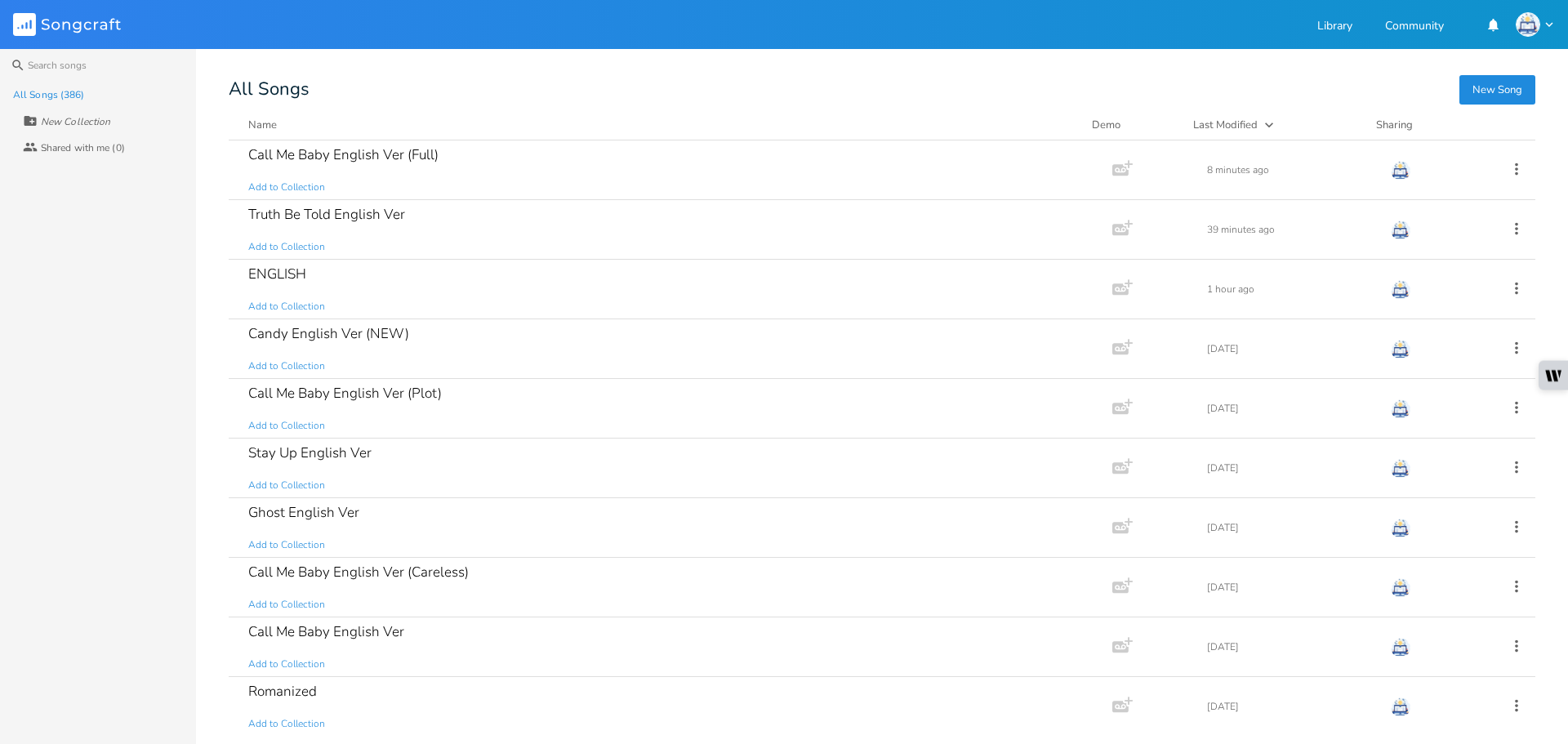
click at [1480, 95] on button "New Song" at bounding box center [1497, 90] width 76 height 30
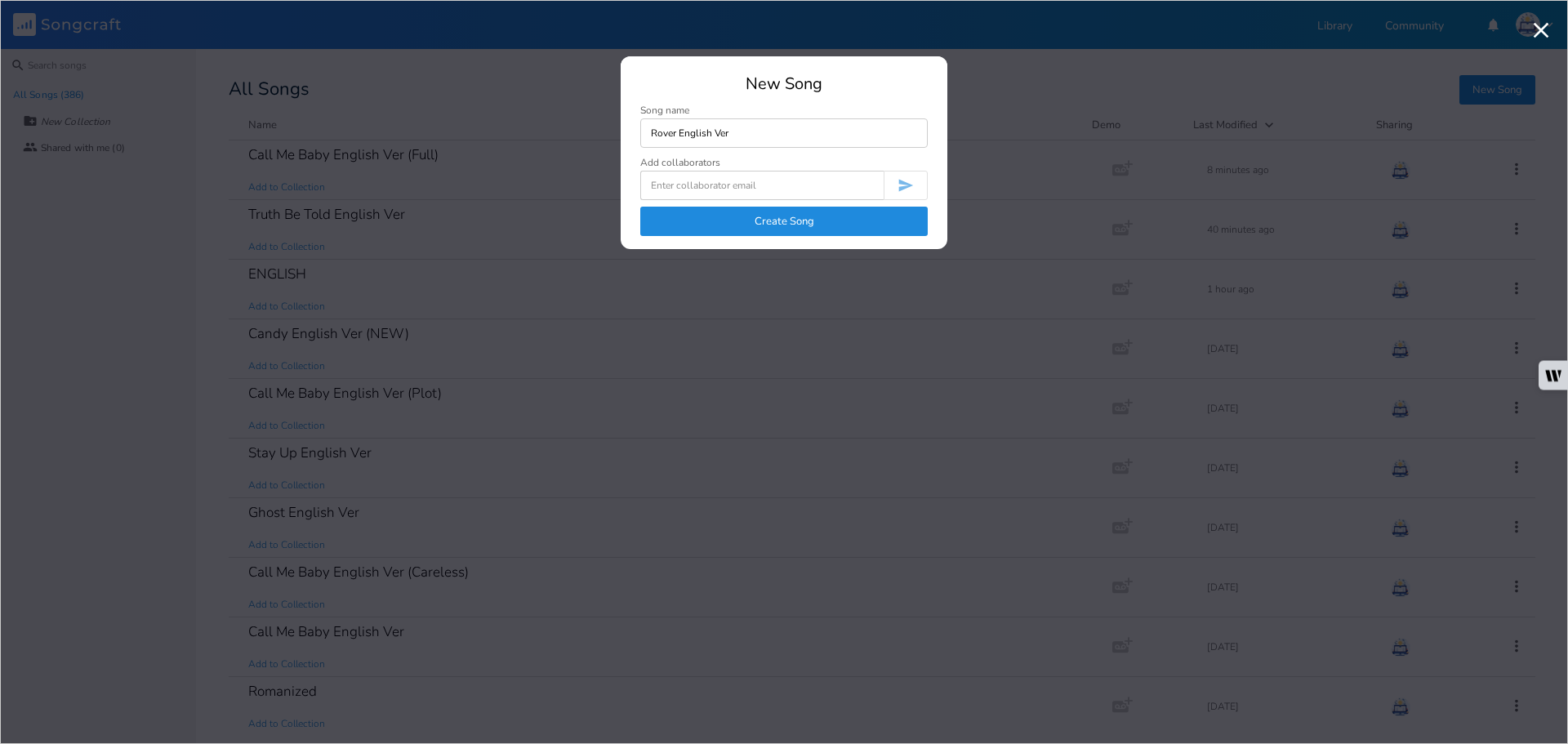
type input "Rover English Ver"
click at [831, 212] on button "Create Song" at bounding box center [784, 221] width 287 height 30
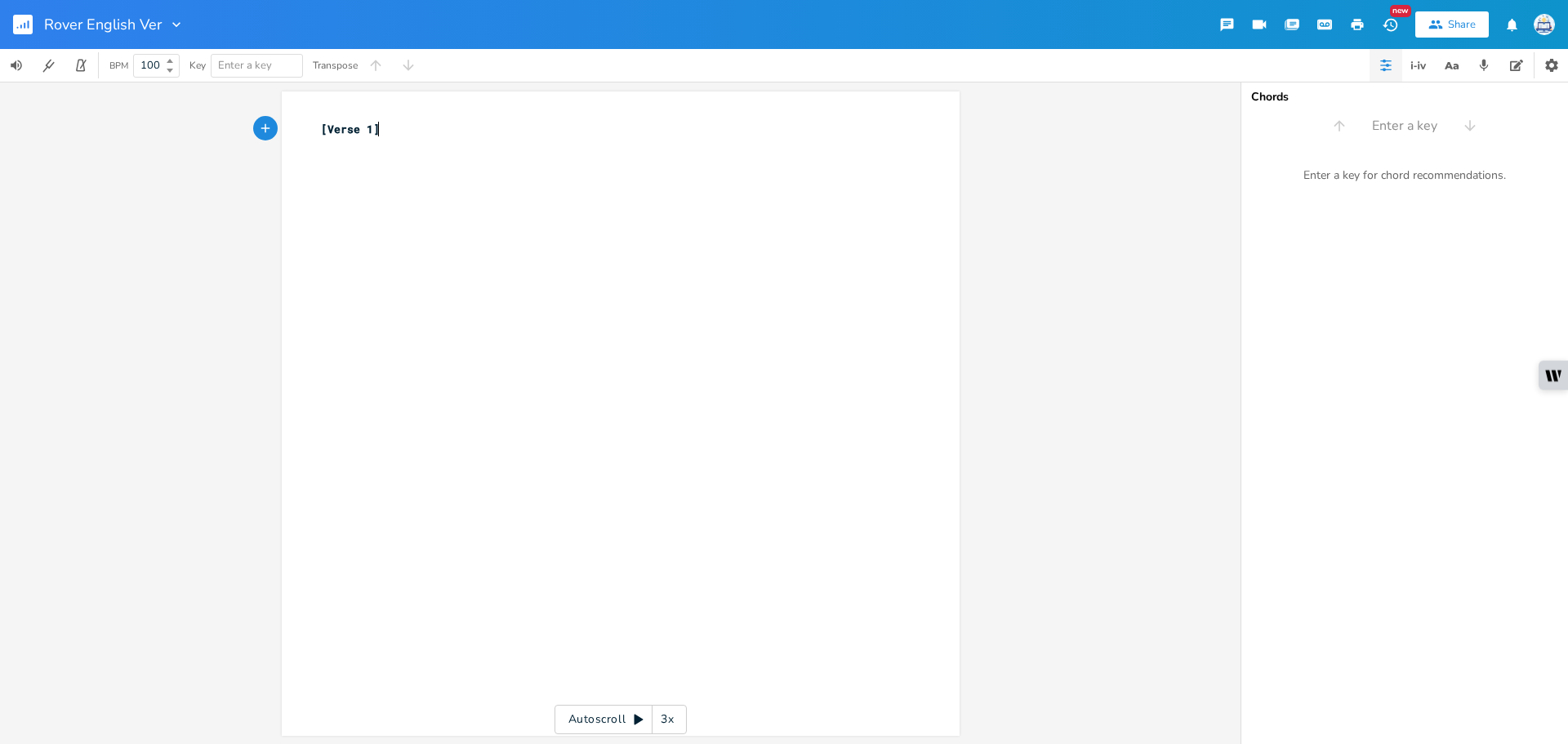
type textarea "[Verse 1]"
type textarea "Come on and hashtag me"
type textarea "Bbay ,"
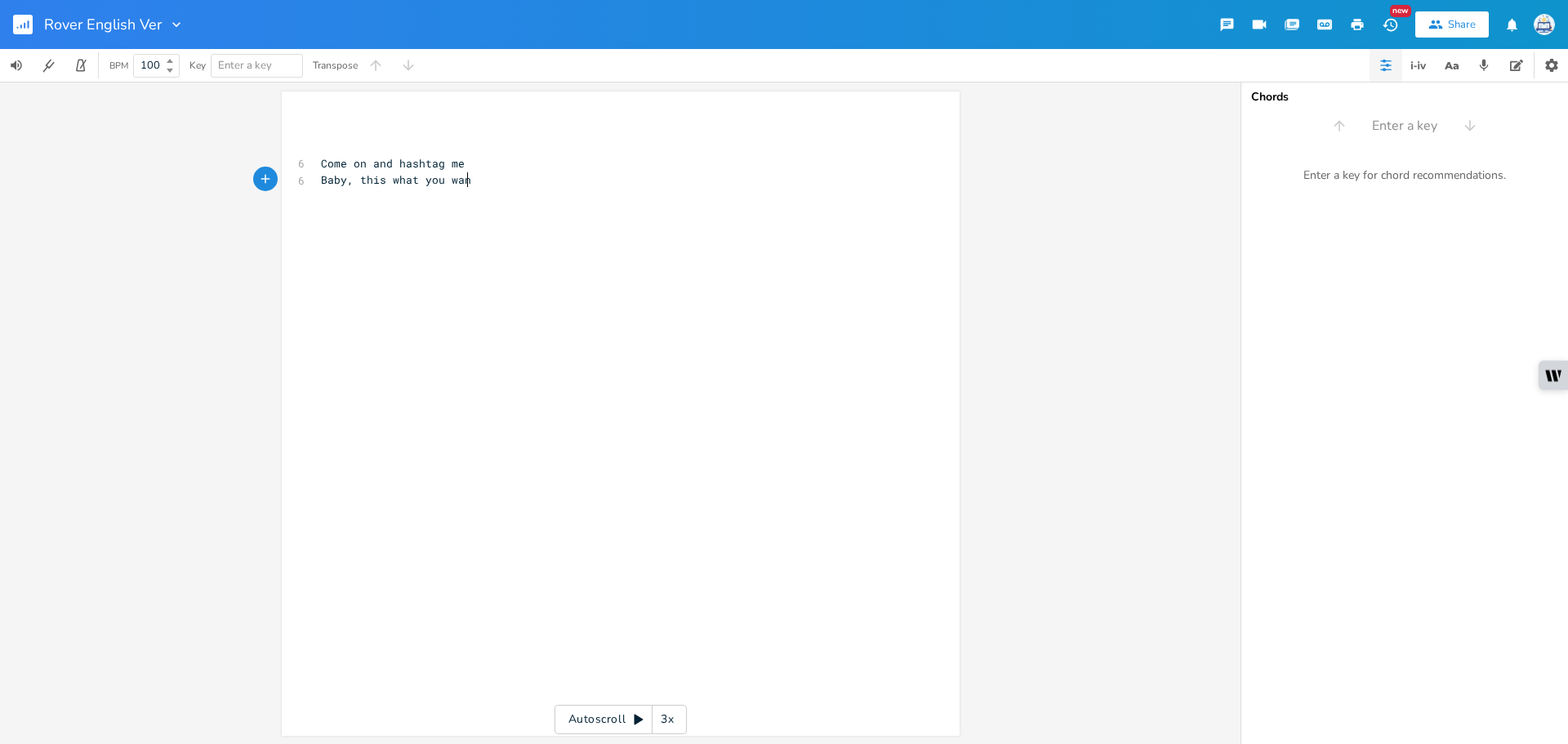
type textarea "aby, this what you want"
type textarea "Come and see me uop ="
type textarea "p"
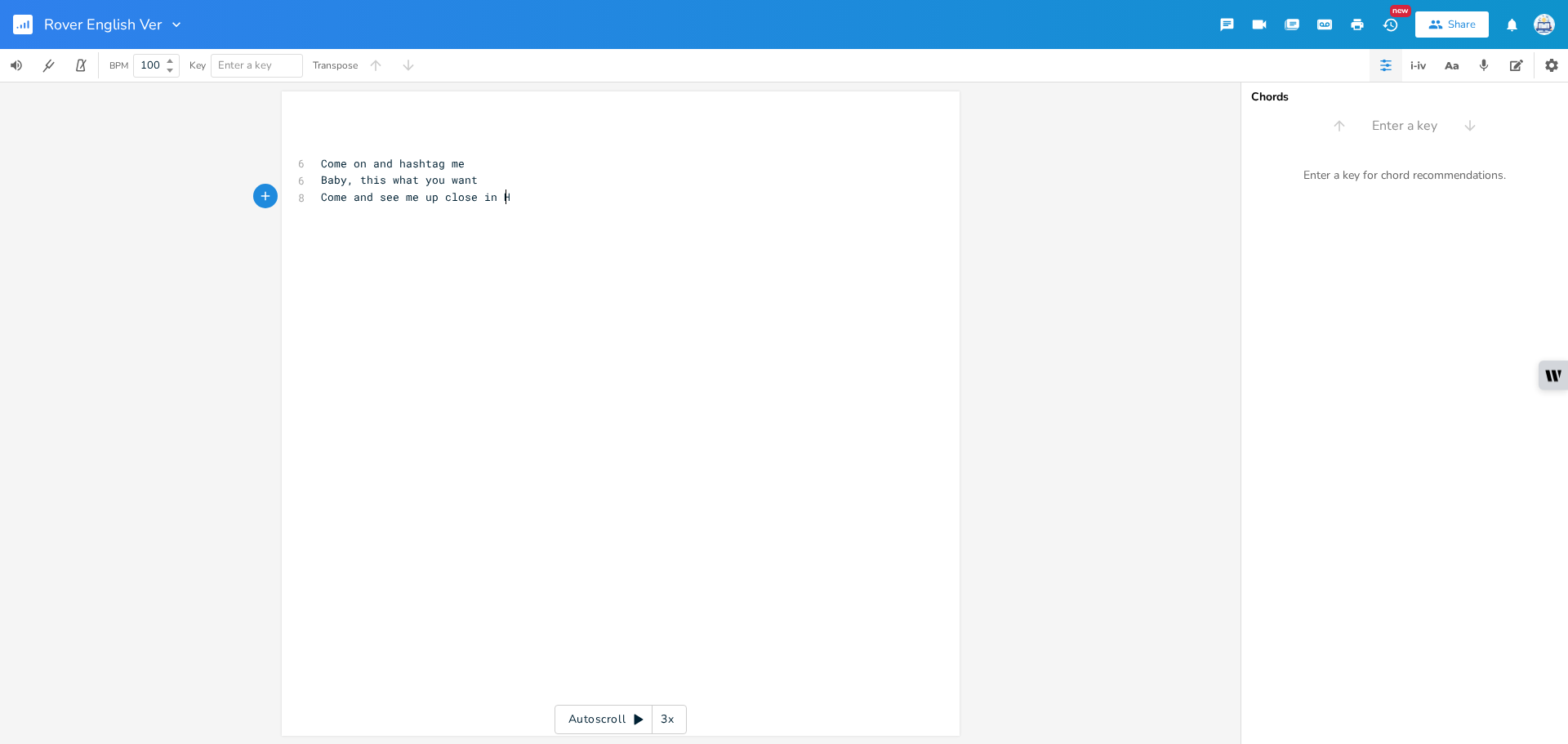
type textarea "p close in HD"
drag, startPoint x: 537, startPoint y: 198, endPoint x: 346, endPoint y: 200, distance: 191.0
click at [346, 200] on pre "Come and see me up close in HD" at bounding box center [613, 197] width 590 height 17
type textarea "correct when you're surveying me"
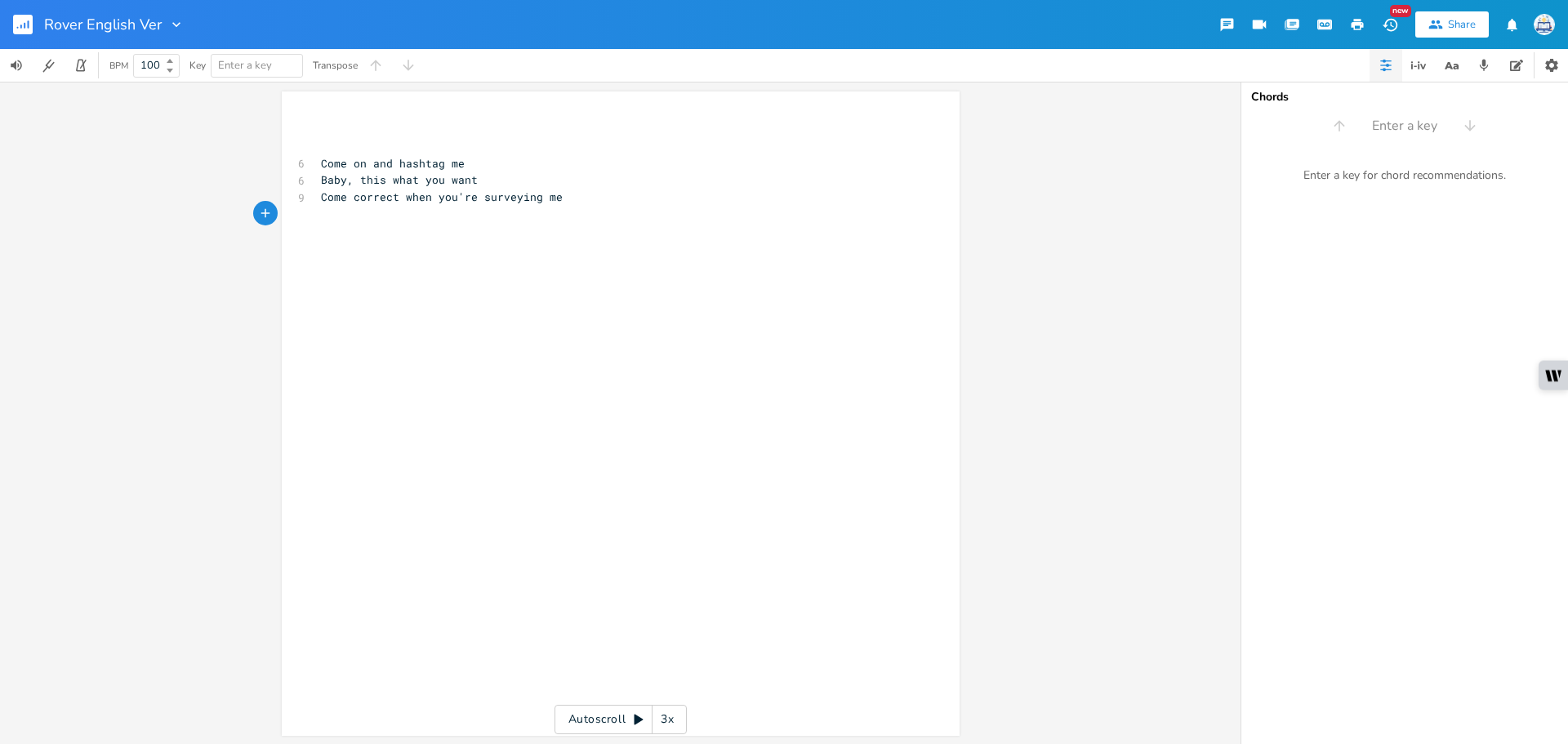
scroll to position [0, 0]
click at [477, 233] on pre "​" at bounding box center [613, 231] width 590 height 17
click at [480, 223] on pre "​" at bounding box center [613, 231] width 590 height 17
type textarea "This my life,"
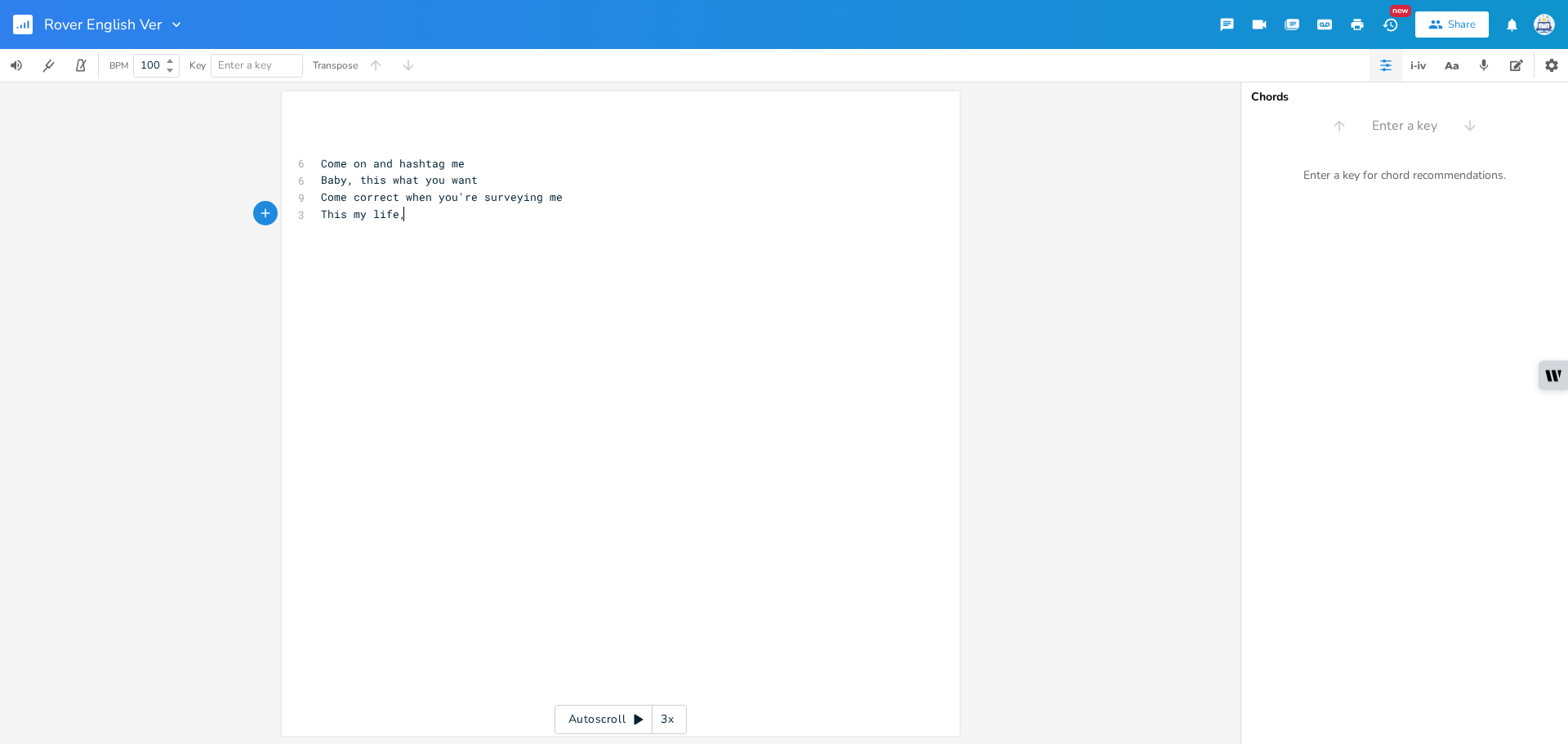
scroll to position [0, 60]
type textarea "or a front?"
drag, startPoint x: 497, startPoint y: 210, endPoint x: 191, endPoint y: 218, distance: 306.1
click at [191, 218] on div "This my life or a front? x ​ ​ 6 Come on and hashtag me 6 Baby, this what you w…" at bounding box center [620, 413] width 1240 height 662
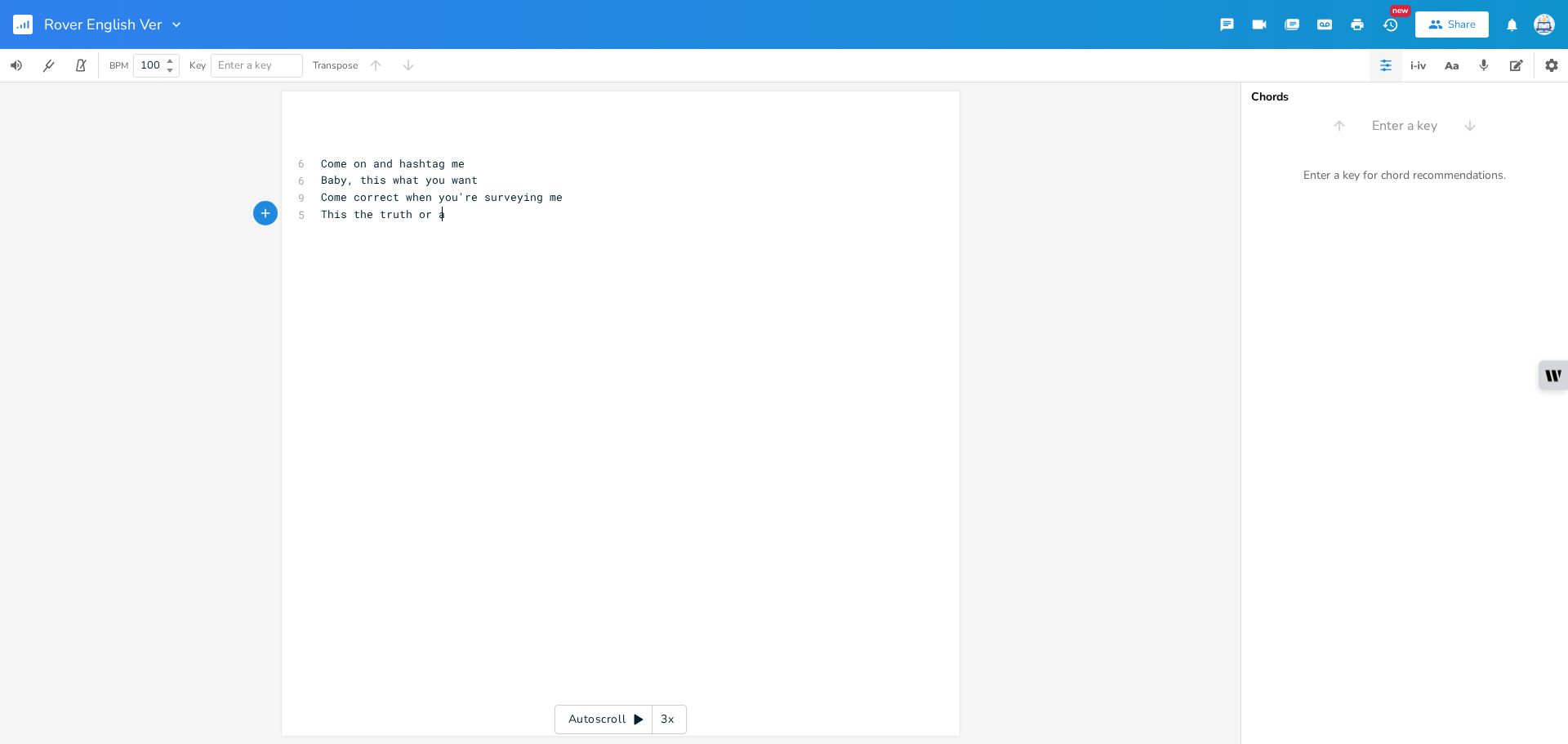
type textarea "This the truth or af"
type textarea "front/"
type textarea "?"
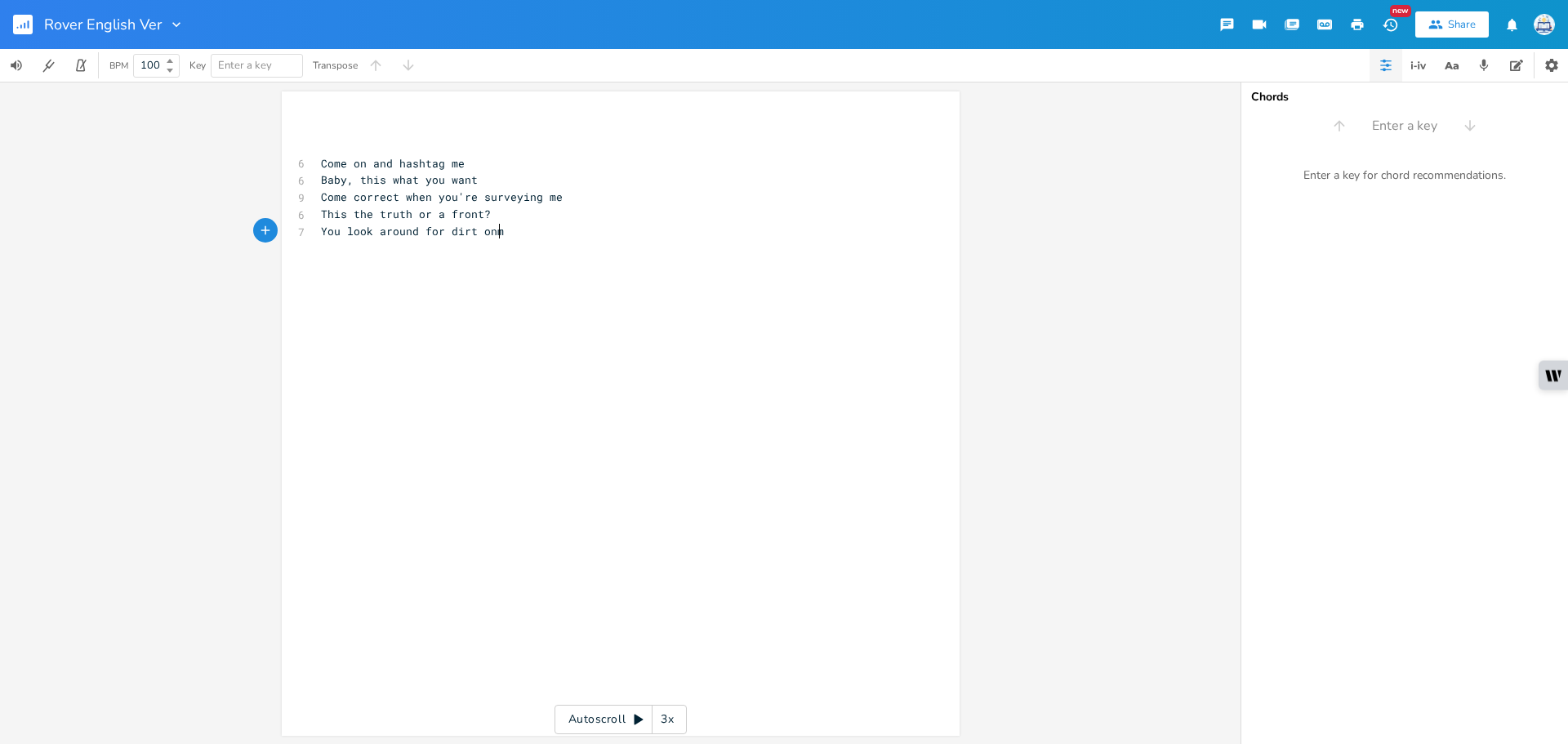
type textarea "You look around for dirt onme"
type textarea "me, I'll promise I'mma bt"
type textarea "bite back"
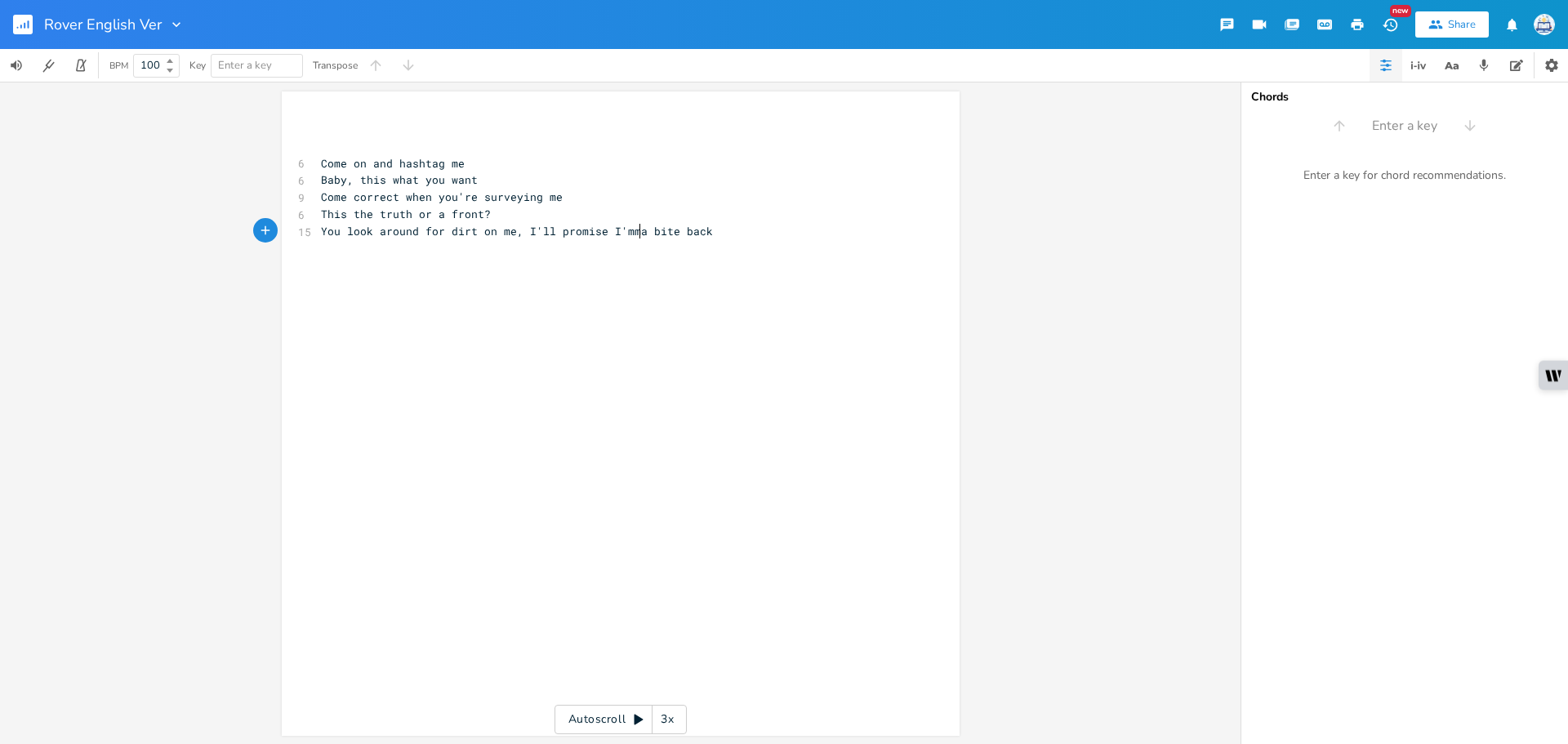
click at [633, 235] on span "You look around for dirt on me, I'll promise I'mma bite back" at bounding box center [517, 231] width 392 height 15
drag, startPoint x: 726, startPoint y: 232, endPoint x: 600, endPoint y: 235, distance: 126.0
click at [600, 235] on pre "You look around for dirt on me, I'll promise I'mma bite back" at bounding box center [613, 231] width 590 height 17
type textarea "you i'll bite back"
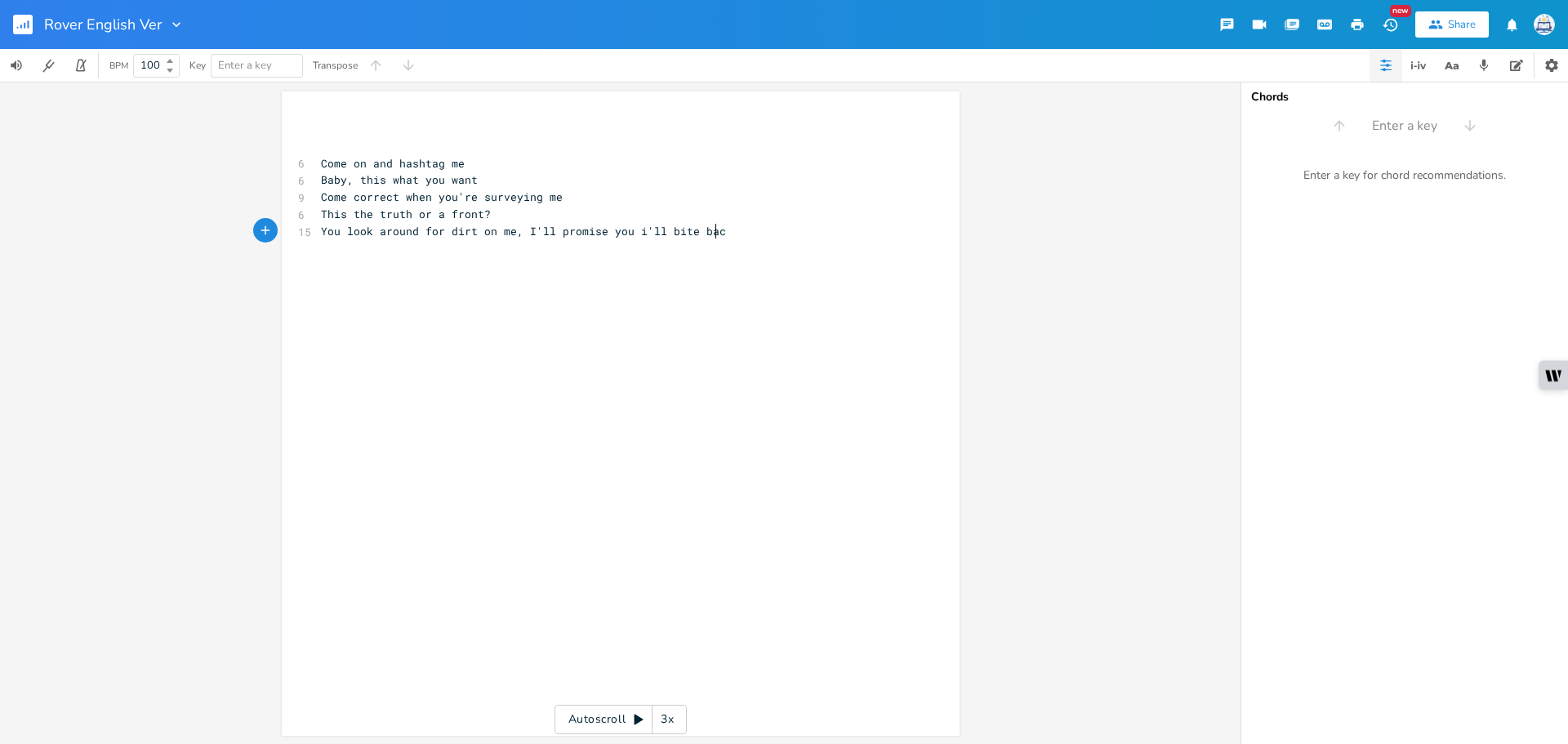
scroll to position [0, 78]
click at [336, 235] on span "You look around for dirt on me, I'll promise you i'll bite back" at bounding box center [527, 231] width 411 height 15
drag, startPoint x: 343, startPoint y: 232, endPoint x: 307, endPoint y: 230, distance: 36.1
click at [307, 230] on div "You x ​ ​ 6 Come on and hashtag me 6 Baby, this what you want 9 Come correct wh…" at bounding box center [620, 414] width 678 height 644
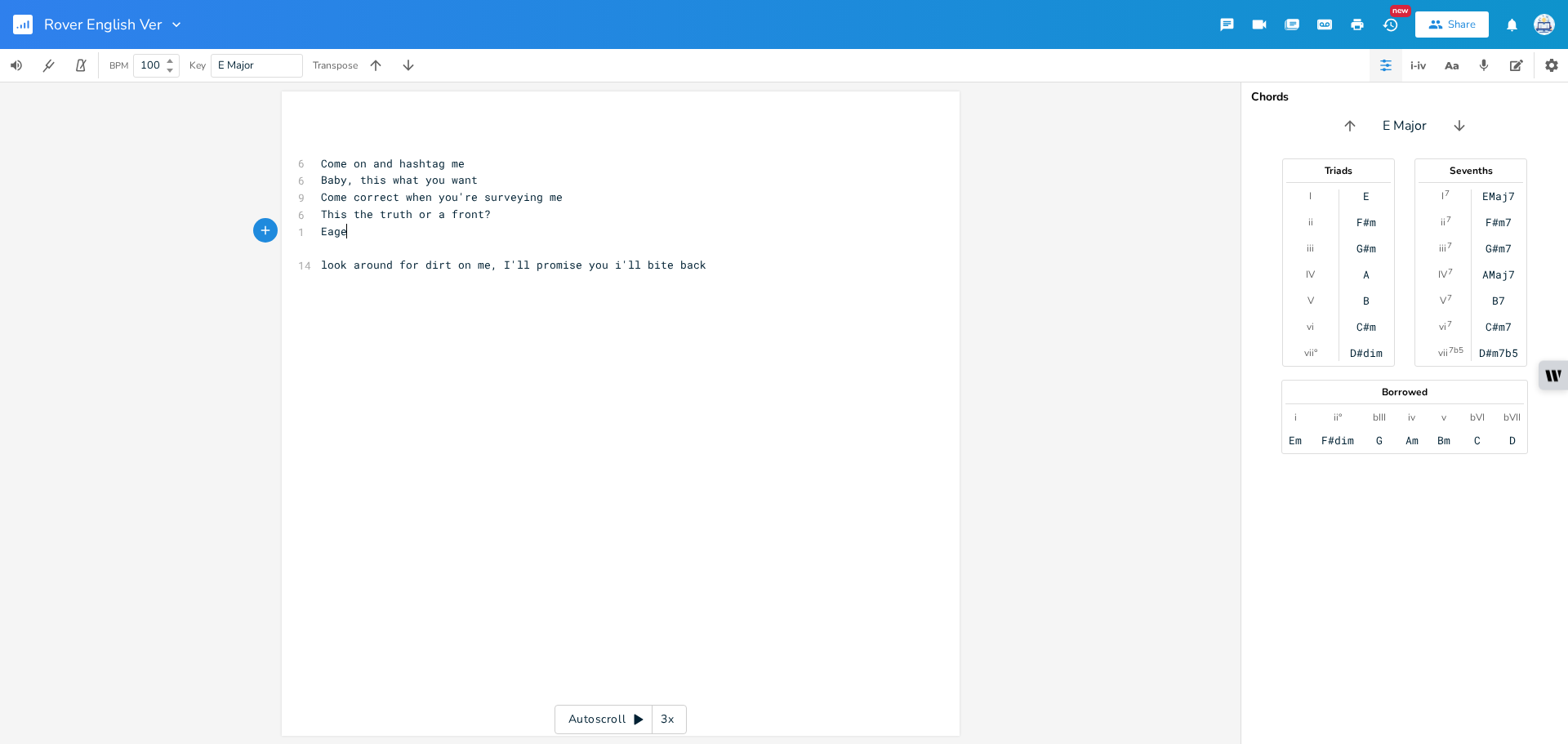
type textarea "Eager"
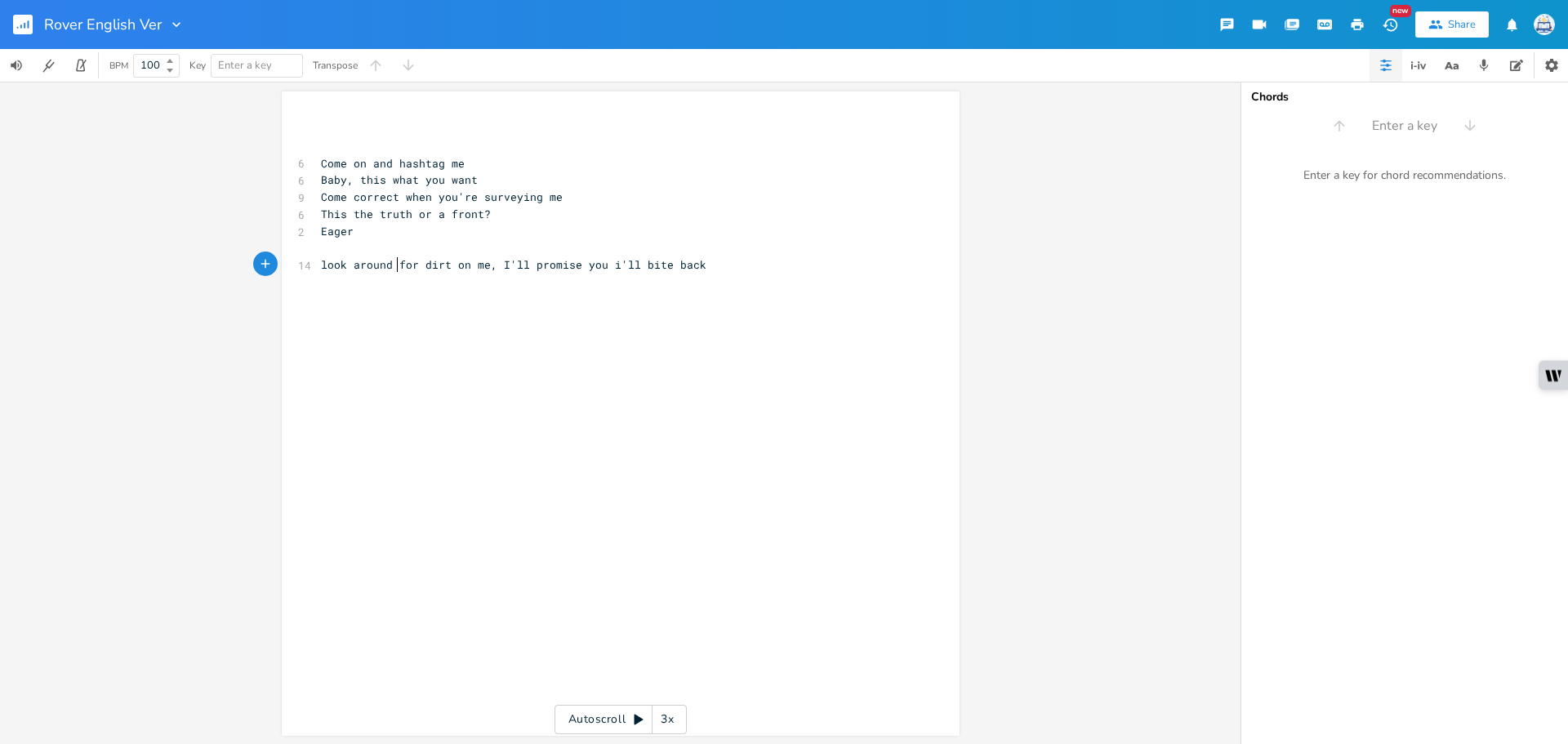
click at [390, 266] on span "look around for dirt on me, I'll promise you i'll bite back" at bounding box center [514, 265] width 386 height 15
click at [450, 272] on pre "look around for dirt on me, I'll promise you i'll bite back" at bounding box center [613, 265] width 590 height 17
click at [467, 265] on pre "look around for dirt" at bounding box center [613, 265] width 590 height 17
type textarea "some"
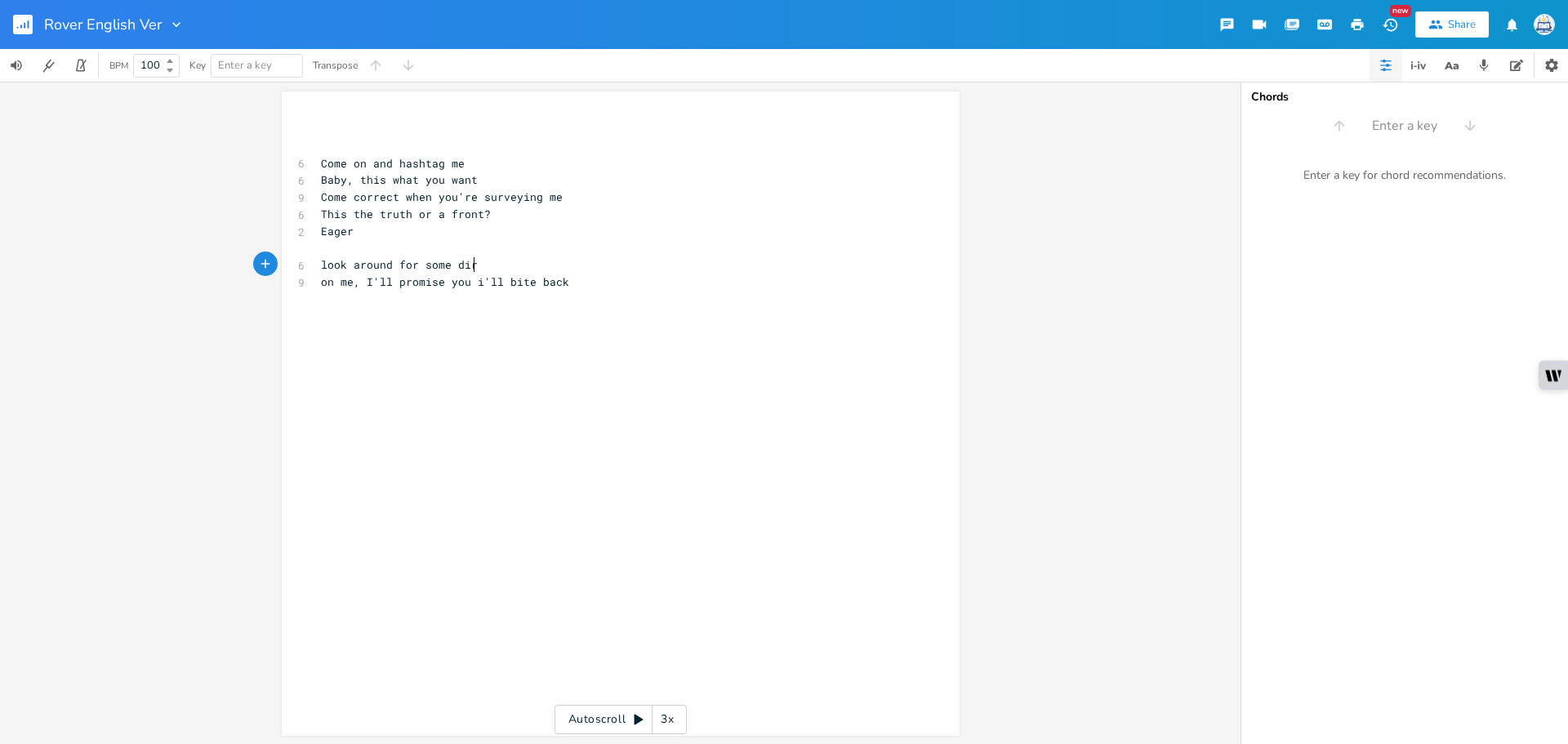
type textarea "some dirt"
click at [318, 284] on pre "on me, I'll promise you i'll bite back" at bounding box center [613, 282] width 590 height 17
type textarea "on me, I'll promise you i'll bite back"
drag, startPoint x: 317, startPoint y: 284, endPoint x: 584, endPoint y: 277, distance: 267.1
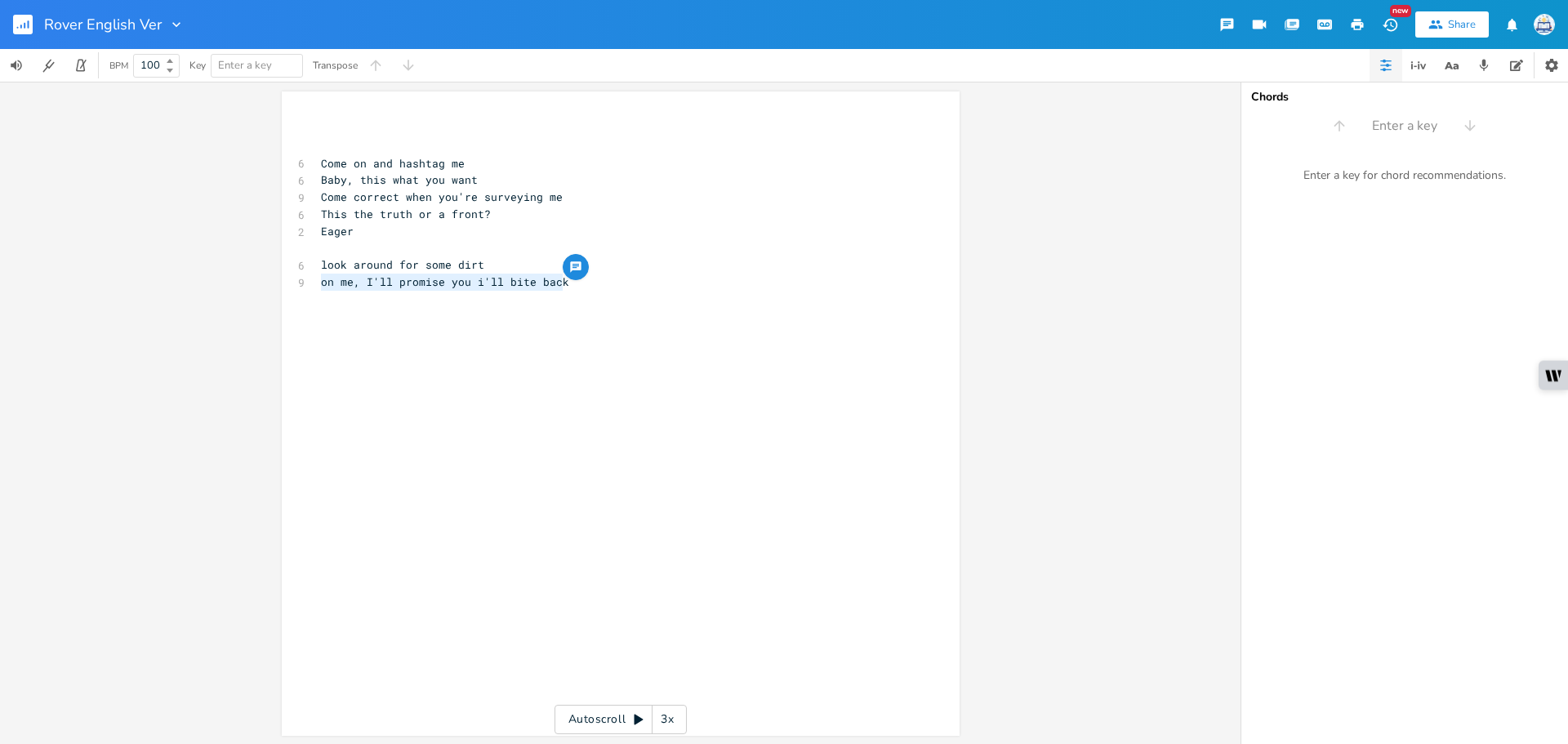
click at [584, 277] on pre "on me, I'll promise you i'll bite back" at bounding box center [613, 282] width 590 height 17
paste textarea
type textarea "look around"
drag, startPoint x: 395, startPoint y: 263, endPoint x: 312, endPoint y: 272, distance: 83.5
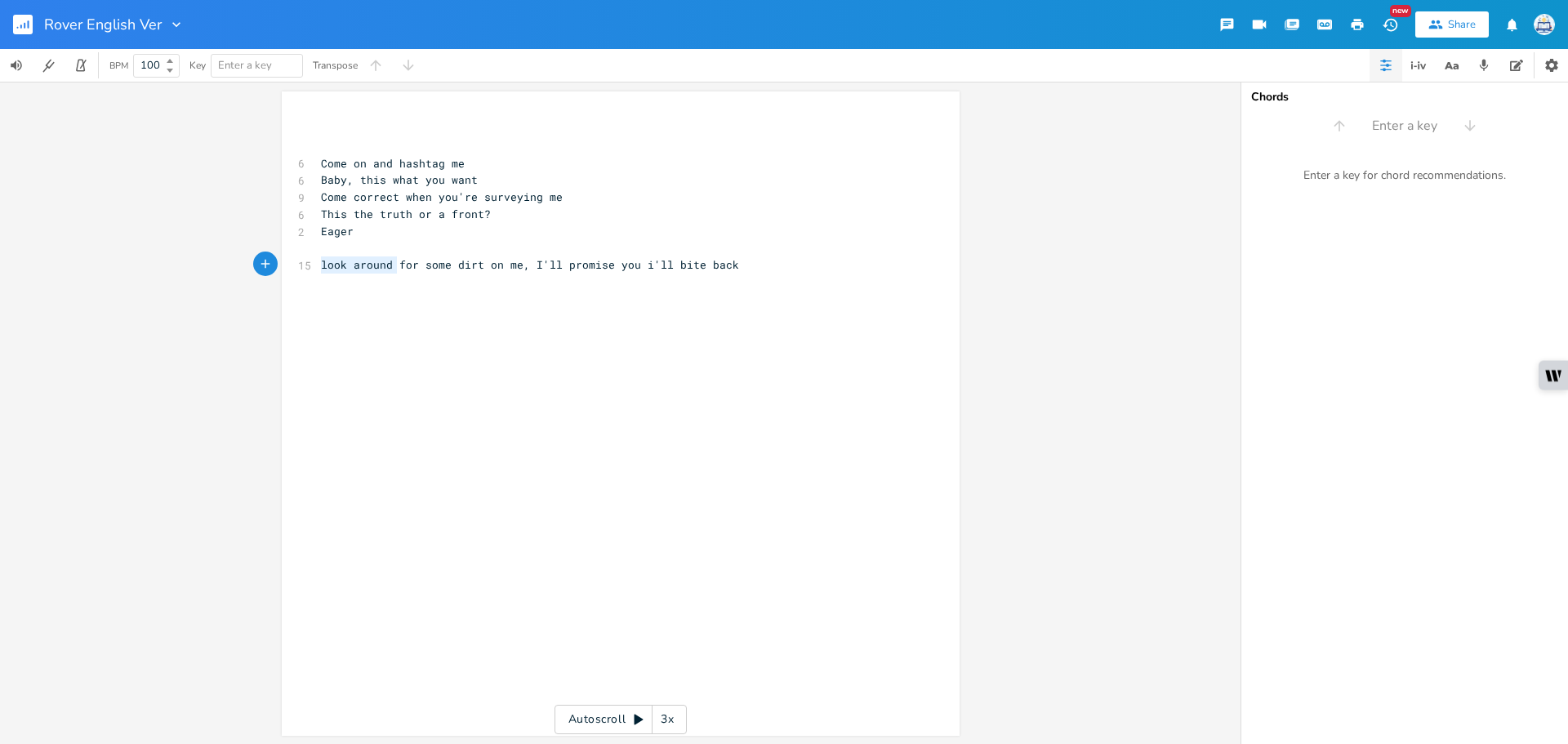
click at [318, 272] on pre "look around for some dirt on me, I'll promise you i'll bite back" at bounding box center [613, 265] width 590 height 17
type textarea "ll promise you i'll bite back"
type textarea "for some dirt on me, I'll promise you i'll bite back"
drag, startPoint x: 652, startPoint y: 272, endPoint x: 292, endPoint y: 265, distance: 360.1
click at [318, 265] on div "12 for some dirt on me, I'll promise you i'll bite back" at bounding box center [613, 265] width 590 height 17
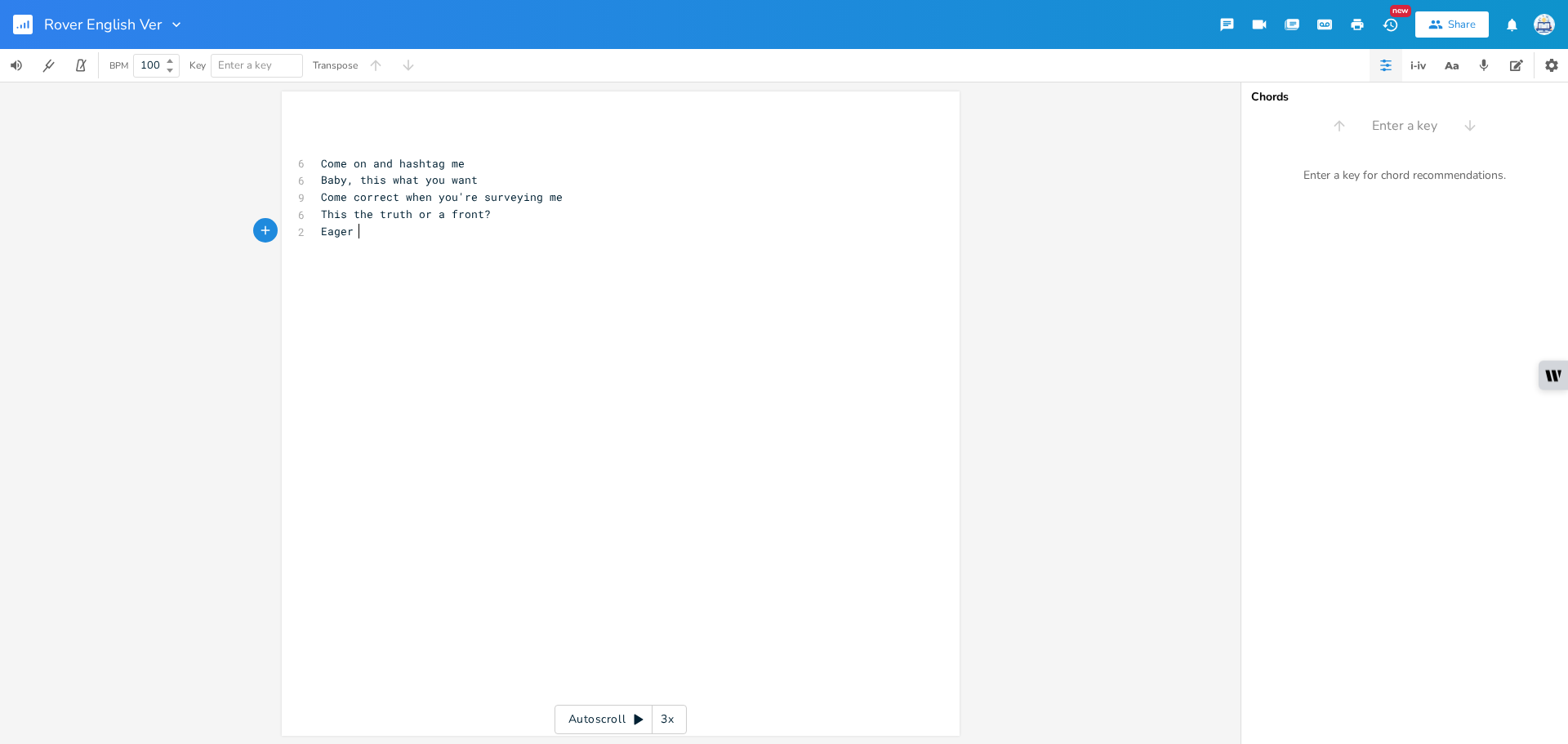
paste textarea
click at [391, 122] on pre "​" at bounding box center [613, 129] width 590 height 17
type textarea "["
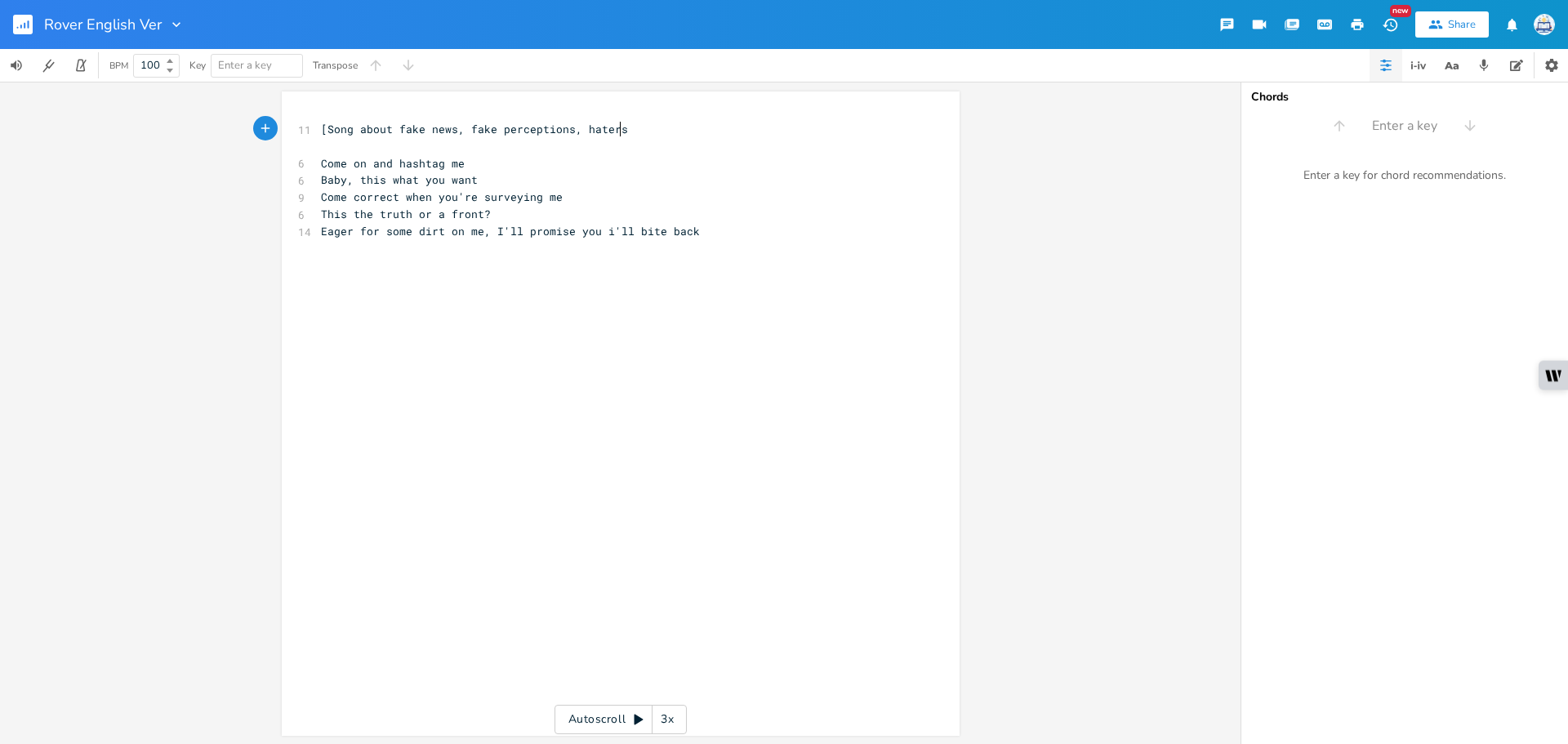
type textarea "Song about fake news, fake perceptions, haters]"
click at [776, 219] on pre "This the truth or a front?" at bounding box center [613, 214] width 590 height 17
click at [406, 234] on span "Eager for some dirt on me, I'll promise you i'll bite back" at bounding box center [510, 231] width 379 height 15
click at [554, 209] on pre "This the truth or a front?" at bounding box center [613, 214] width 590 height 17
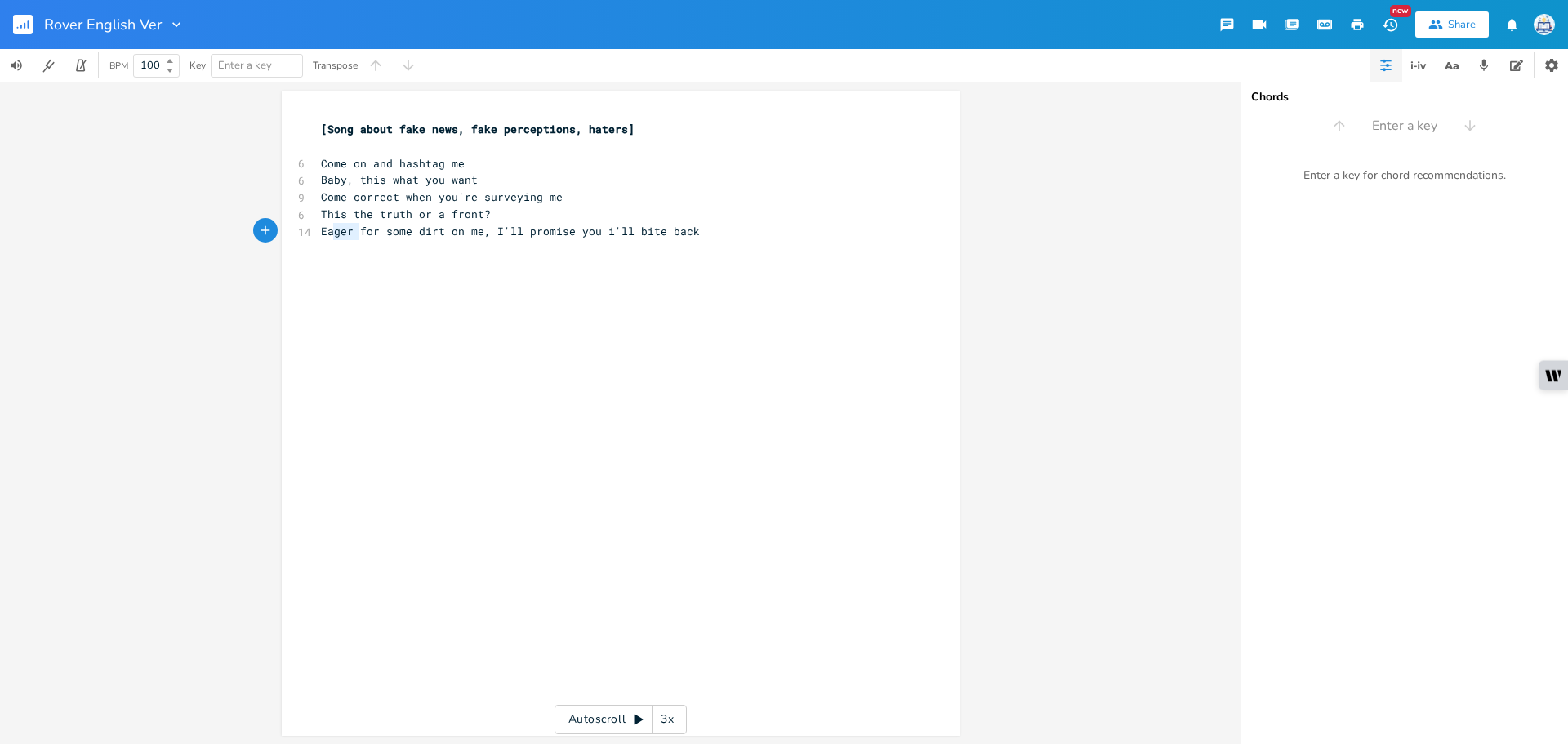
drag, startPoint x: 351, startPoint y: 231, endPoint x: 302, endPoint y: 237, distance: 49.4
click at [318, 237] on div "14 Eager for some dirt on me, I'll promise you i'll bite back" at bounding box center [613, 231] width 590 height 17
type textarea "It"
type textarea "Eager"
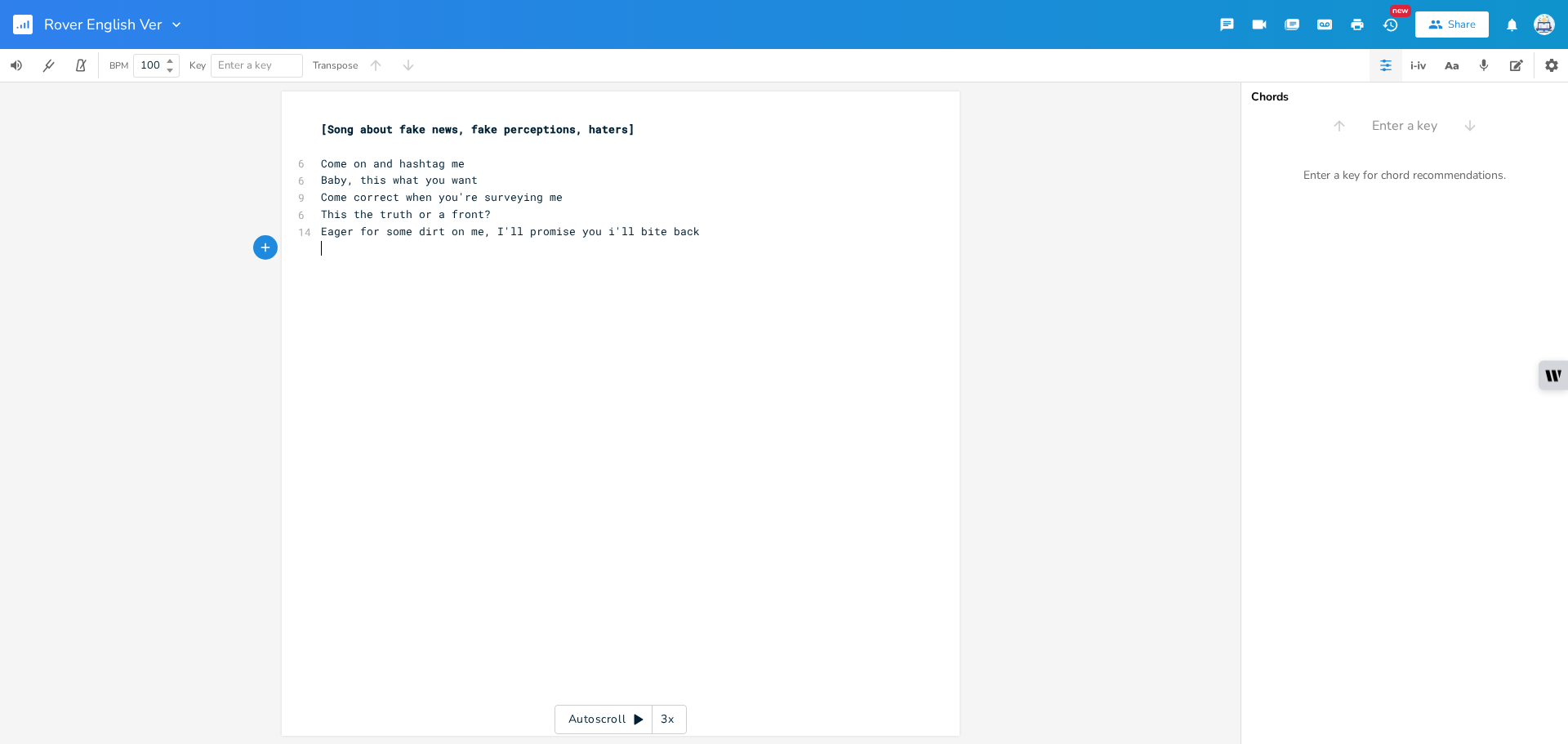
click at [335, 242] on pre "​" at bounding box center [613, 249] width 590 height 17
click at [356, 232] on span "Eager for some dirt on me, I'll promise you i'll bite back" at bounding box center [510, 231] width 379 height 15
drag, startPoint x: 345, startPoint y: 231, endPoint x: 300, endPoint y: 231, distance: 45.0
click at [300, 231] on div "Eager x [Song about fake news, fake perceptions, haters] ​ 6 Come on and hashta…" at bounding box center [620, 414] width 678 height 644
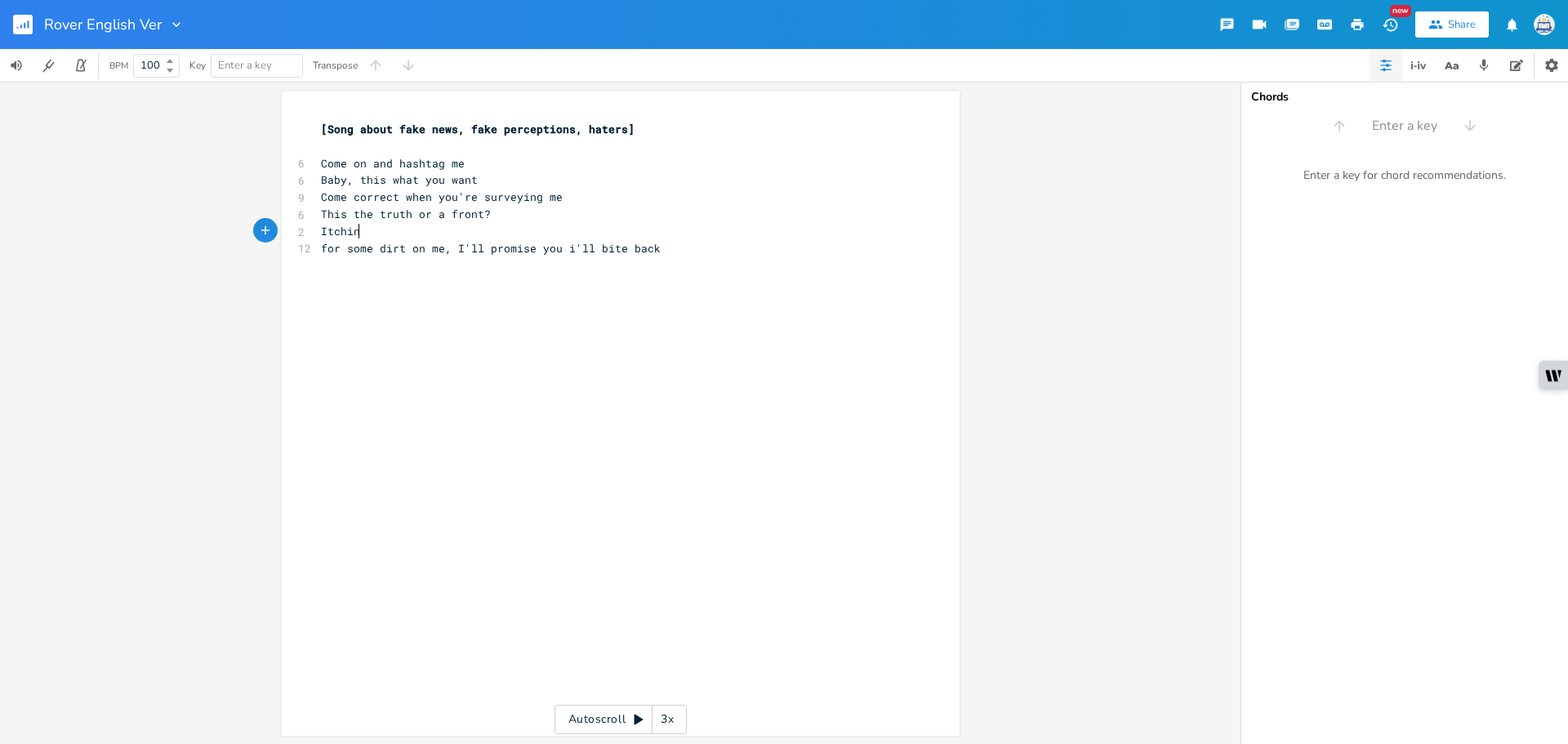
type textarea "Itchin'"
type textarea "for some dirt on me, I'll promise you i'll bite back"
drag, startPoint x: 313, startPoint y: 245, endPoint x: 842, endPoint y: 244, distance: 529.0
click at [842, 244] on pre "for some dirt on me, I'll promise you i'll bite back" at bounding box center [613, 249] width 590 height 17
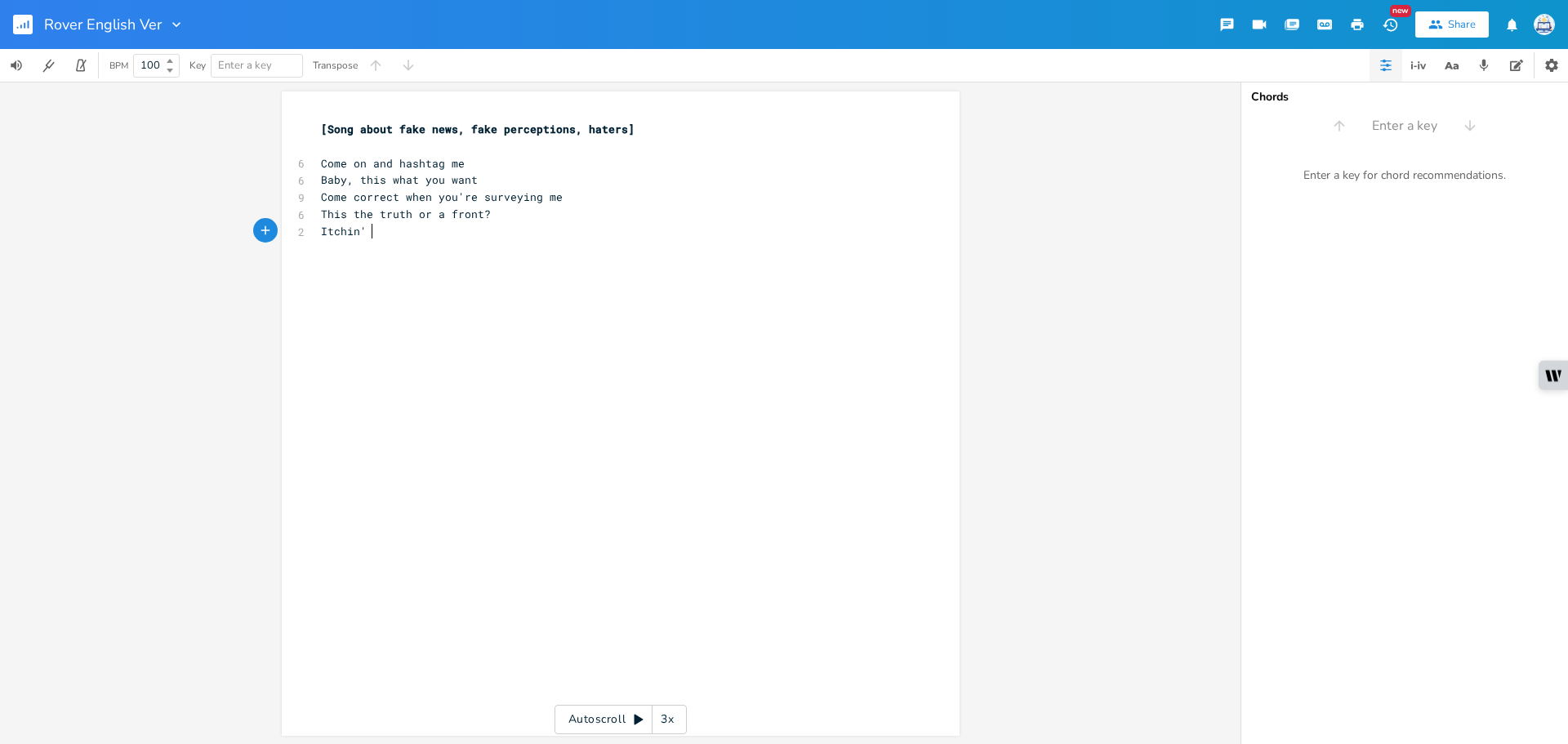
scroll to position [0, 2]
type textarea "This the truth or a front?"
drag, startPoint x: 478, startPoint y: 216, endPoint x: 217, endPoint y: 198, distance: 261.6
click at [217, 214] on div "This the truth or a front? x [Song about fake news, fake perceptions, haters] ​…" at bounding box center [620, 413] width 1240 height 662
click at [321, 127] on span "[Song about fake news, fake perceptions, haters]" at bounding box center [478, 129] width 314 height 15
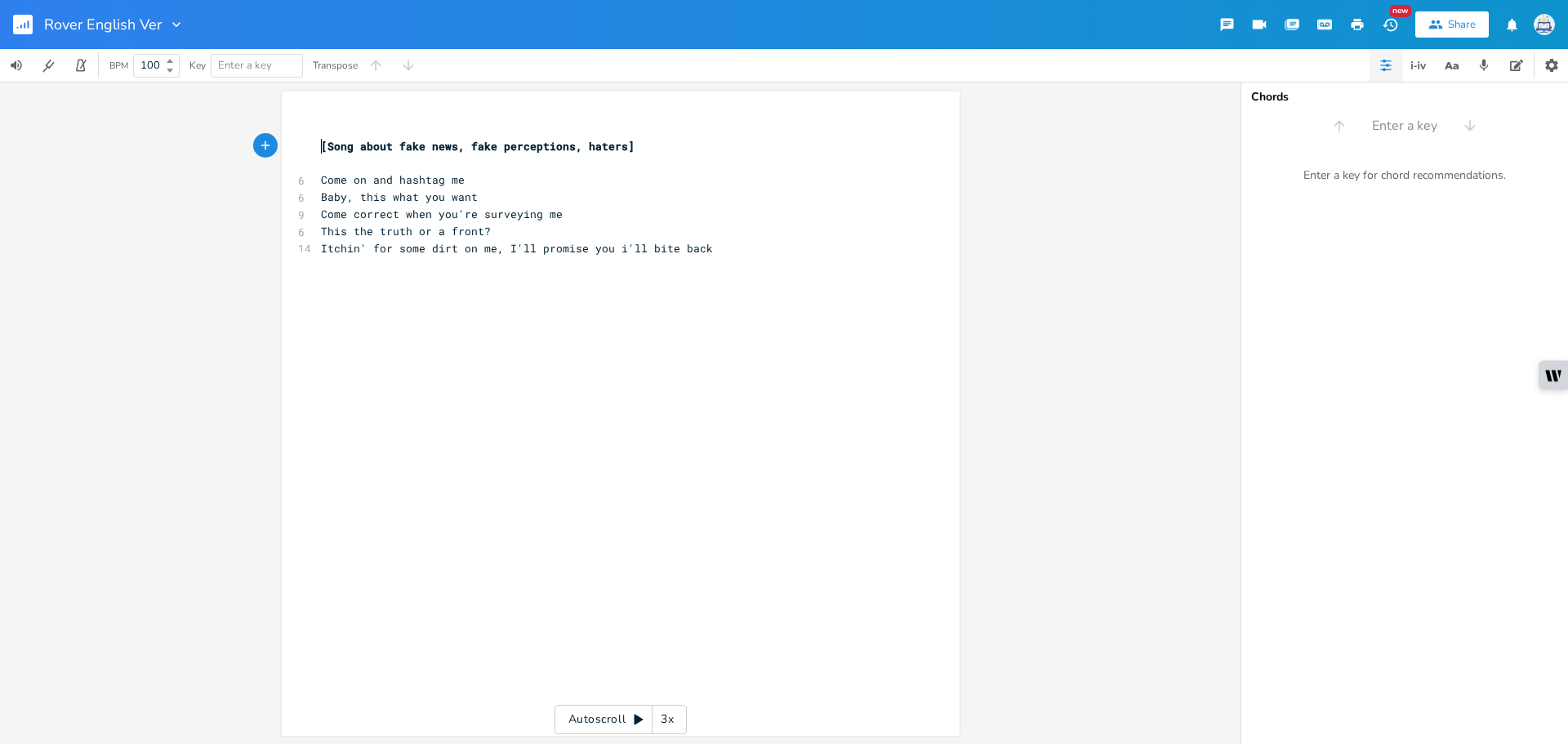
click at [340, 120] on div "x ​ [Song about fake news, fake perceptions, haters] ​ 6 Come on and hashtag me…" at bounding box center [613, 222] width 590 height 211
paste textarea "?"
drag, startPoint x: 477, startPoint y: 230, endPoint x: 253, endPoint y: 230, distance: 224.0
click at [282, 230] on div "This the truth or a front? x 6 This the truth or a front? [Song about fake news…" at bounding box center [620, 414] width 678 height 644
type textarea "Accuray"
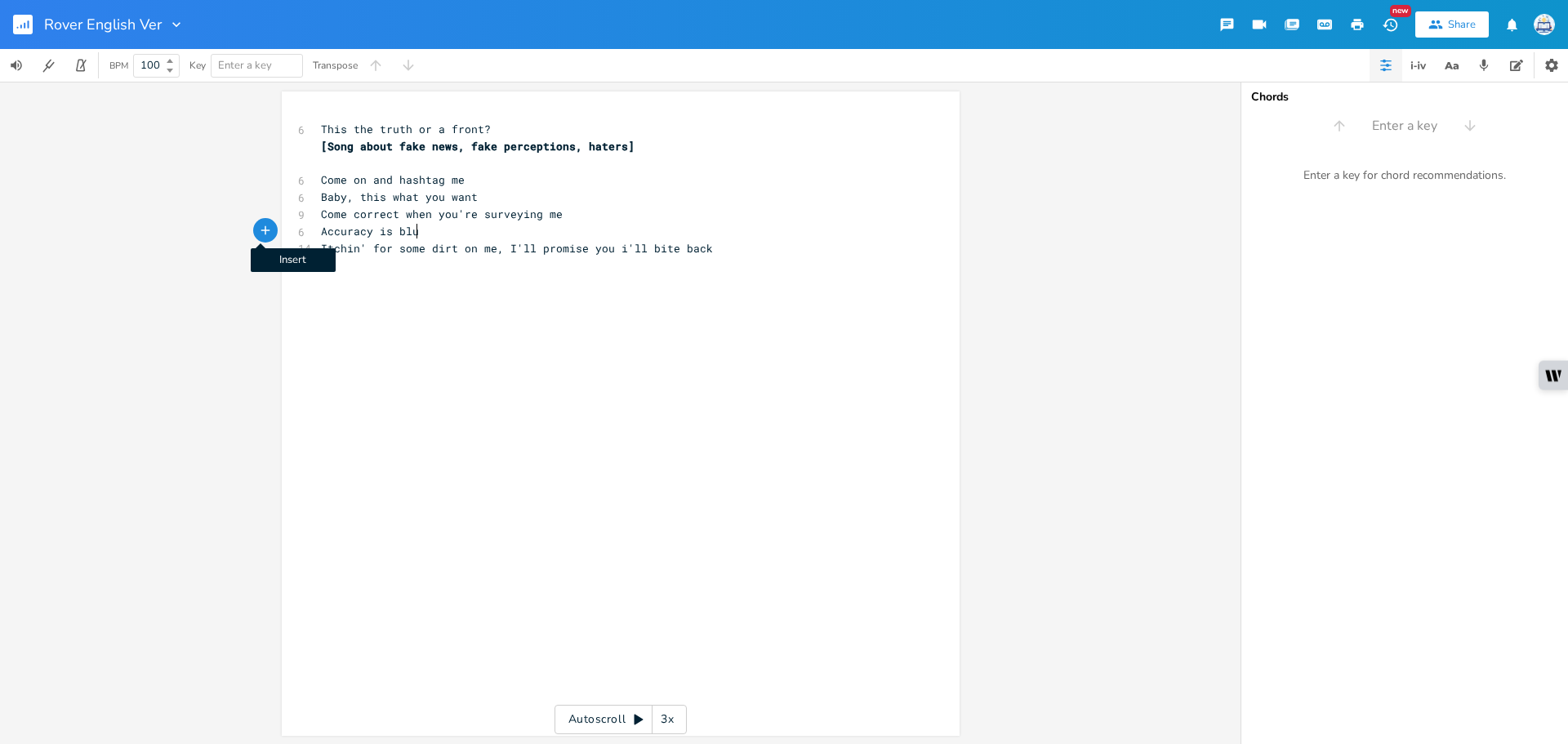
type textarea "cy is blutn"
type textarea "nt"
drag, startPoint x: 448, startPoint y: 230, endPoint x: 214, endPoint y: 230, distance: 234.0
click at [214, 230] on div "Accuracy is blunt x 6 This the truth or a front? [Song about fake news, fake pe…" at bounding box center [620, 413] width 1240 height 662
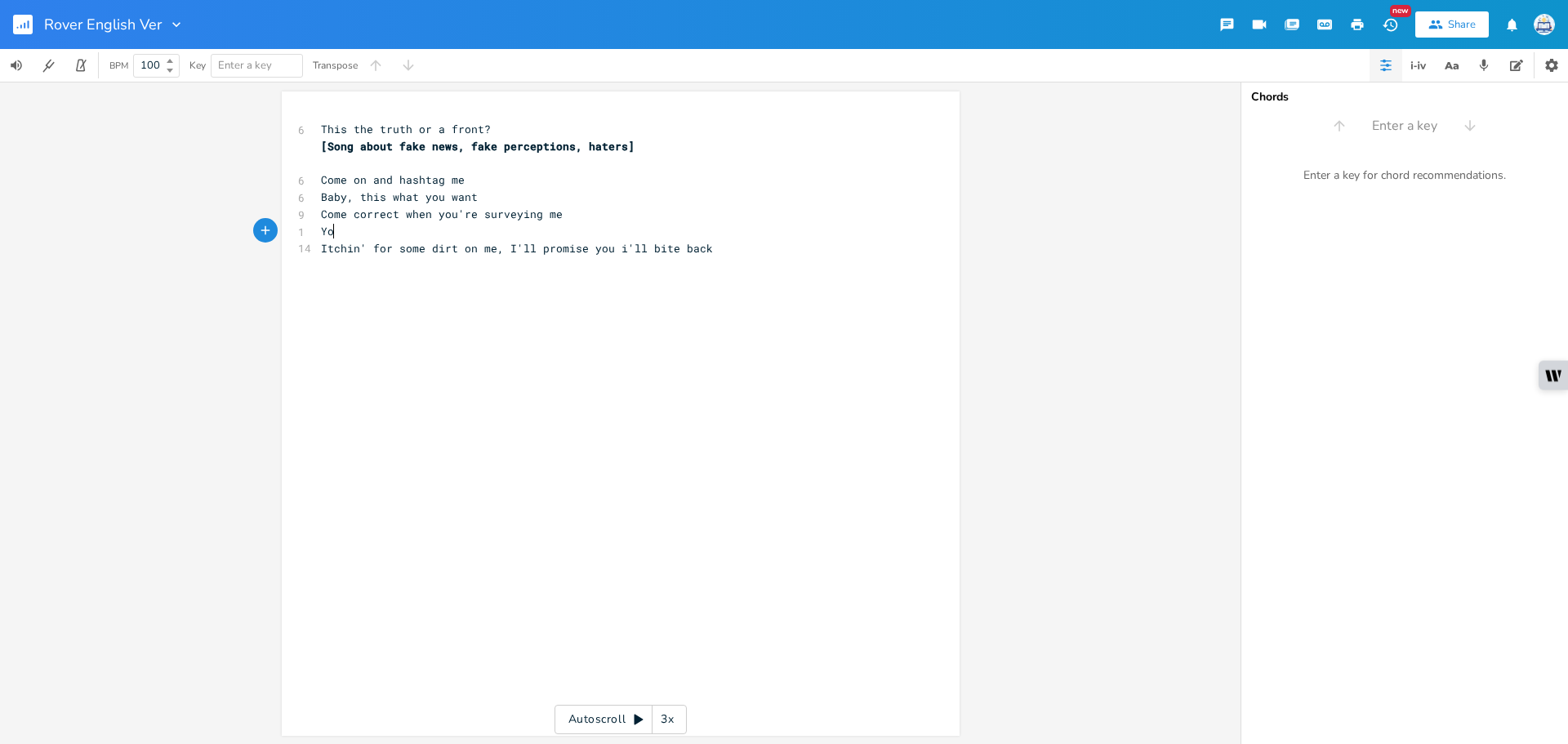
type textarea "Your"
paste textarea
click at [356, 235] on span "Your Accuracy is blunt" at bounding box center [393, 231] width 144 height 15
type textarea "a"
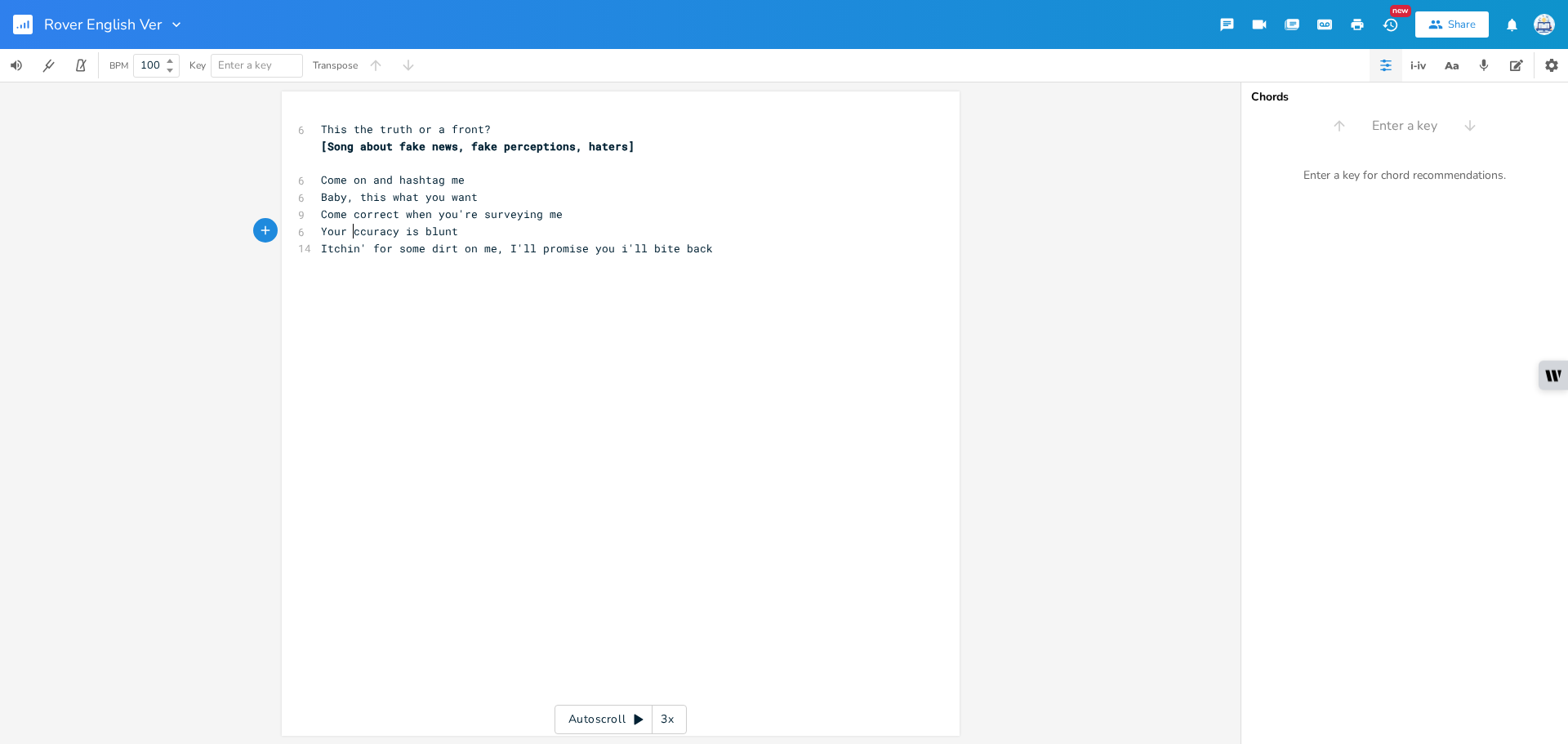
scroll to position [0, 7]
click at [386, 231] on span "Your acuracy is blunt" at bounding box center [390, 231] width 137 height 15
drag, startPoint x: 481, startPoint y: 230, endPoint x: 347, endPoint y: 230, distance: 134.0
click at [347, 230] on pre "Your acuracy is blunt" at bounding box center [613, 231] width 590 height 17
type textarea "acuracy is blunt"
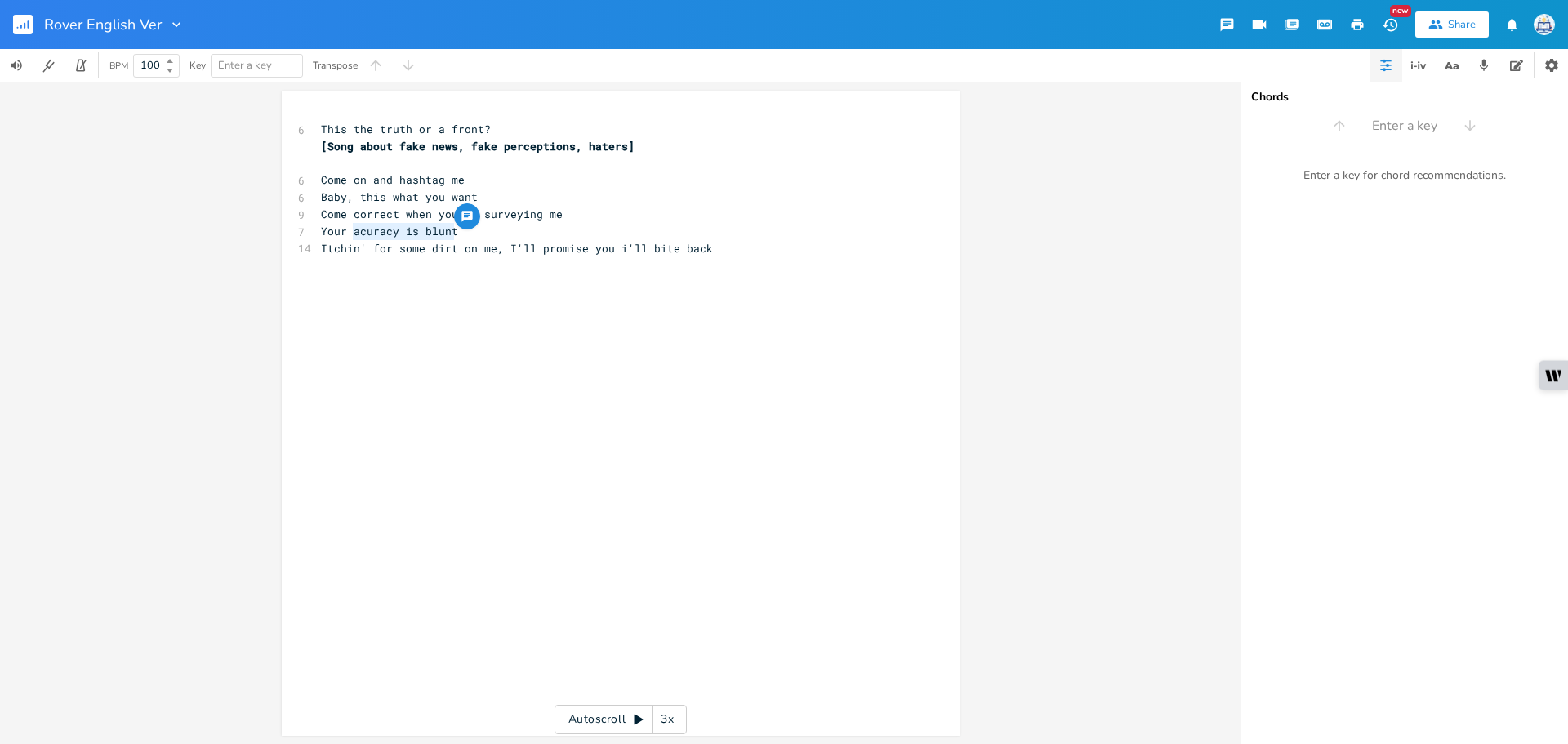
click at [403, 230] on span "Your acuracy is blunt" at bounding box center [390, 231] width 137 height 15
drag, startPoint x: 354, startPoint y: 232, endPoint x: 492, endPoint y: 233, distance: 138.0
click at [492, 233] on pre "Your acuracy is blunt" at bounding box center [613, 231] width 590 height 17
type textarea "c"
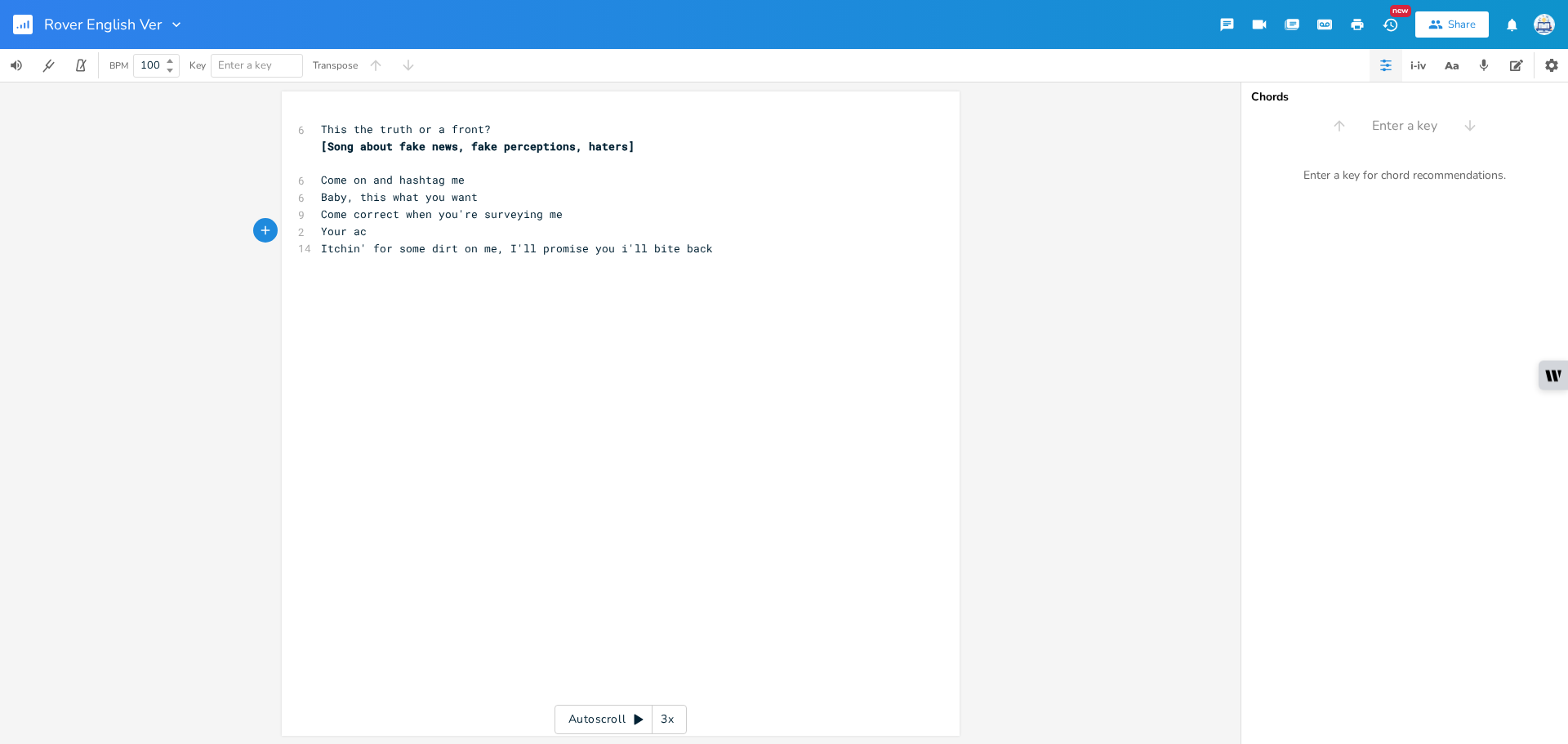
paste textarea
click at [490, 283] on pre "​" at bounding box center [613, 282] width 590 height 17
click at [731, 246] on pre "Itchin' for some dirt on me, I'll promise you i'll bite back" at bounding box center [613, 249] width 590 height 17
type textarea "Blah, Blah"
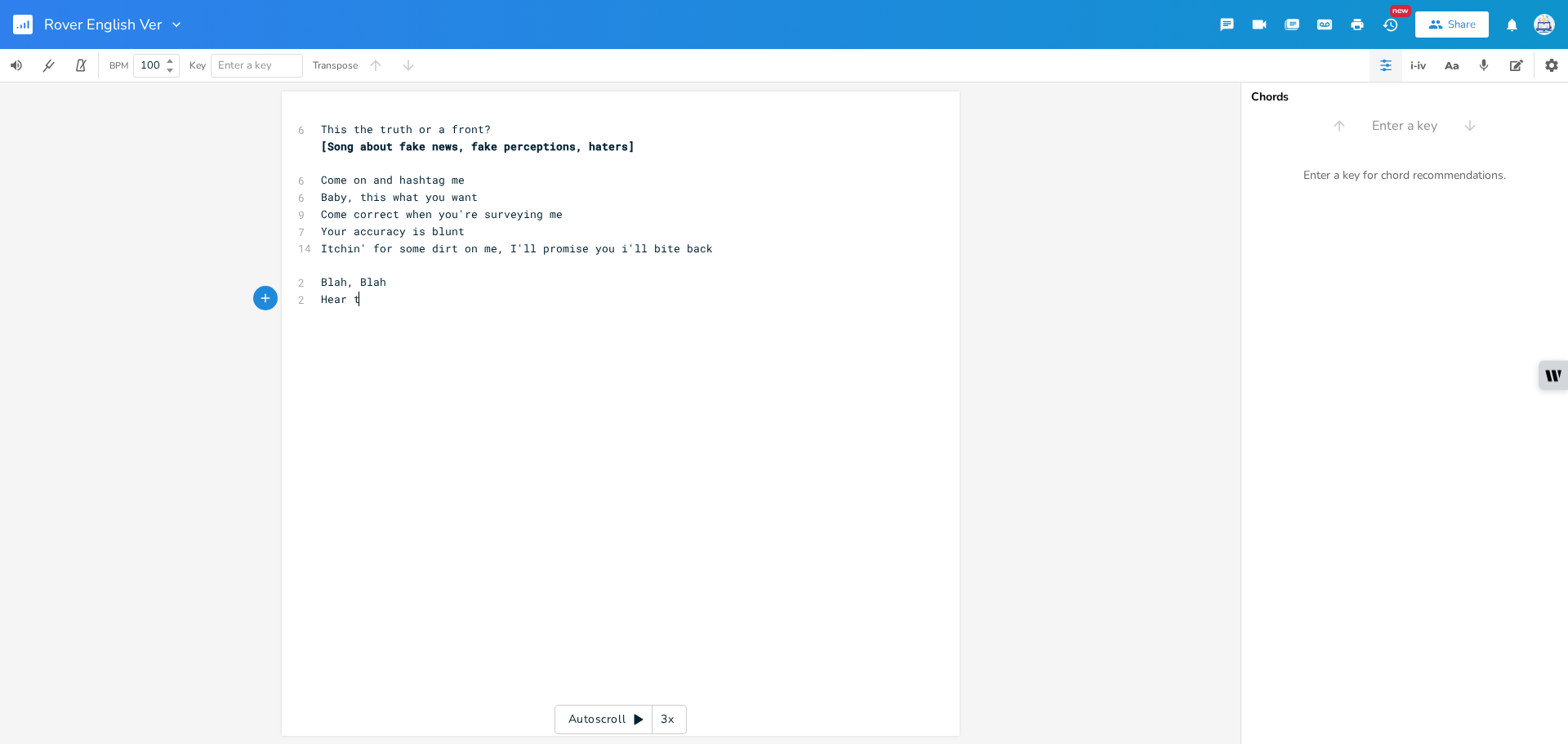
type textarea "Hear the"
type textarea "d"
type textarea "rd the radio, the news"
type textarea ", they're w"
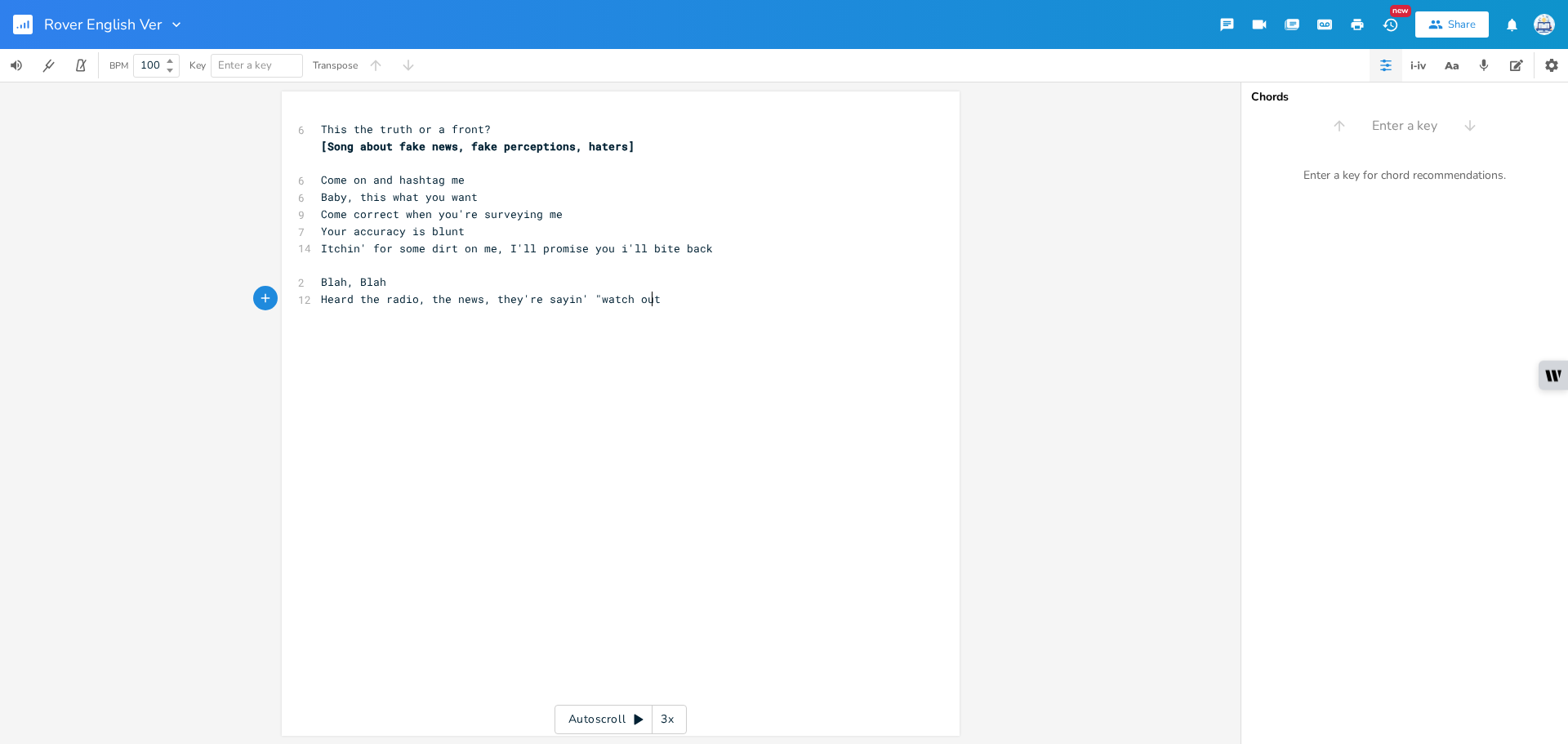
type textarea "sayin' "watch out""
type textarea "Flashin' lights all in my eyes, they're screamin' "gotcha""
type textarea "Flashin' lights"
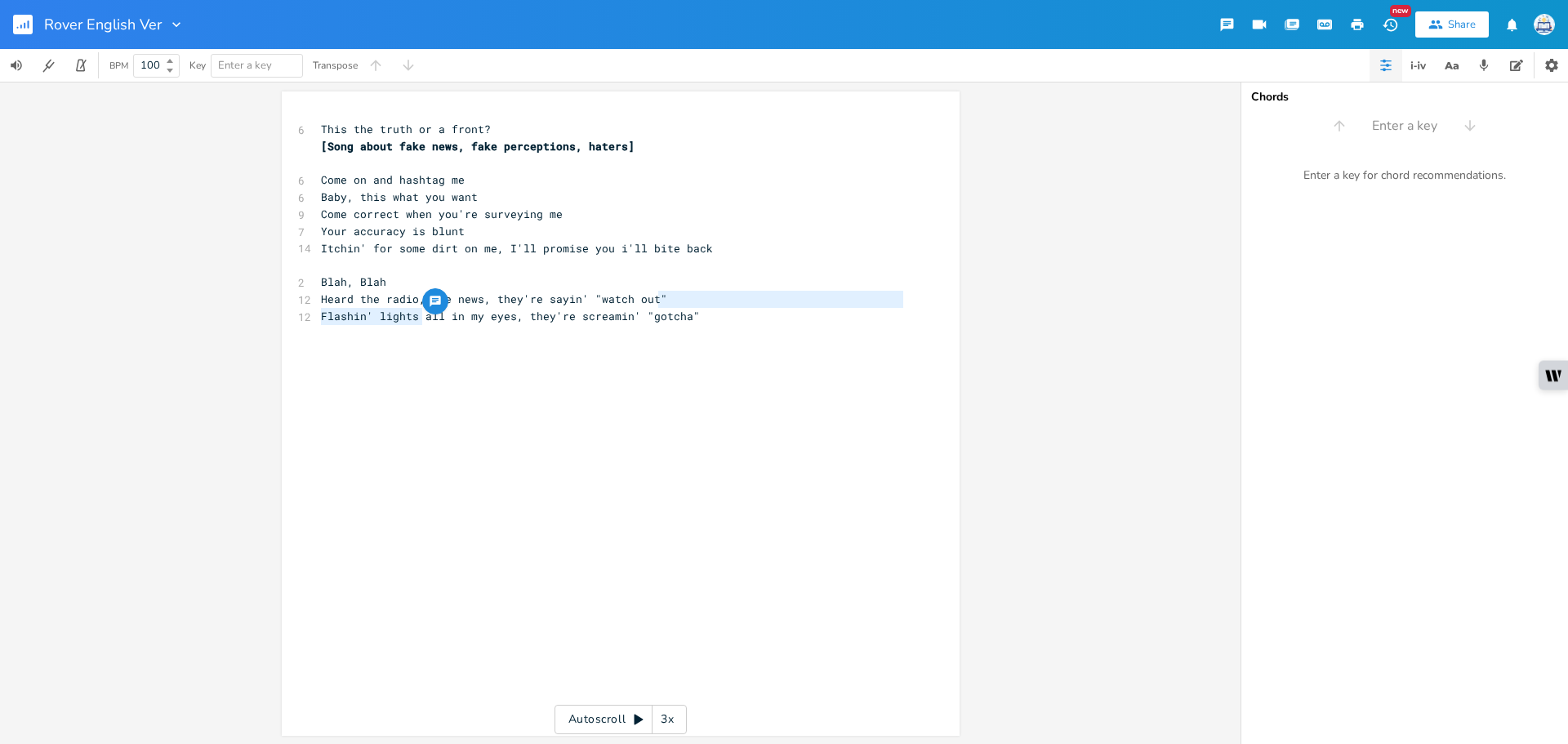
drag, startPoint x: 694, startPoint y: 306, endPoint x: 417, endPoint y: 322, distance: 277.5
click at [417, 322] on div "6 This the truth or a front? [Song about fake news, fake perceptions, haters] ​…" at bounding box center [613, 265] width 590 height 289
type textarea "all in my eyes, they're screamin' "gotcha""
drag, startPoint x: 759, startPoint y: 318, endPoint x: 419, endPoint y: 315, distance: 340.0
click at [419, 315] on pre "Flashin' lights all in my eyes, they're screamin' "gotcha"" at bounding box center [613, 316] width 590 height 17
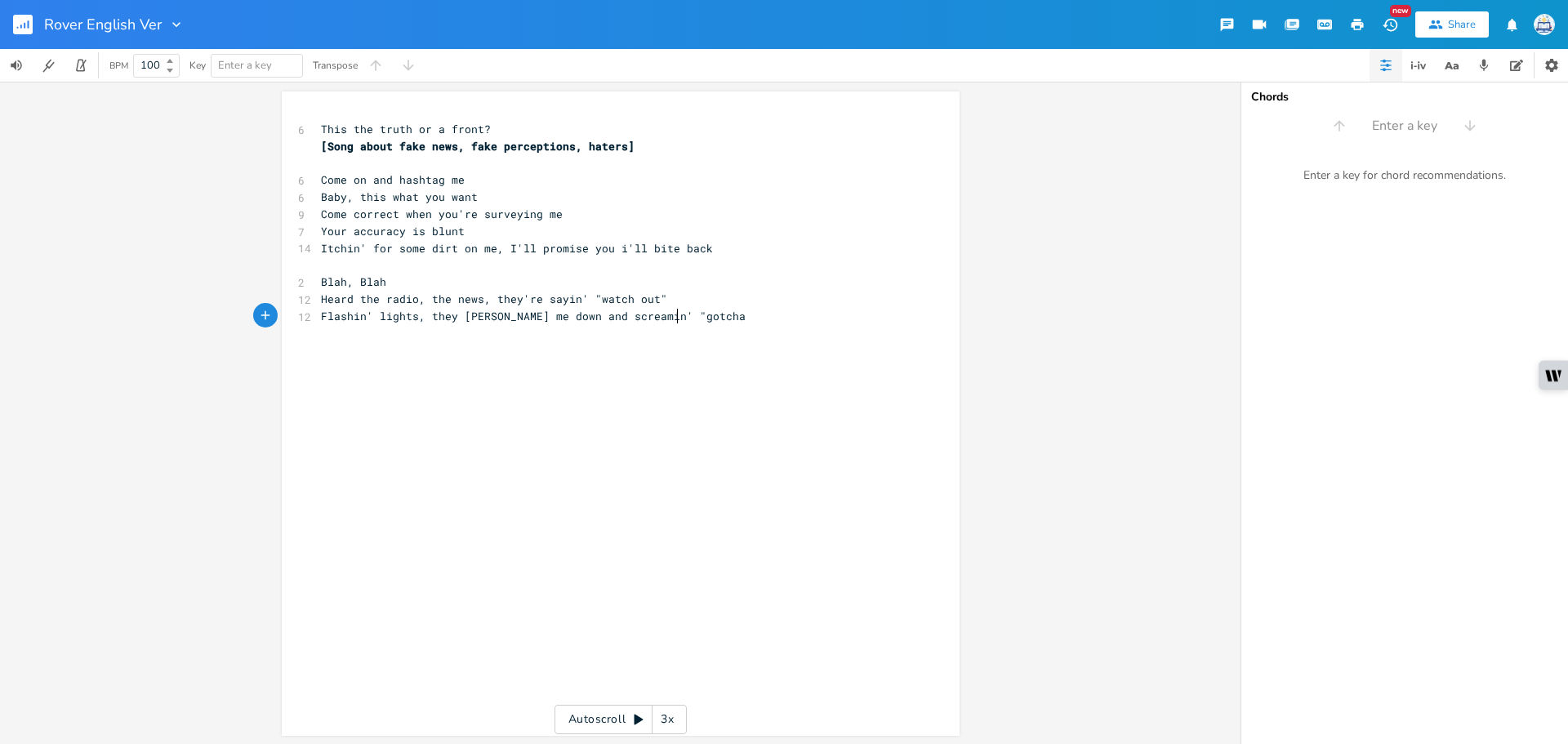
type textarea ", they hunt me down and screamin' "gotcha""
click at [448, 323] on span "Flashin' lights, they hunt me down and screamin' "gotcha"" at bounding box center [537, 316] width 431 height 15
click at [734, 319] on pre "Flashin' lights, they hunt me down and screamin' "gotcha"" at bounding box center [613, 316] width 590 height 17
click at [715, 315] on pre "Flashin' lights, they hunt me down and screamin' "gotcha"" at bounding box center [613, 316] width 590 height 17
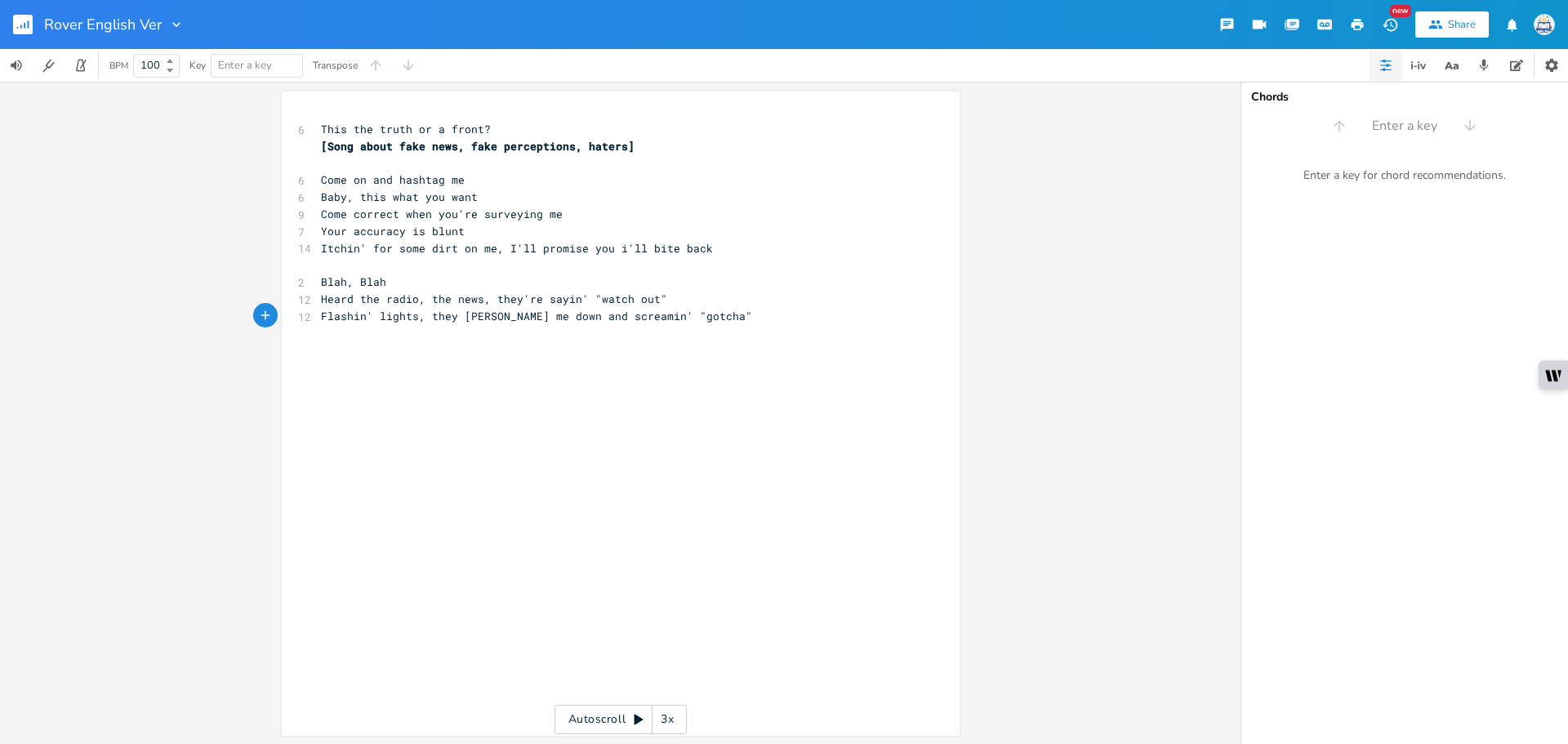
click at [748, 397] on pre "​" at bounding box center [613, 401] width 590 height 17
click at [741, 365] on pre "​" at bounding box center [613, 367] width 590 height 17
click at [731, 348] on pre "​" at bounding box center [613, 349] width 590 height 17
type textarea "But I don't care for all the gops"
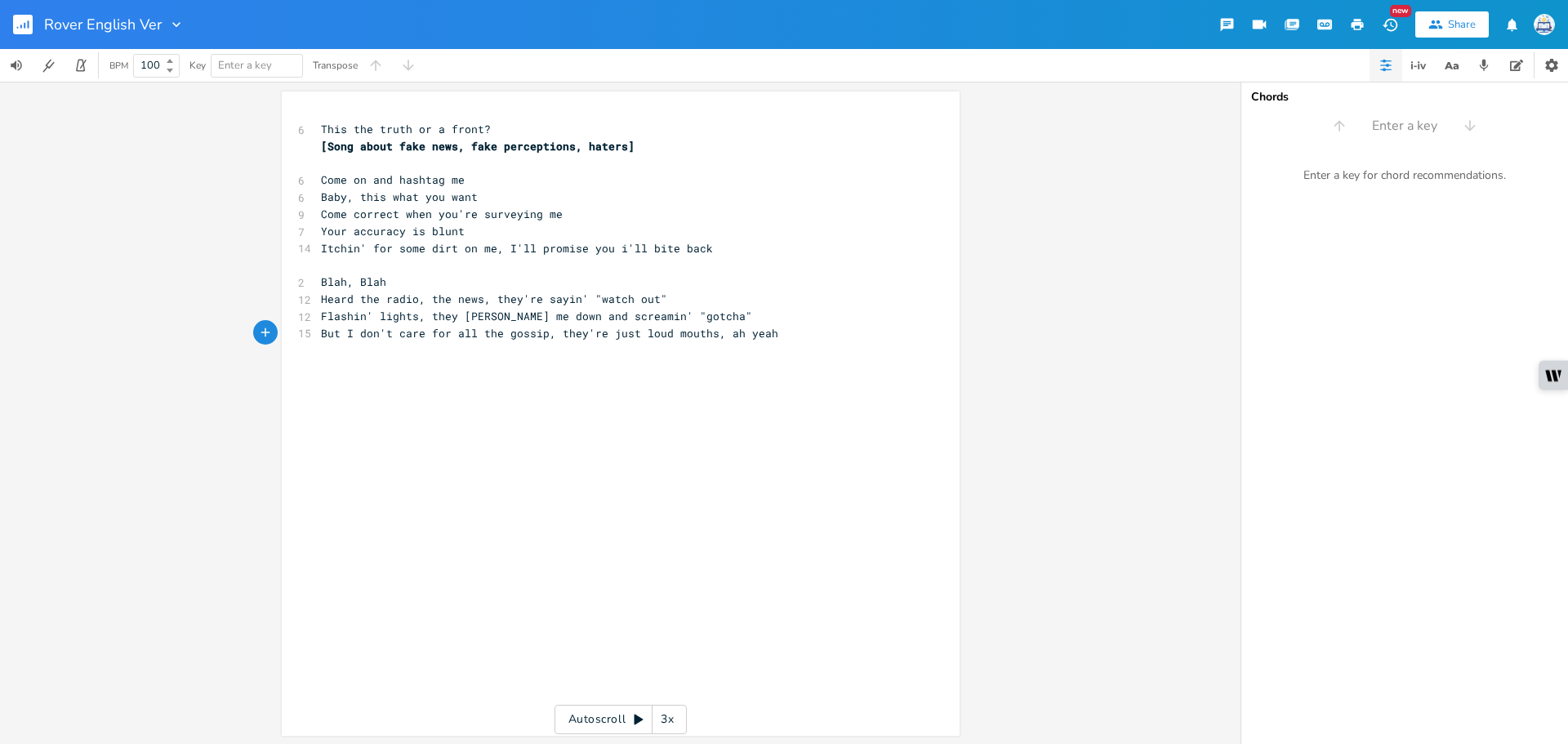
type textarea "ssip, they're just loud mouths, ah yeah"
click at [394, 250] on span "Itchin' for some dirt on me, I'll promise you i'll bite back" at bounding box center [517, 249] width 392 height 15
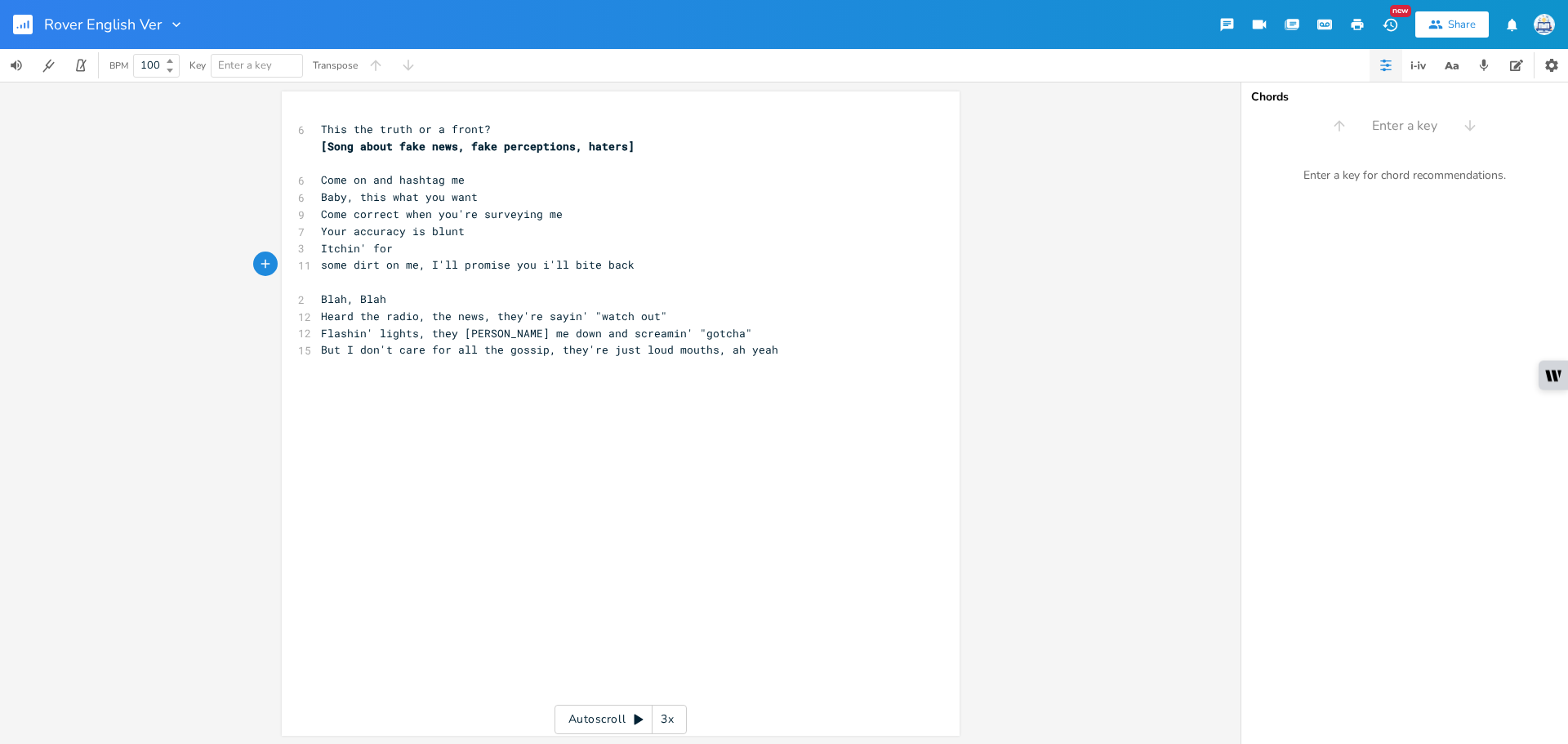
click at [411, 255] on pre "Itchin' for" at bounding box center [613, 249] width 590 height 17
type textarea "a case"
click at [382, 272] on pre "some dirt on me, I'll promise you i'll bite back" at bounding box center [613, 265] width 590 height 17
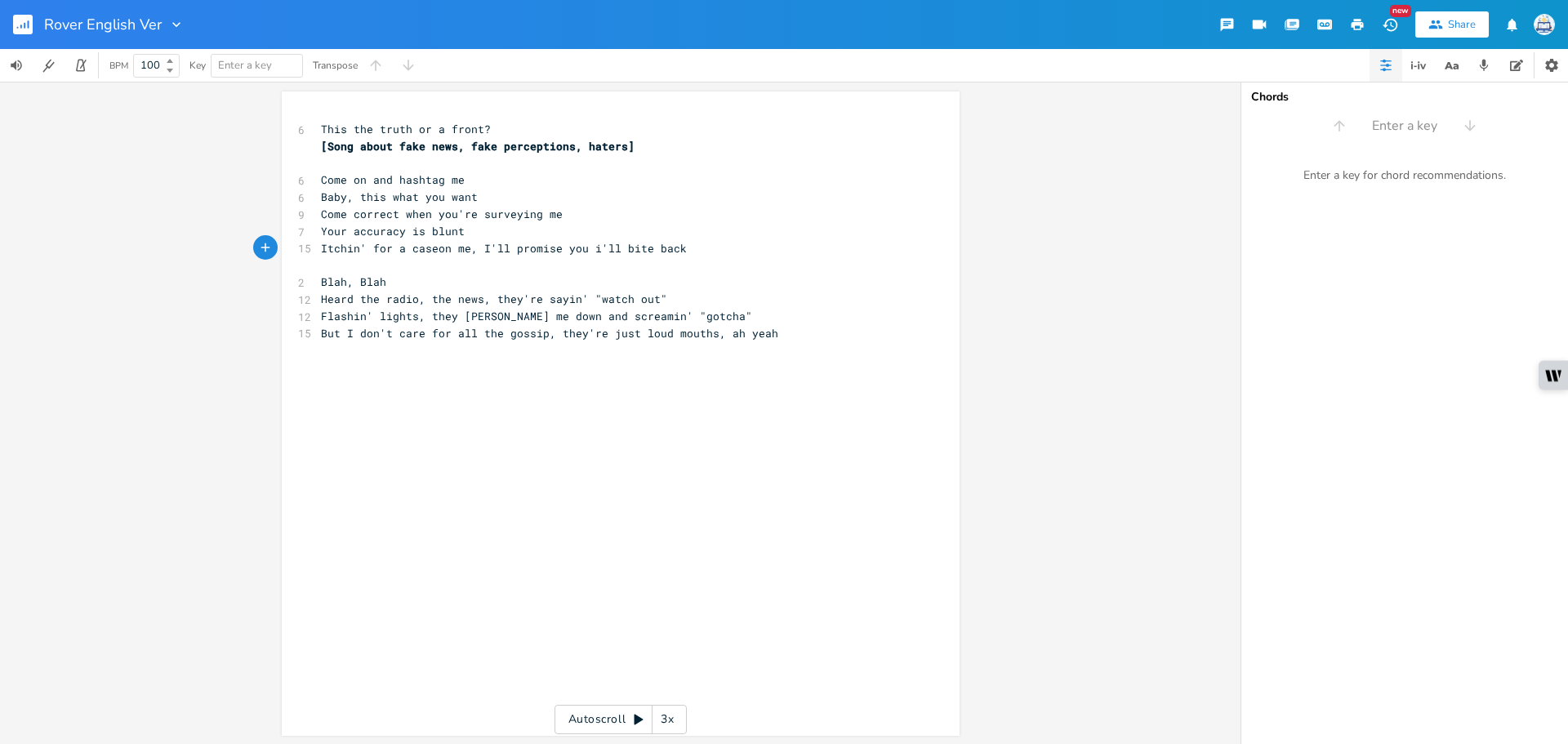
scroll to position [0, 2]
type textarea "on me, I'll promise you i'll bite back"
drag, startPoint x: 674, startPoint y: 246, endPoint x: 428, endPoint y: 252, distance: 246.1
click at [428, 252] on pre "Itchin' for a caseon me, I'll promise you i'll bite back" at bounding box center [613, 249] width 590 height 17
paste textarea
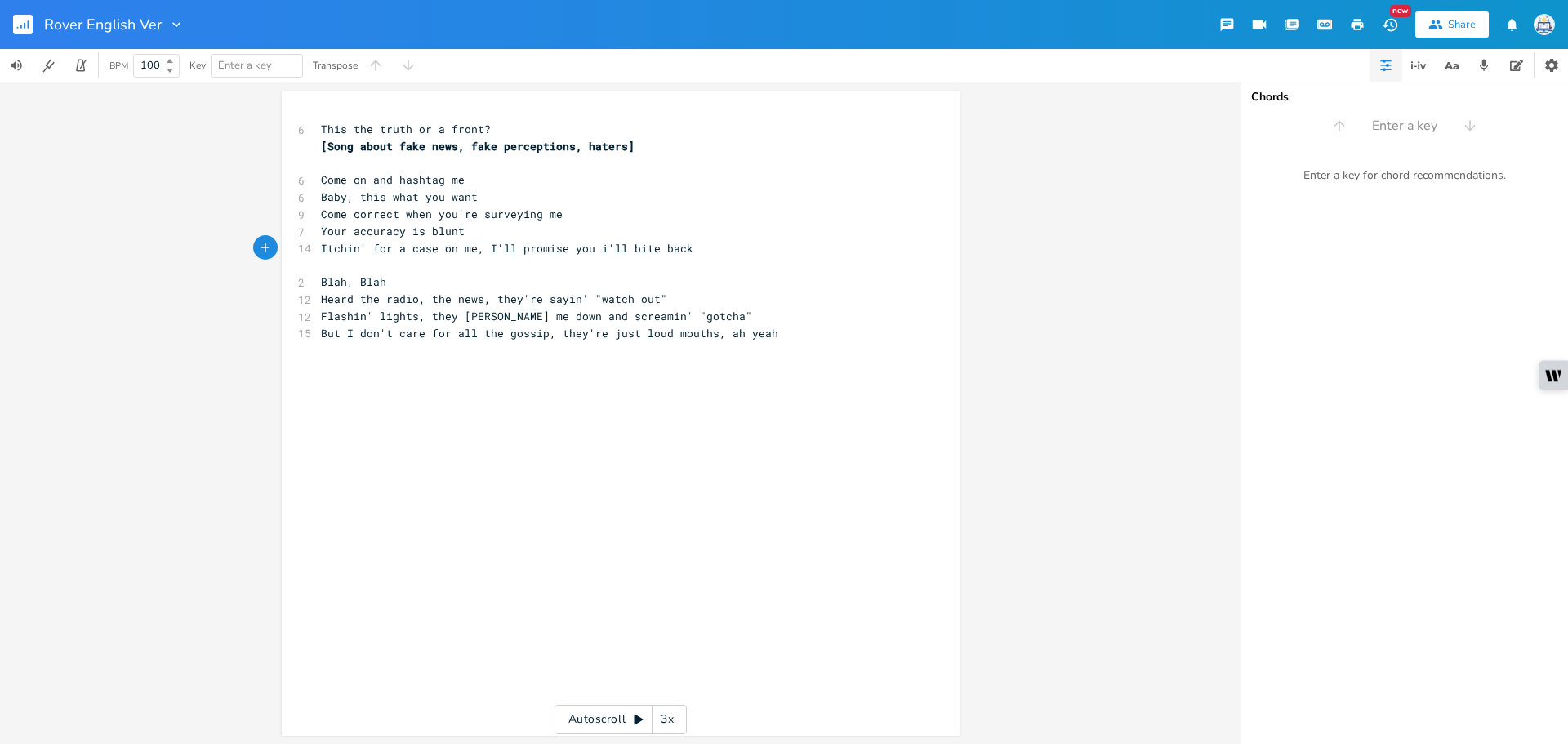
click at [585, 285] on pre "Blah, Blah" at bounding box center [613, 282] width 590 height 17
click at [827, 334] on pre "But I don't care for all the gossip, they're just loud mouths, ah yeah" at bounding box center [613, 334] width 590 height 17
type textarea "Tke"
type textarea "ake a ride with me"
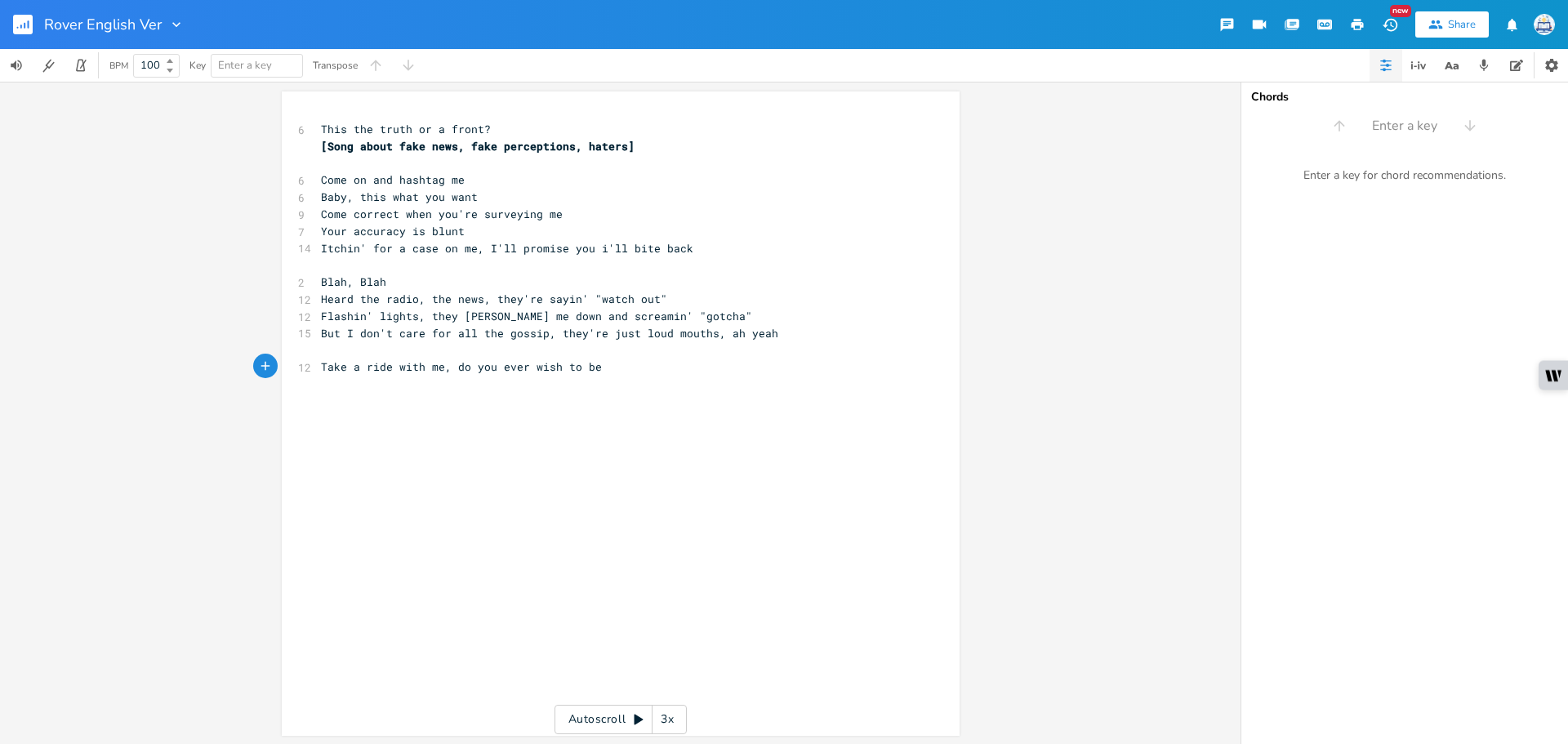
type textarea ", do you ever wish to be!"
type textarea "~"
type textarea "Wild and"
type textarea "fr"
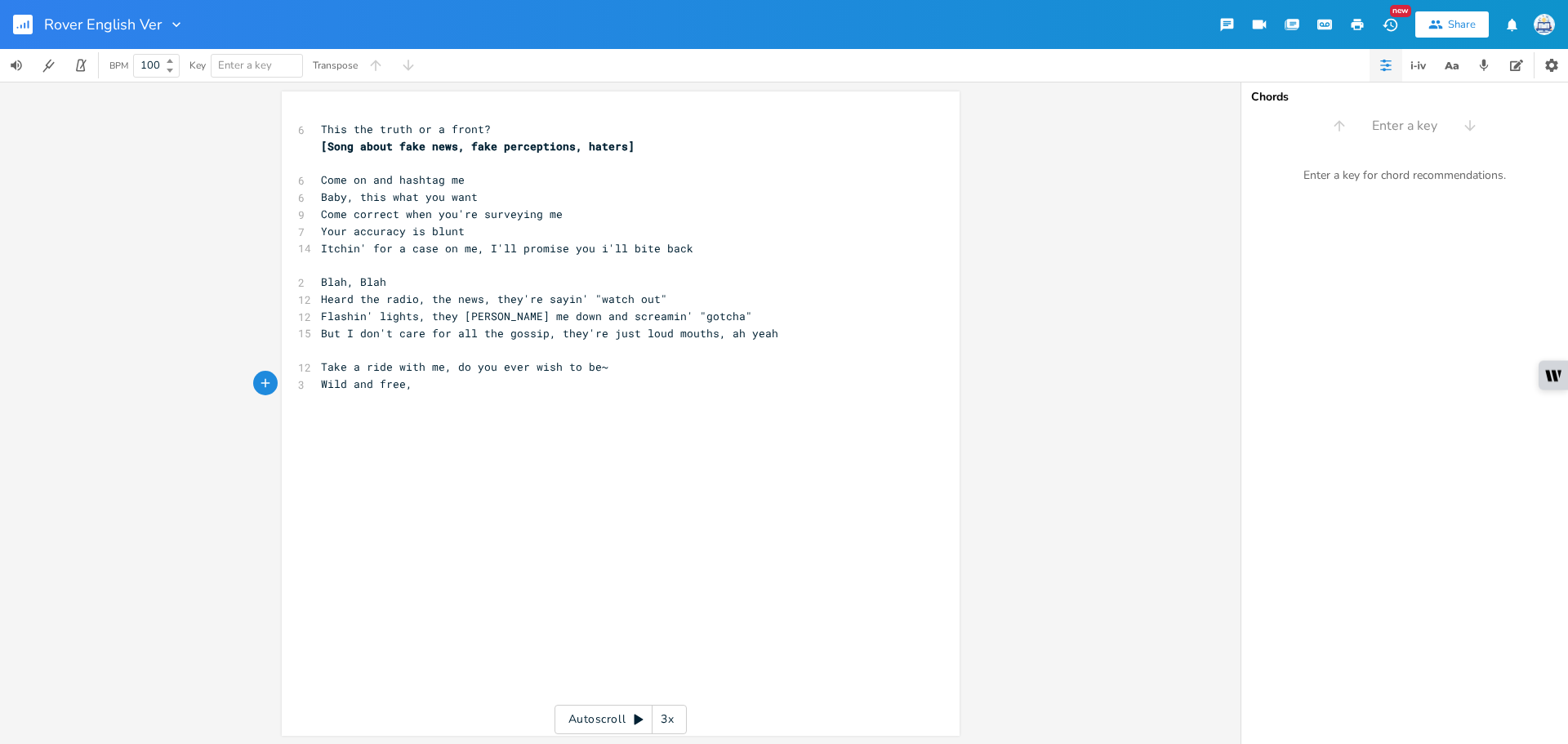
type textarea "free,"
type textarea "a place"
type textarea "world where you can access me!"
type textarea "~"
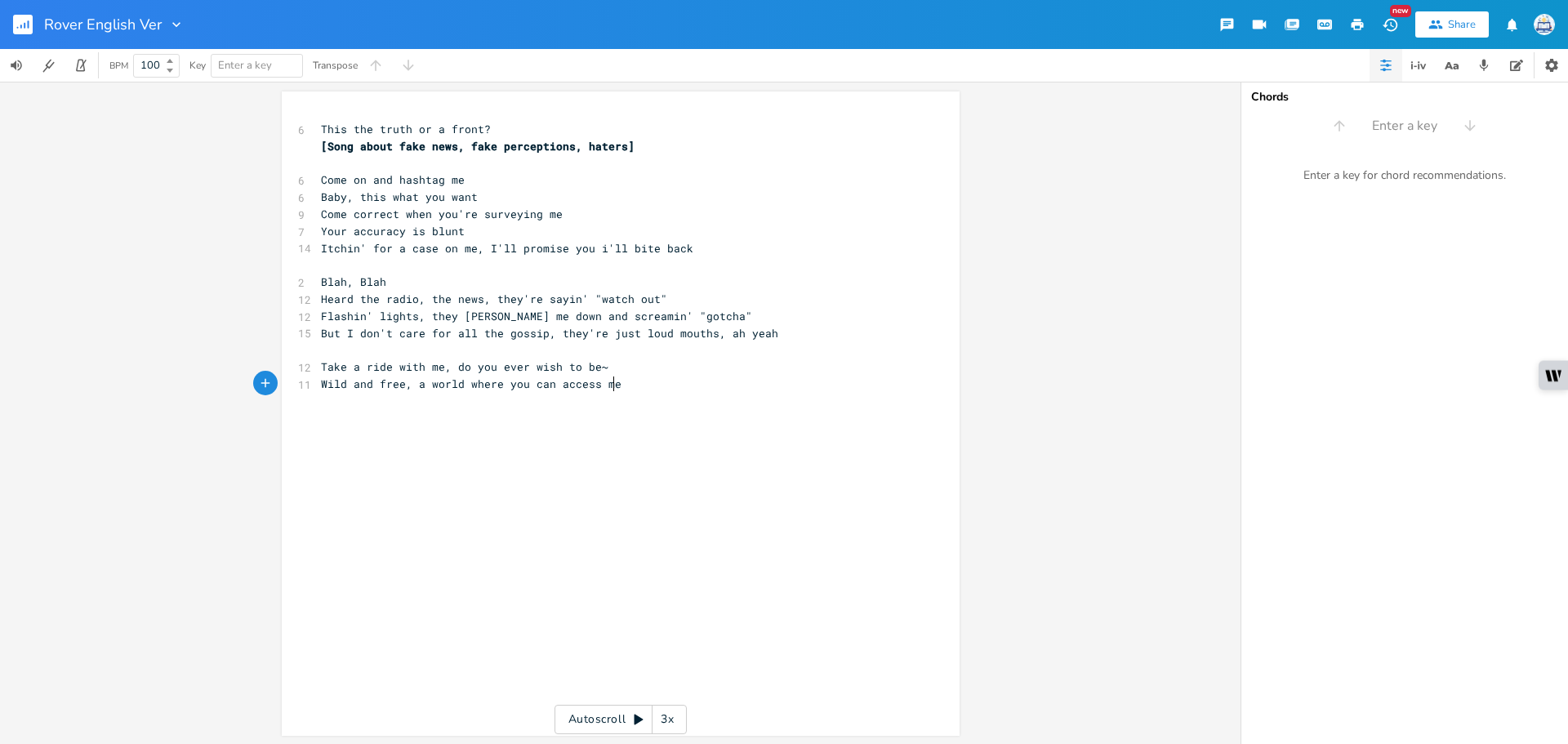
scroll to position [0, 7]
drag, startPoint x: 612, startPoint y: 365, endPoint x: 448, endPoint y: 361, distance: 164.0
click at [448, 361] on pre "Take a ride with me, do you ever wish to be~" at bounding box center [613, 367] width 590 height 17
type textarea "have youe ver wished to be?"
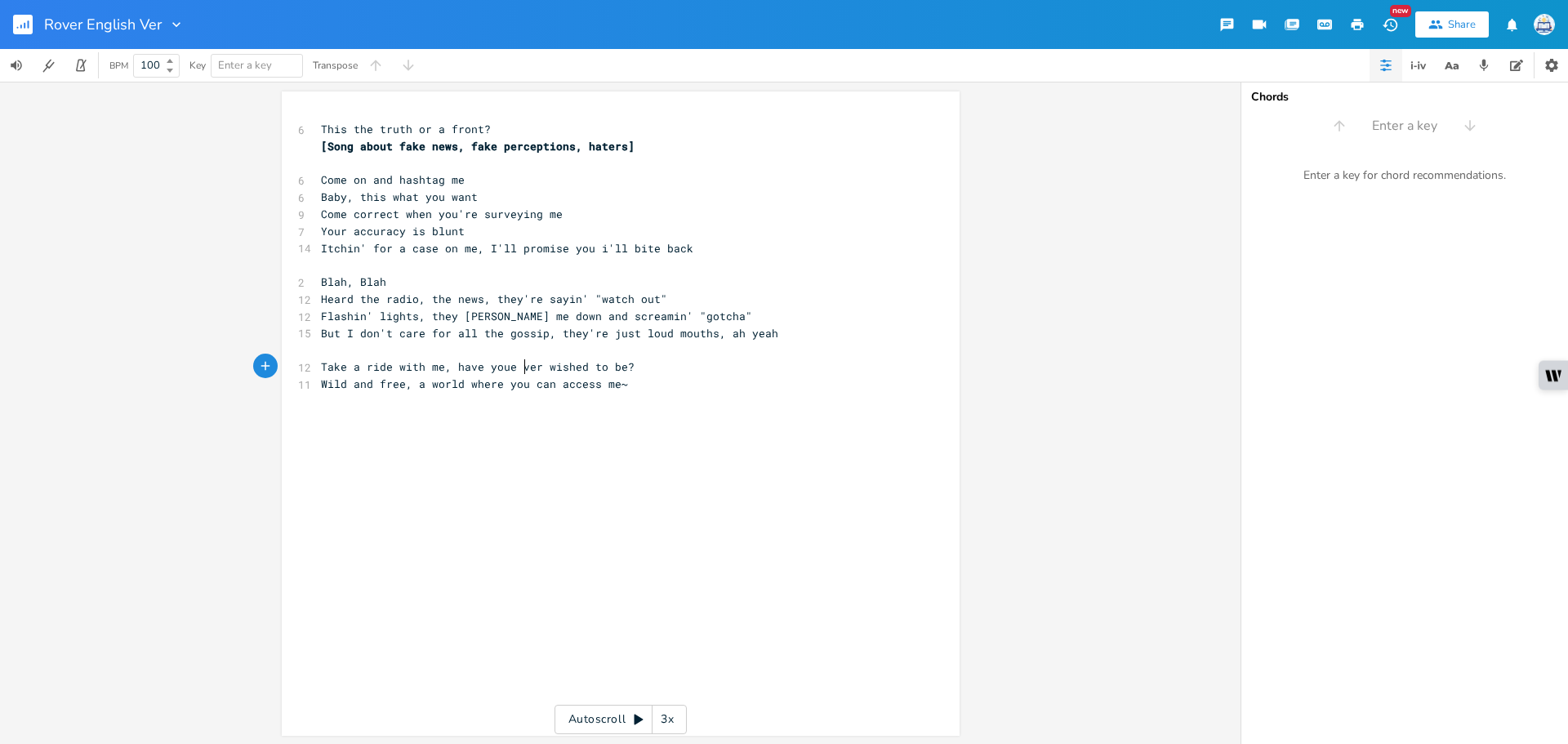
click at [523, 370] on span "Take a ride with me, have youe ver wished to be?" at bounding box center [478, 367] width 314 height 15
drag, startPoint x: 627, startPoint y: 368, endPoint x: 499, endPoint y: 368, distance: 128.0
click at [499, 368] on pre "Take a ride with me, have youe ver wished to be?" at bounding box center [613, 367] width 590 height 17
type textarea "'ve ever wished to be~"
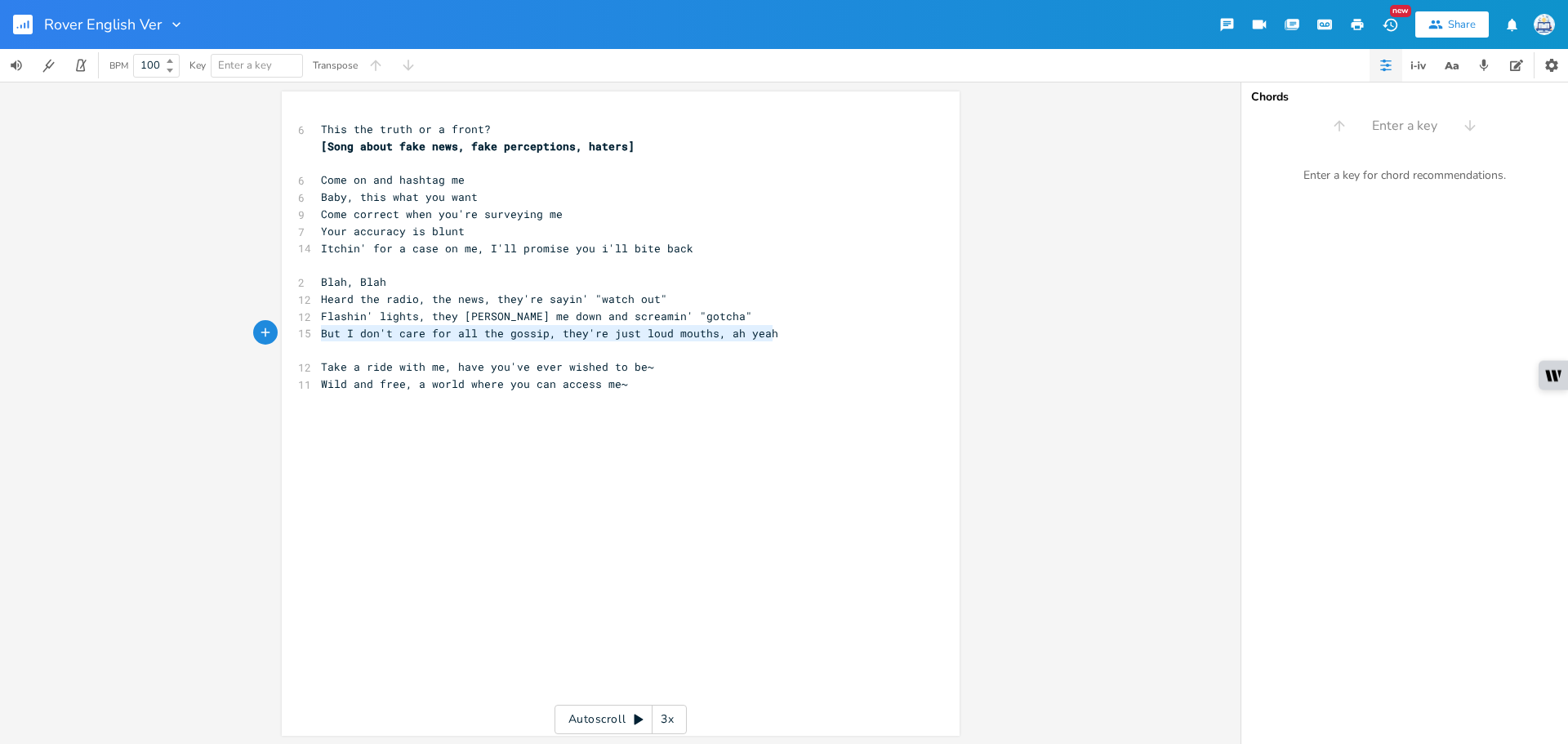
drag, startPoint x: 766, startPoint y: 333, endPoint x: 271, endPoint y: 318, distance: 495.2
click at [258, 329] on div "But I don't care for all the gossip, they're just loud mouths, ah yeah x 6 This…" at bounding box center [620, 413] width 1240 height 662
type textarea "But I don't care for all the gossip, they're just loud mouths, ah yeah"
click at [362, 111] on div "But I don't care for all the gossip, they're just loud mouths, ah yeah x 6 This…" at bounding box center [620, 414] width 678 height 644
click at [321, 126] on span "This the truth or a front?" at bounding box center [406, 129] width 170 height 15
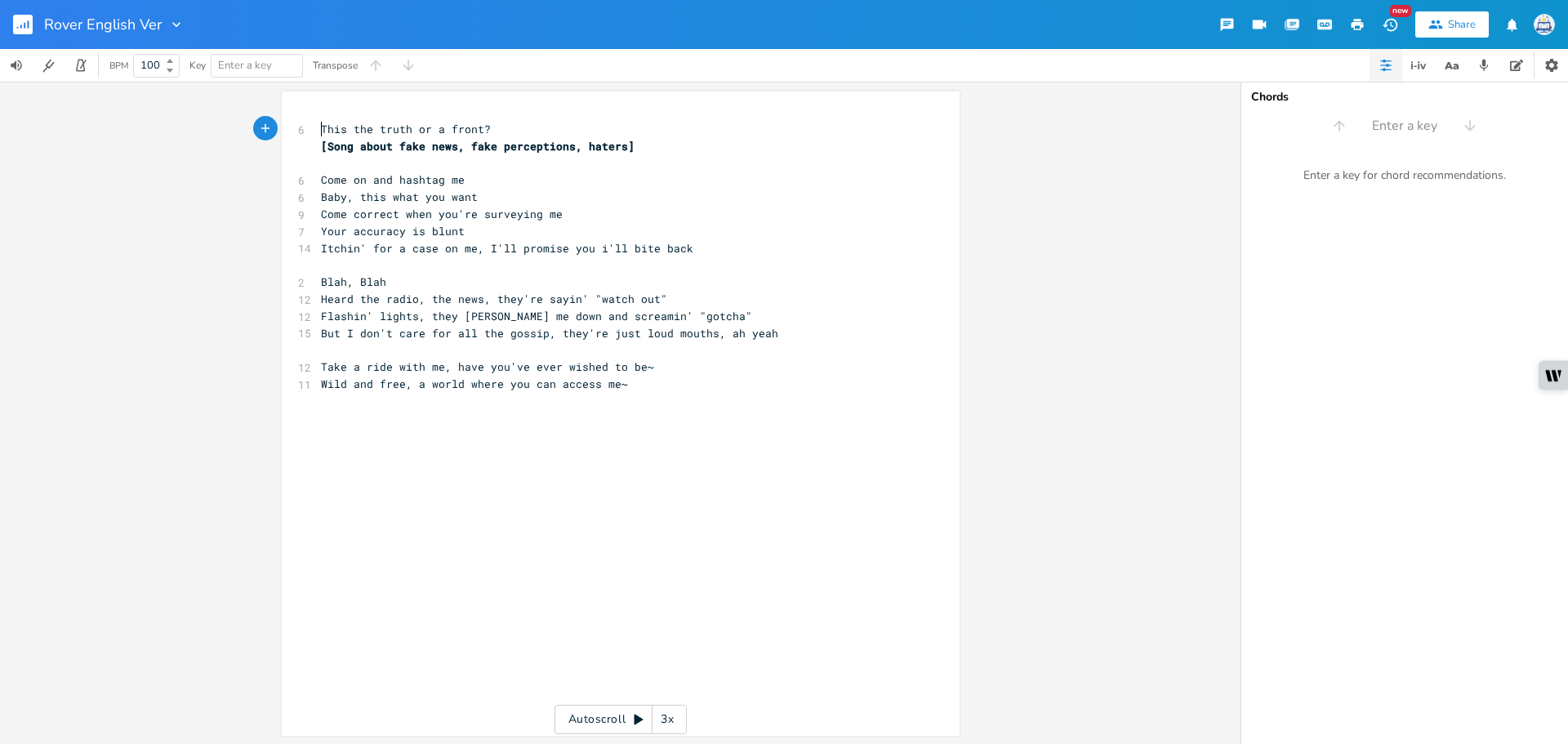
click at [318, 128] on pre "This the truth or a front?" at bounding box center [613, 129] width 590 height 17
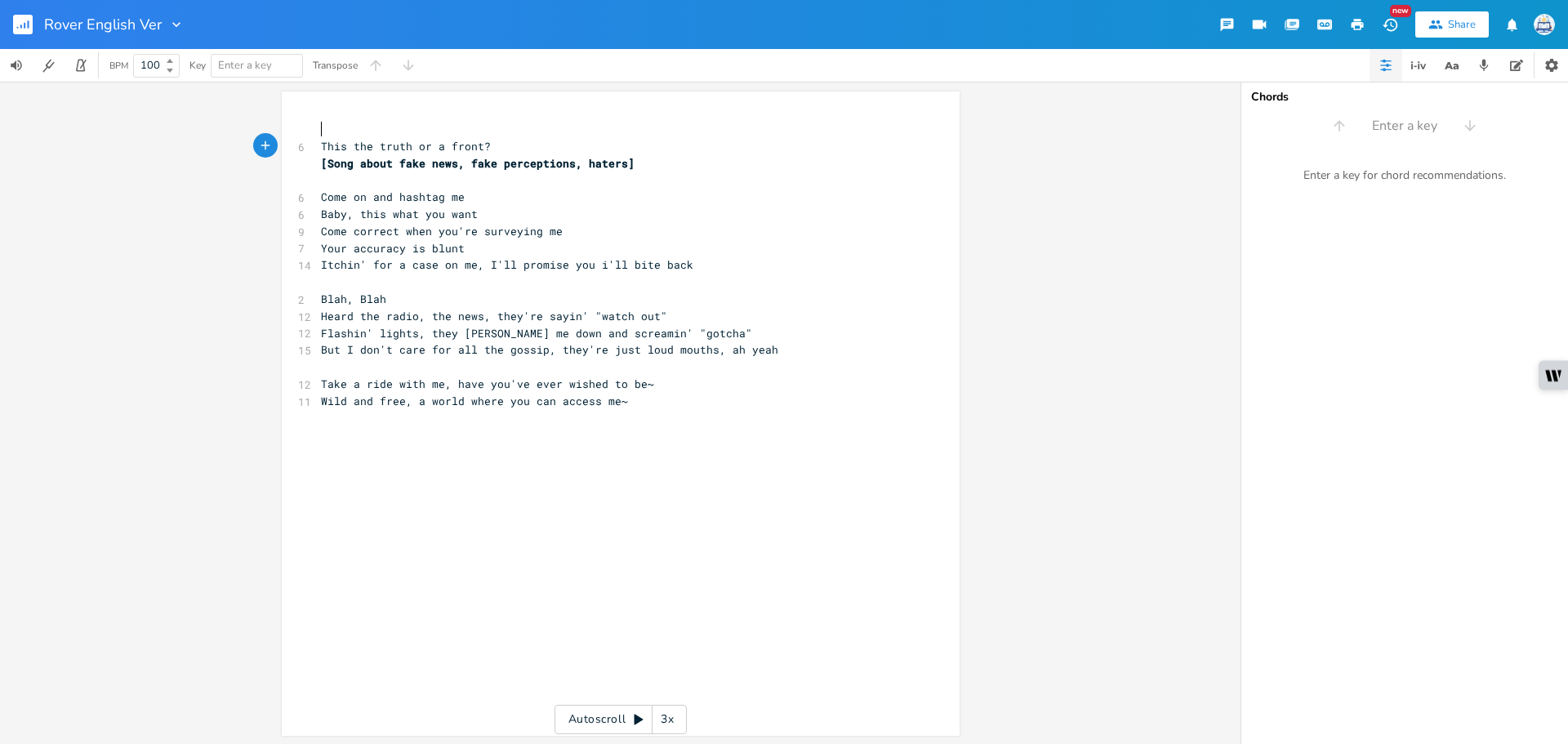
click at [358, 122] on pre "​" at bounding box center [613, 129] width 590 height 17
paste textarea
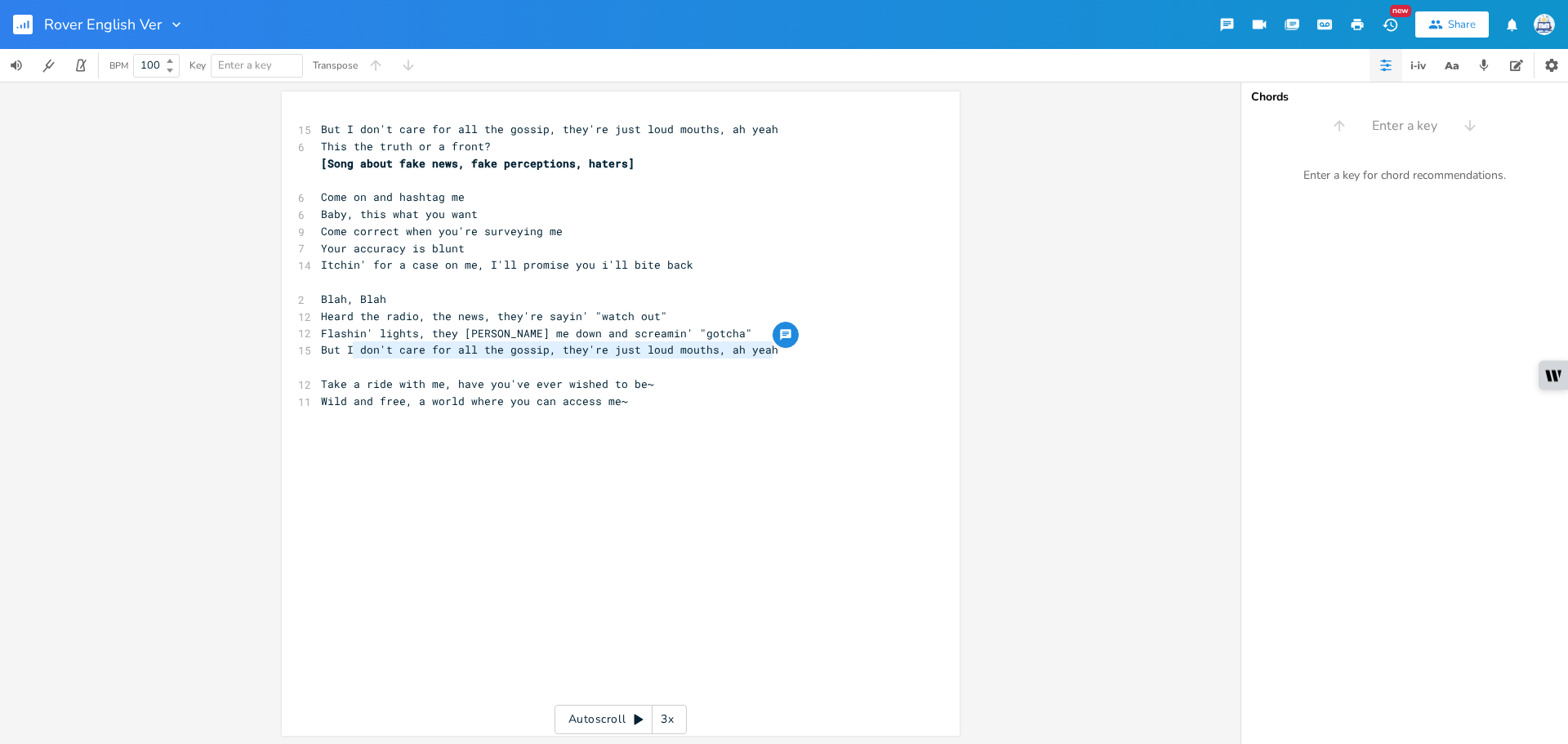
drag, startPoint x: 769, startPoint y: 350, endPoint x: 347, endPoint y: 349, distance: 422.0
click at [347, 349] on pre "But I don't care for all the gossip, they're just loud mouths, ah yeah" at bounding box center [613, 349] width 590 height 17
type textarea "'s all speculation, c"
type textarea "'cas"
type textarea "use theyr'"
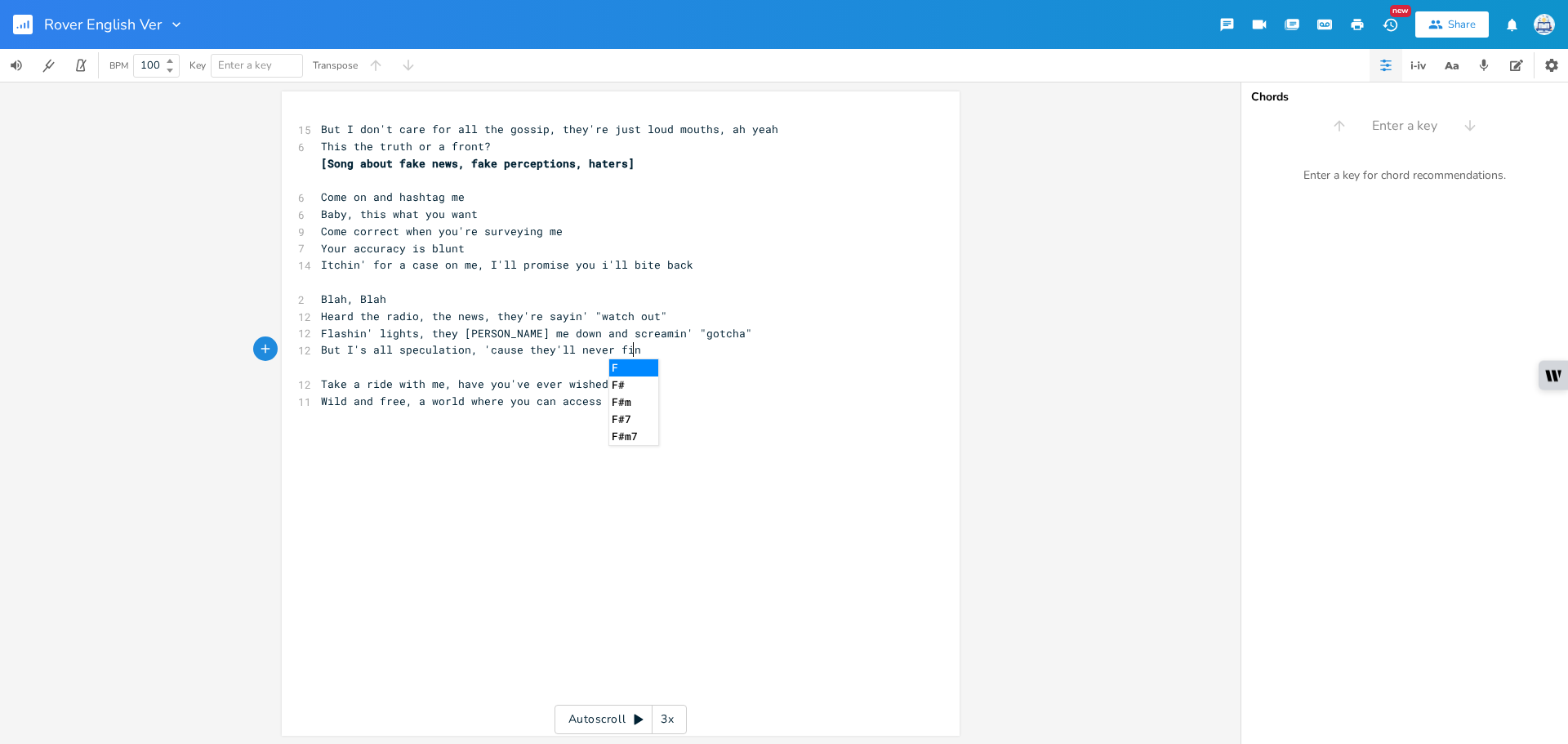
scroll to position [0, 63]
type textarea "'ll never find"
type textarea "e they'll never find"
drag, startPoint x: 636, startPoint y: 344, endPoint x: 496, endPoint y: 349, distance: 140.1
click at [504, 347] on span "But I's all speculation, 'cause they'll never find" at bounding box center [485, 349] width 327 height 15
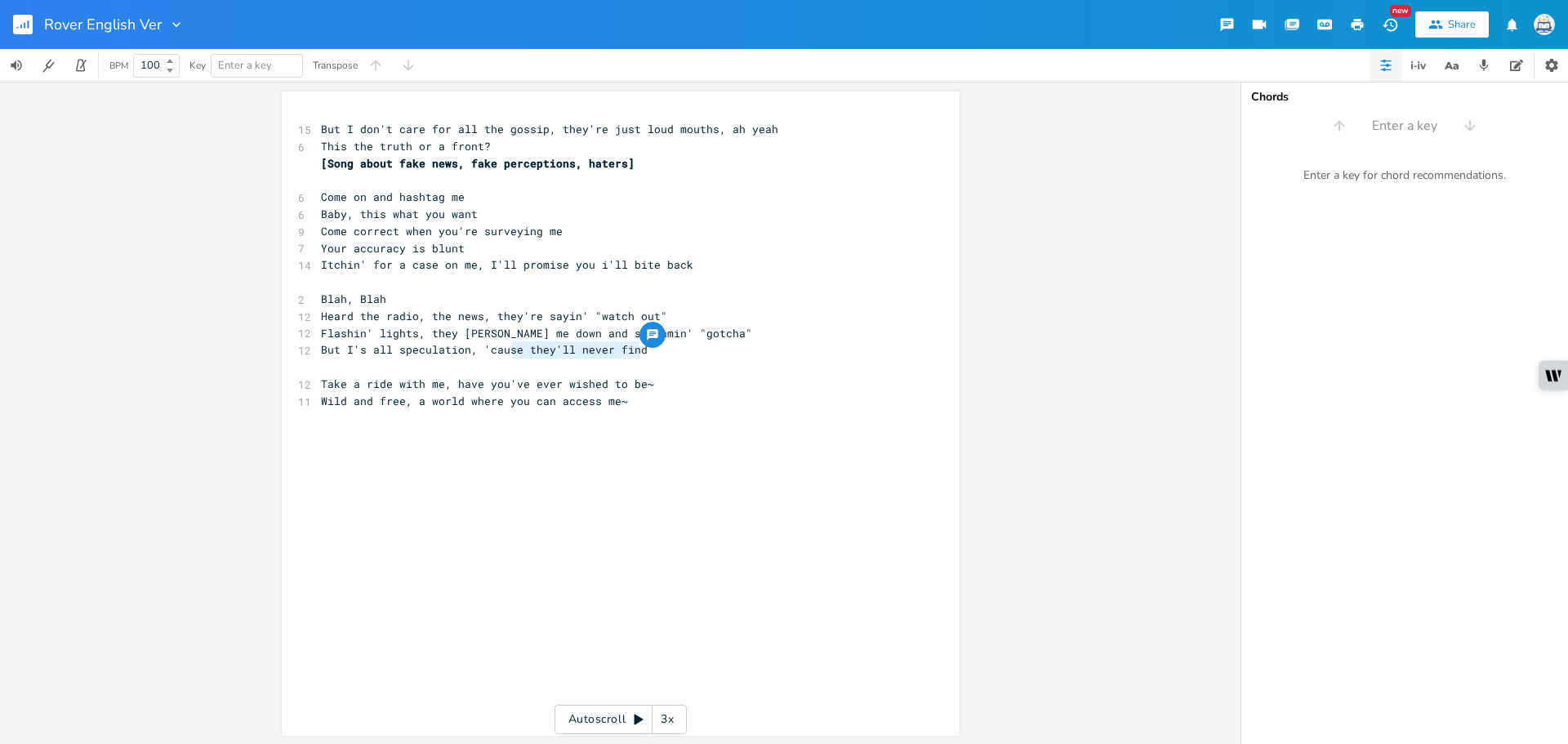
click at [370, 350] on span "But I's all speculation, 'cause they'll never find" at bounding box center [485, 349] width 327 height 15
click at [364, 352] on span "But I's all speculation, 'cause they'll never find" at bounding box center [485, 349] width 327 height 15
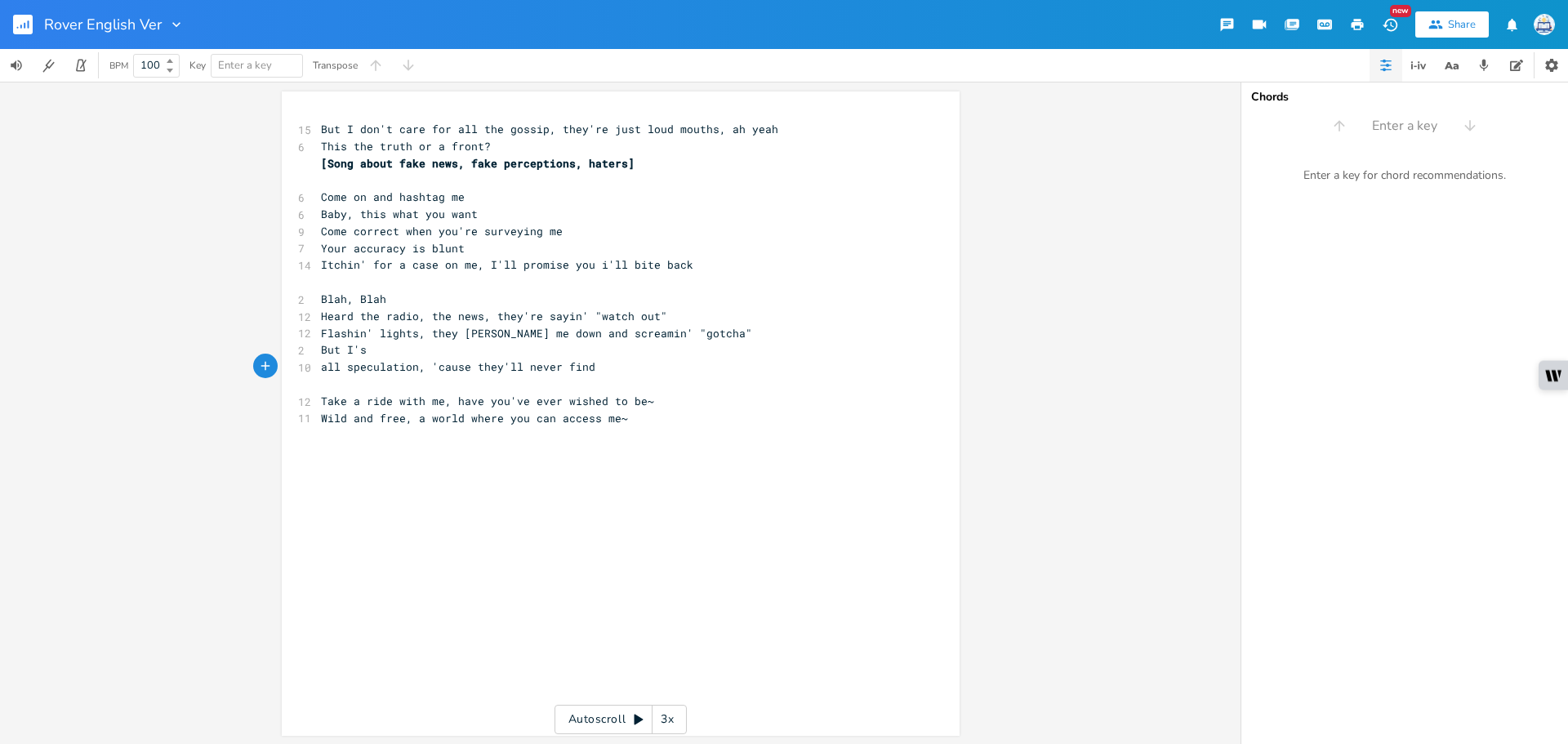
click at [375, 352] on pre "But I's" at bounding box center [613, 349] width 590 height 17
type textarea "t"
type textarea "t's"
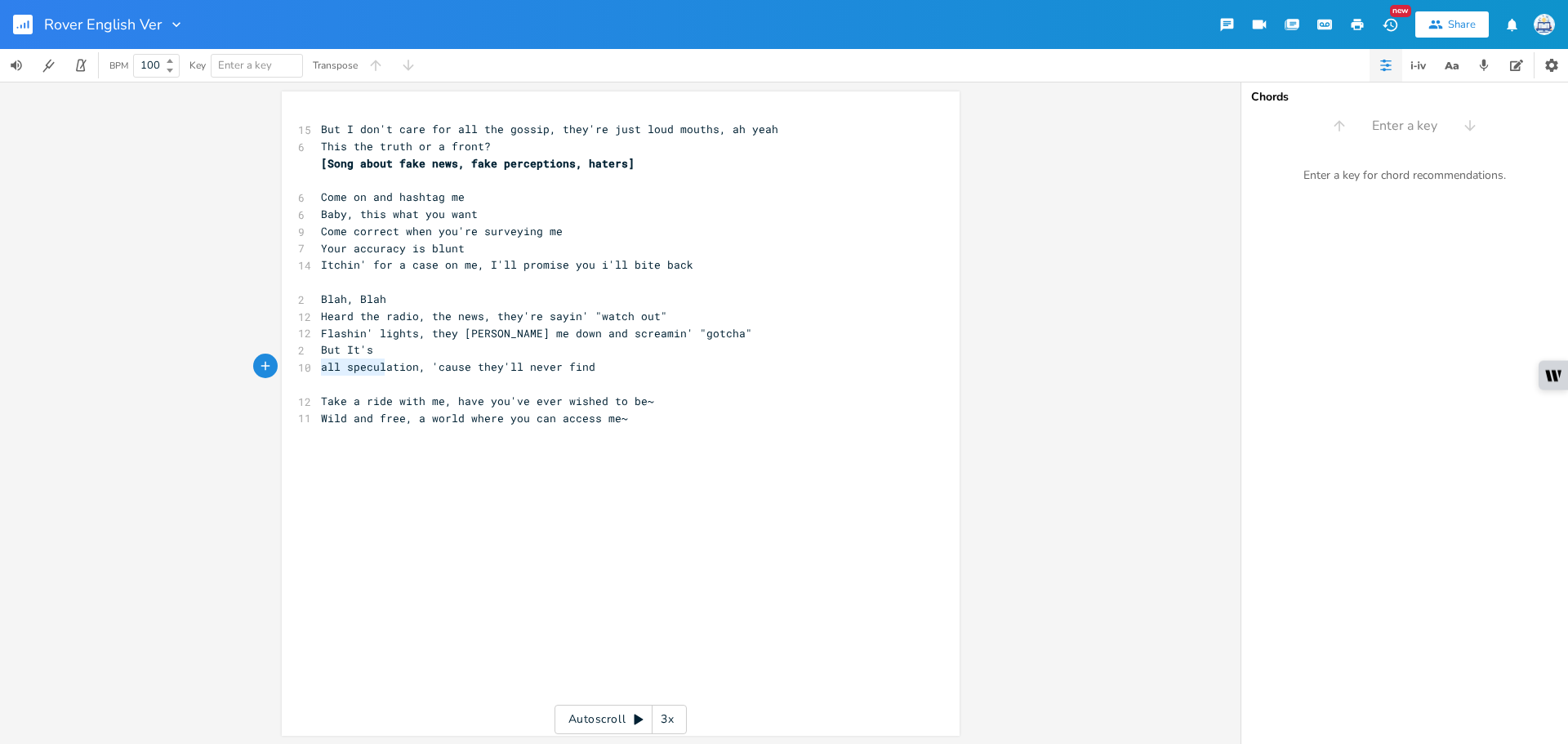
type textarea "all speculation, 'cause they'll never find"
drag, startPoint x: 315, startPoint y: 367, endPoint x: 686, endPoint y: 369, distance: 371.0
click at [686, 369] on pre "all speculation, 'cause they'll never find" at bounding box center [613, 367] width 590 height 17
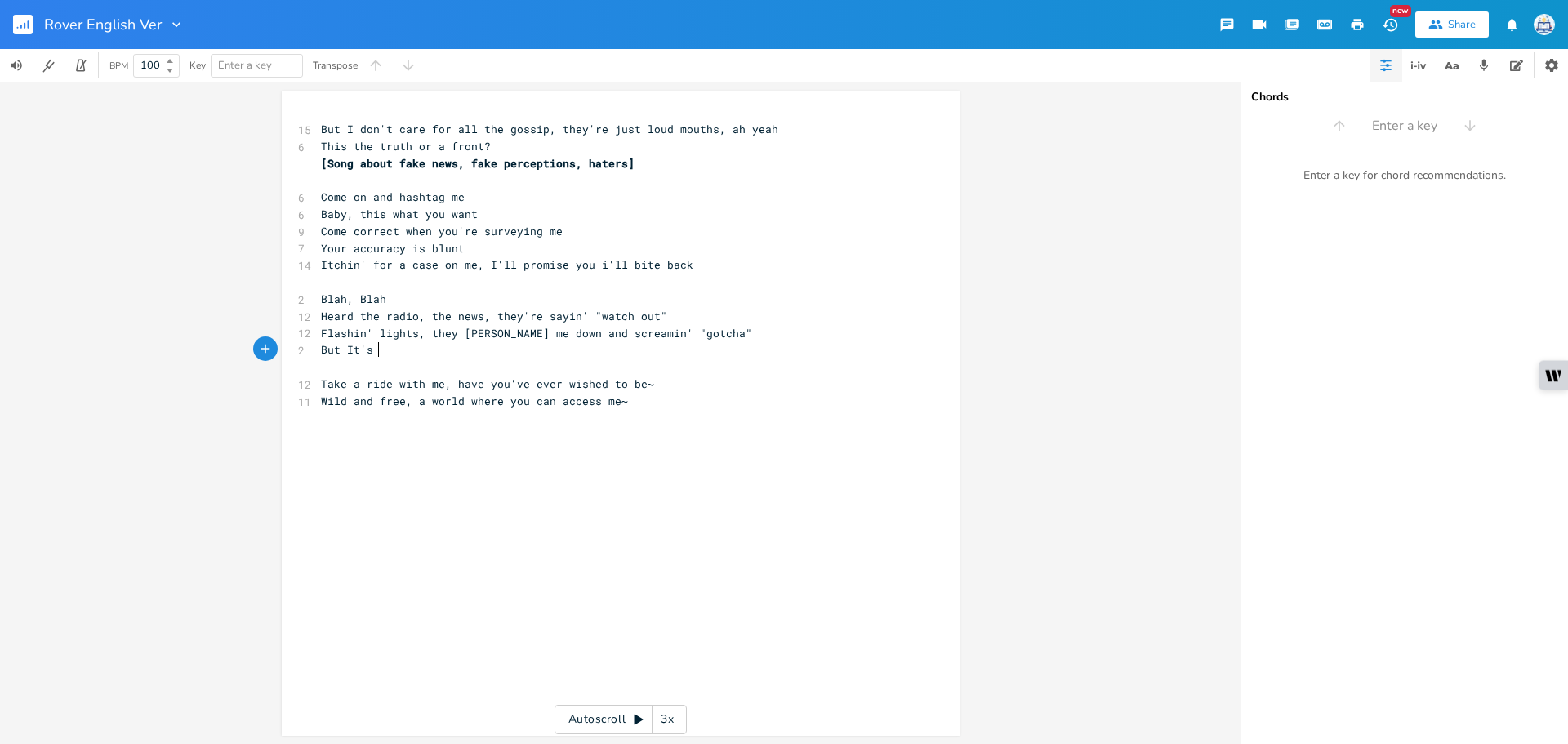
scroll to position [0, 2]
click at [669, 346] on pre "But It's all speculation, 'cause they'll never find" at bounding box center [613, 349] width 590 height 17
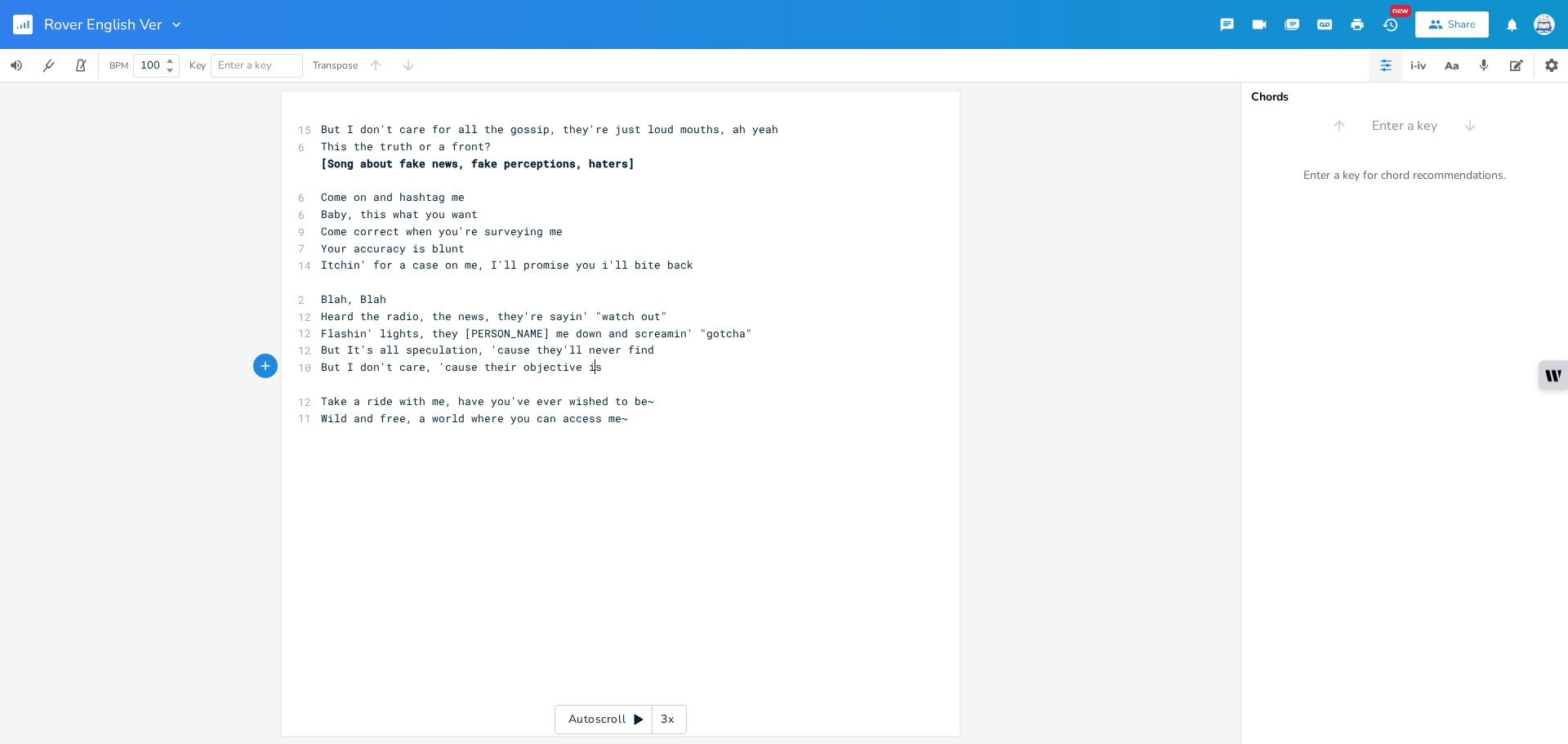
scroll to position [0, 190]
type textarea "But I don't care, 'cause their objective is"
type textarea "a false prop"
type textarea "But It's all speculation, 'cause they'll never find"
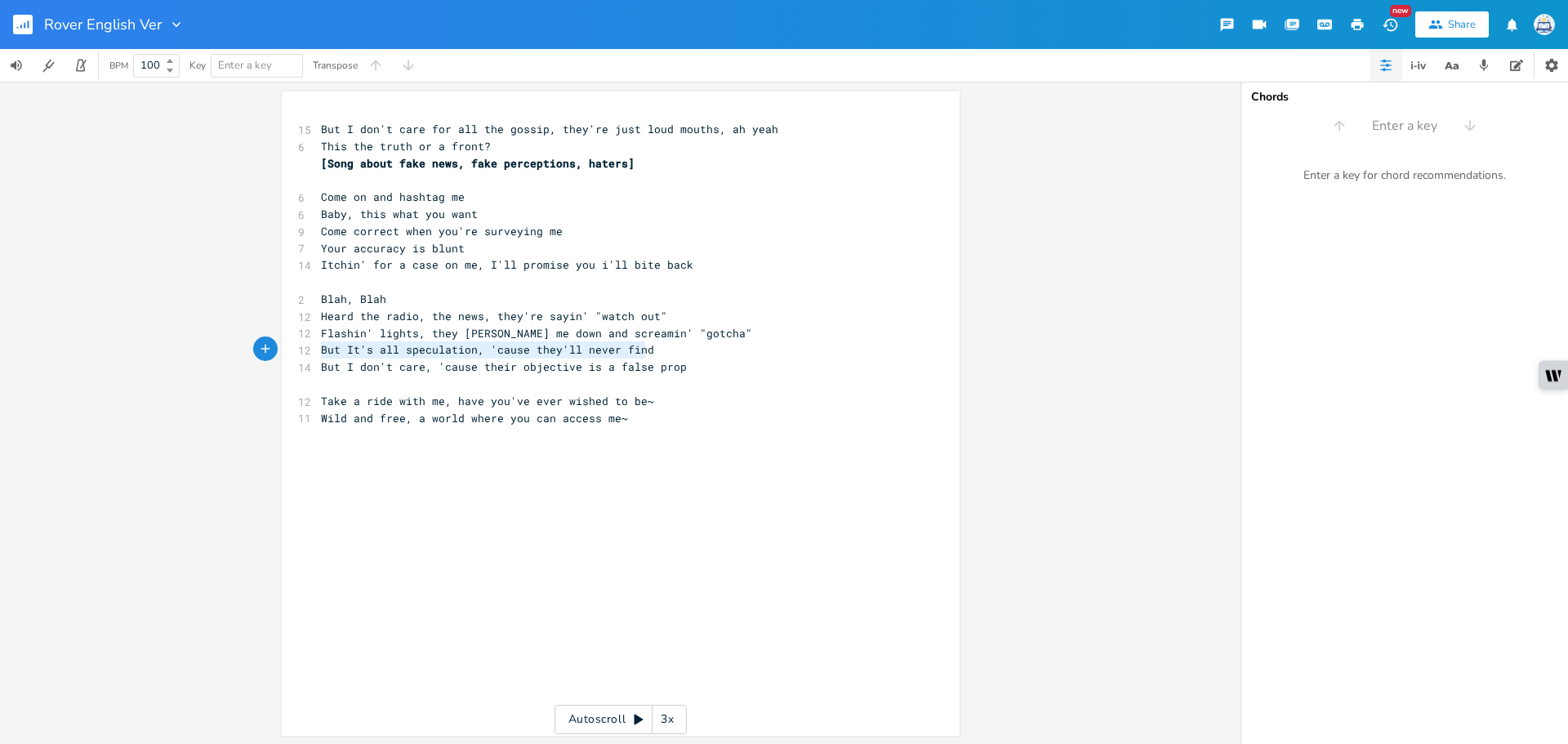
drag, startPoint x: 637, startPoint y: 346, endPoint x: 213, endPoint y: 345, distance: 424.0
click at [213, 345] on div "But It's all speculation, 'cause they'll never find x 15 But I don't care for a…" at bounding box center [620, 413] width 1240 height 662
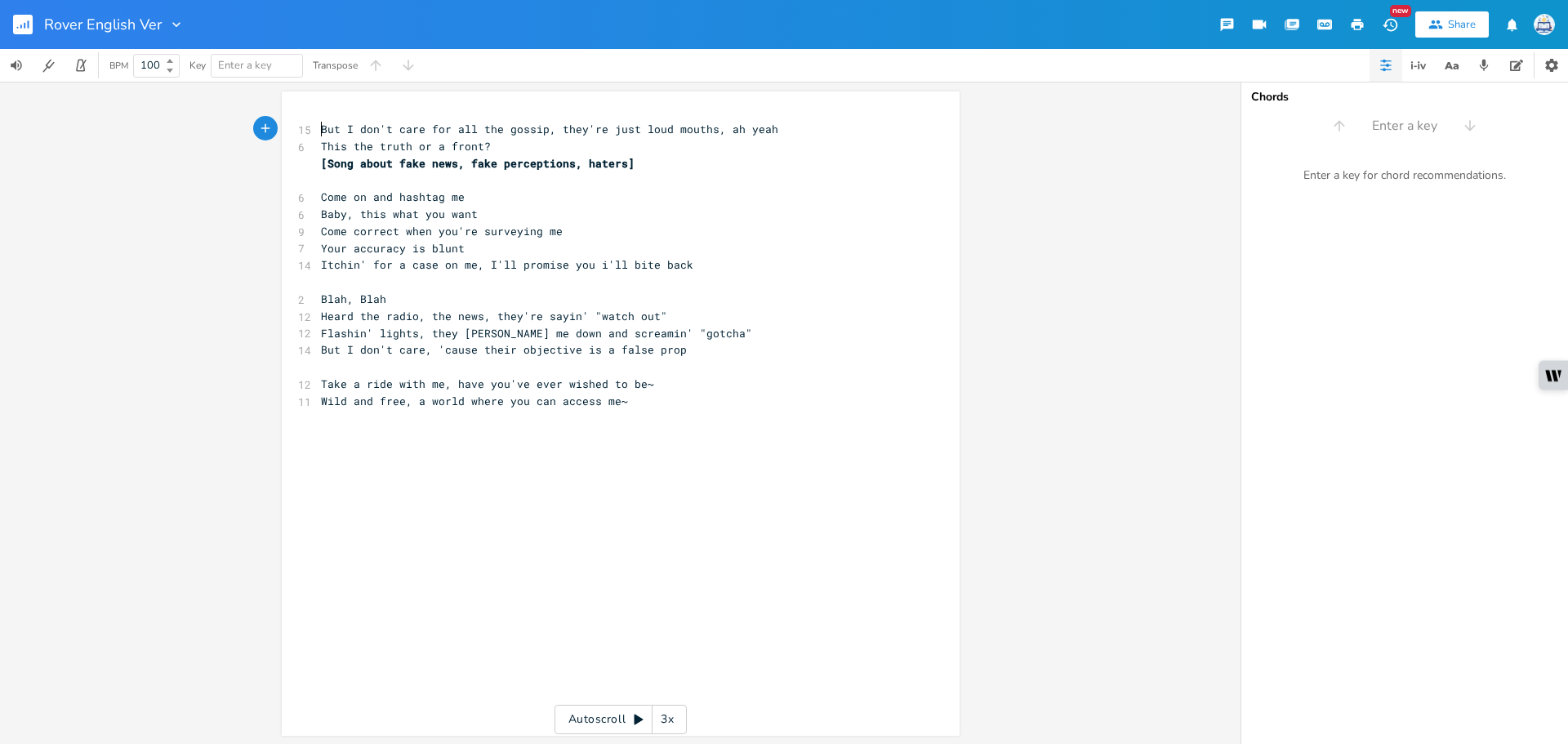
click at [318, 123] on pre "But I don't care for all the gossip, they're just loud mouths, ah yeah" at bounding box center [613, 129] width 590 height 17
type textarea "\"
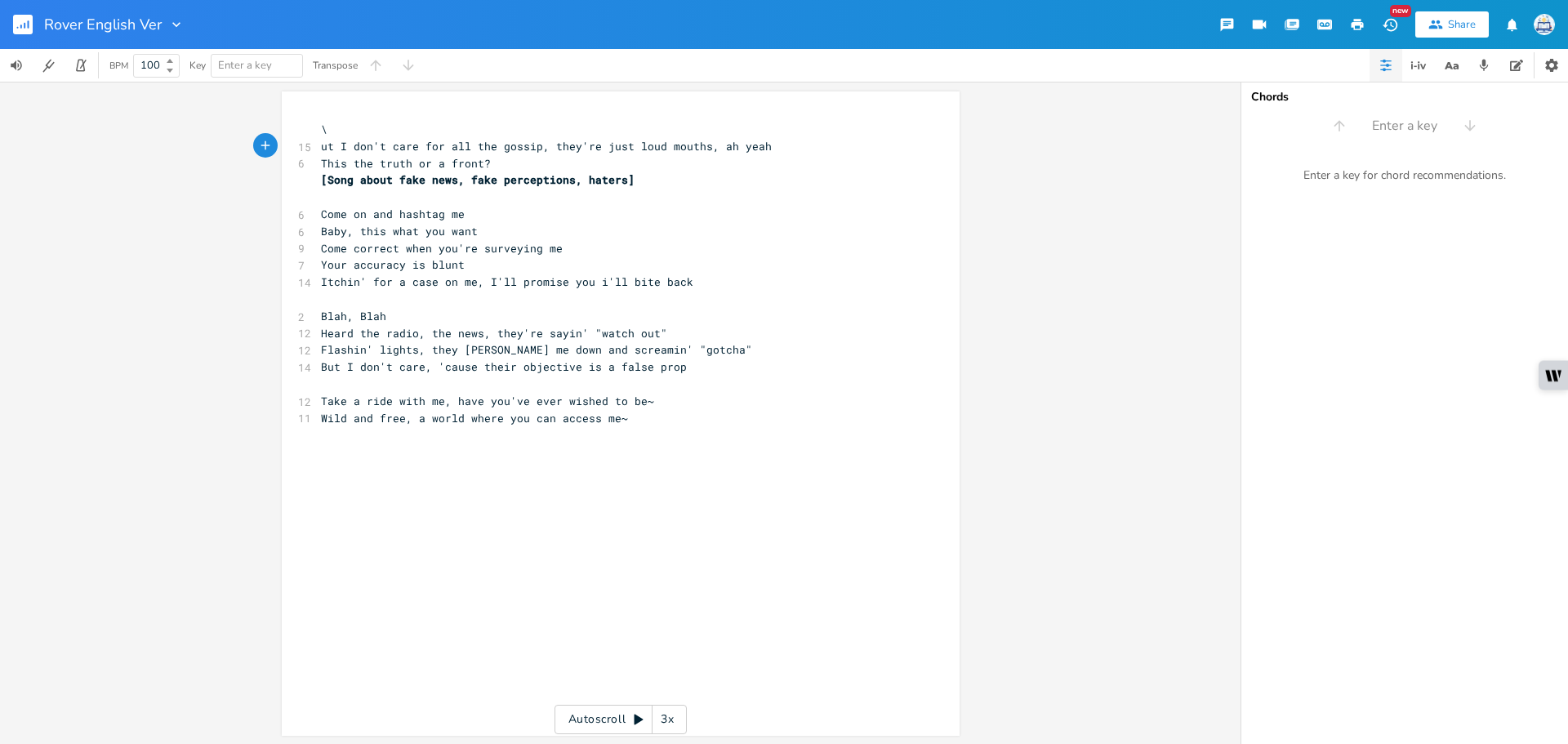
click at [321, 126] on span "\" at bounding box center [324, 129] width 7 height 15
click at [818, 382] on pre "​" at bounding box center [613, 384] width 590 height 17
drag, startPoint x: 661, startPoint y: 365, endPoint x: 600, endPoint y: 365, distance: 61.0
click at [600, 365] on pre "But I don't care, 'cause their objective is a false prop" at bounding box center [613, 367] width 590 height 17
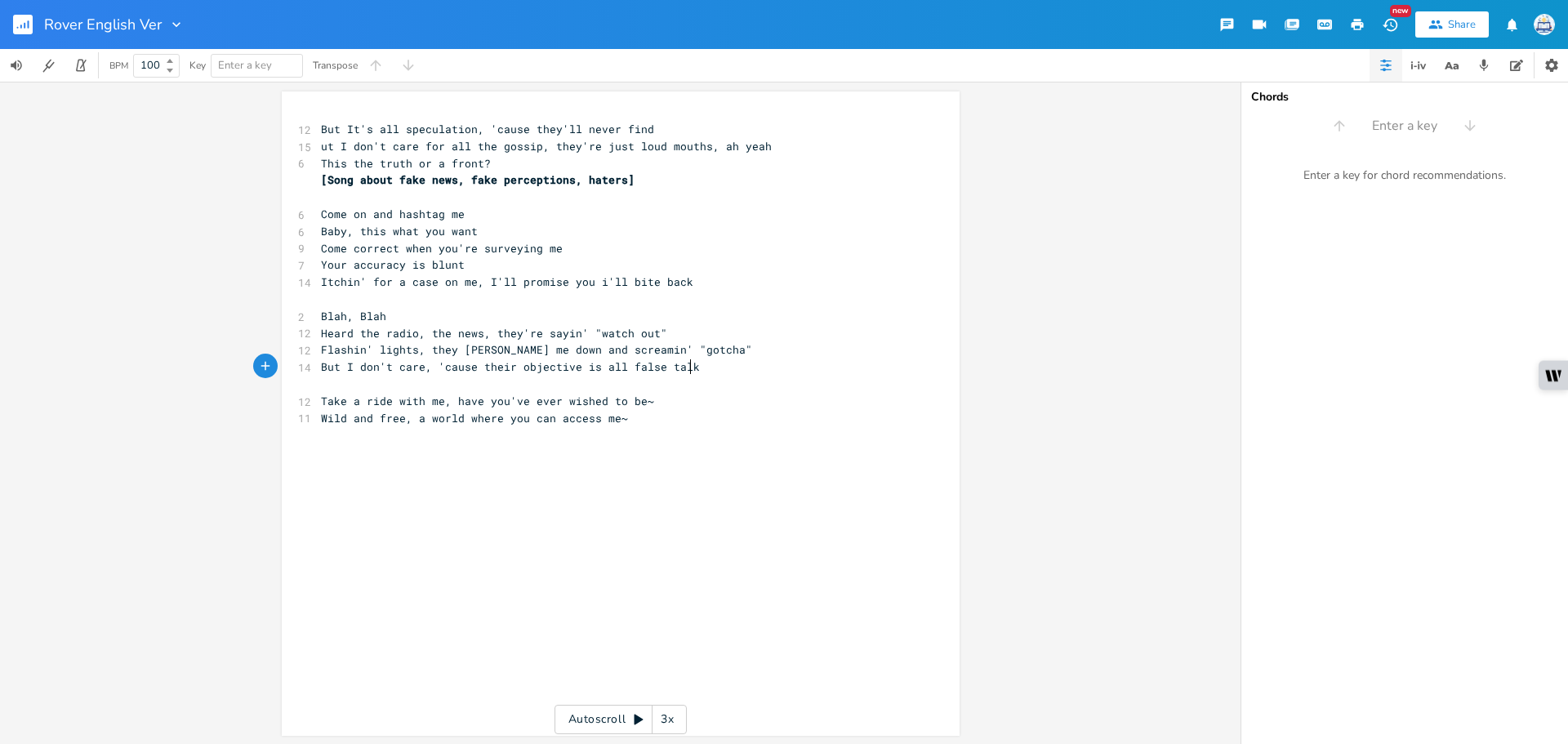
type textarea "ll false talk"
click at [649, 410] on pre "Wild and free, a world where you can access me~" at bounding box center [613, 418] width 590 height 17
type textarea "Stop,"
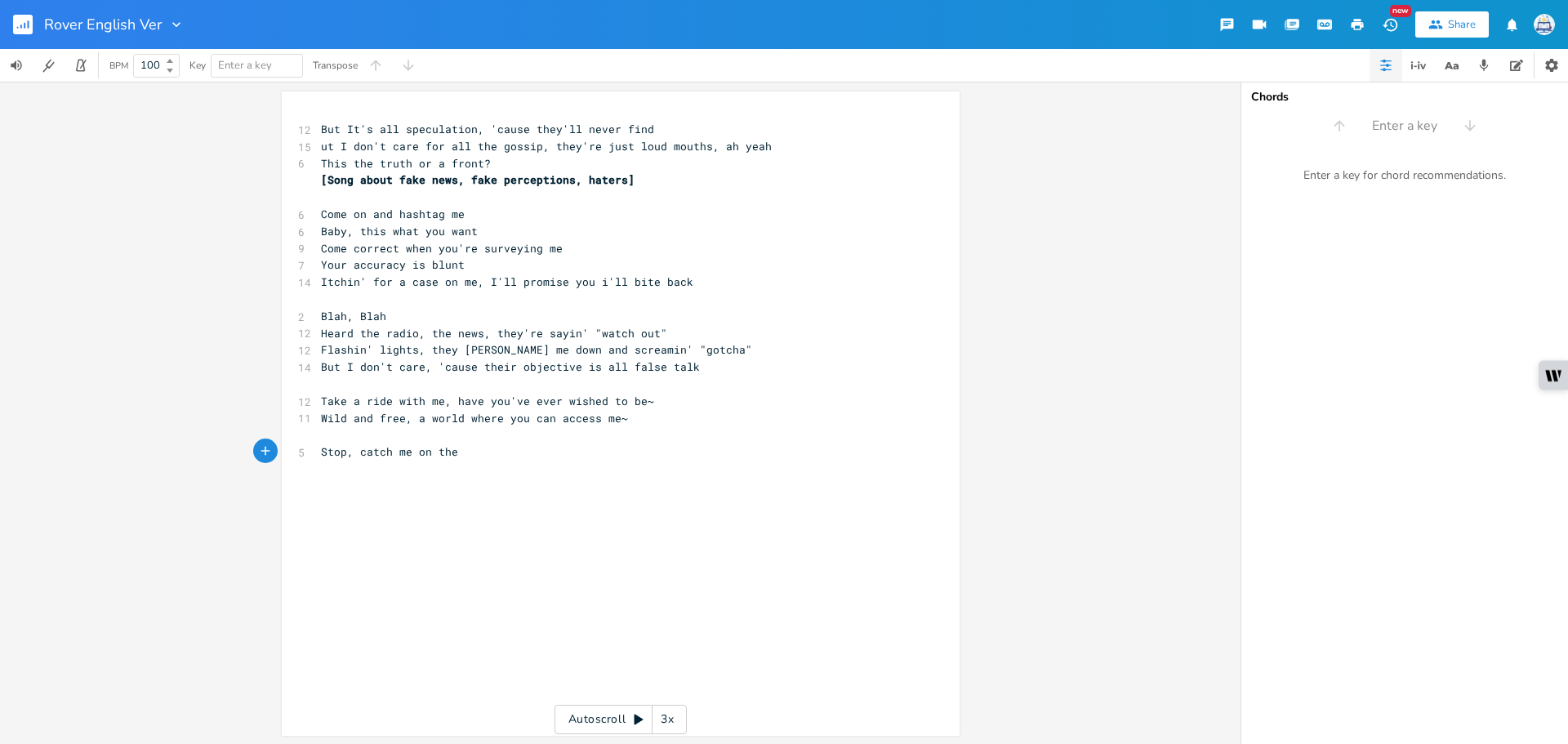
type textarea "catch me on the"
type textarea "'round the whole world like Mr. Rover"
type textarea ", rover, rover"
type textarea "I'm coming over, over, over"
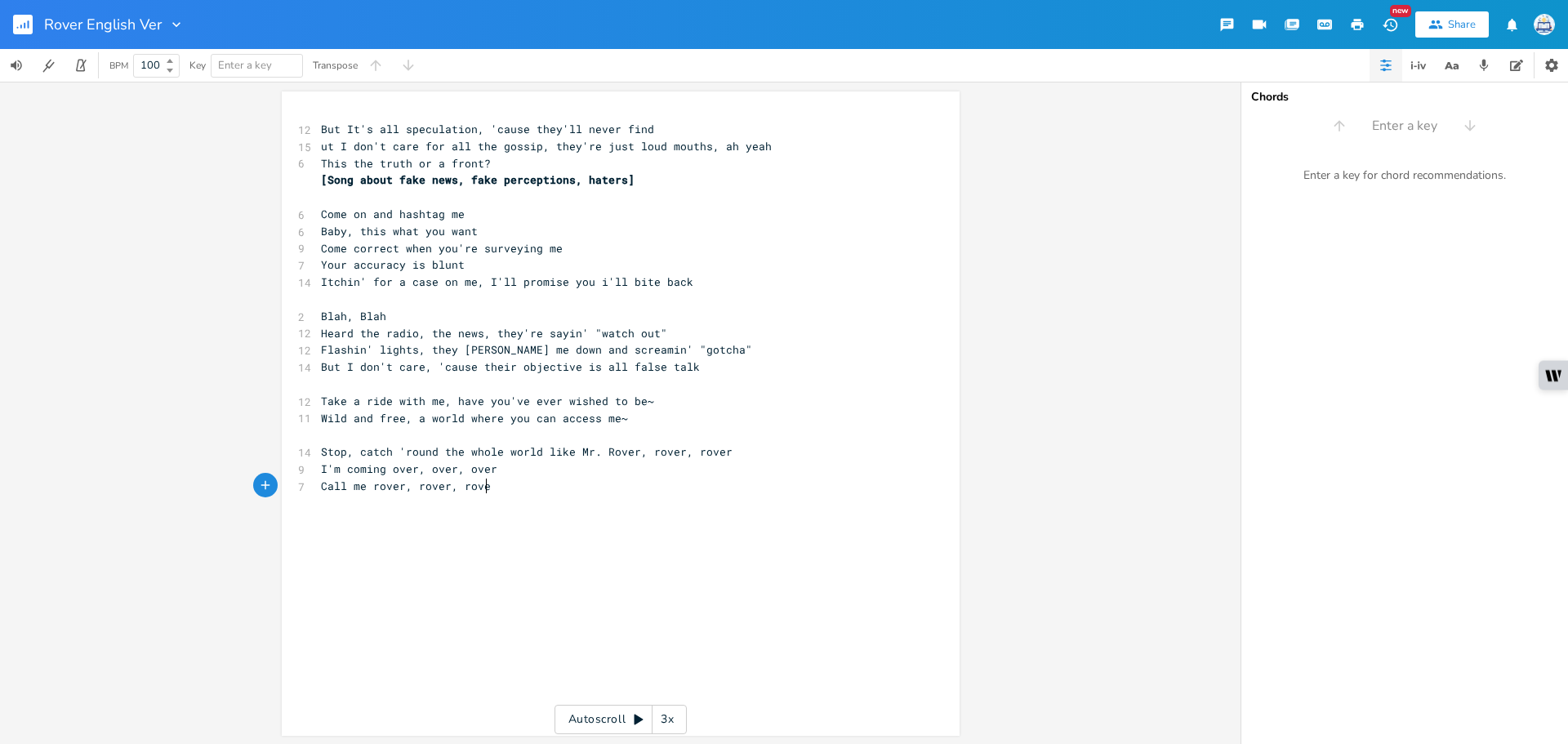
type textarea "Call me rover, rover, rover"
type textarea "I'M COMING"
type textarea "m coming over"
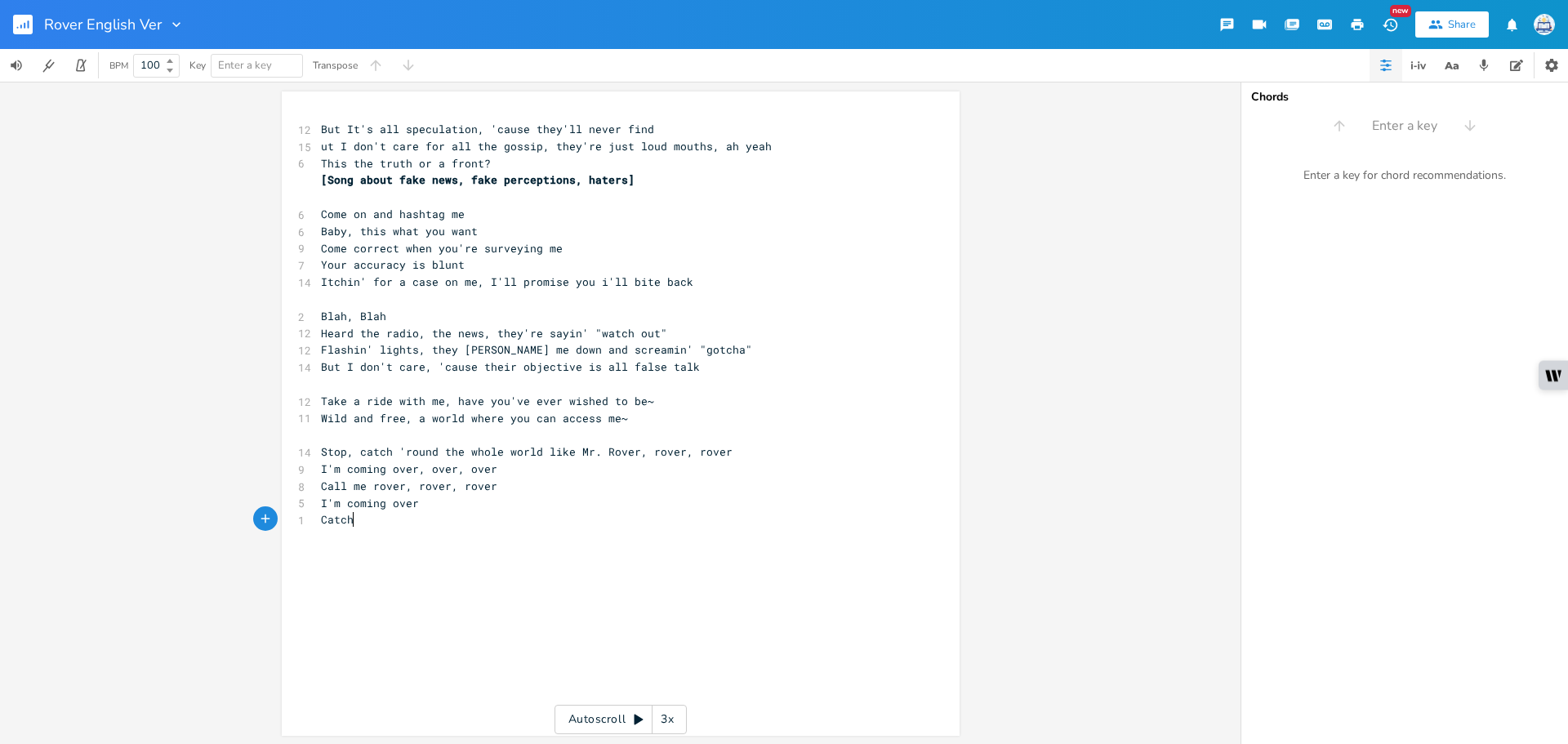
type textarea "Catch"
type textarea "round the whole world like Mr. Rover, rover, rover"
drag, startPoint x: 715, startPoint y: 448, endPoint x: 396, endPoint y: 455, distance: 319.1
click at [396, 455] on pre "Stop, catch 'round the whole world like Mr. Rover, rover, rover" at bounding box center [613, 452] width 590 height 17
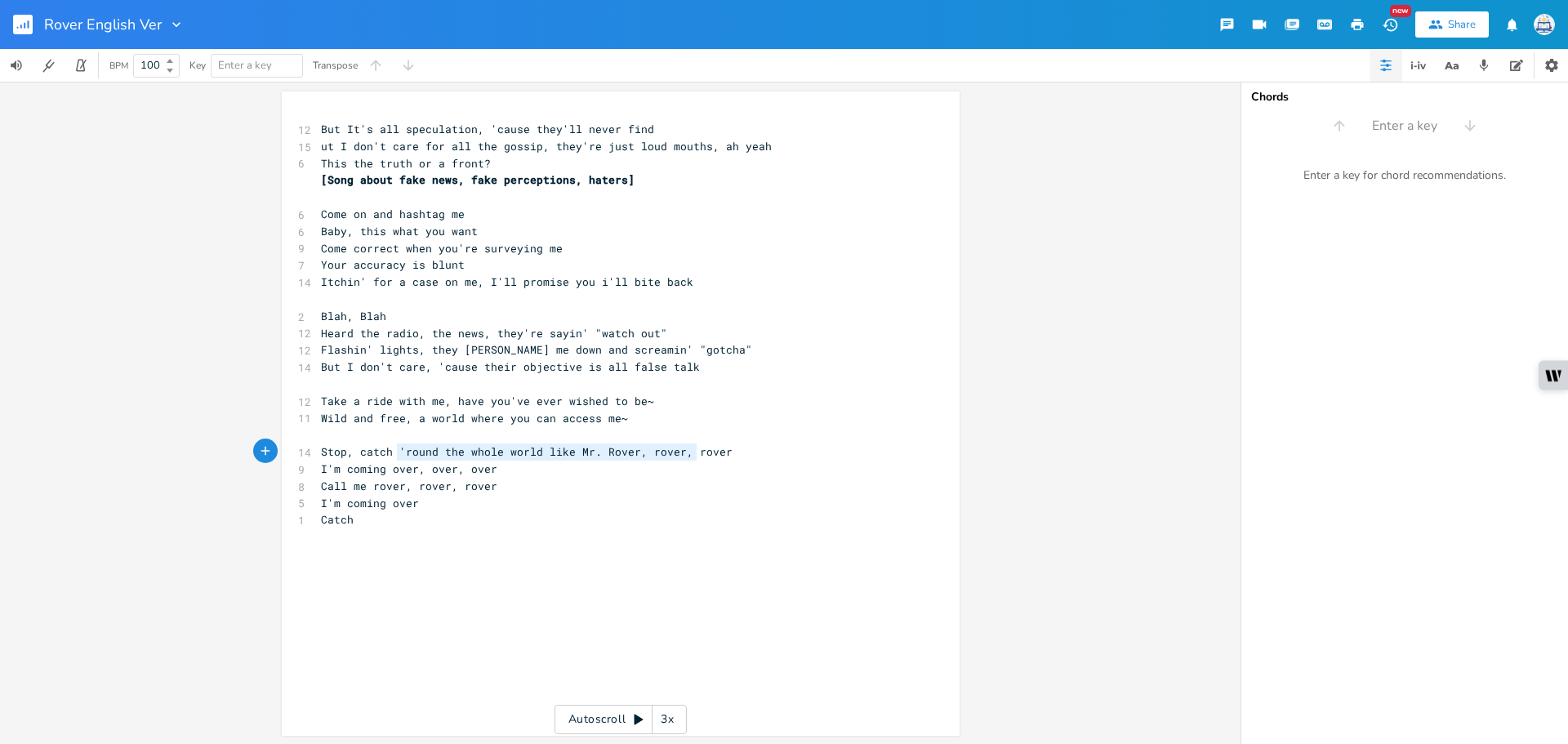
type textarea "'round the whole world like Mr. Rover, rover, rover"
drag, startPoint x: 395, startPoint y: 451, endPoint x: 725, endPoint y: 450, distance: 330.0
click at [725, 450] on pre "Stop, catch 'round the whole world like Mr. Rover, rover, rover" at bounding box center [613, 452] width 590 height 17
type textarea "me"
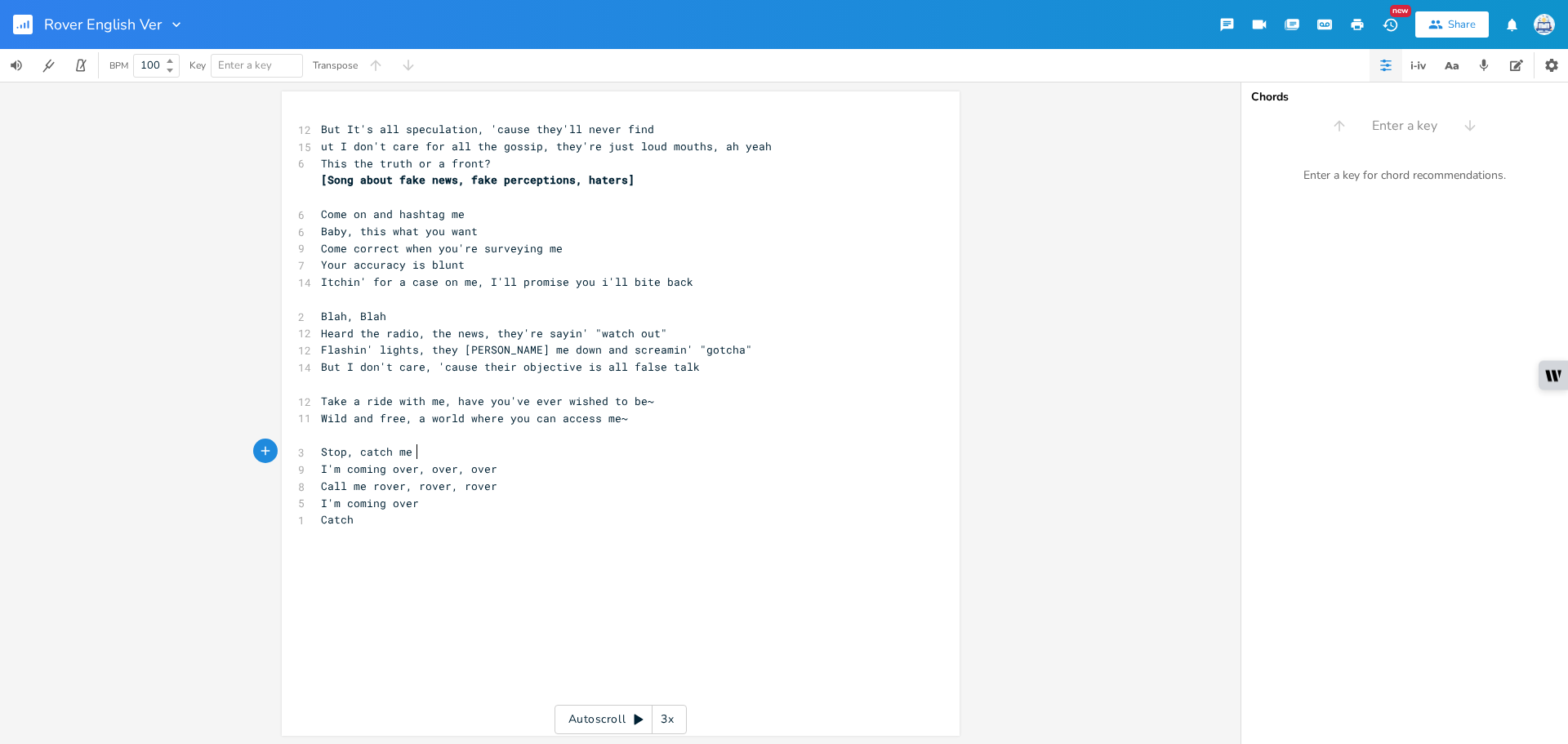
paste textarea
click at [494, 519] on pre "Catch" at bounding box center [613, 519] width 590 height 17
type textarea "me 'round the whole world like Mr."
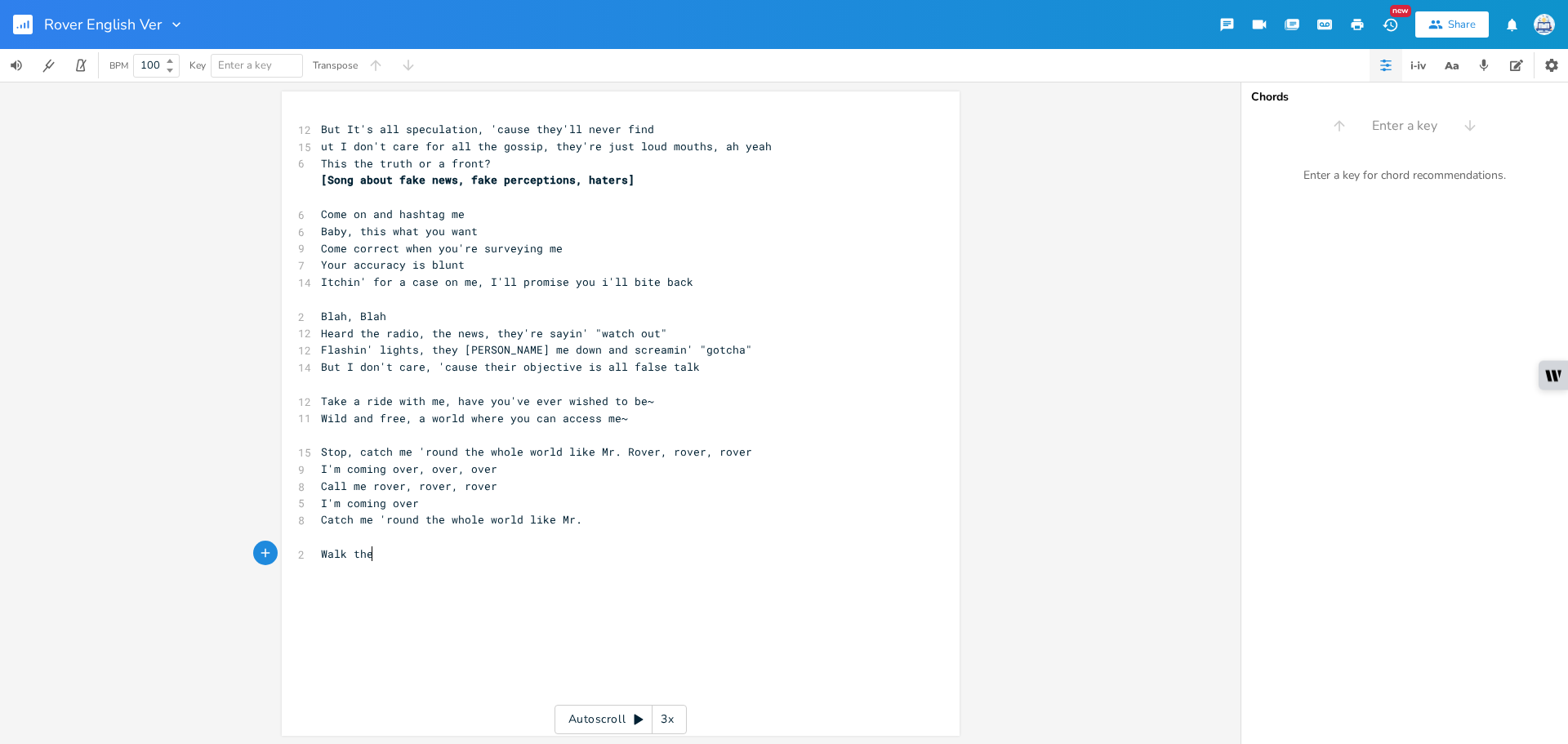
type textarea "Walk the"
type textarea "how you want to, Talk"
type textarea "Talk how you want to, walk weh"
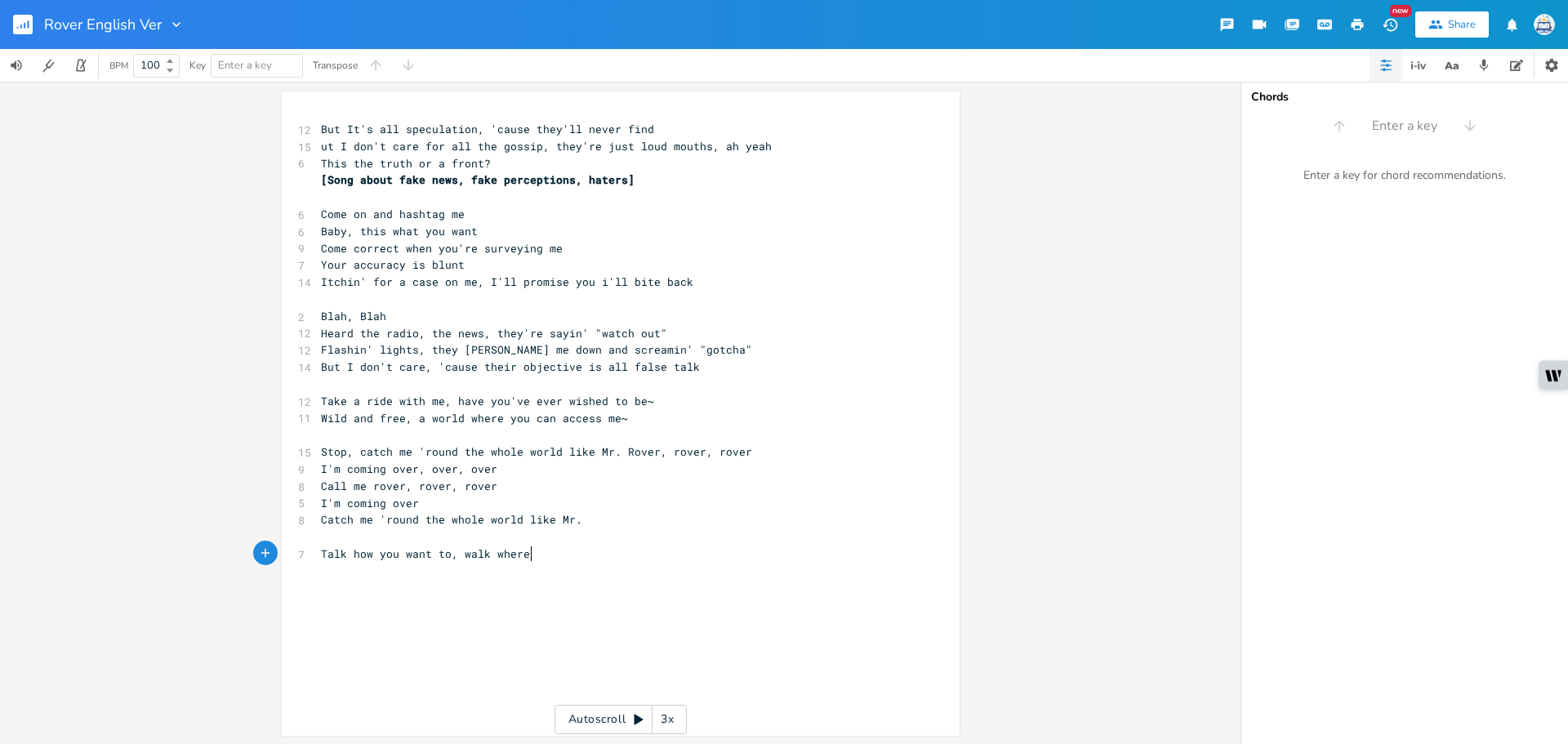
type textarea "here t"
type textarea "you want"
type textarea "But It's all speculation, 'cause they'll never find ut I don't care for all the…"
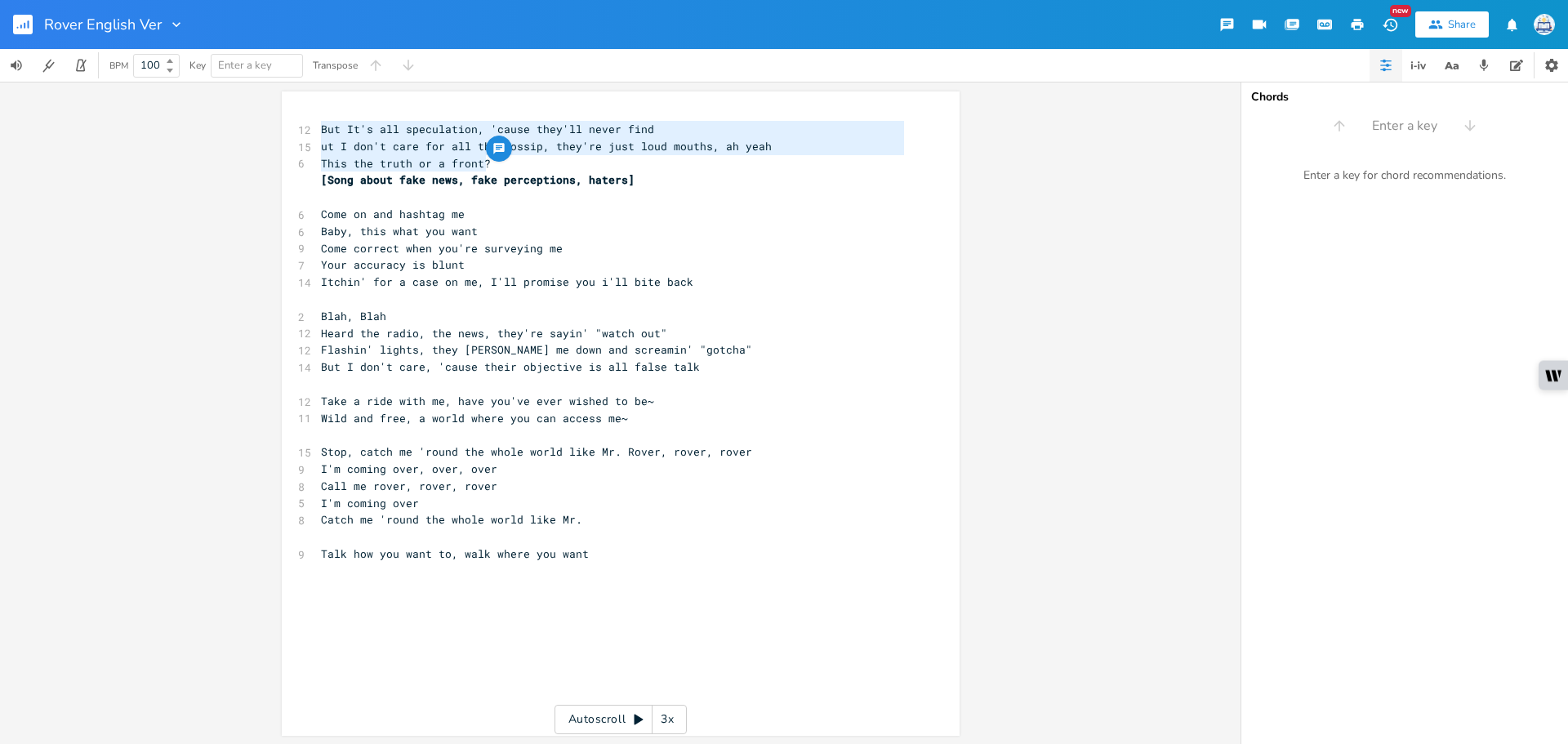
drag, startPoint x: 486, startPoint y: 160, endPoint x: 208, endPoint y: 124, distance: 280.3
click at [208, 124] on div "But It's all speculation, 'cause they'll never find ut I don't care for all the…" at bounding box center [620, 413] width 1240 height 662
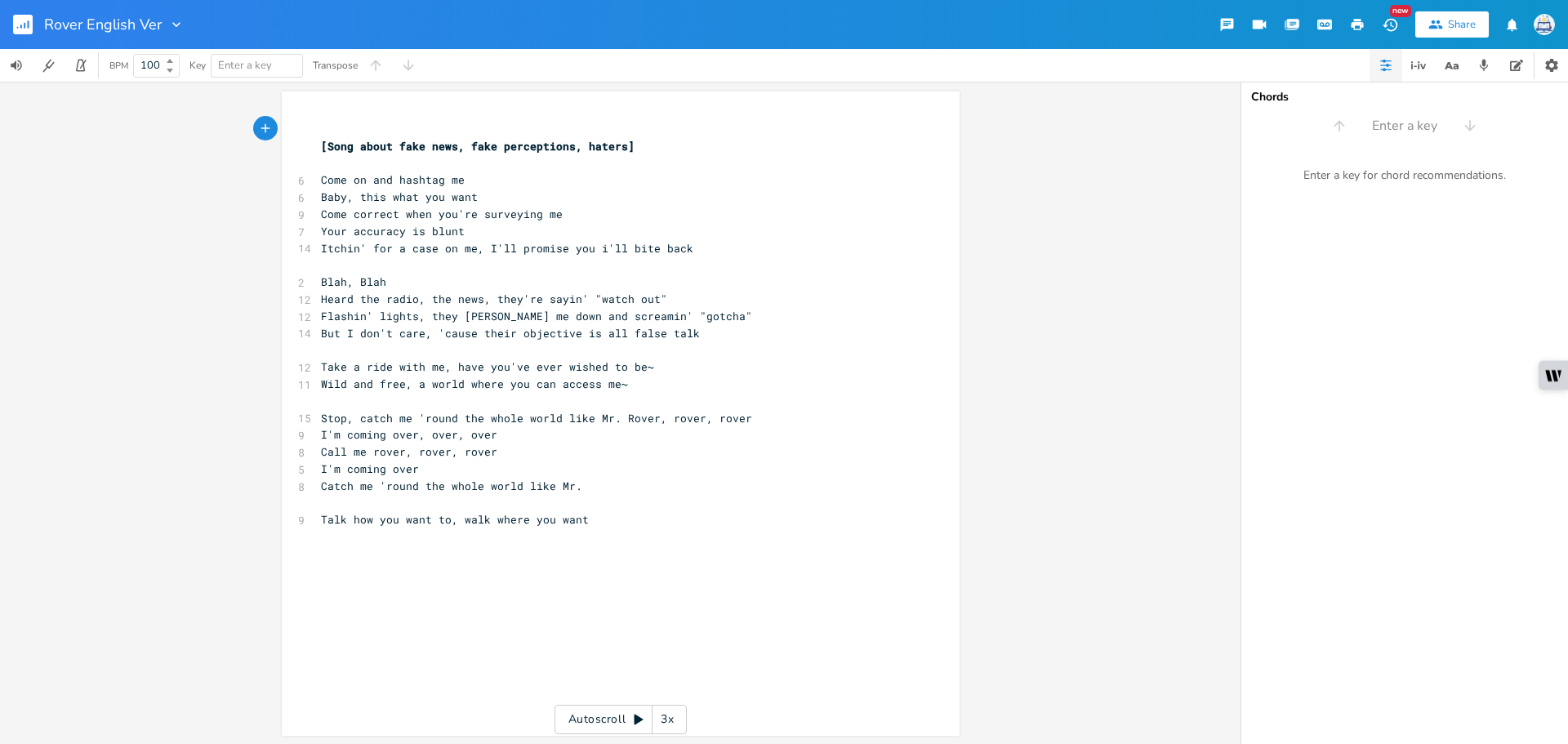
click at [640, 516] on pre "Talk how you want to, walk where you want" at bounding box center [613, 519] width 590 height 17
type textarea "Limits don't matter, if you got"
type textarea ", wer"
type textarea "'re io"
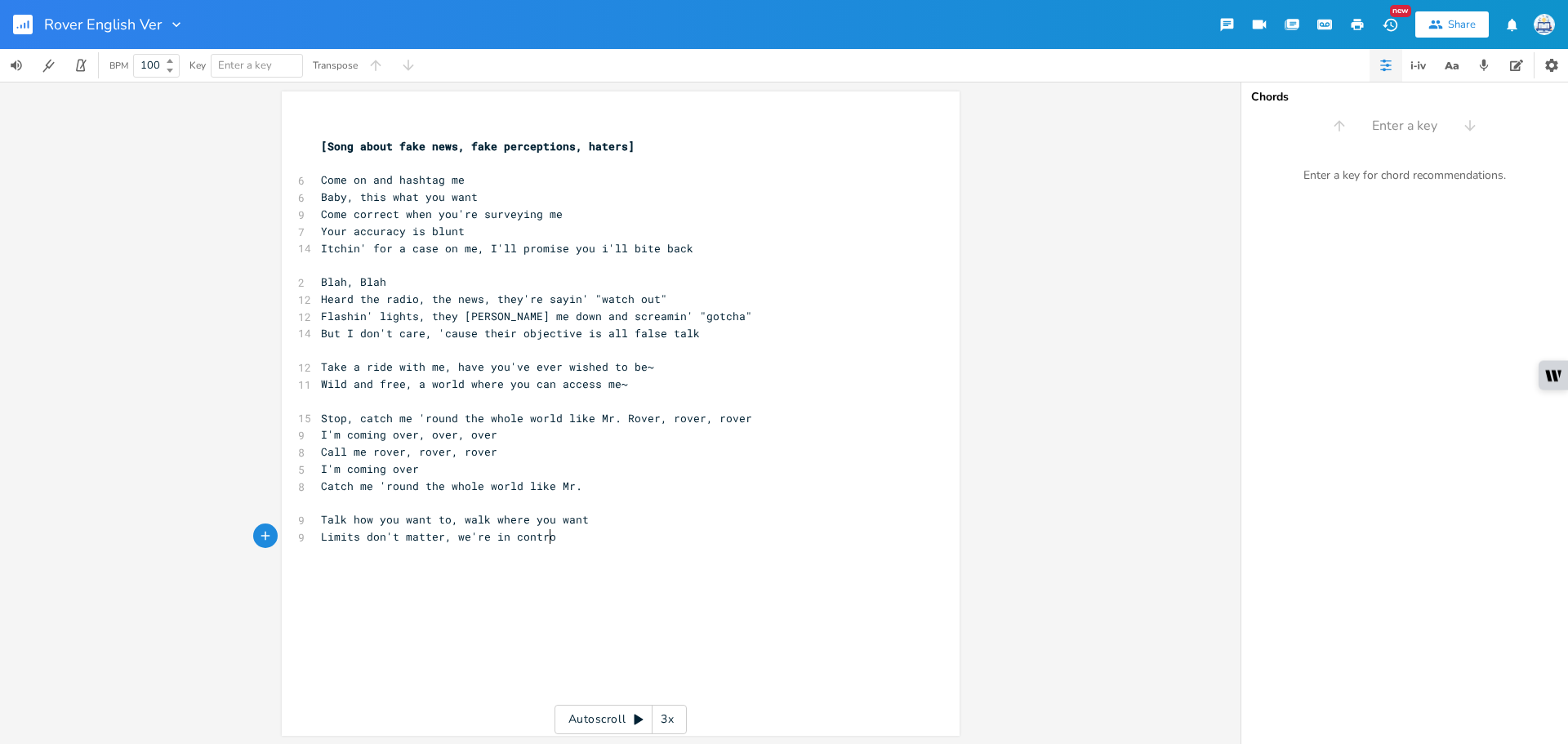
type textarea "n control"
type textarea "Rover ,"
type textarea ", rover, rover"
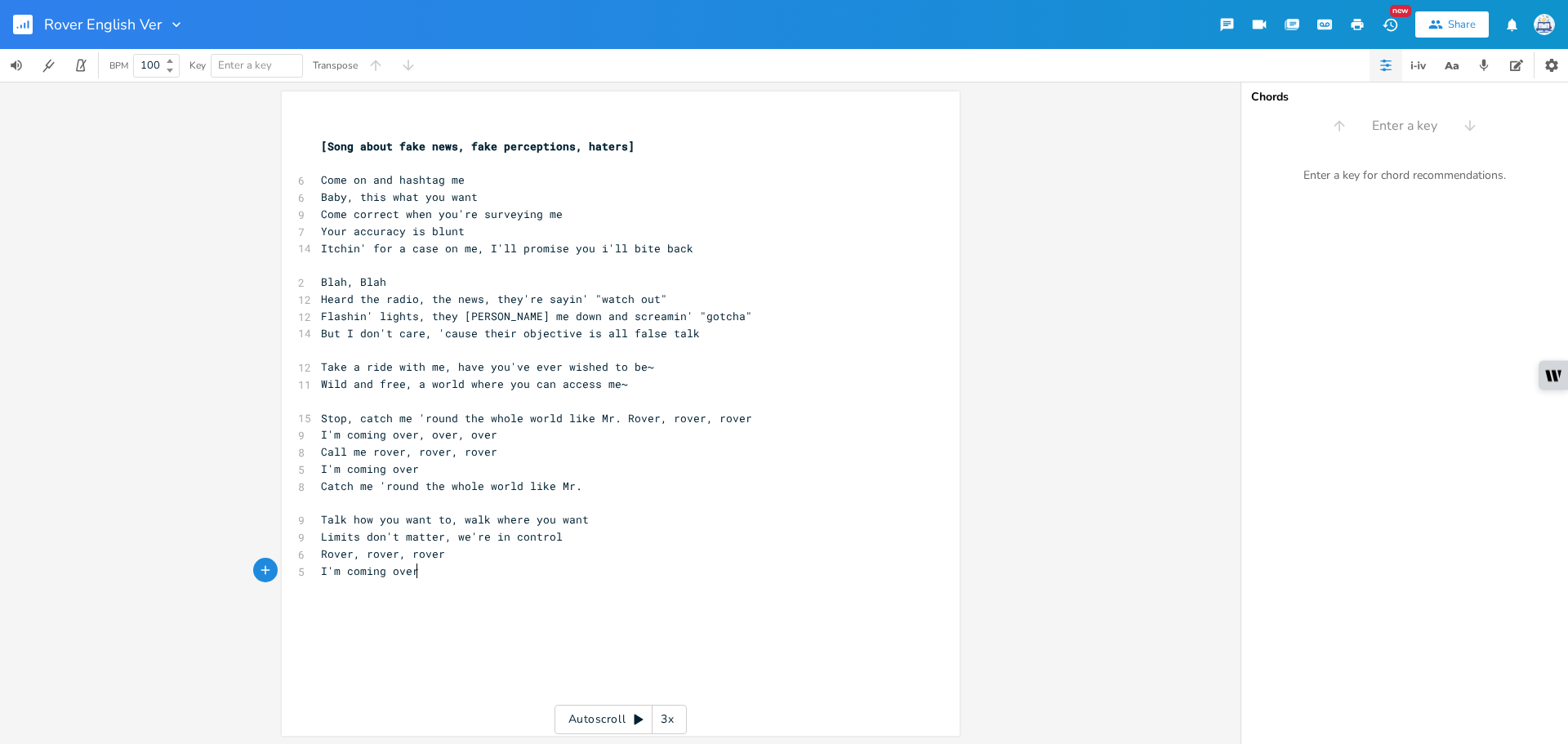
type textarea "I'm coming over"
type textarea ", over, over,"
type textarea "is"
drag, startPoint x: 419, startPoint y: 232, endPoint x: 402, endPoint y: 232, distance: 17.0
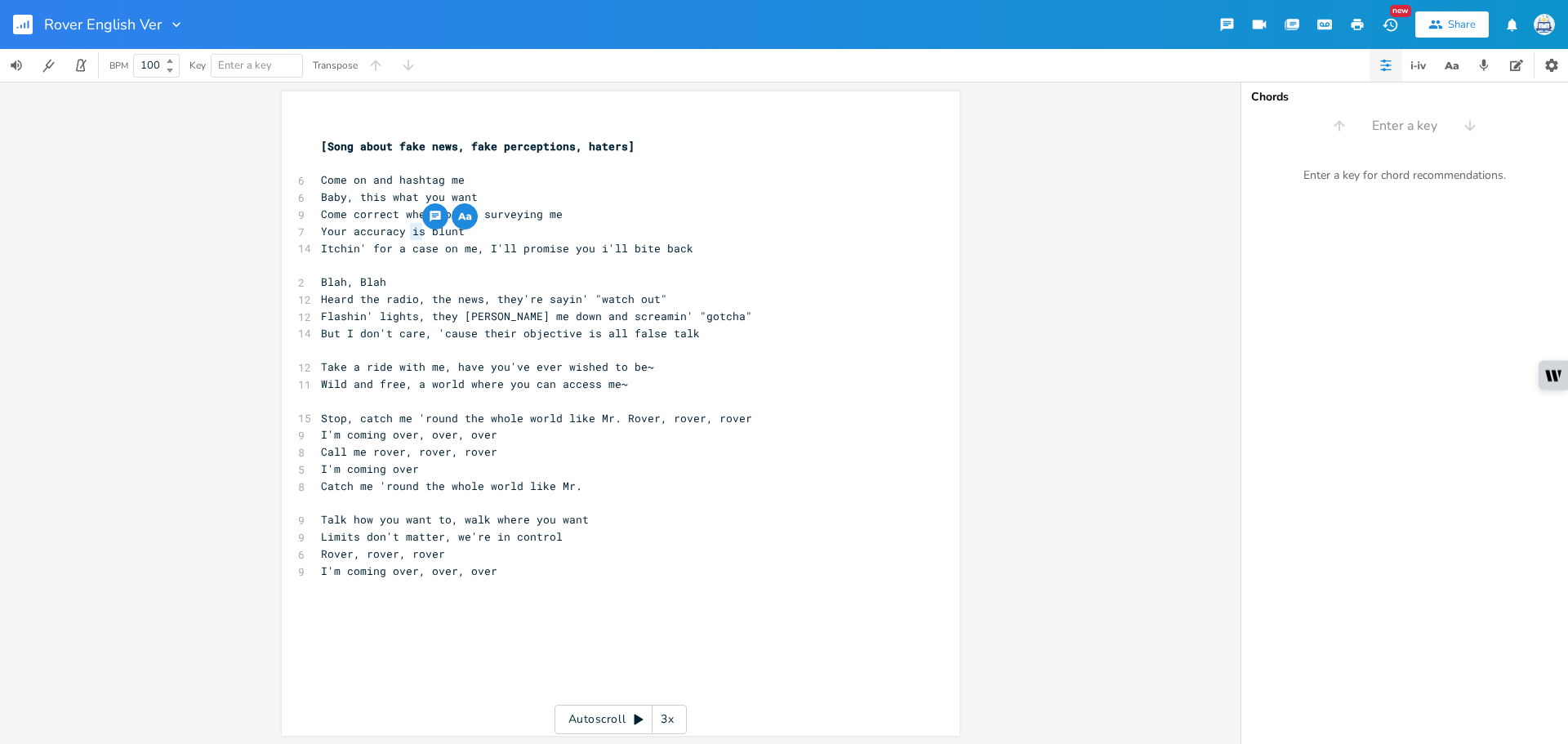
click at [402, 232] on span "Your accuracy is blunt" at bounding box center [393, 231] width 144 height 15
drag, startPoint x: 463, startPoint y: 232, endPoint x: 396, endPoint y: 230, distance: 67.0
click at [396, 230] on pre "Your accuracy is blunt" at bounding box center [613, 231] width 590 height 17
type textarea "'s b;u"
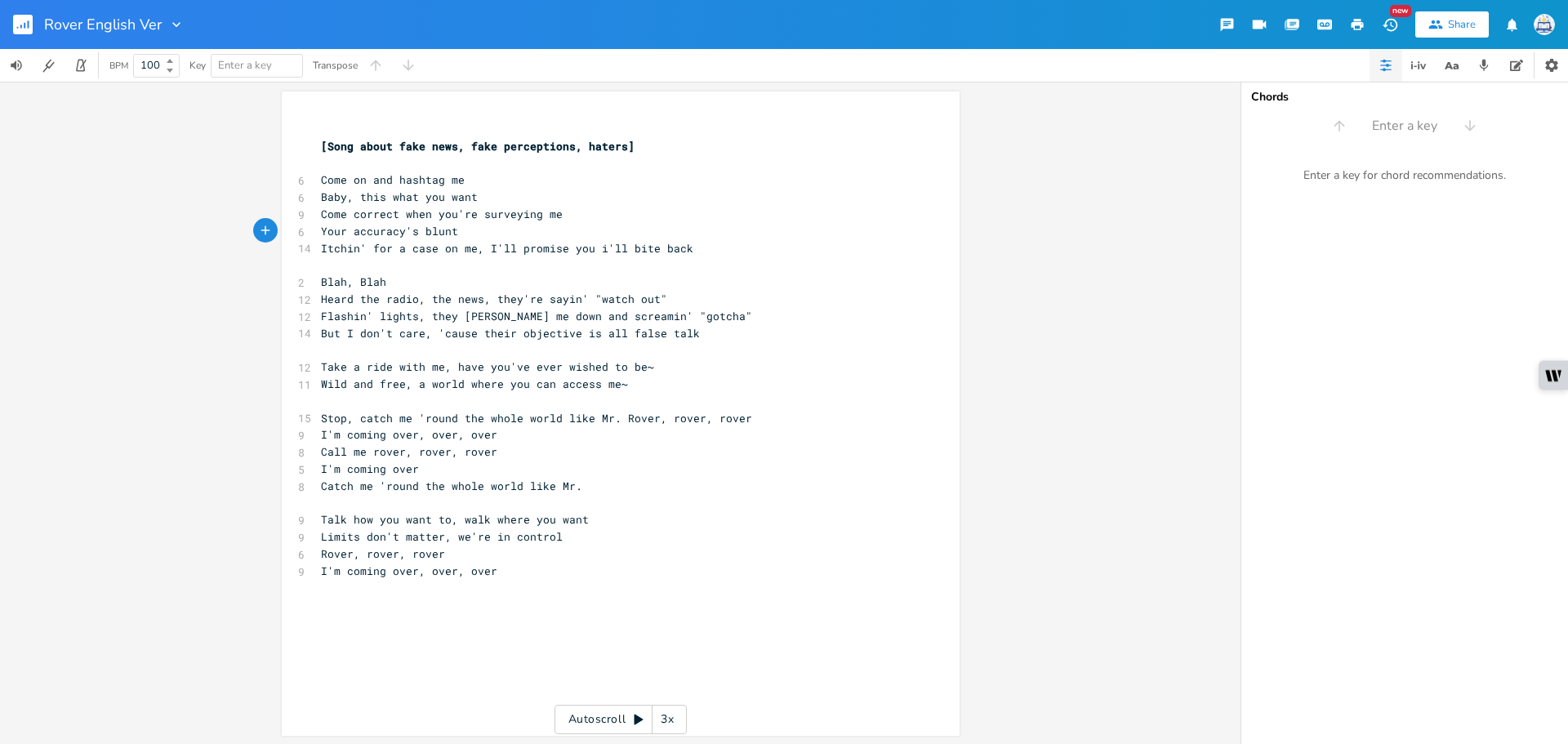
type textarea "lunt"
drag, startPoint x: 572, startPoint y: 488, endPoint x: 446, endPoint y: 488, distance: 126.0
click at [446, 488] on pre "Catch me 'round the whole world like Mr." at bounding box center [613, 486] width 590 height 17
type textarea "globe like Mr."
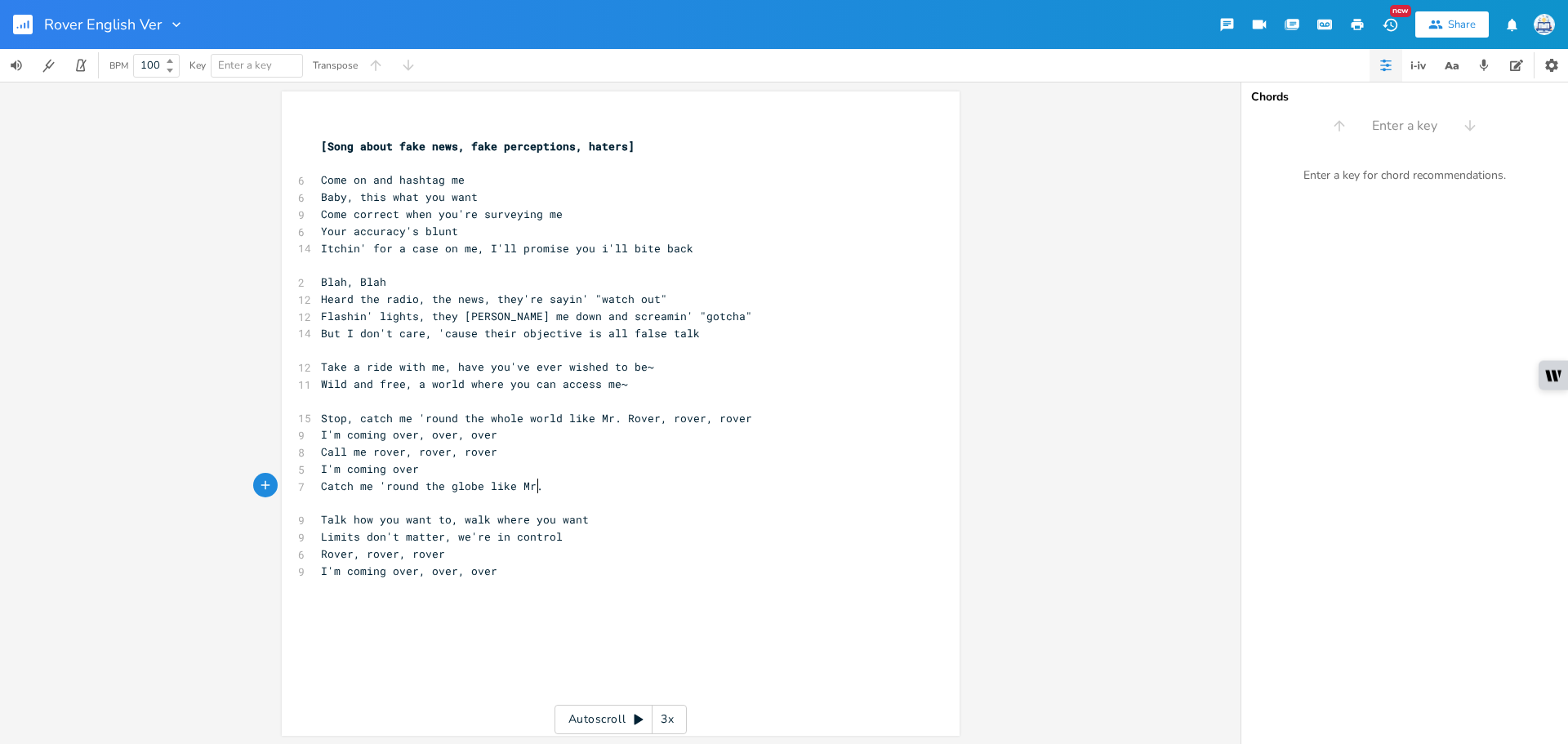
click at [551, 421] on span "Stop, catch me 'round the whole world like Mr. Rover, rover, rover" at bounding box center [537, 418] width 431 height 15
type textarea "like Mr. Rover, rover, rover"
drag, startPoint x: 558, startPoint y: 418, endPoint x: 749, endPoint y: 419, distance: 191.0
click at [749, 419] on pre "Stop, catch me 'round the whole world like Mr. Rover, rover, rover" at bounding box center [613, 418] width 590 height 17
type textarea "globe"
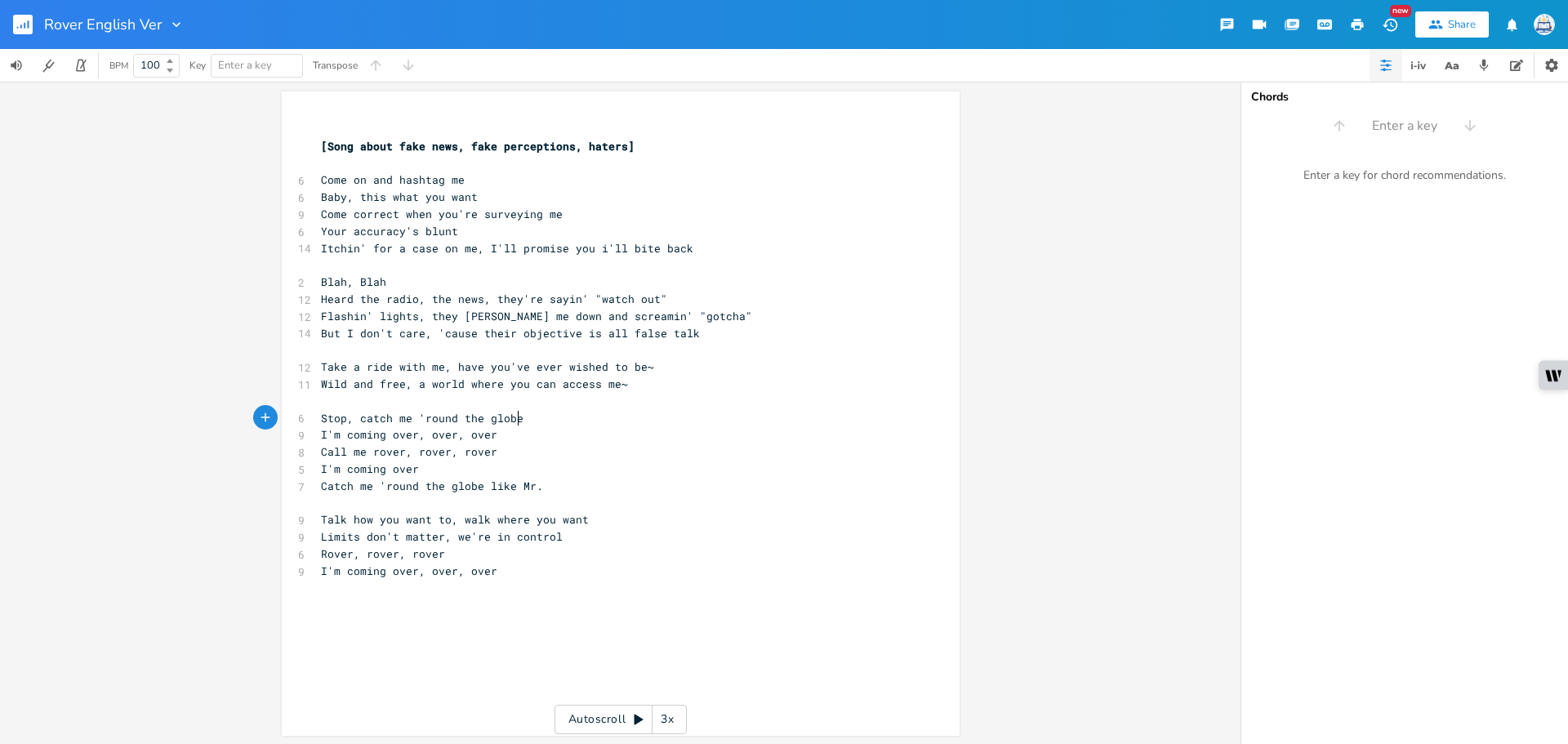
scroll to position [0, 31]
paste textarea
click at [471, 536] on span "Limits don't matter, we're in control" at bounding box center [442, 537] width 242 height 15
click at [682, 334] on span "But I don't care, 'cause their objective is all false talk" at bounding box center [510, 334] width 379 height 15
click at [699, 334] on pre "But I don't care, 'cause their objective is all false talk" at bounding box center [613, 334] width 590 height 17
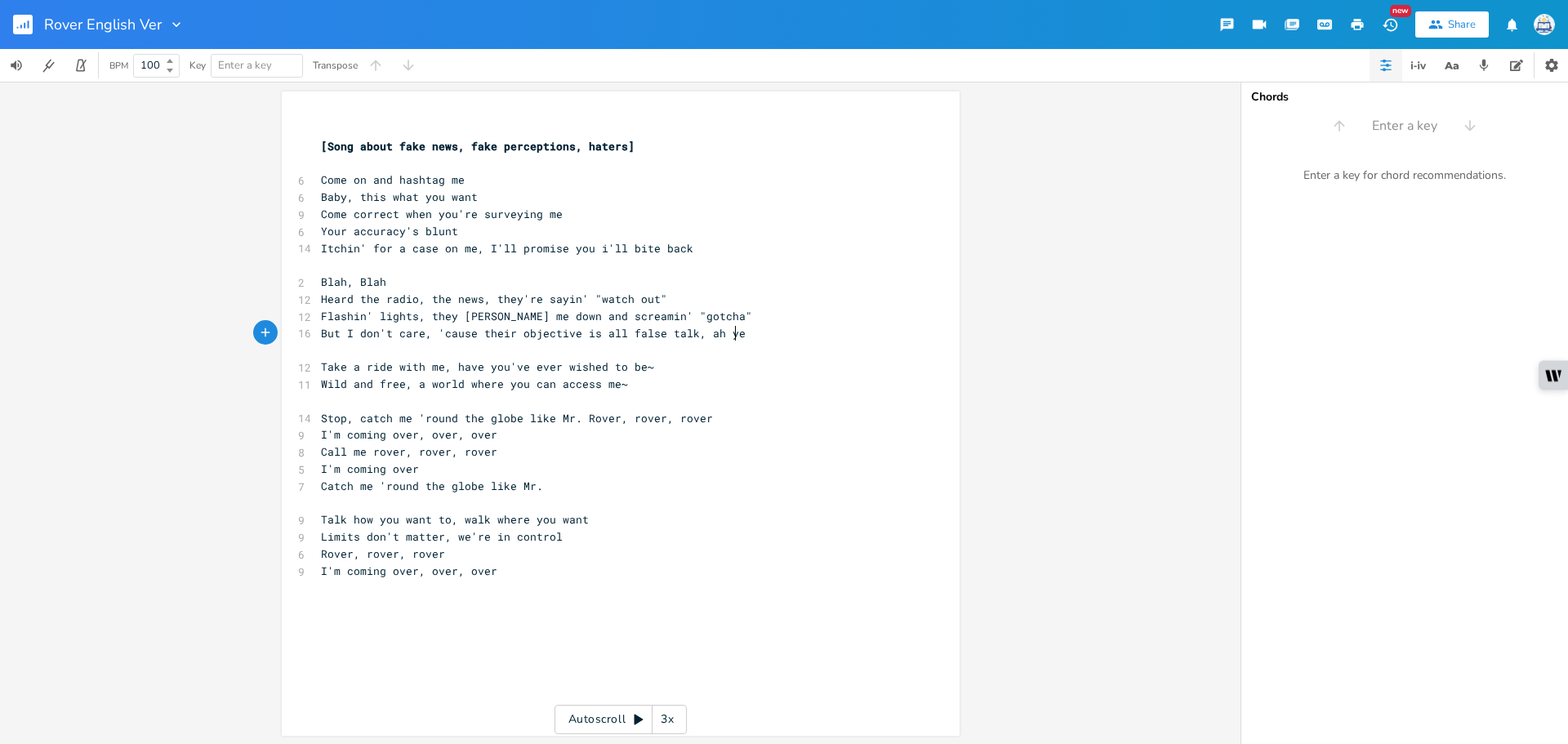
type textarea ", ah yeah"
click at [516, 372] on span "Take a ride with me, have you've ever wished to be~" at bounding box center [487, 367] width 333 height 15
click at [516, 370] on span "Take a ride with me, have you've ever wished to be~" at bounding box center [487, 367] width 333 height 15
click at [520, 367] on span "Take a ride with me, have you've ever wished to be~" at bounding box center [487, 367] width 333 height 15
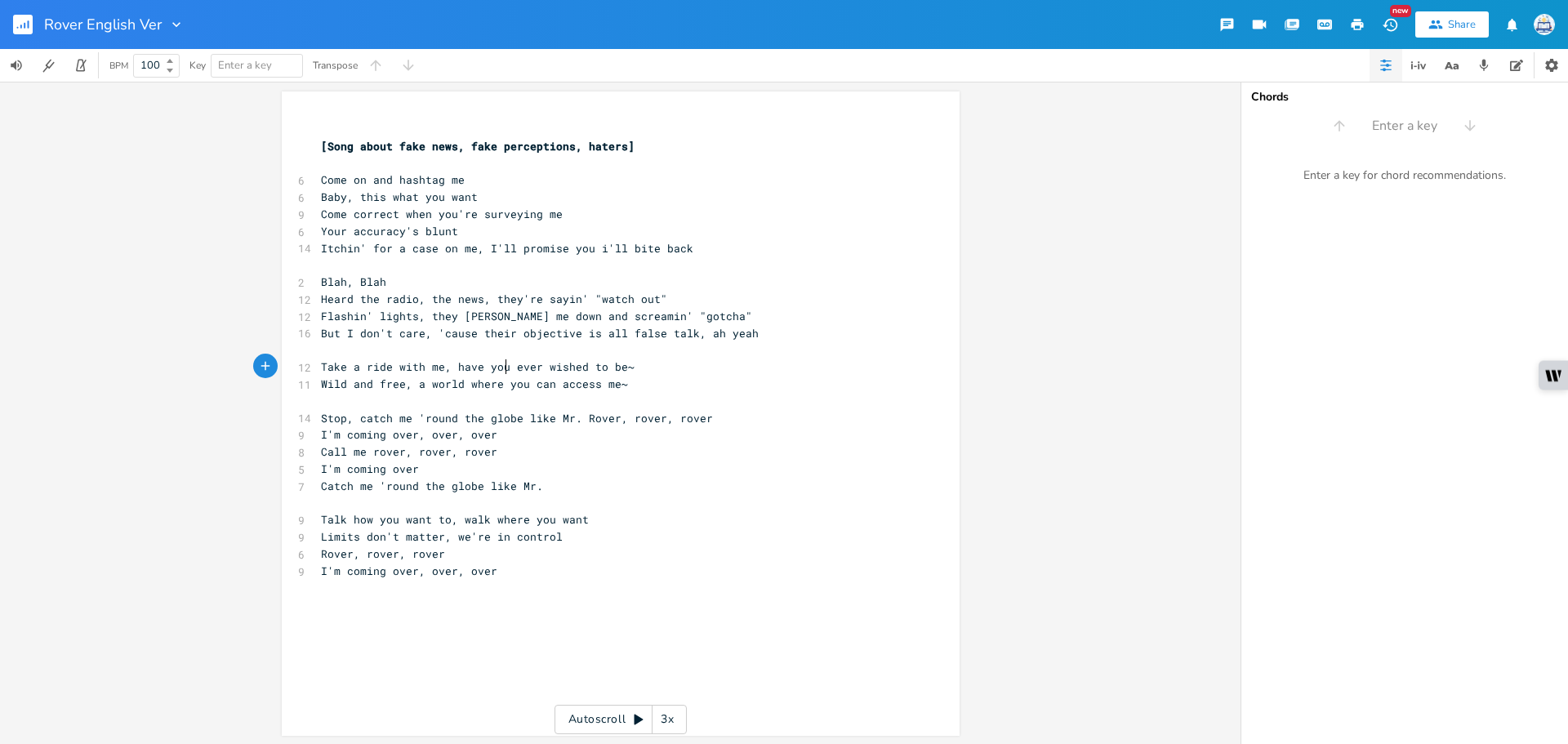
click at [866, 370] on pre "Take a ride with me, have you ever wished to be~" at bounding box center [613, 367] width 590 height 17
